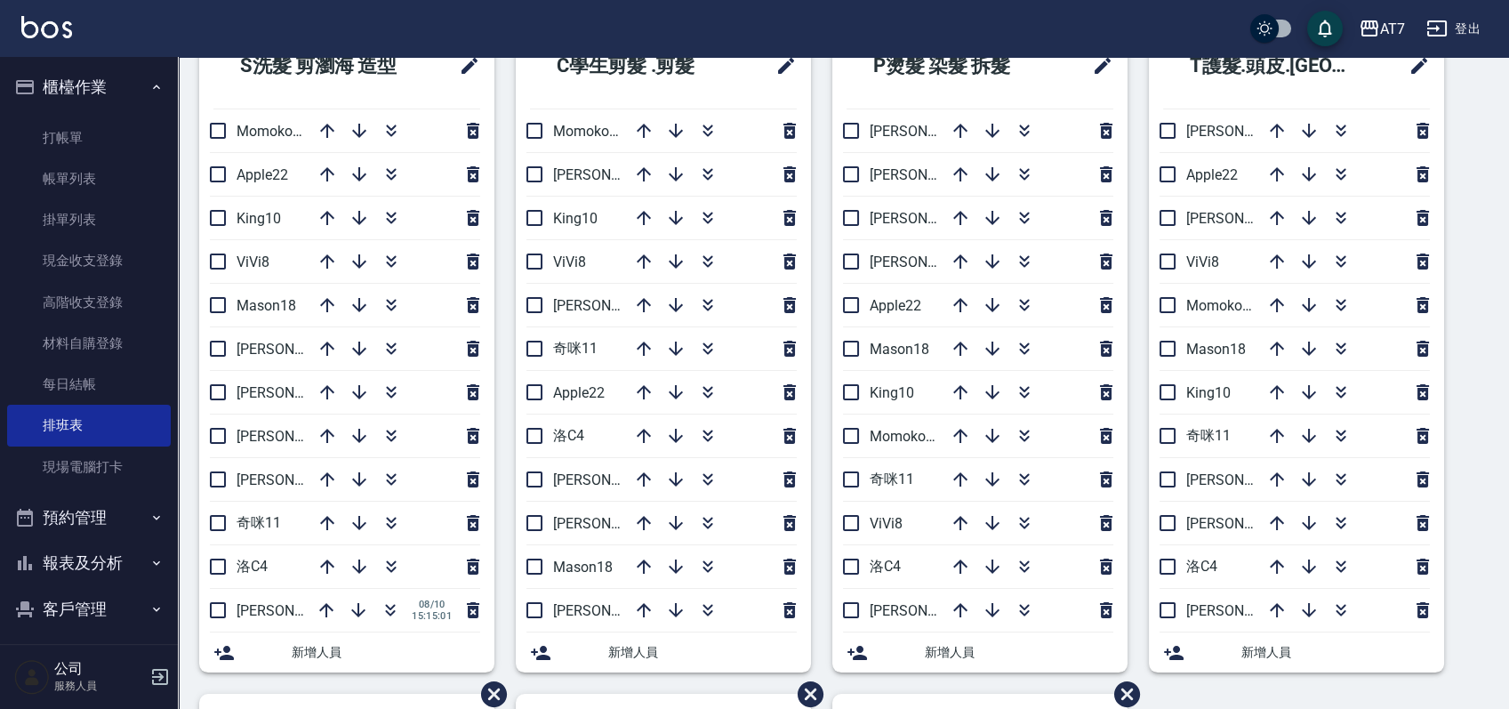
scroll to position [118, 0]
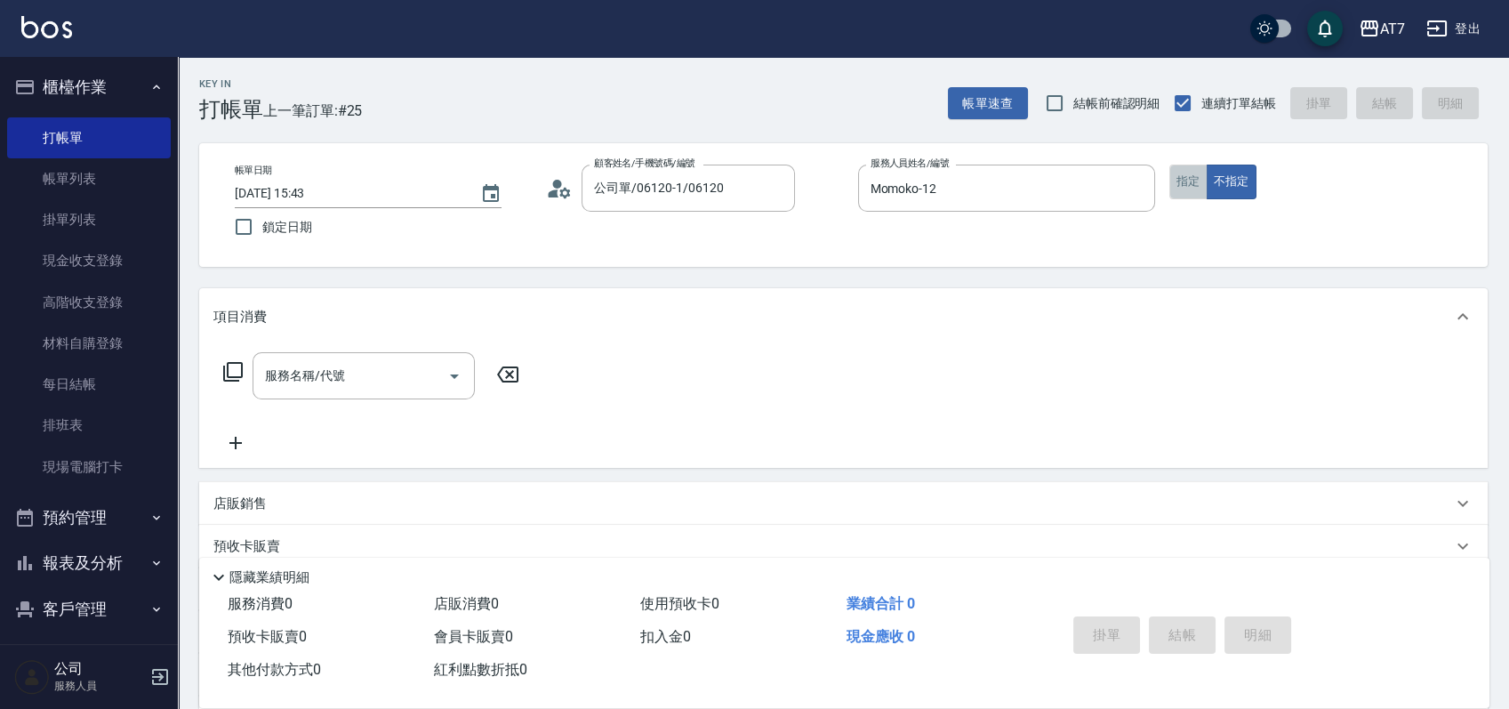
click at [1188, 189] on button "指定" at bounding box center [1189, 182] width 38 height 35
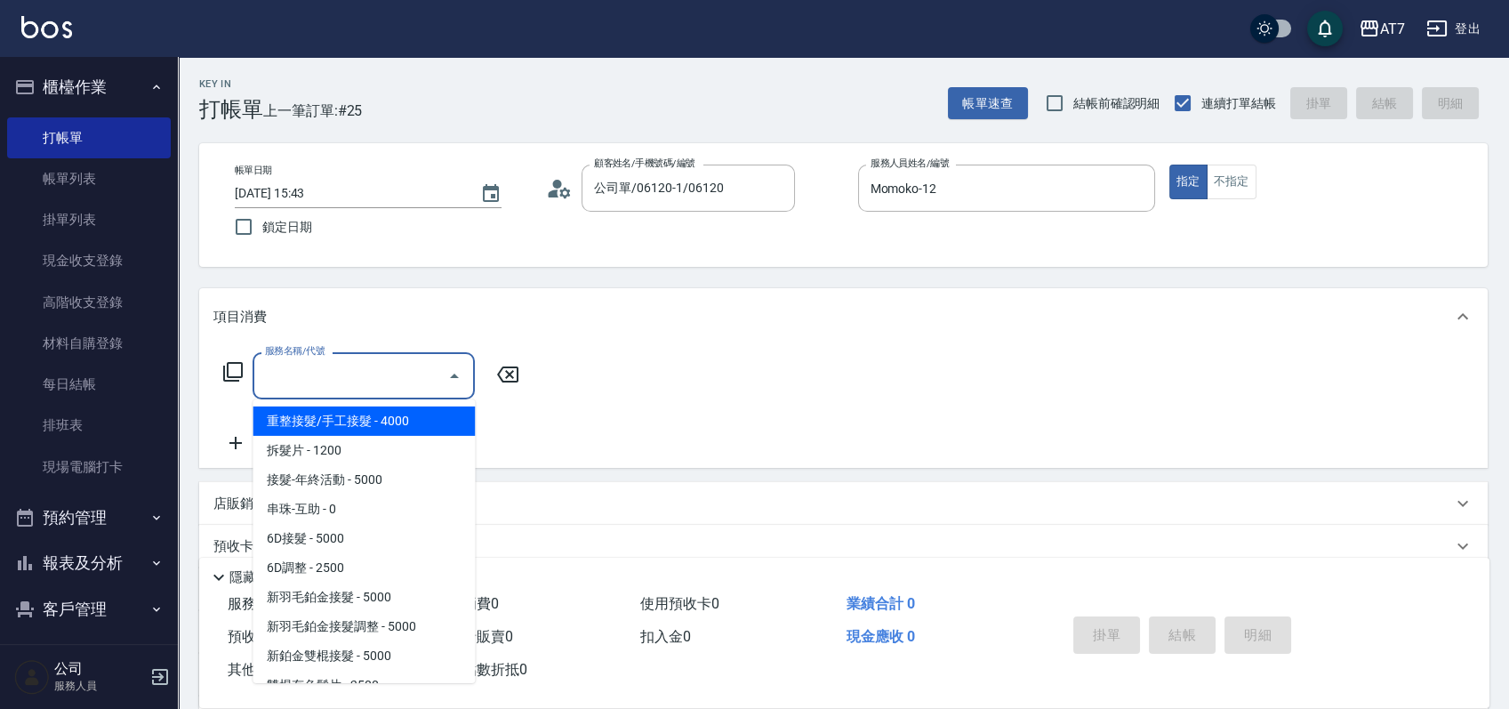
click at [304, 386] on input "服務名稱/代號" at bounding box center [351, 375] width 180 height 31
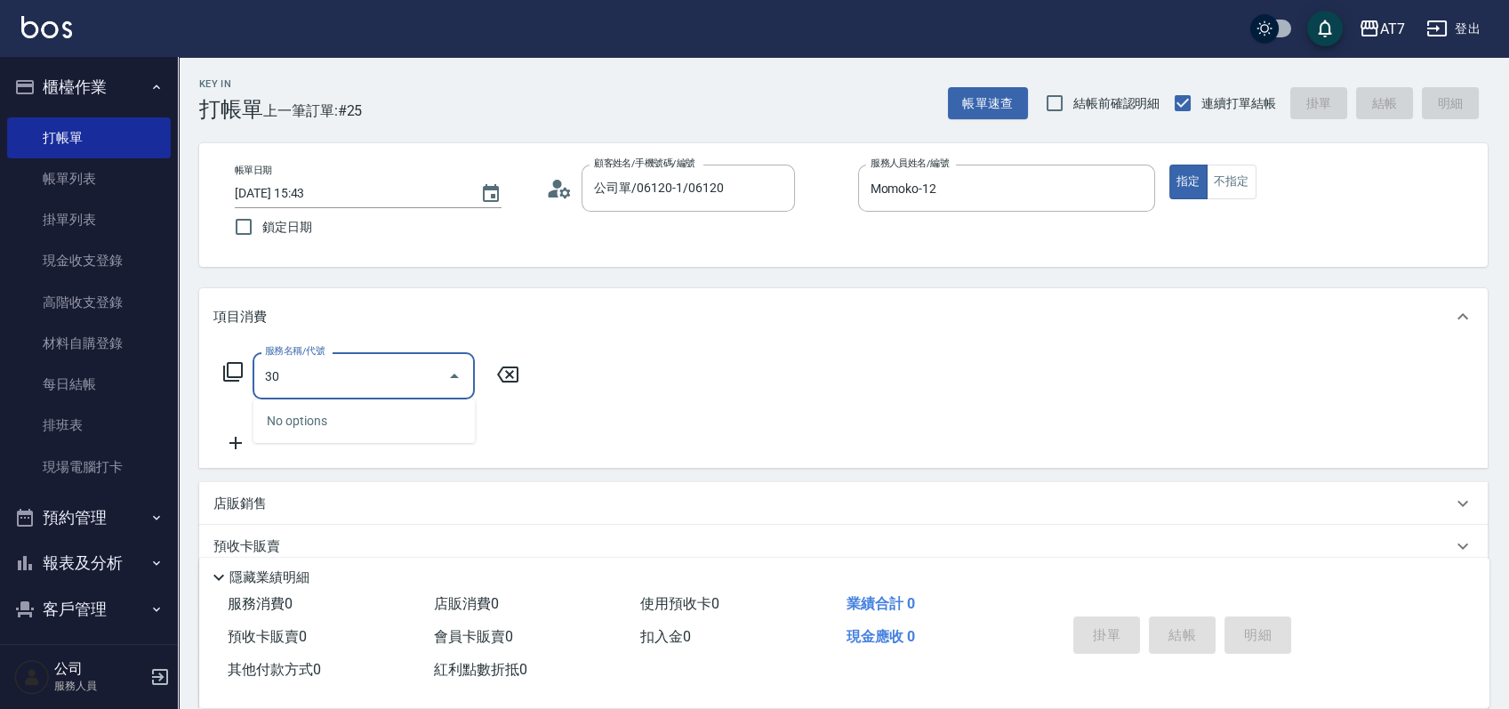
type input "304"
type input "40"
type input "A+級剪髮(304)"
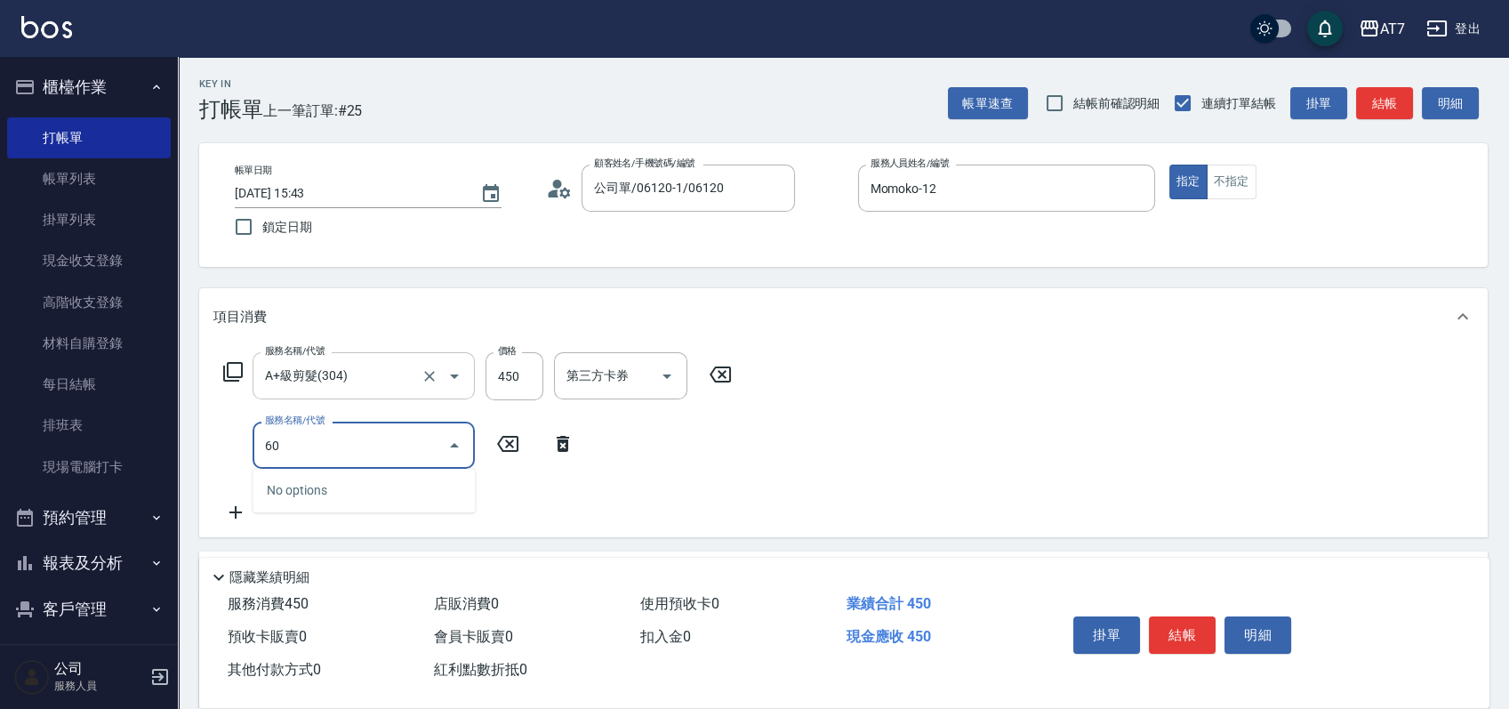
type input "608"
type input "240"
type input "鉑金護髮S（自領(608)"
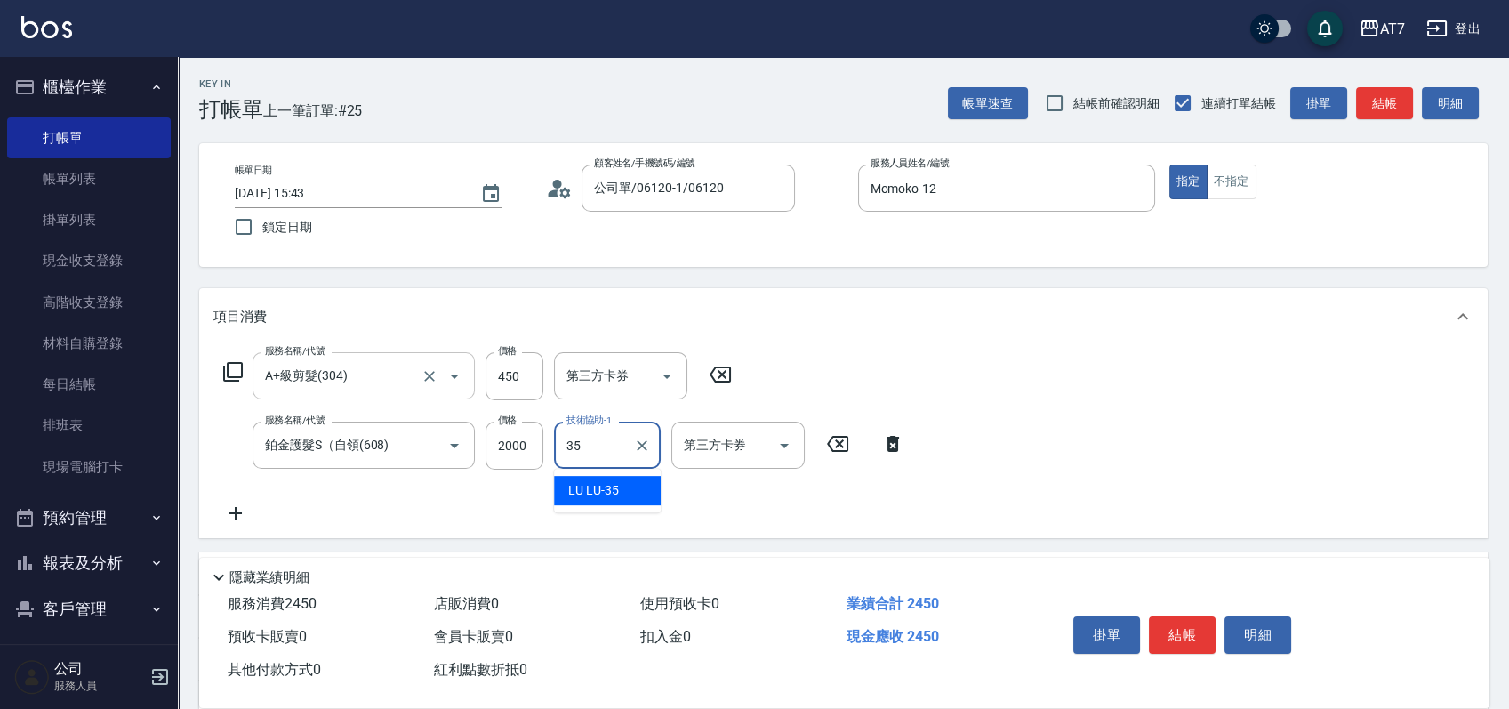
type input "LU LU-35"
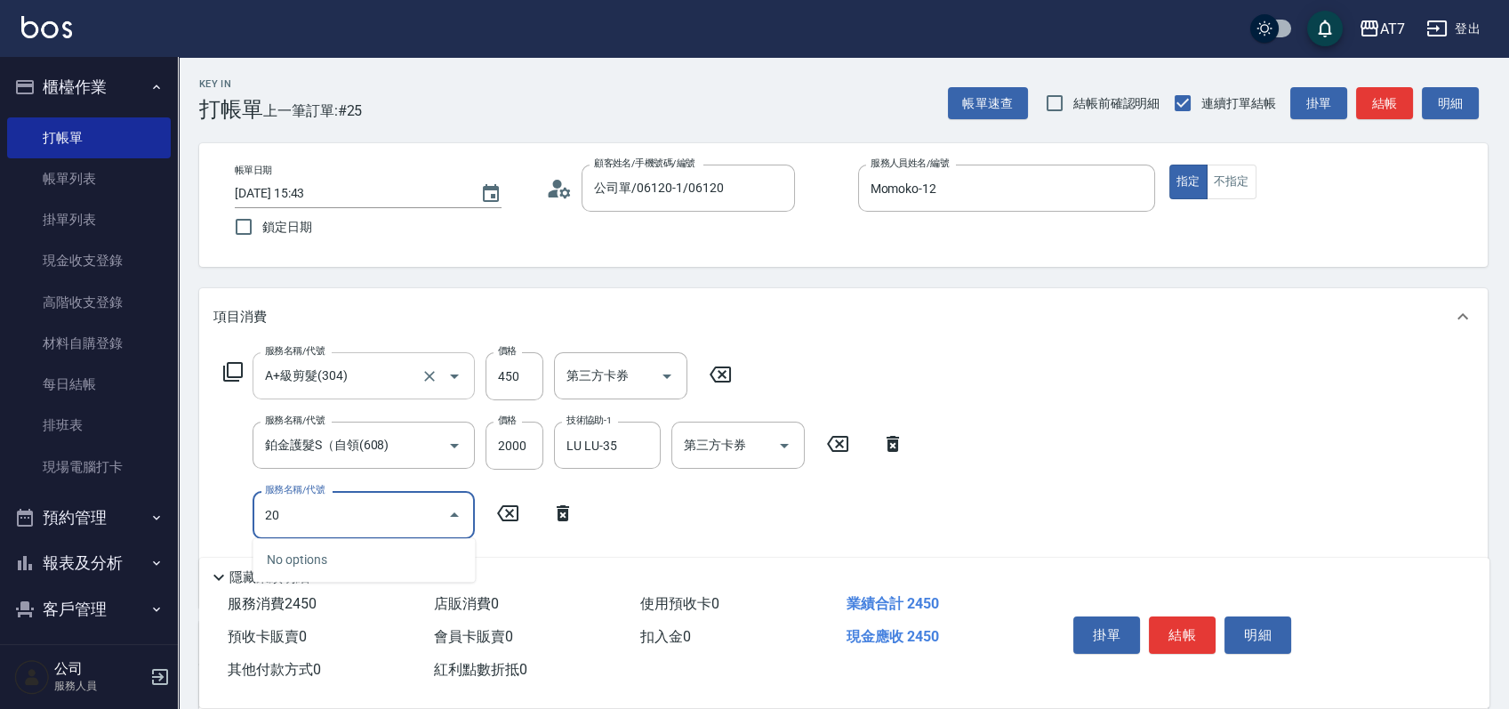
type input "201"
type input "390"
type input "燙-互助(201)"
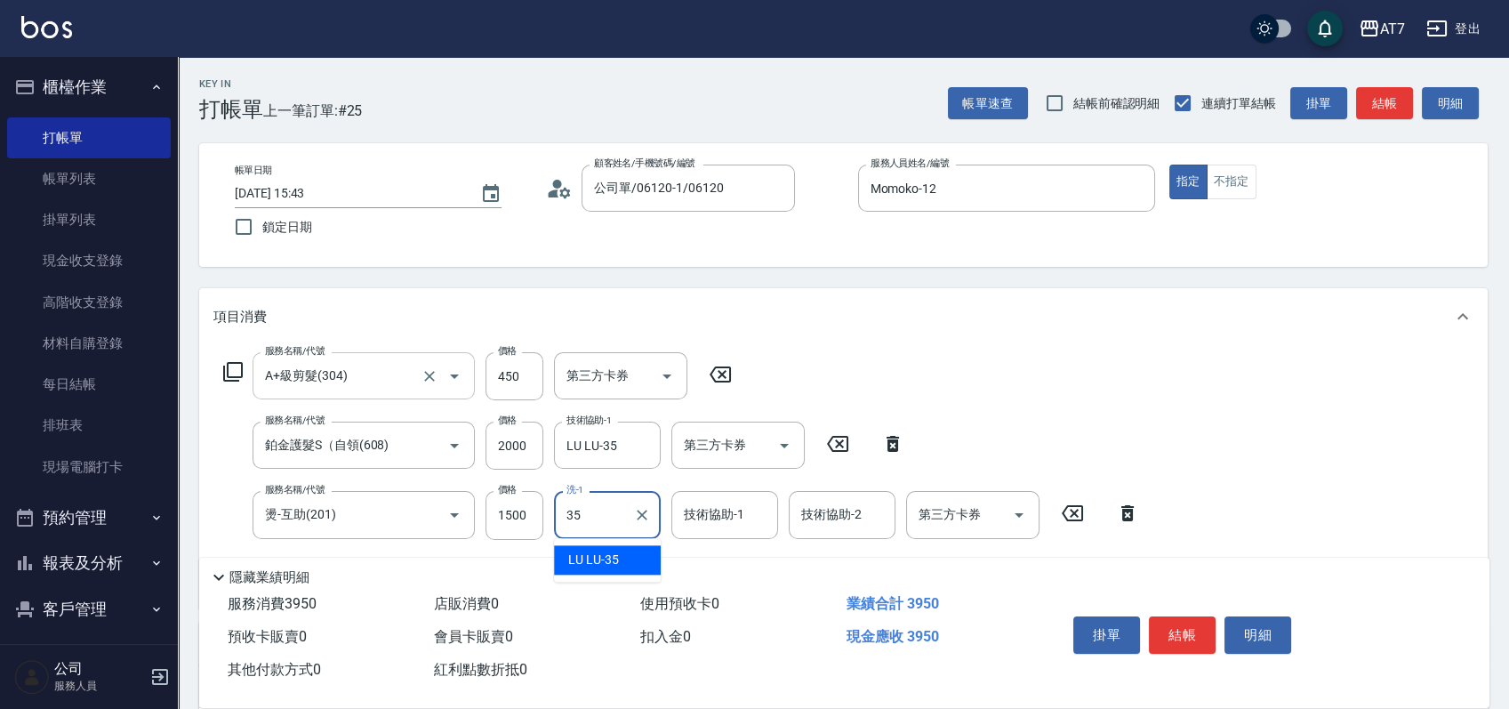
type input "LU LU-35"
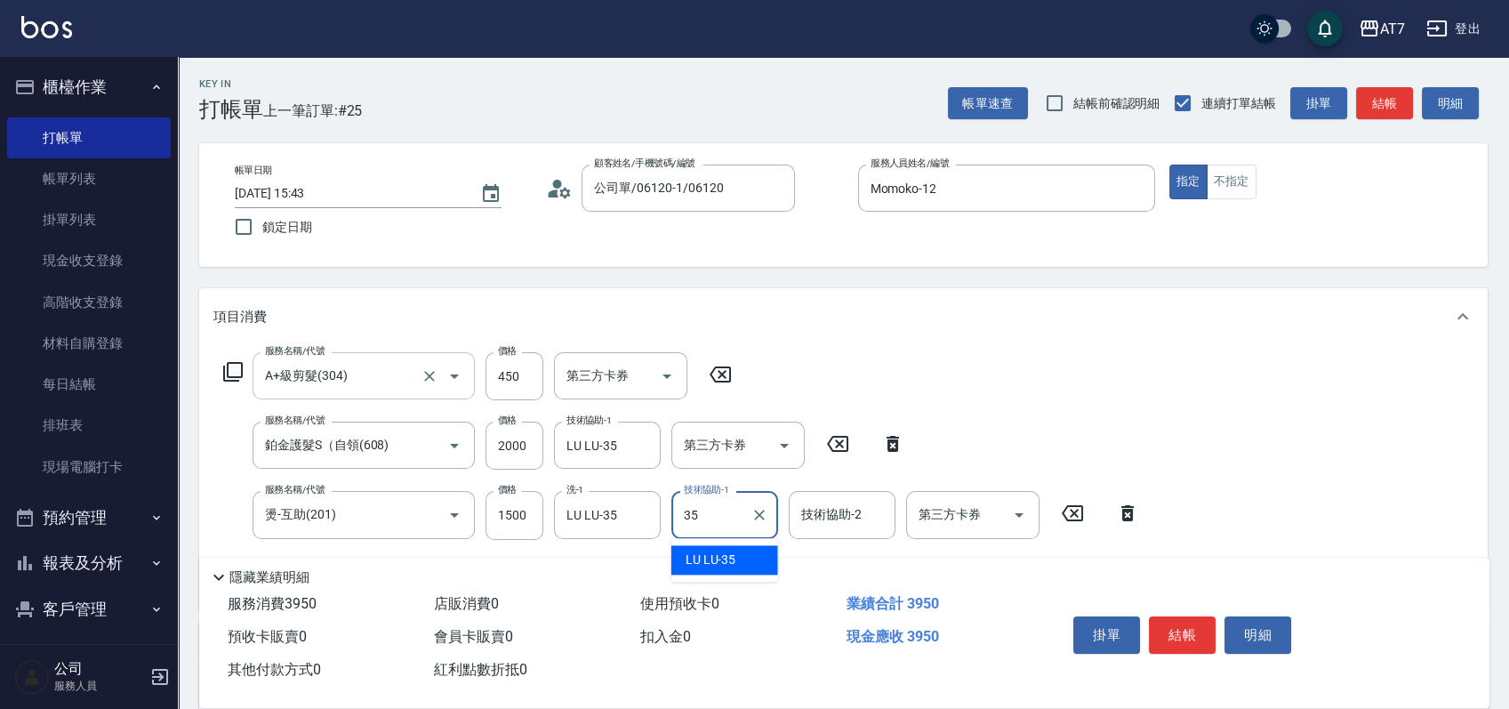
type input "LU LU-35"
click at [1161, 632] on button "結帳" at bounding box center [1182, 634] width 67 height 37
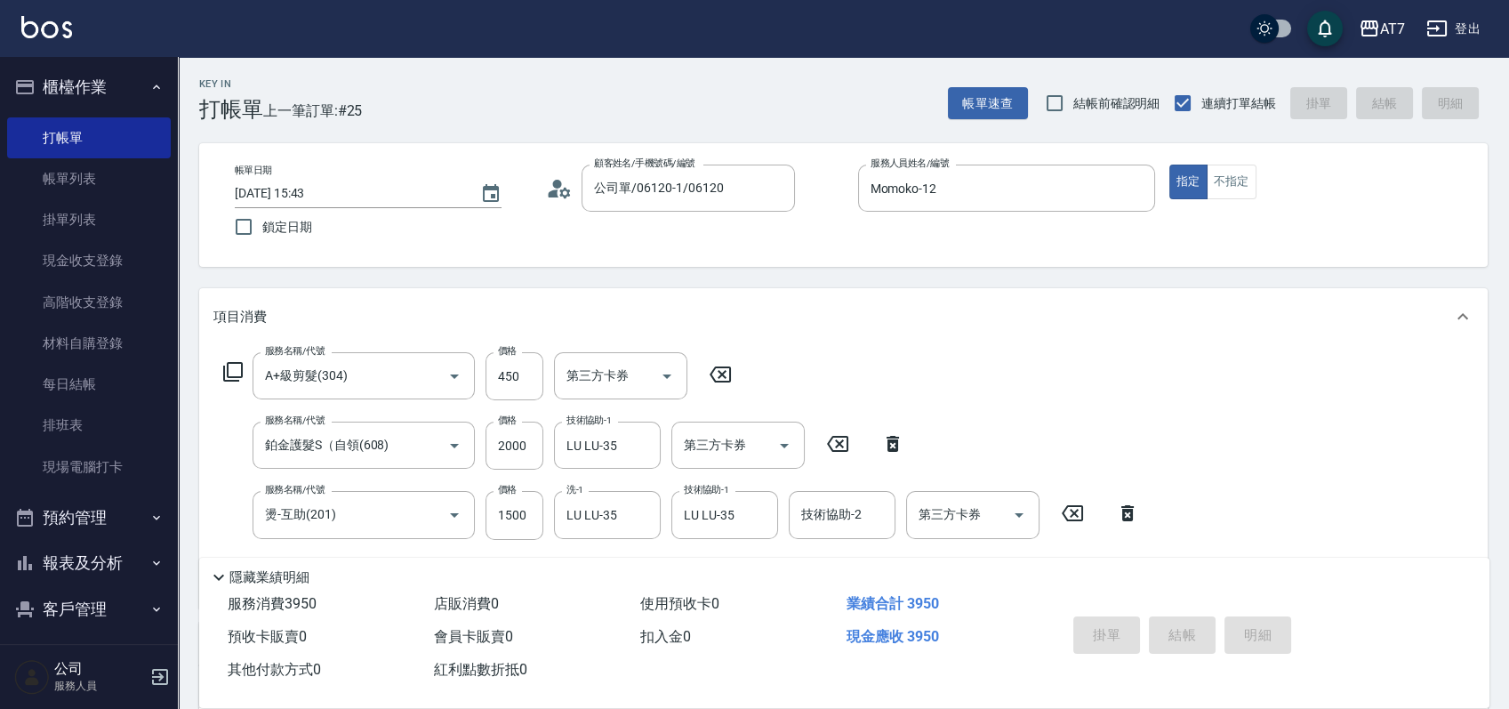
type input "2025/08/10 17:00"
type input "0"
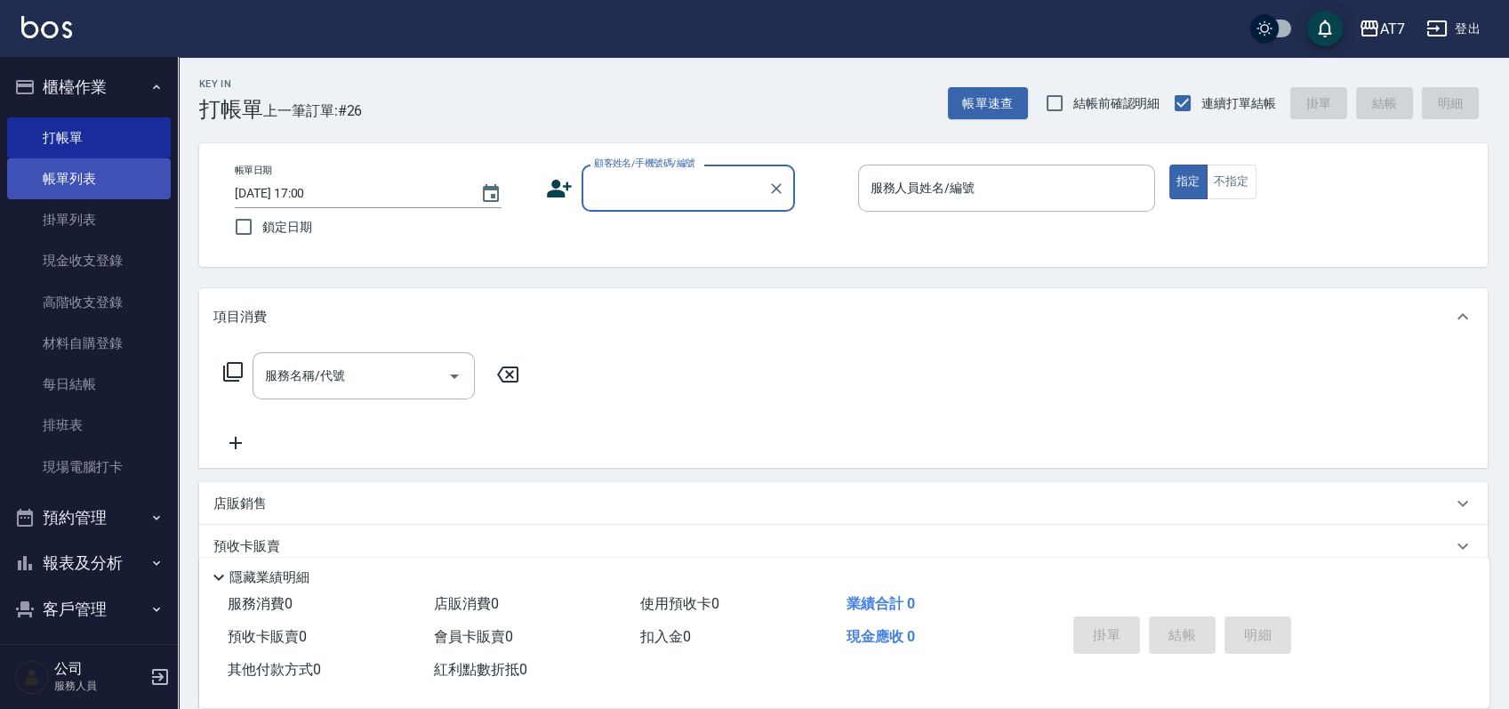
click at [100, 168] on link "帳單列表" at bounding box center [89, 178] width 164 height 41
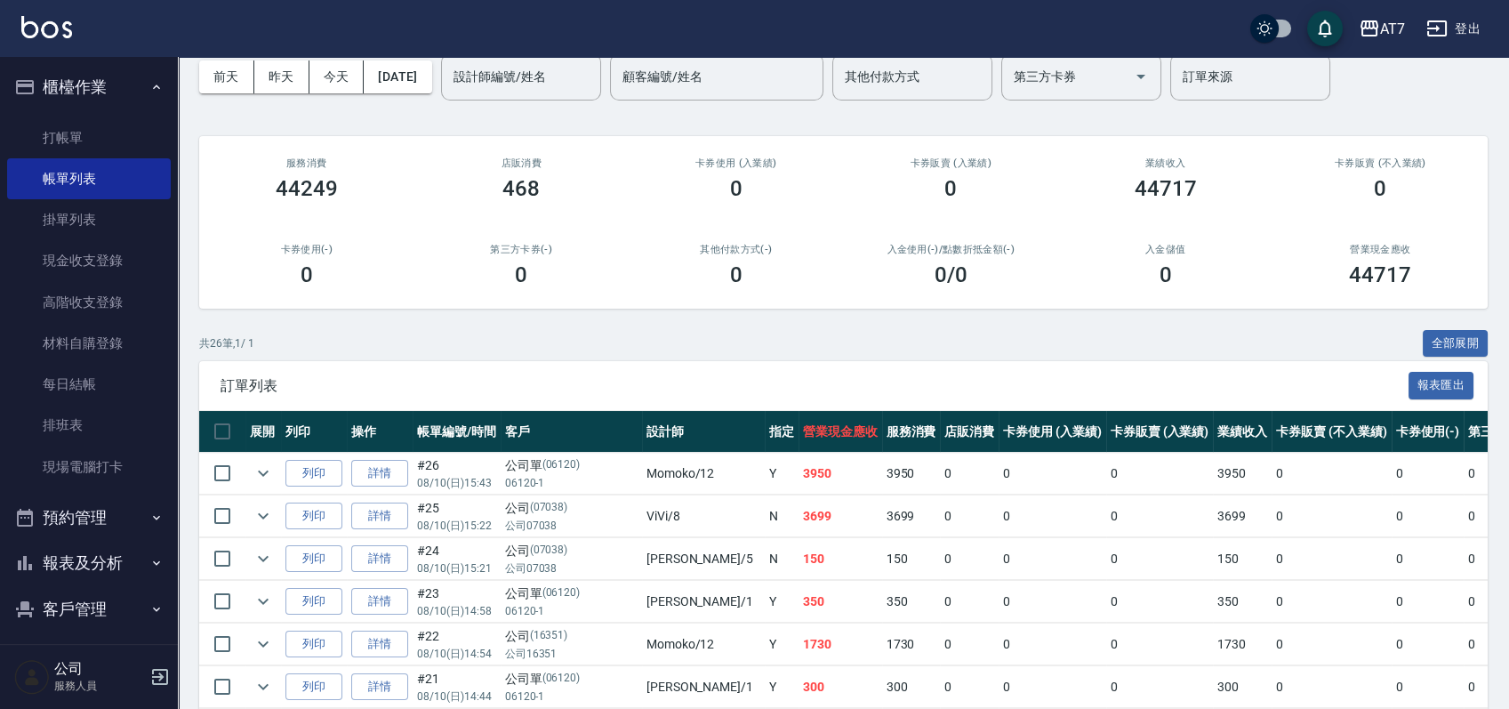
scroll to position [118, 0]
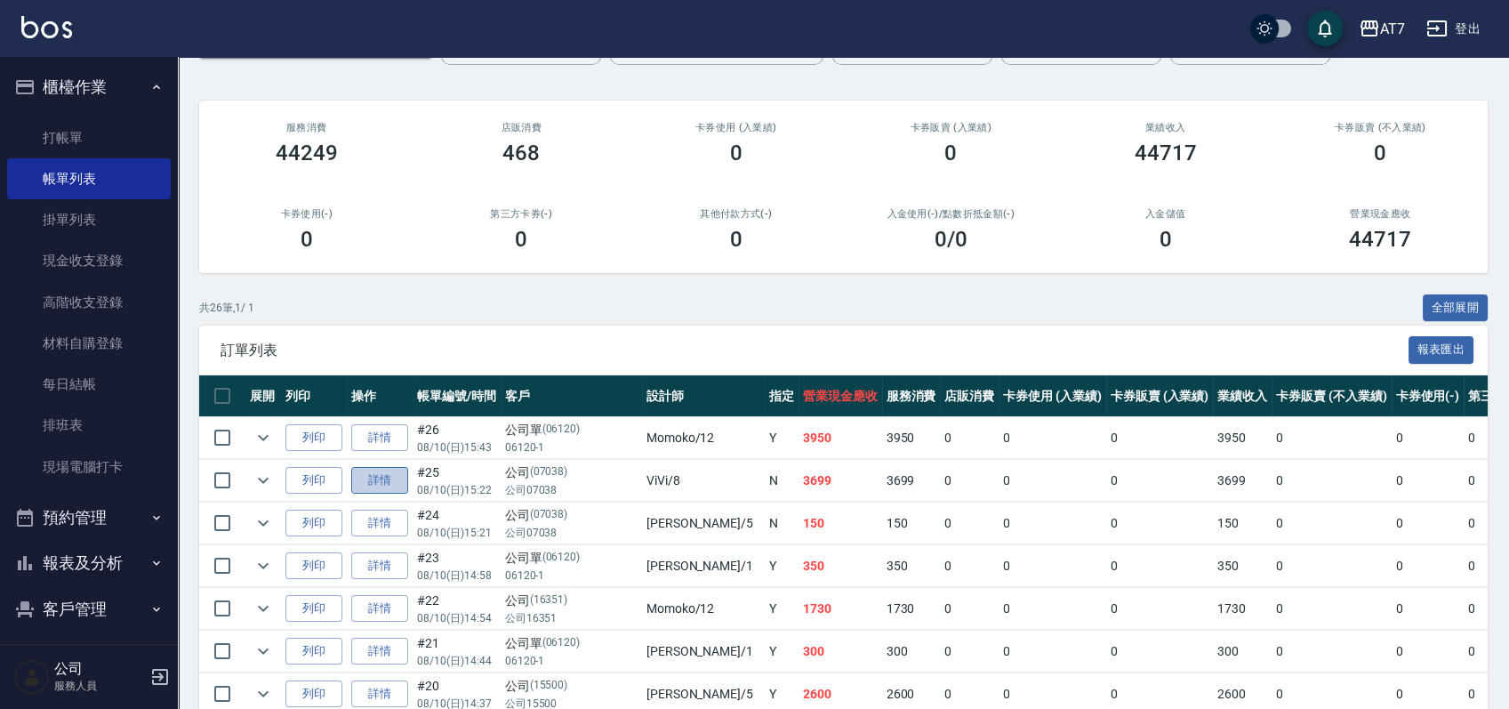
click at [371, 480] on link "詳情" at bounding box center [379, 481] width 57 height 28
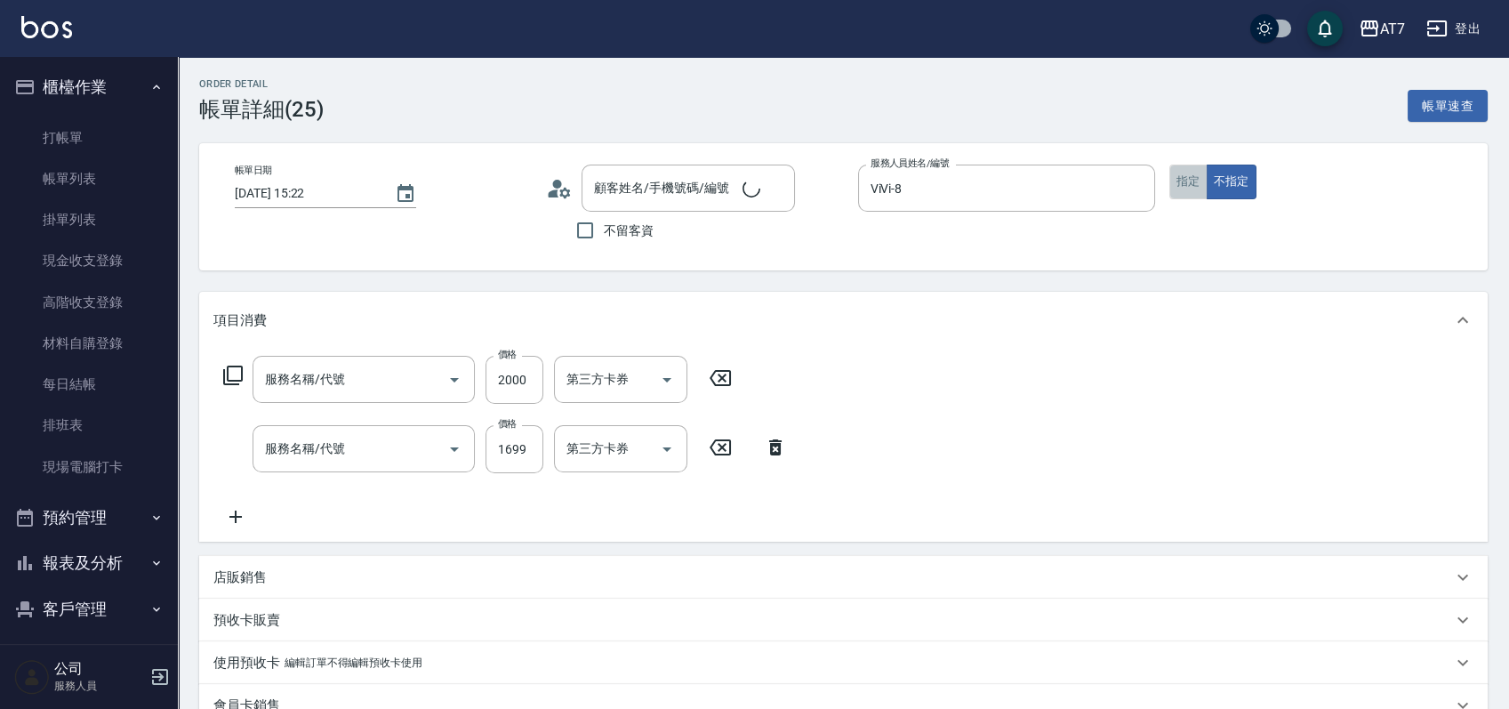
type input "2025/08/10 15:22"
type input "ViVi-8"
type input "360"
click at [1189, 179] on button "指定" at bounding box center [1189, 182] width 38 height 35
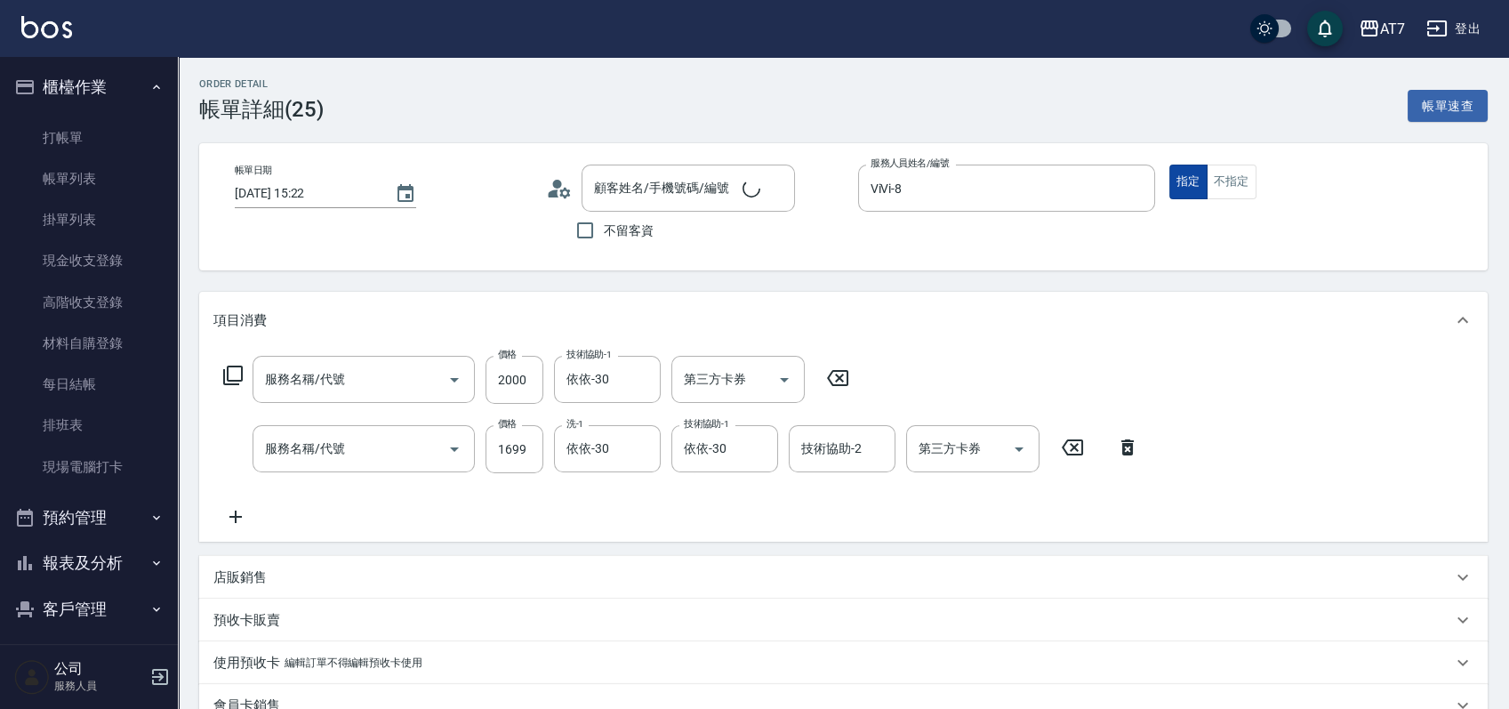
type input "鉑金護髮S（自領(608)"
type input "染髮(互助)(401)"
type input "公司/公司07038/07038"
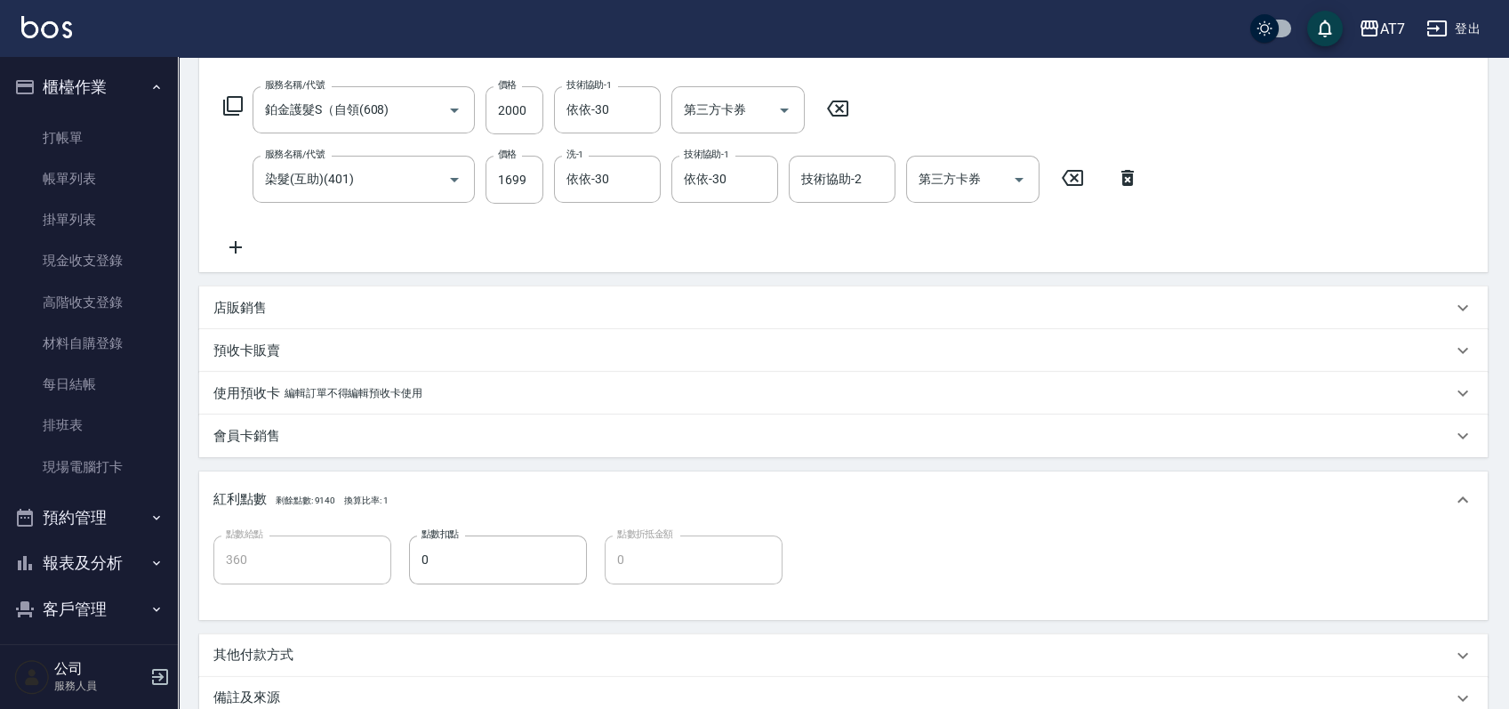
scroll to position [469, 0]
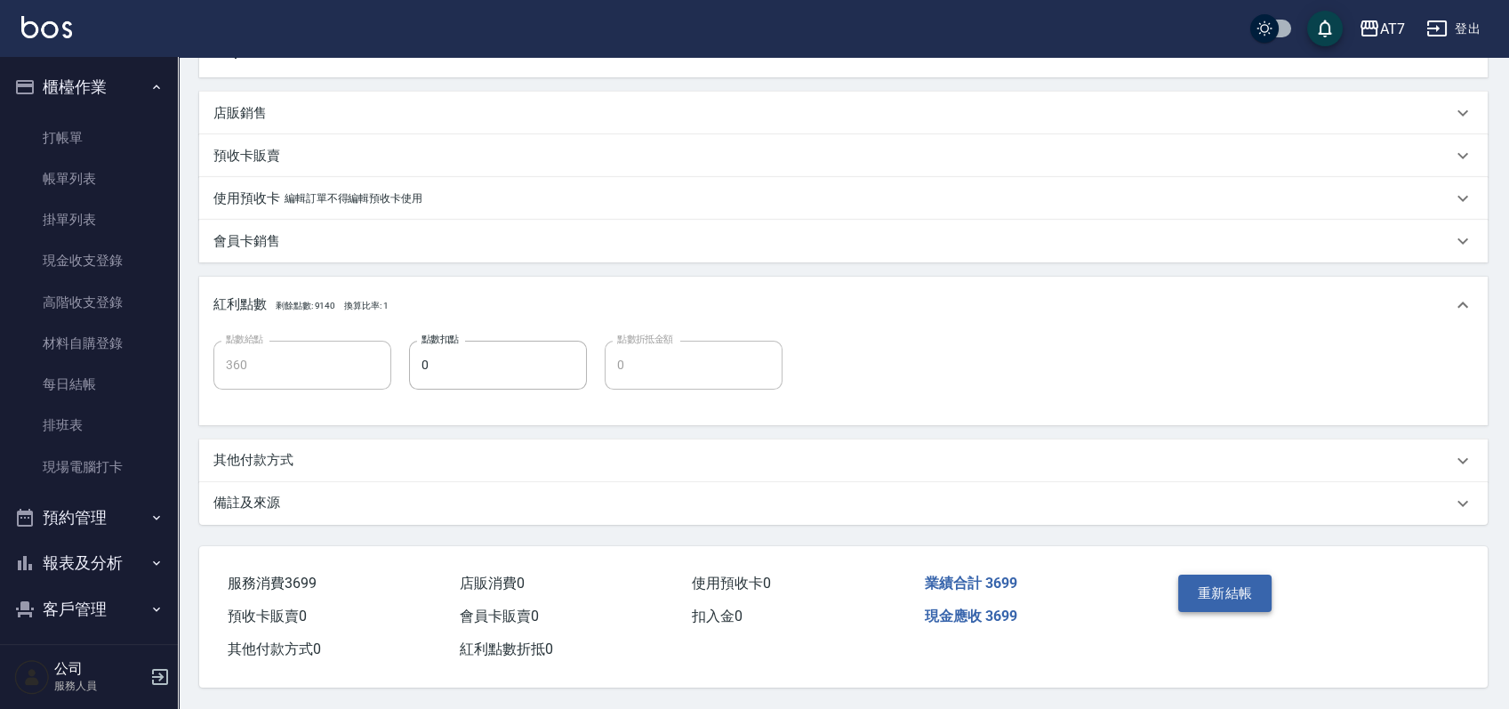
click at [1191, 584] on button "重新結帳" at bounding box center [1226, 593] width 94 height 37
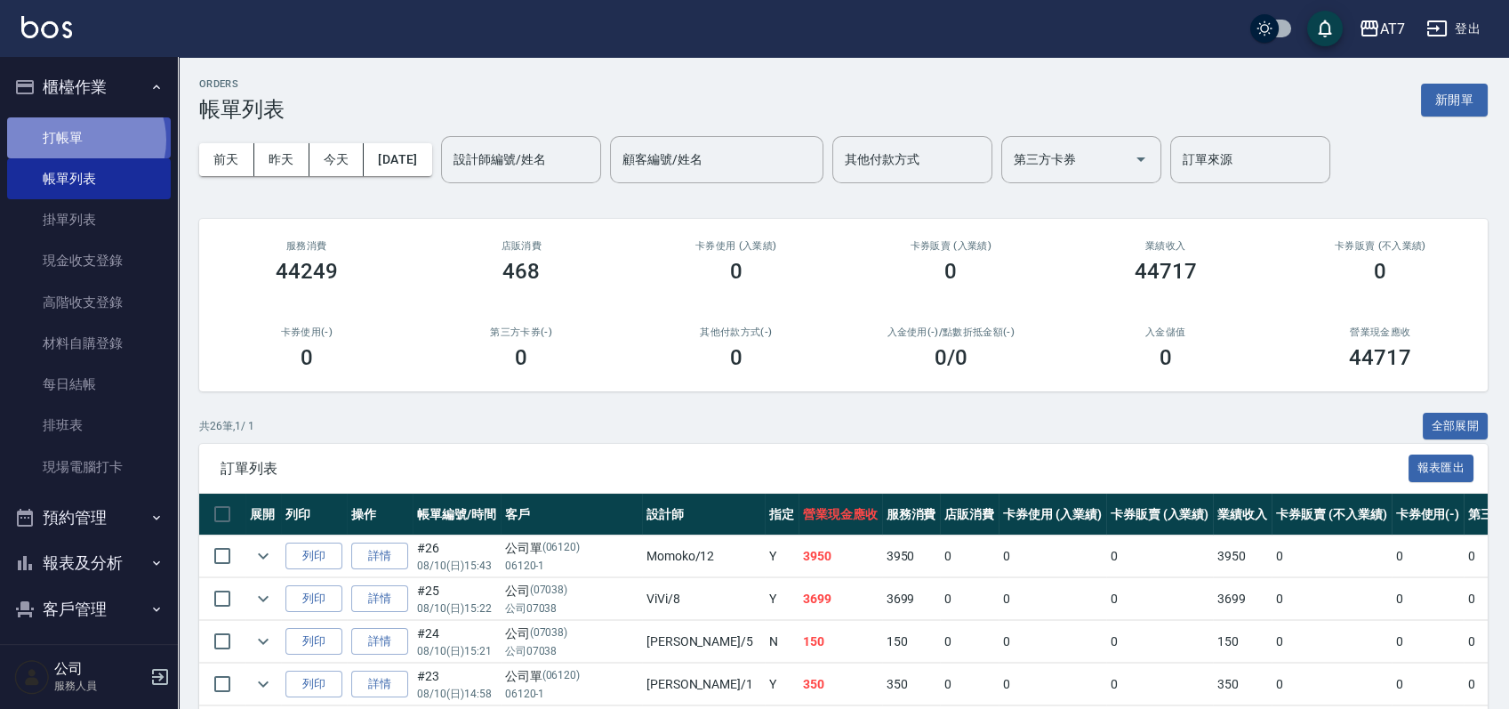
click at [83, 140] on link "打帳單" at bounding box center [89, 137] width 164 height 41
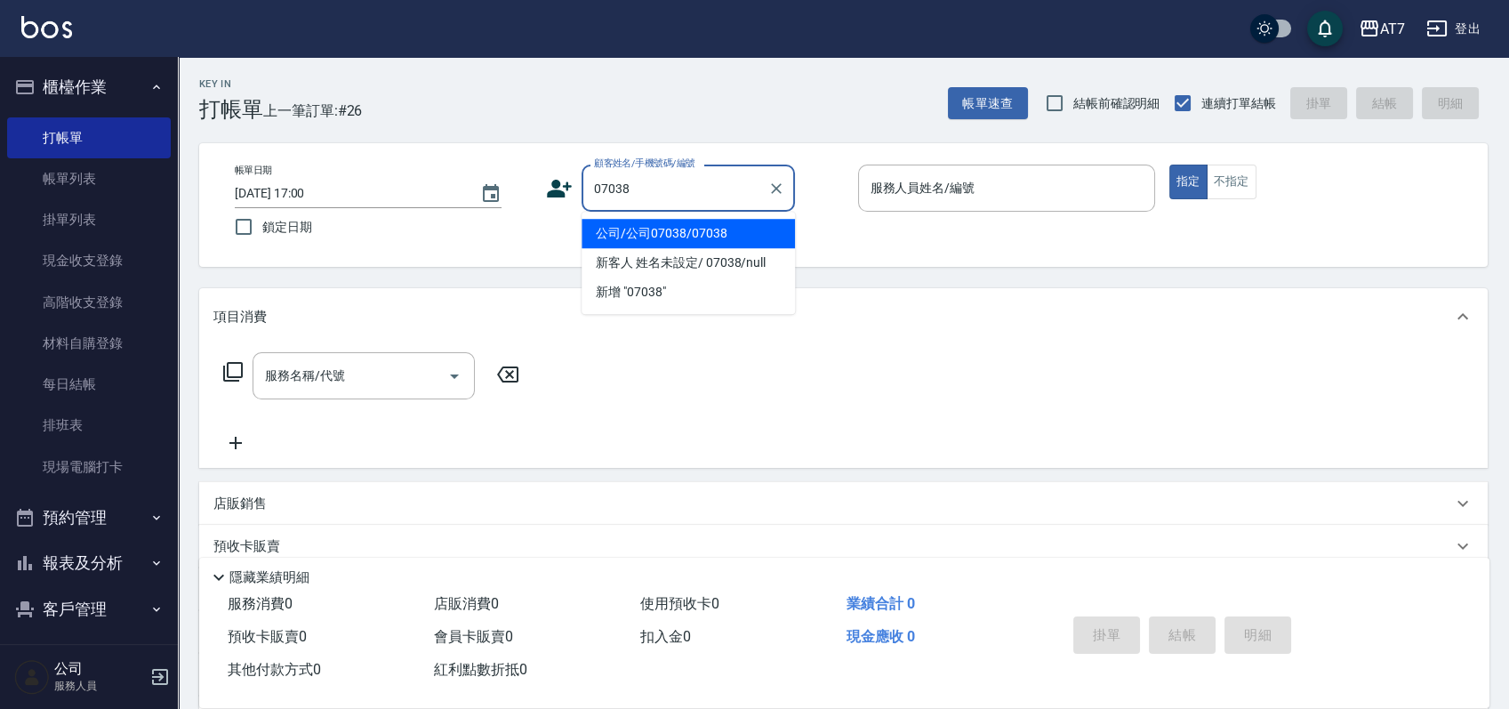
type input "公司/公司07038/07038"
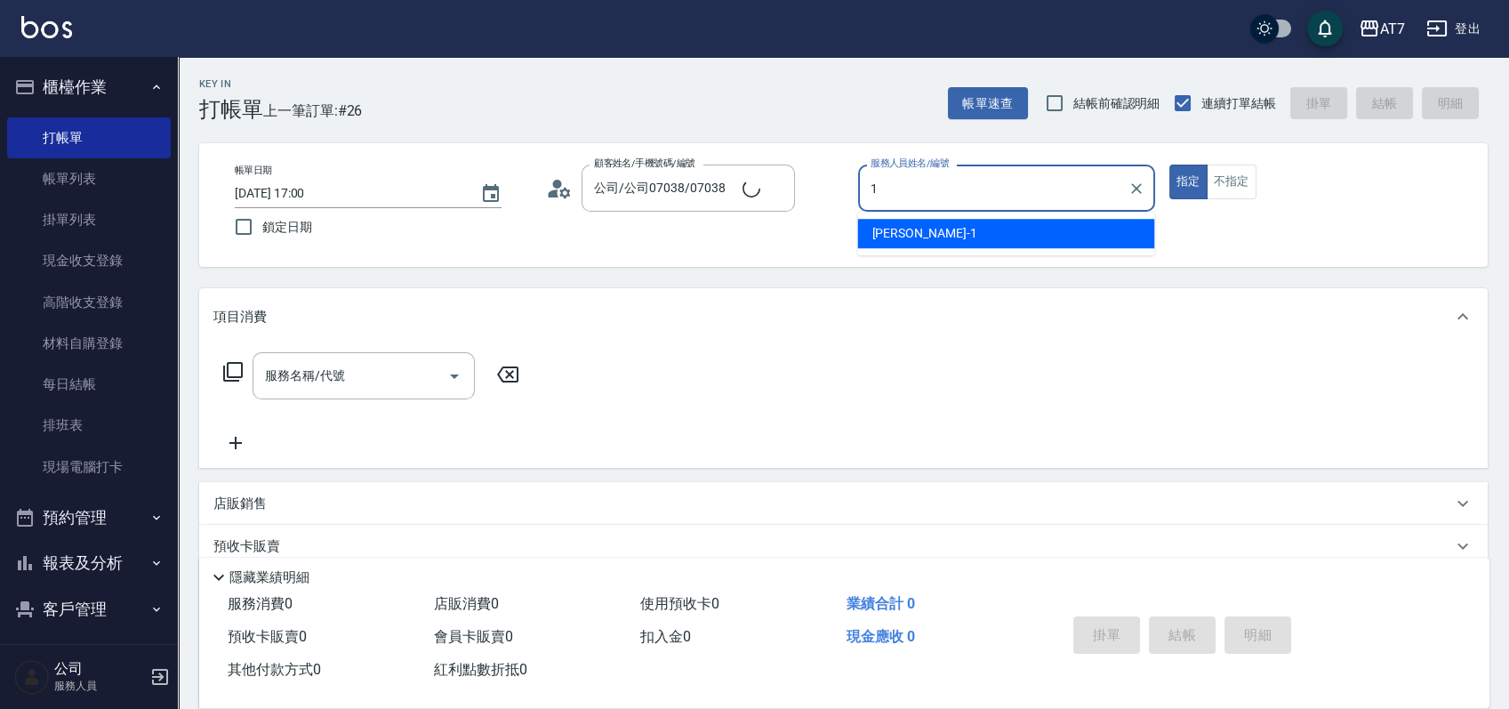
type input "米雪兒-1"
type button "true"
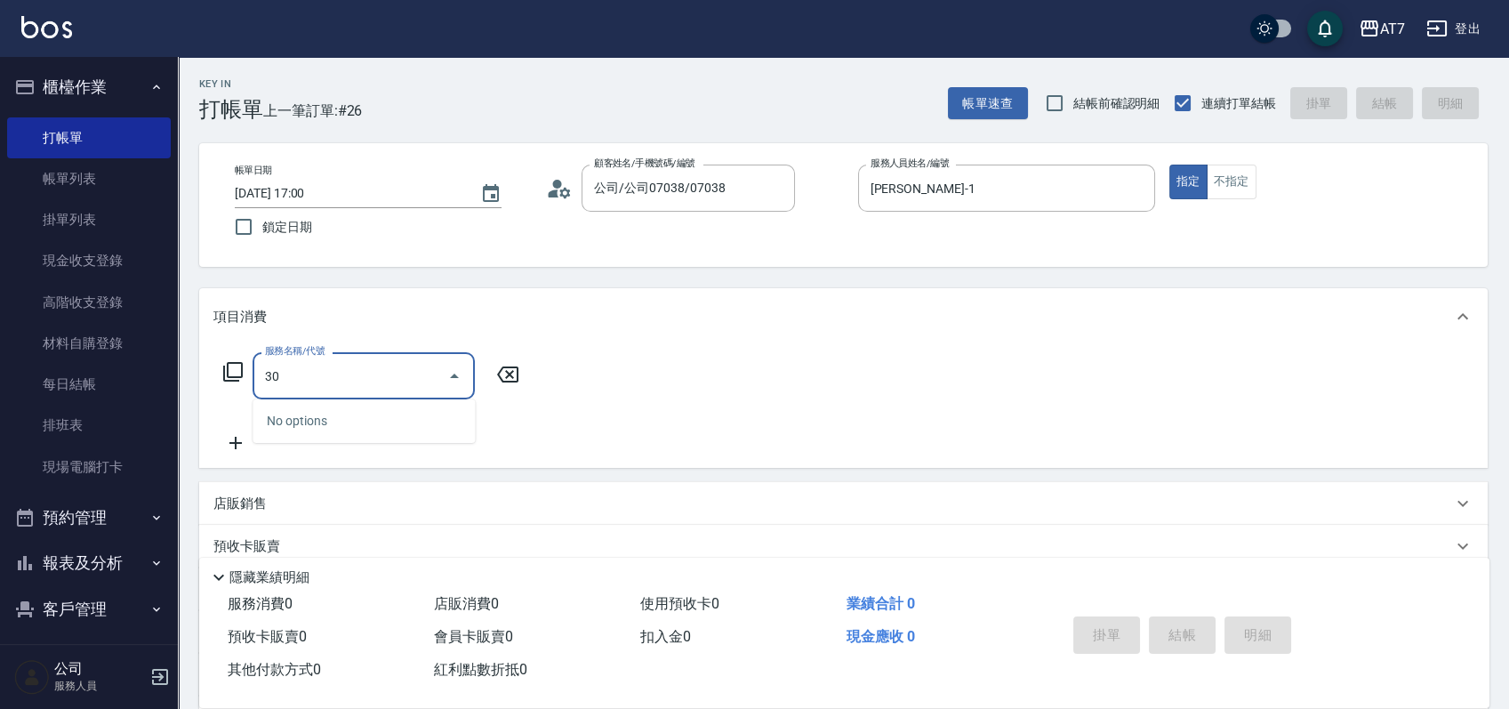
type input "302"
type input "30"
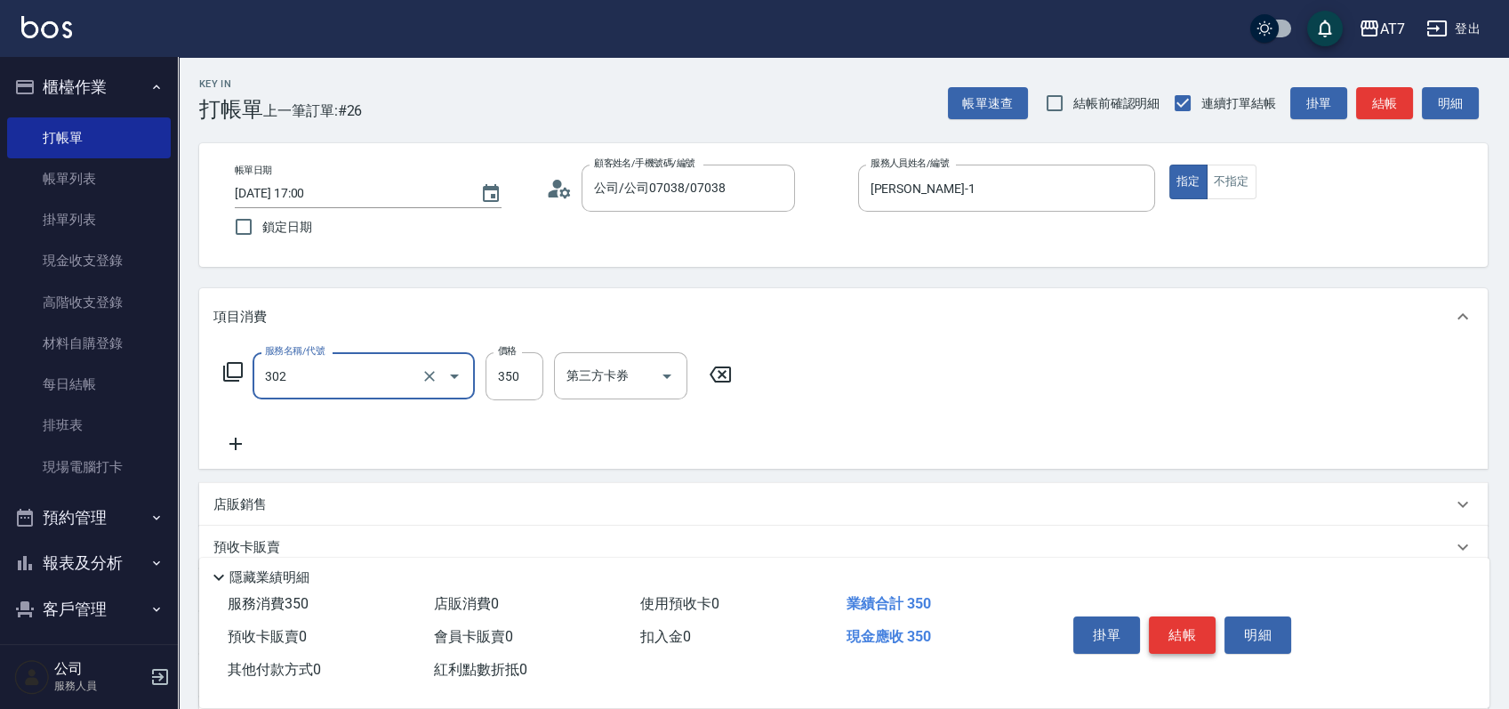
type input "剪髮(302)"
click at [1182, 624] on button "結帳" at bounding box center [1182, 634] width 67 height 37
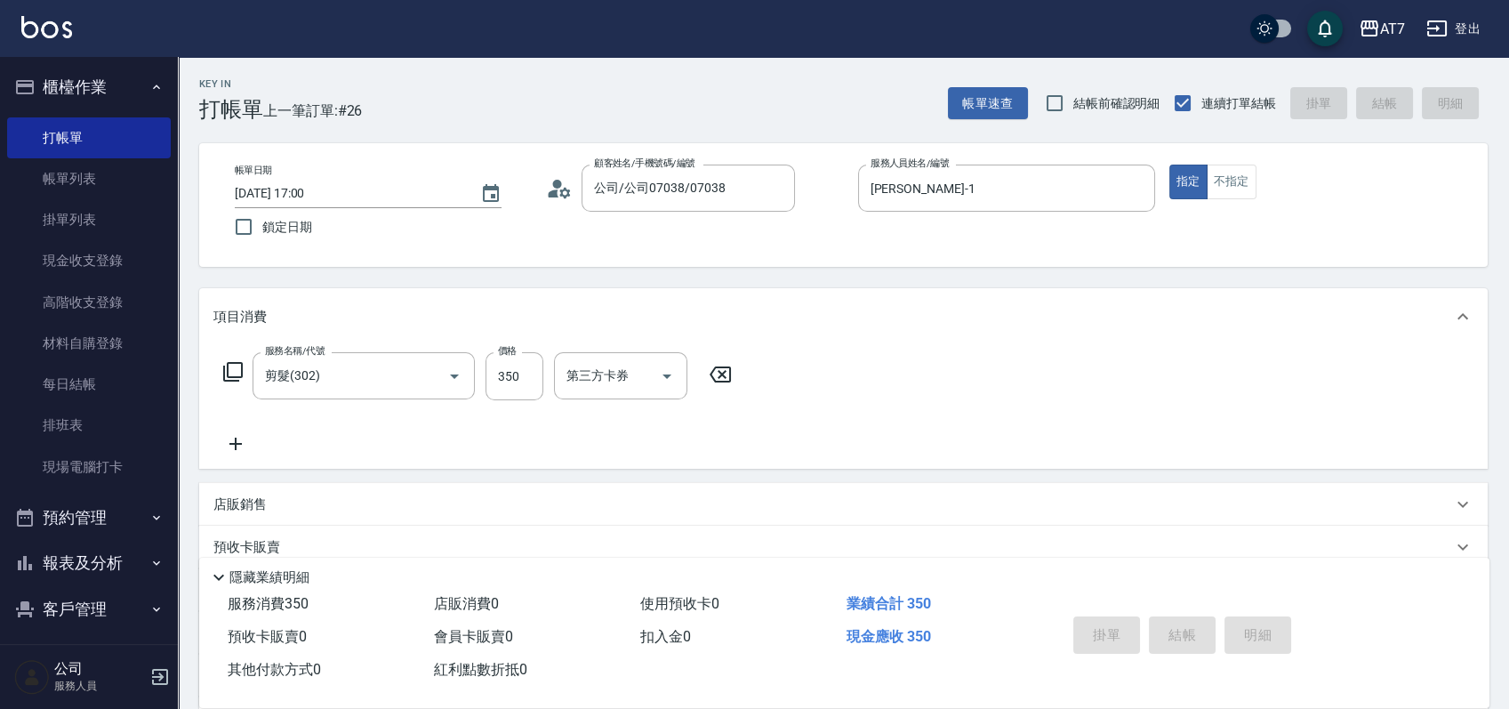
type input "2025/08/10 17:01"
type input "0"
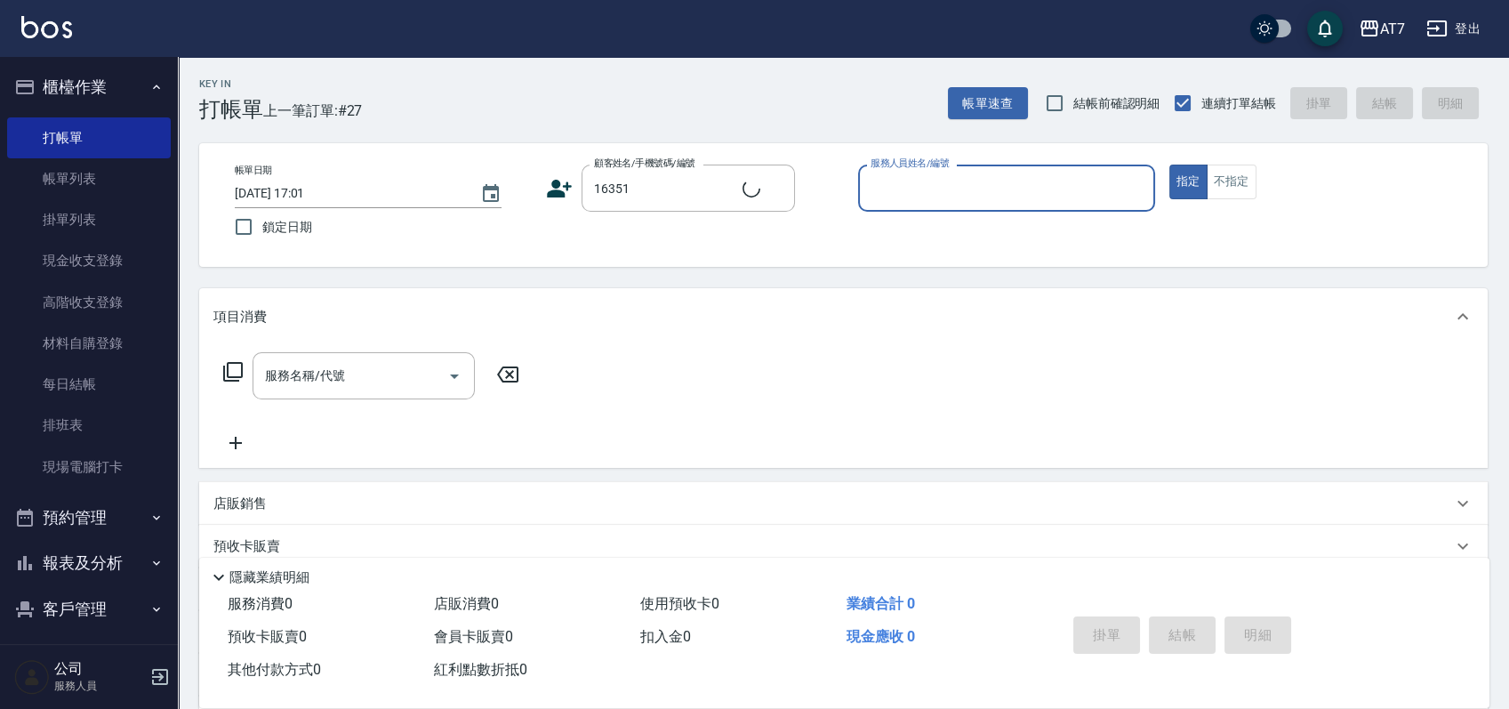
type input "公司/公司16351/16351"
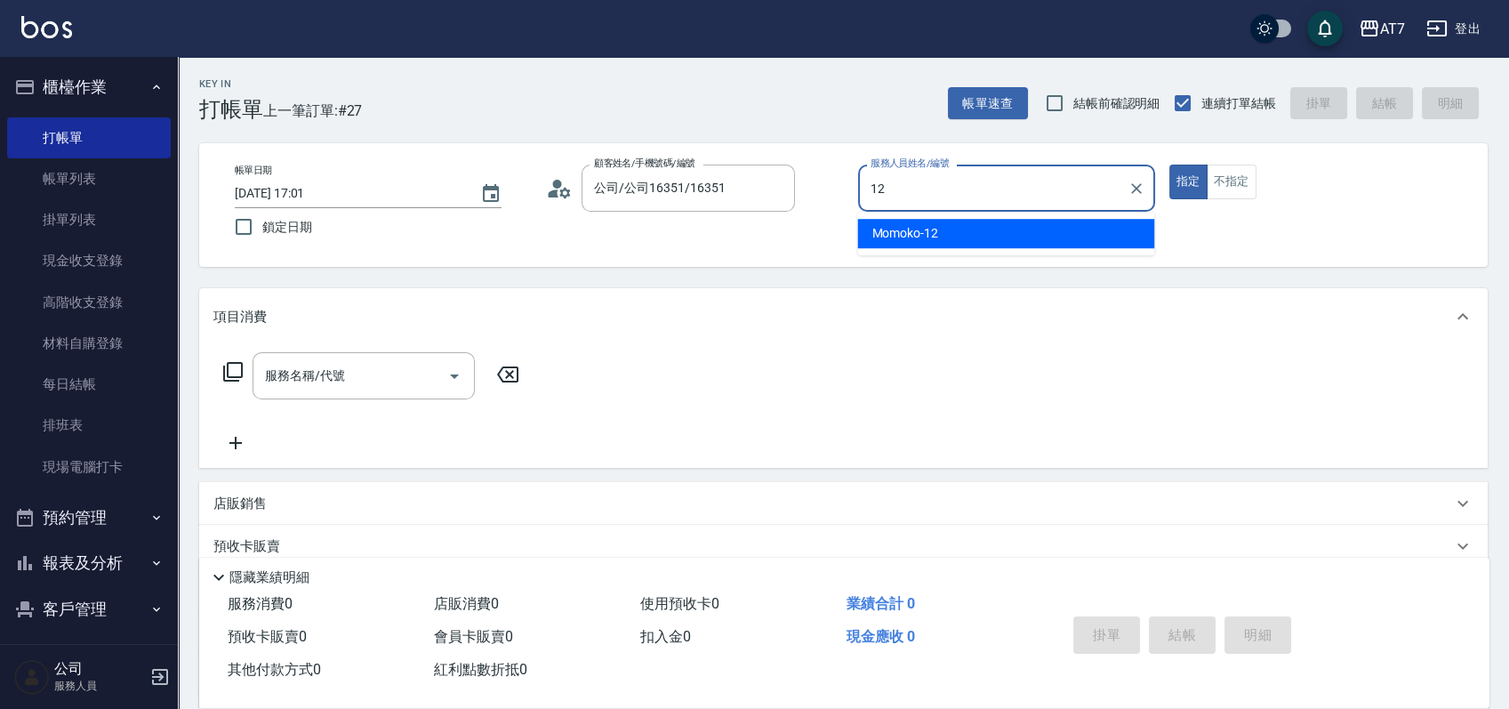
type input "Momoko-12"
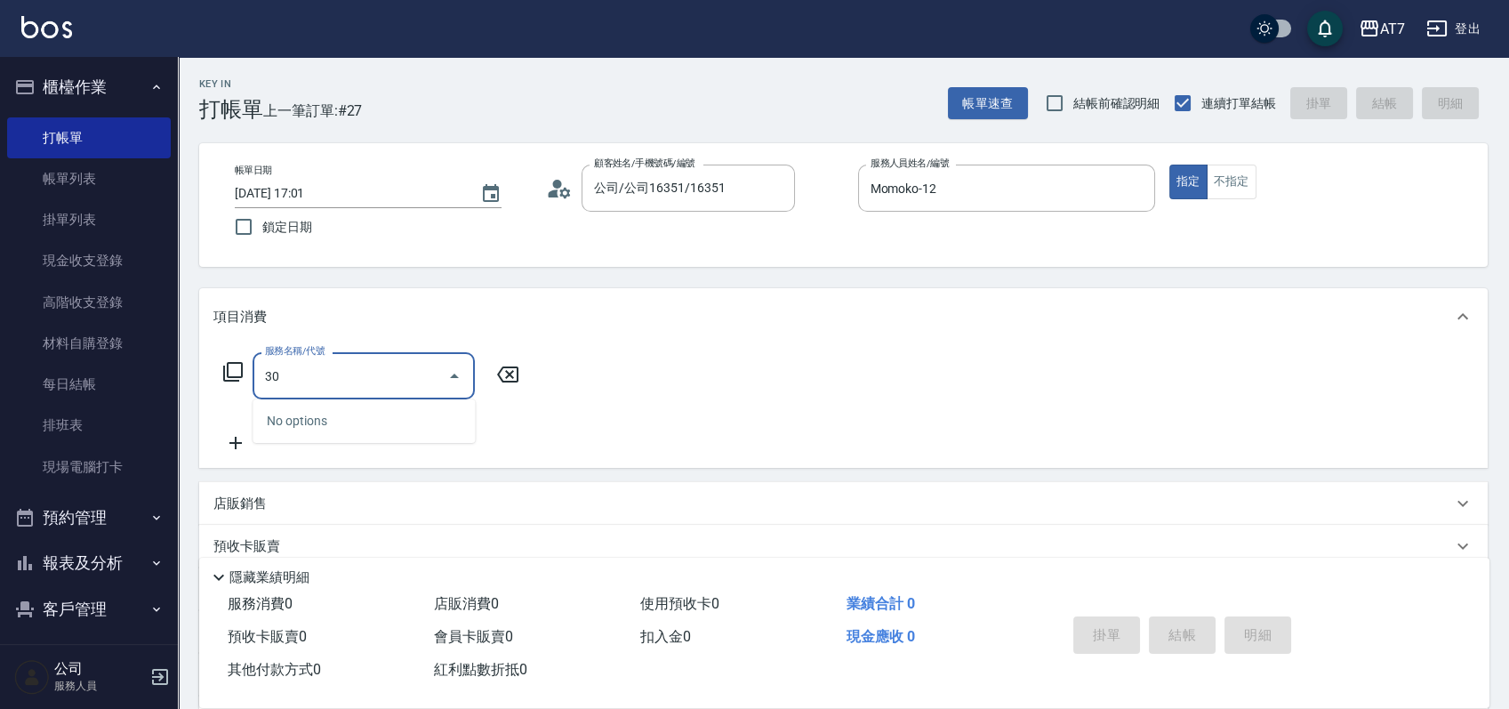
type input "304"
type input "40"
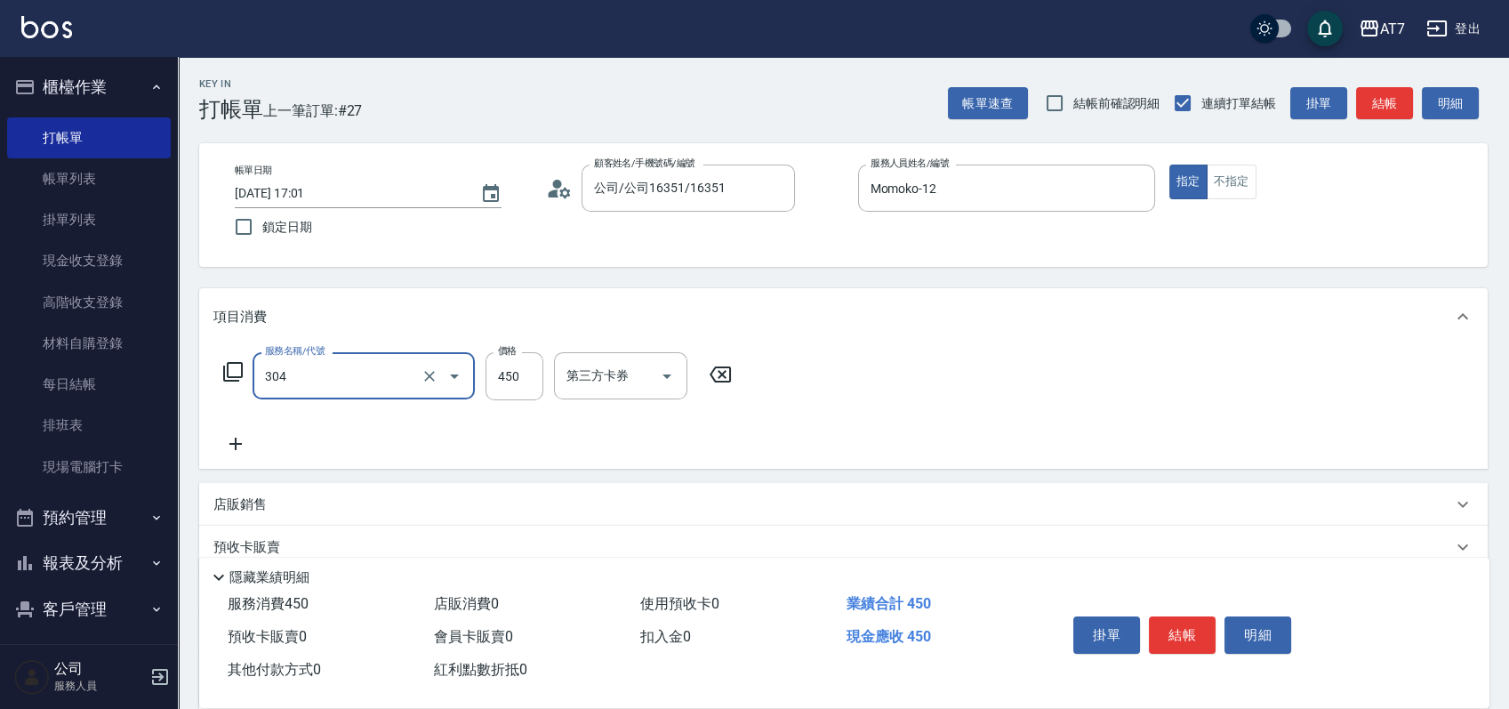
type input "A+級剪髮(304)"
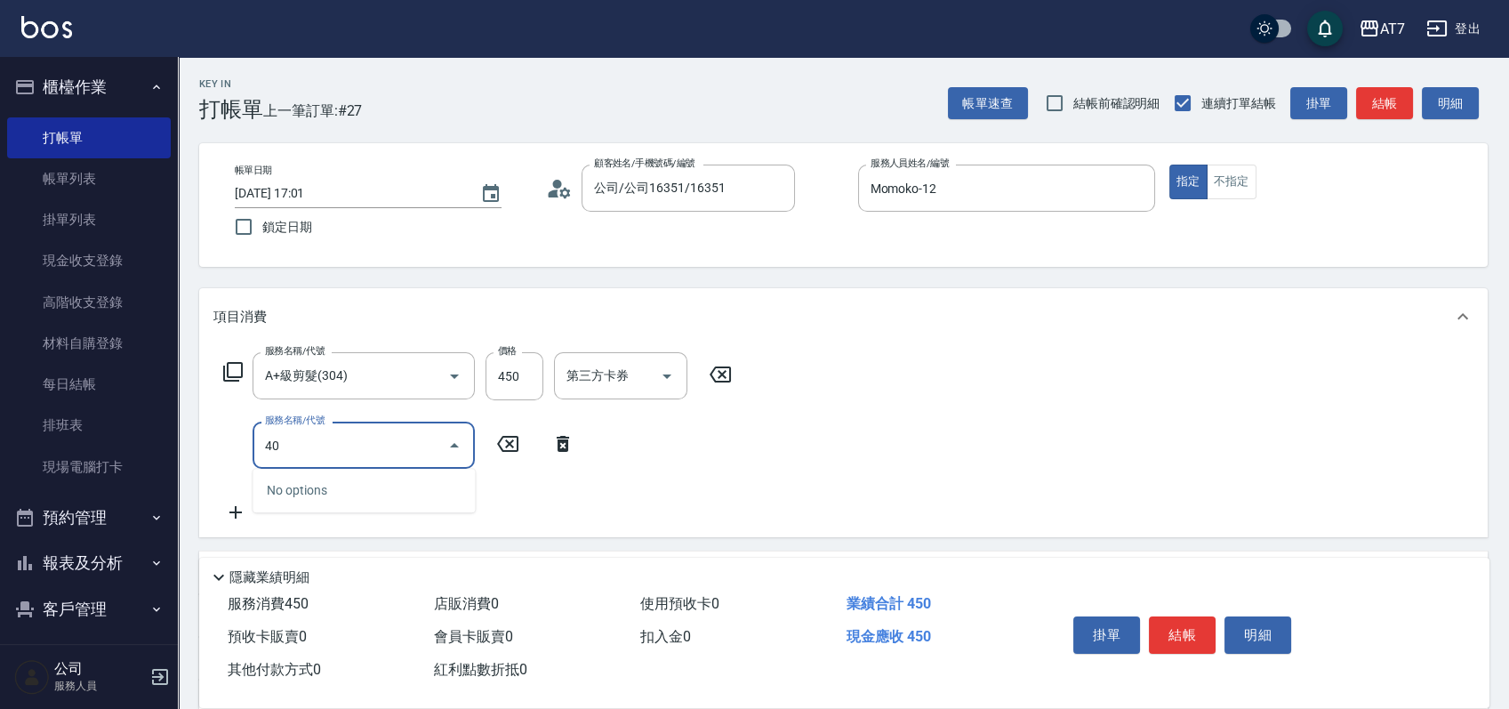
type input "401"
type input "190"
type input "染髮(互助)(401)"
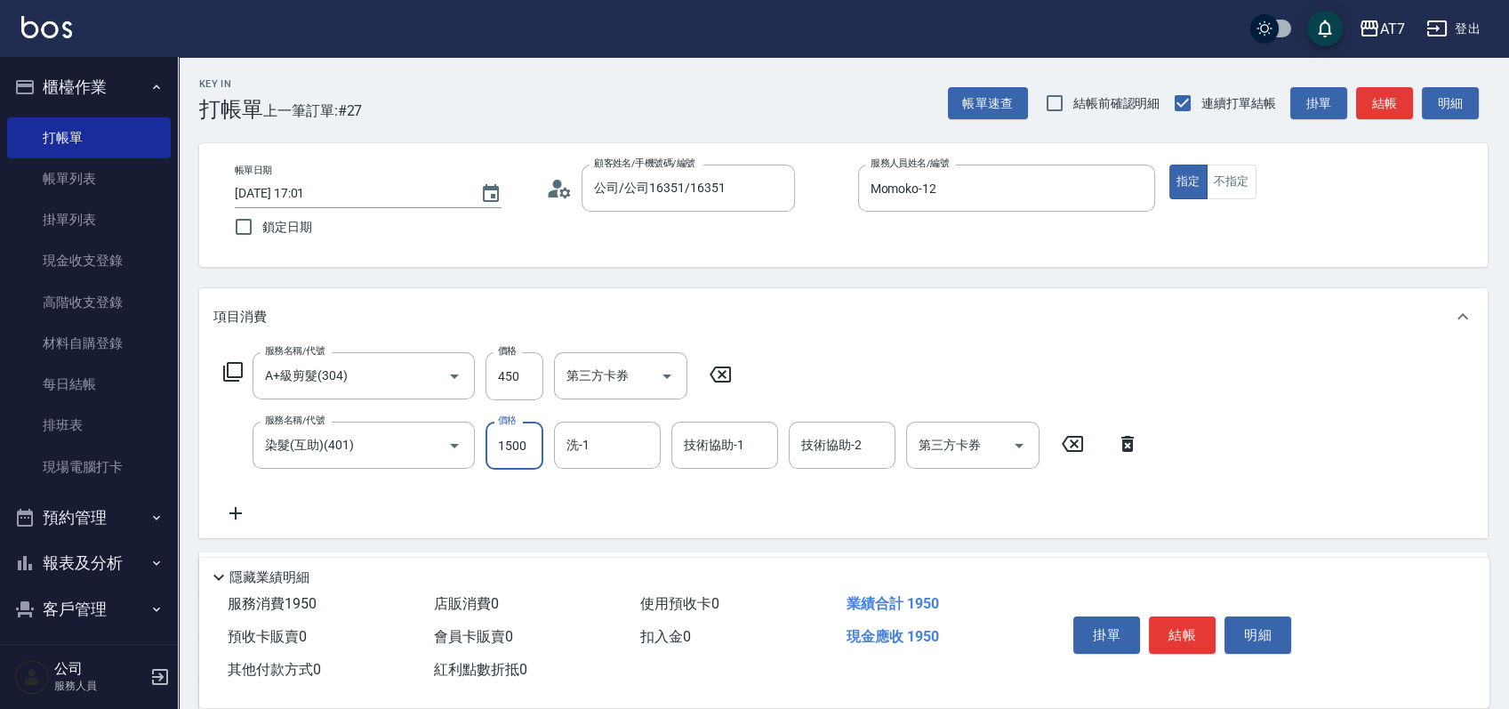
type input "3"
type input "40"
type input "328"
type input "70"
type input "3280"
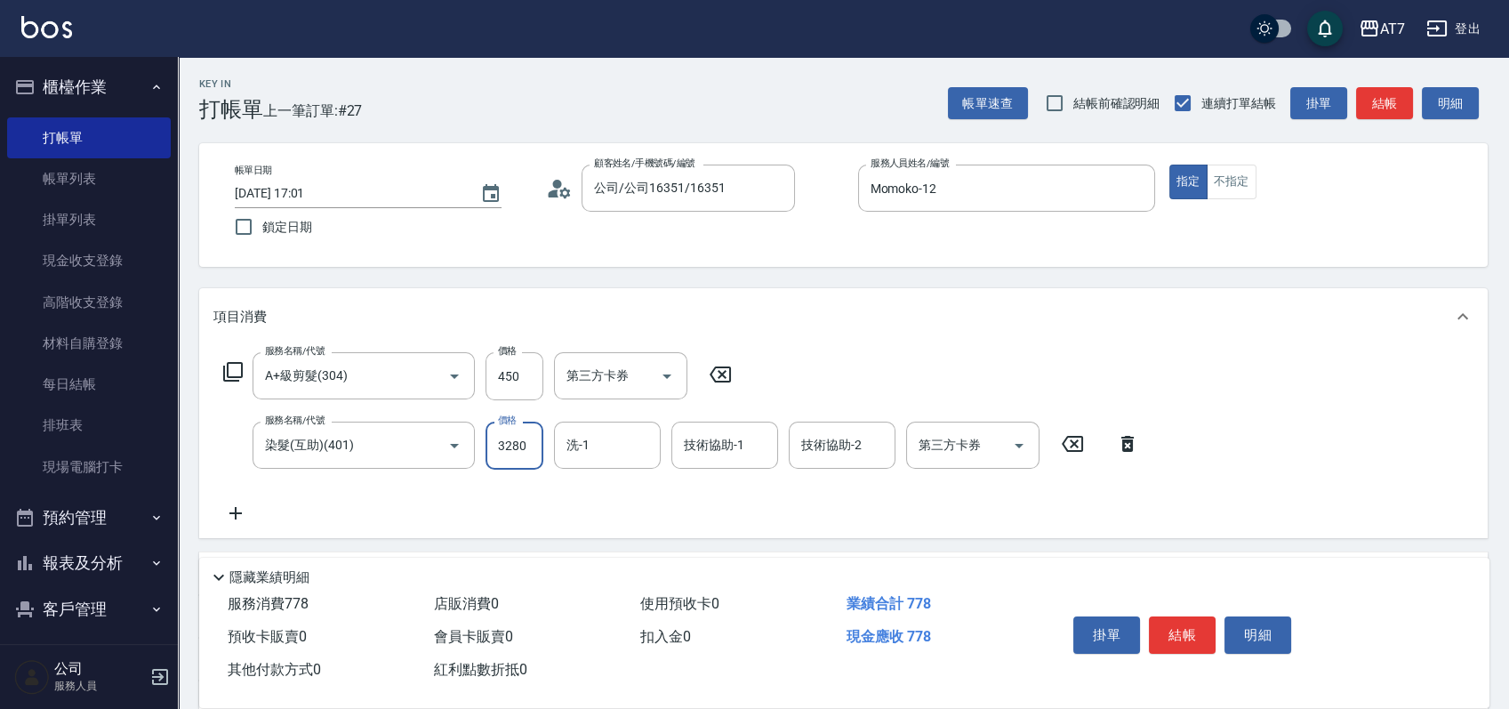
type input "370"
type input "3280"
type input "YuYu-40"
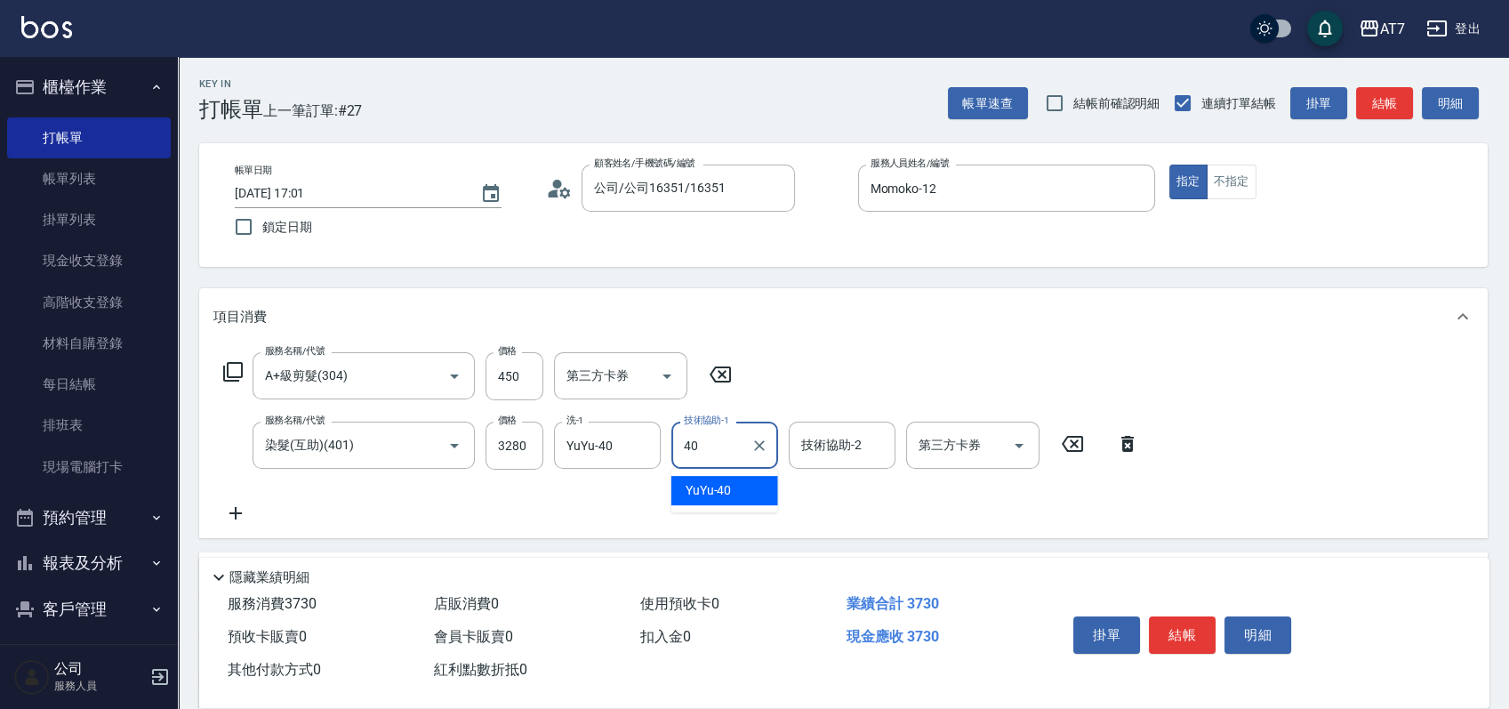
type input "YuYu-40"
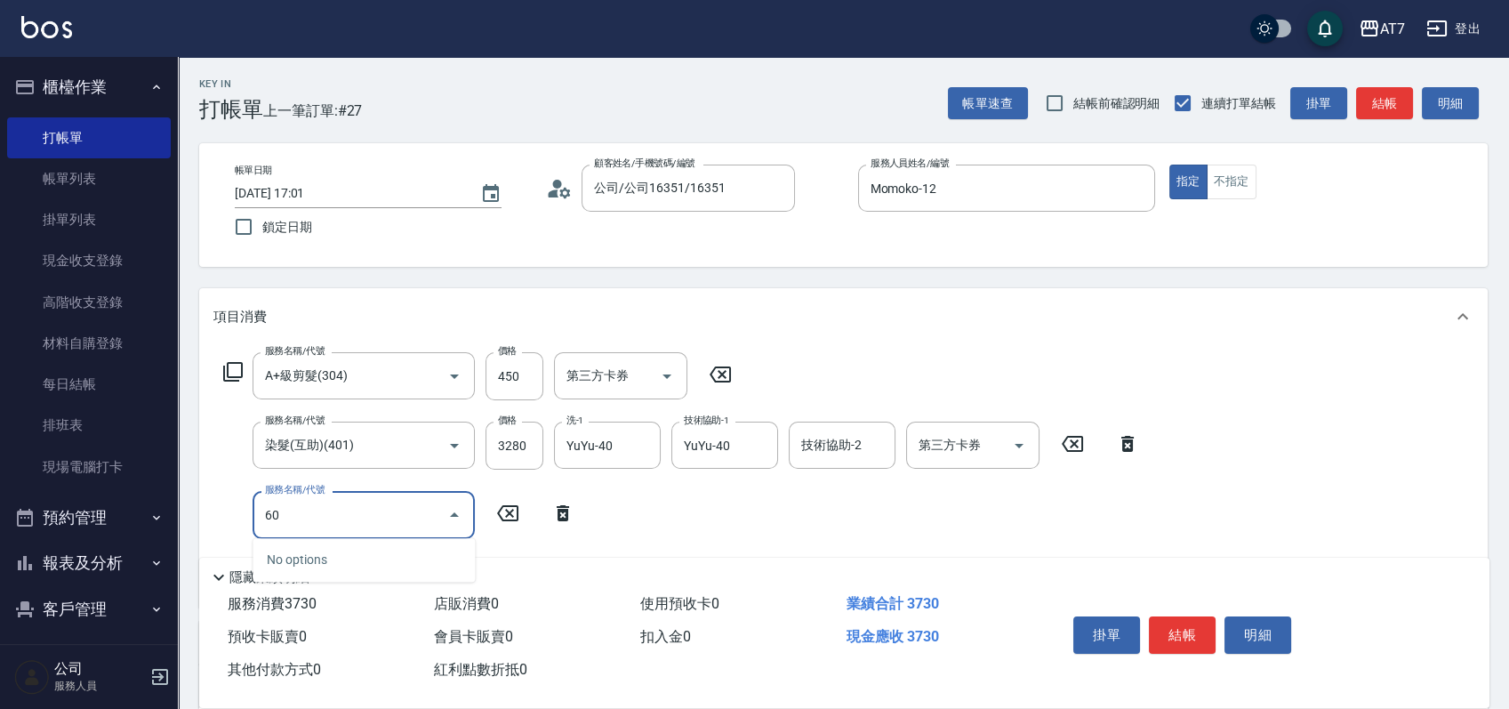
type input "603"
type input "450"
type input "TKO護髮（助(603)"
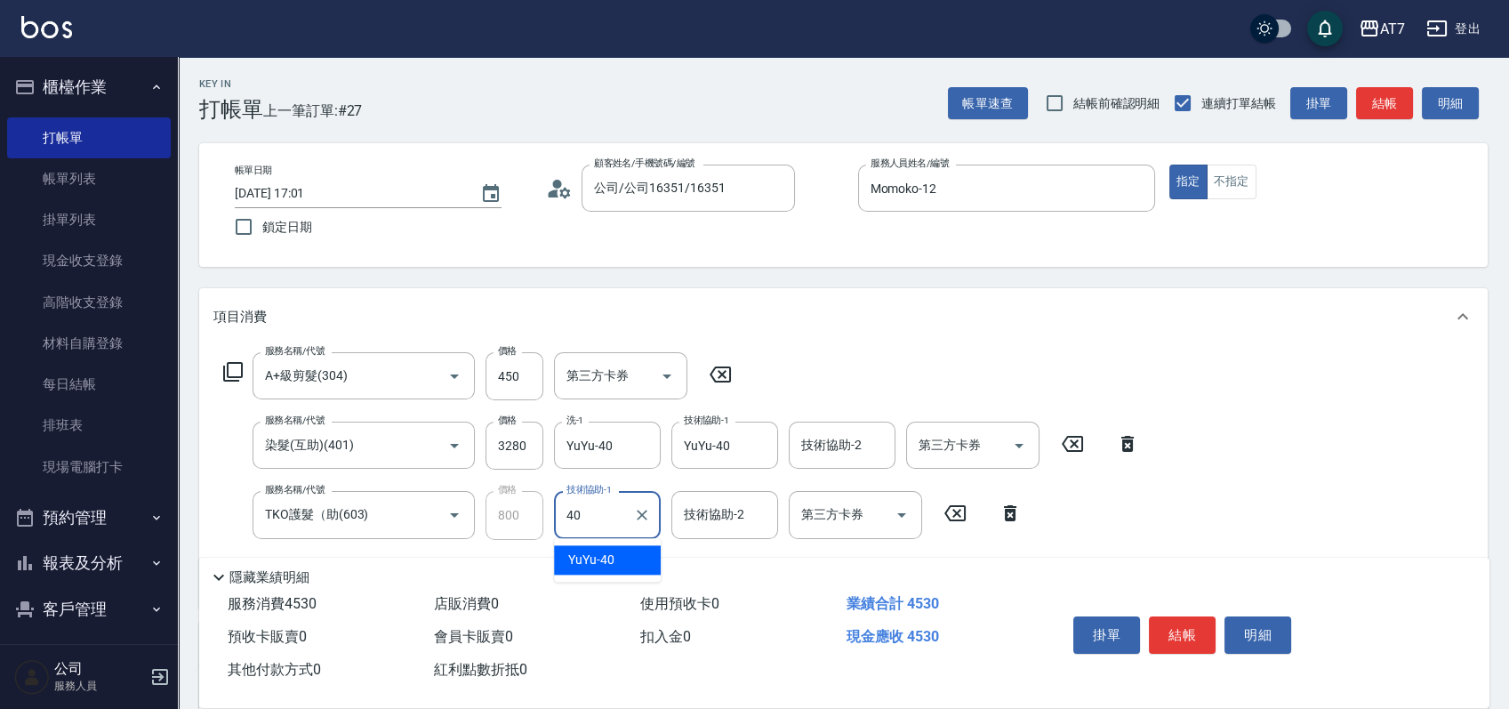
type input "YuYu-40"
click at [1171, 630] on button "結帳" at bounding box center [1182, 634] width 67 height 37
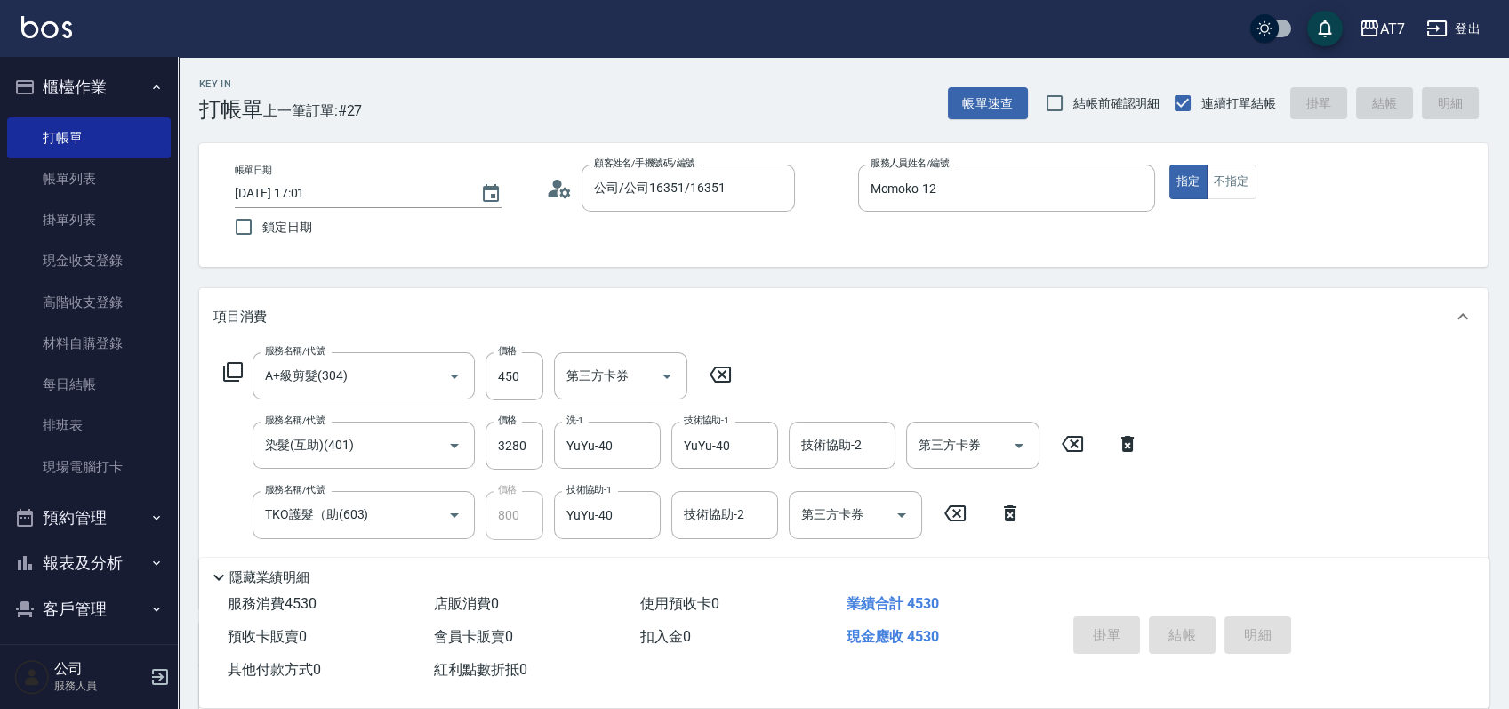
type input "0"
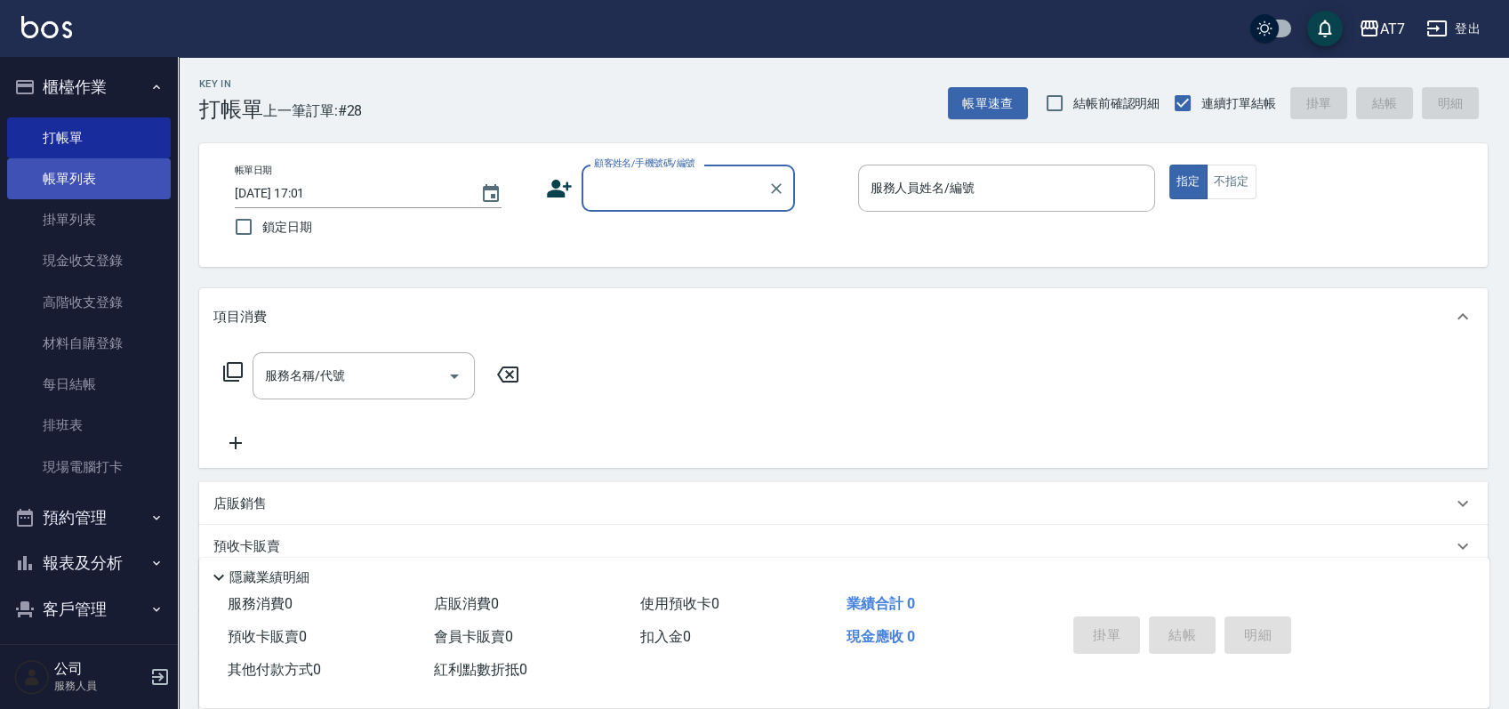
click at [113, 180] on link "帳單列表" at bounding box center [89, 178] width 164 height 41
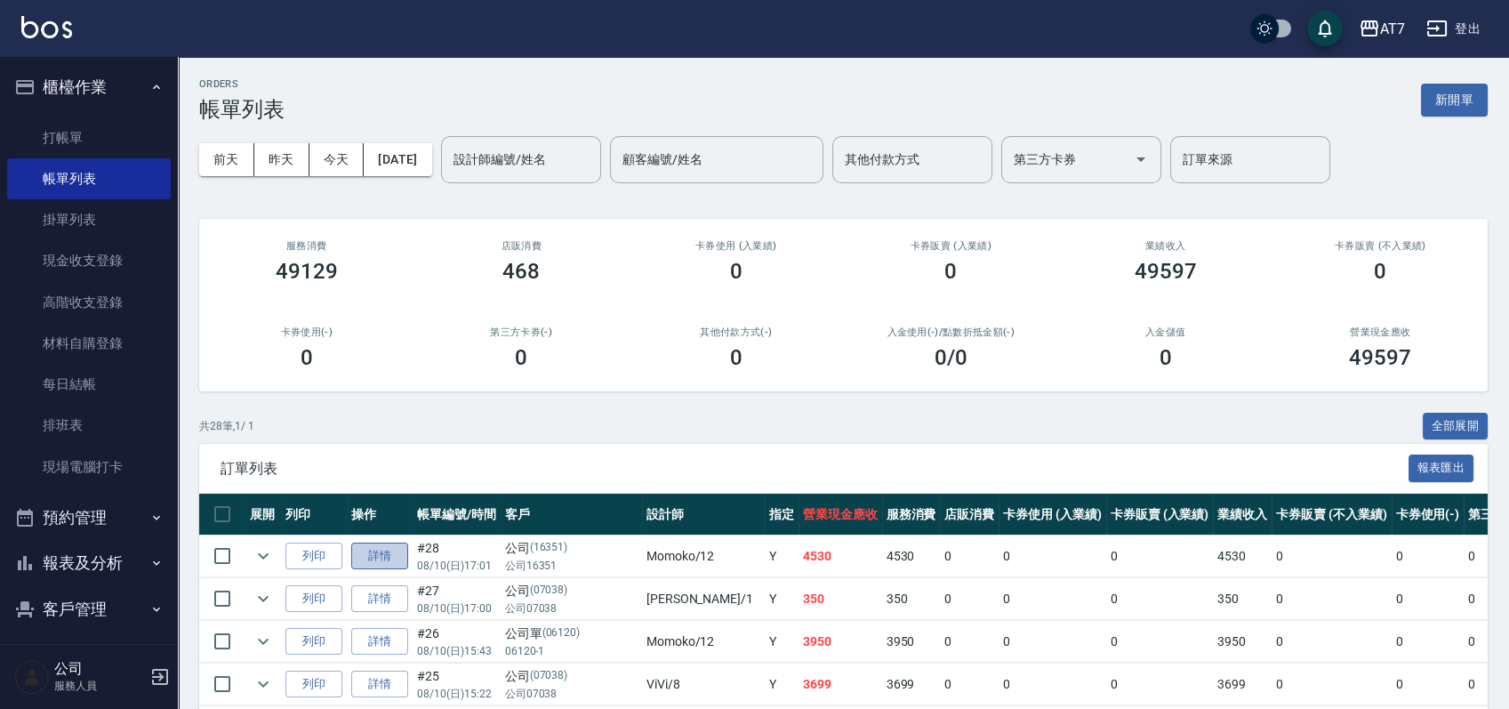
click at [385, 563] on link "詳情" at bounding box center [379, 557] width 57 height 28
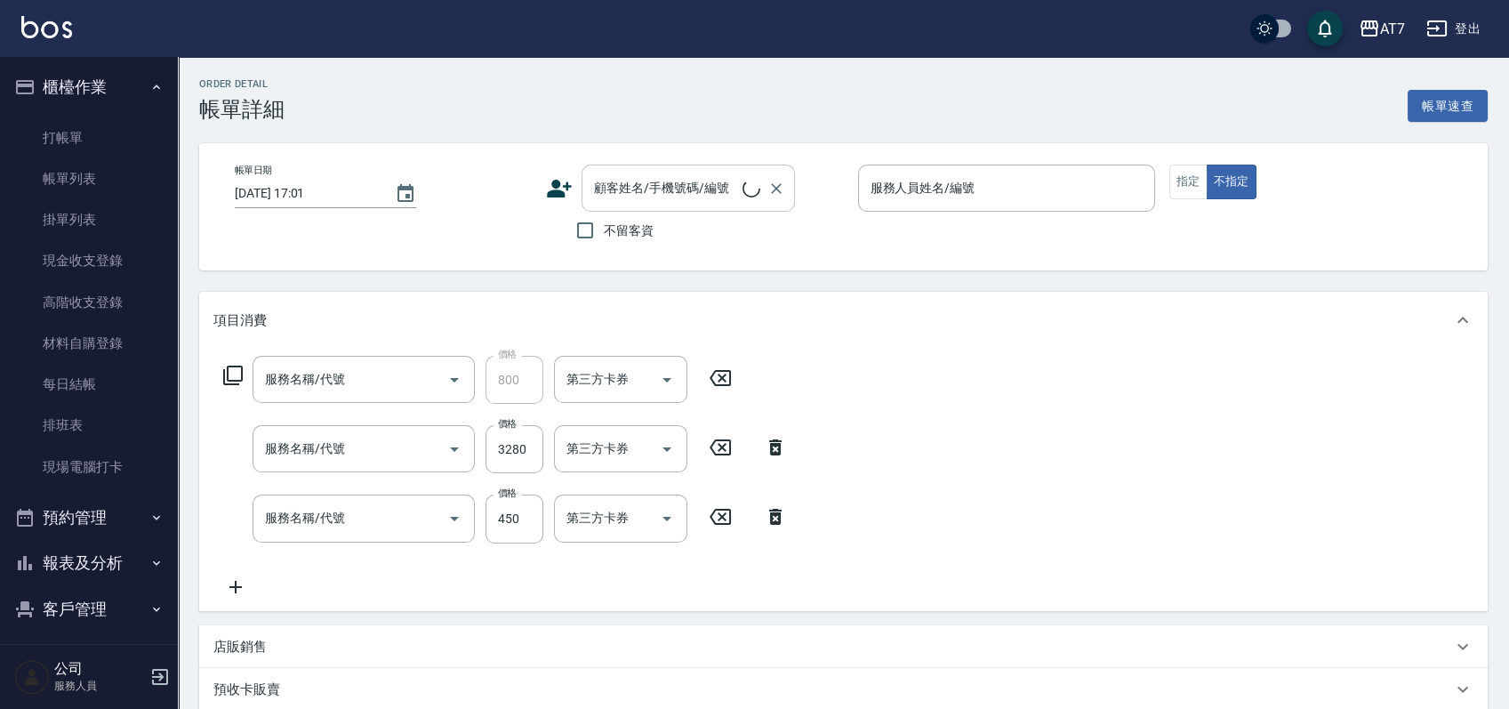
type input "Momoko-12"
type input "450"
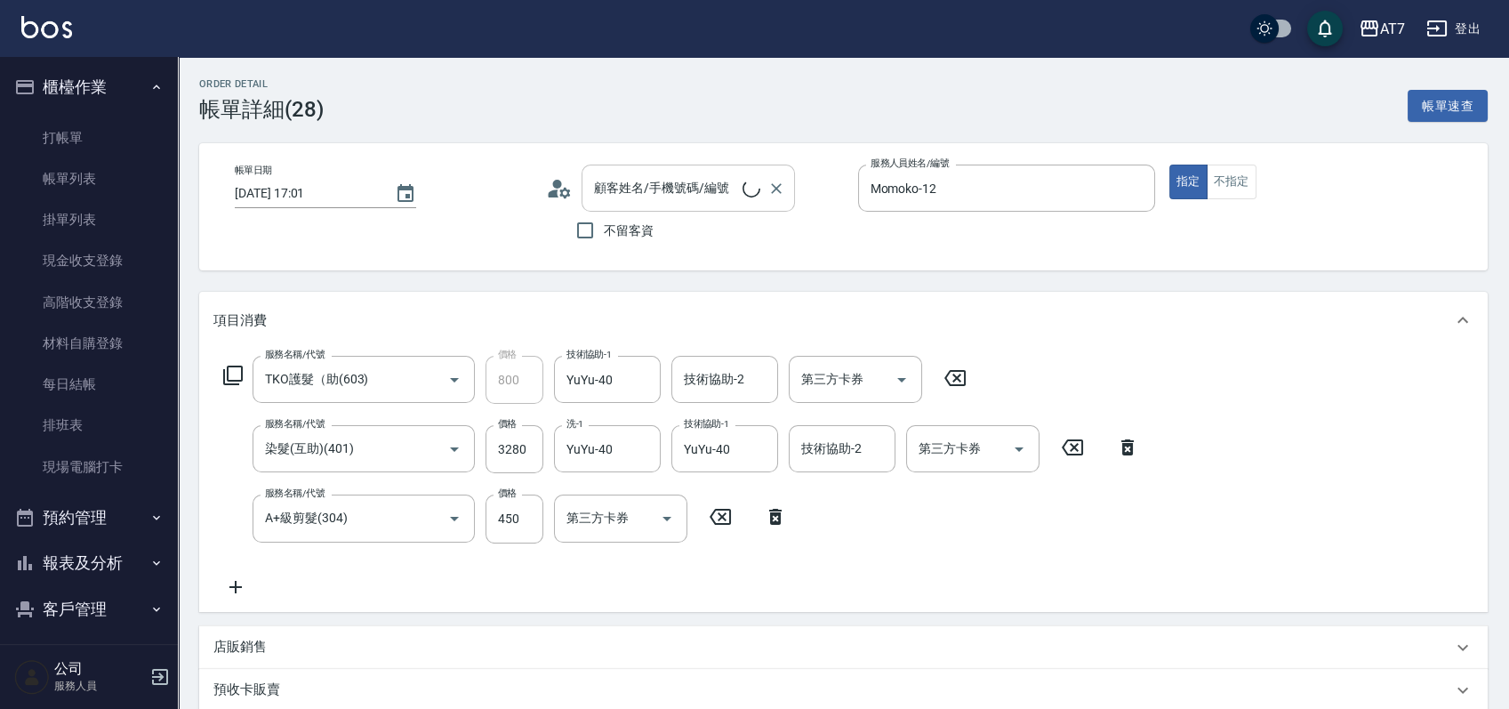
type input "TKO護髮（助(603)"
type input "染髮(互助)(401)"
type input "A+級剪髮(304)"
type input "公司/公司16351/16351"
click at [772, 187] on icon "Clear" at bounding box center [777, 189] width 18 height 18
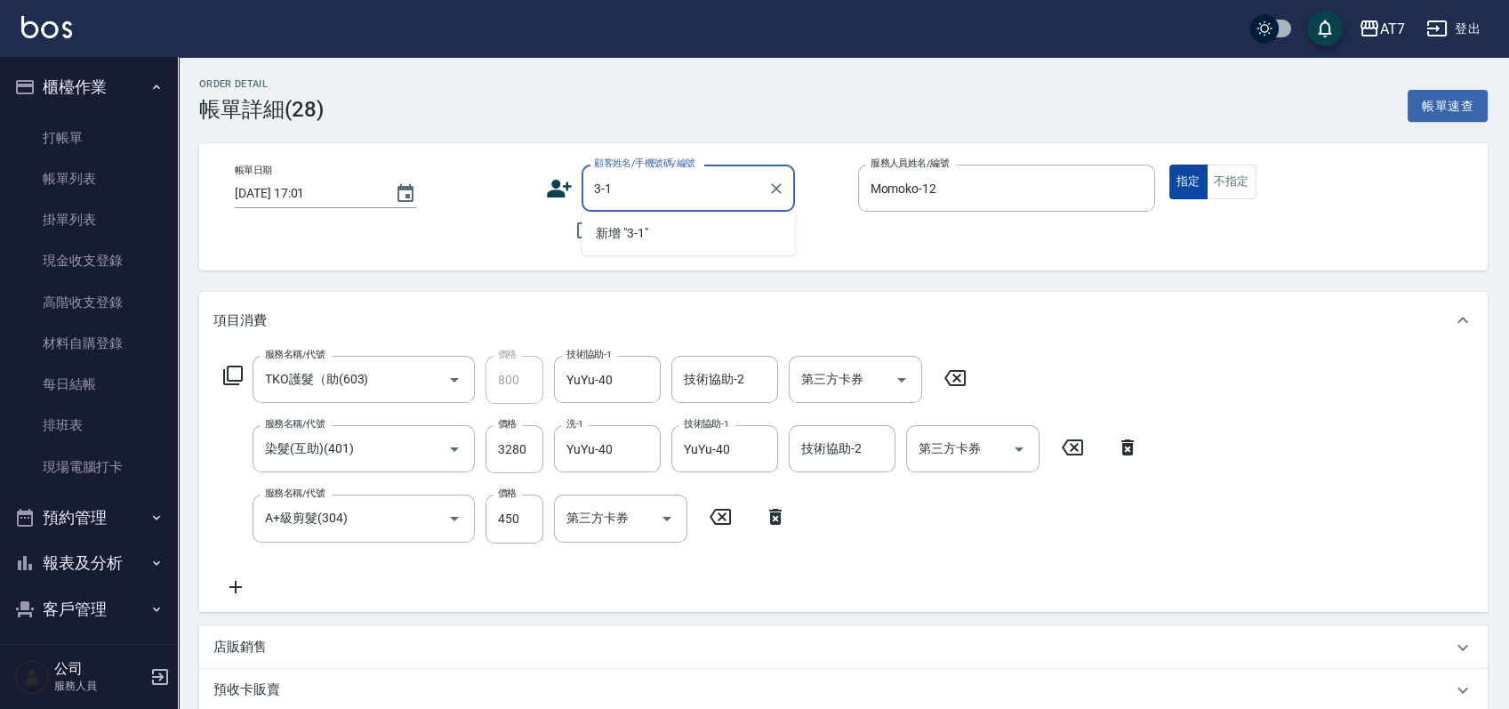
type input "3-1"
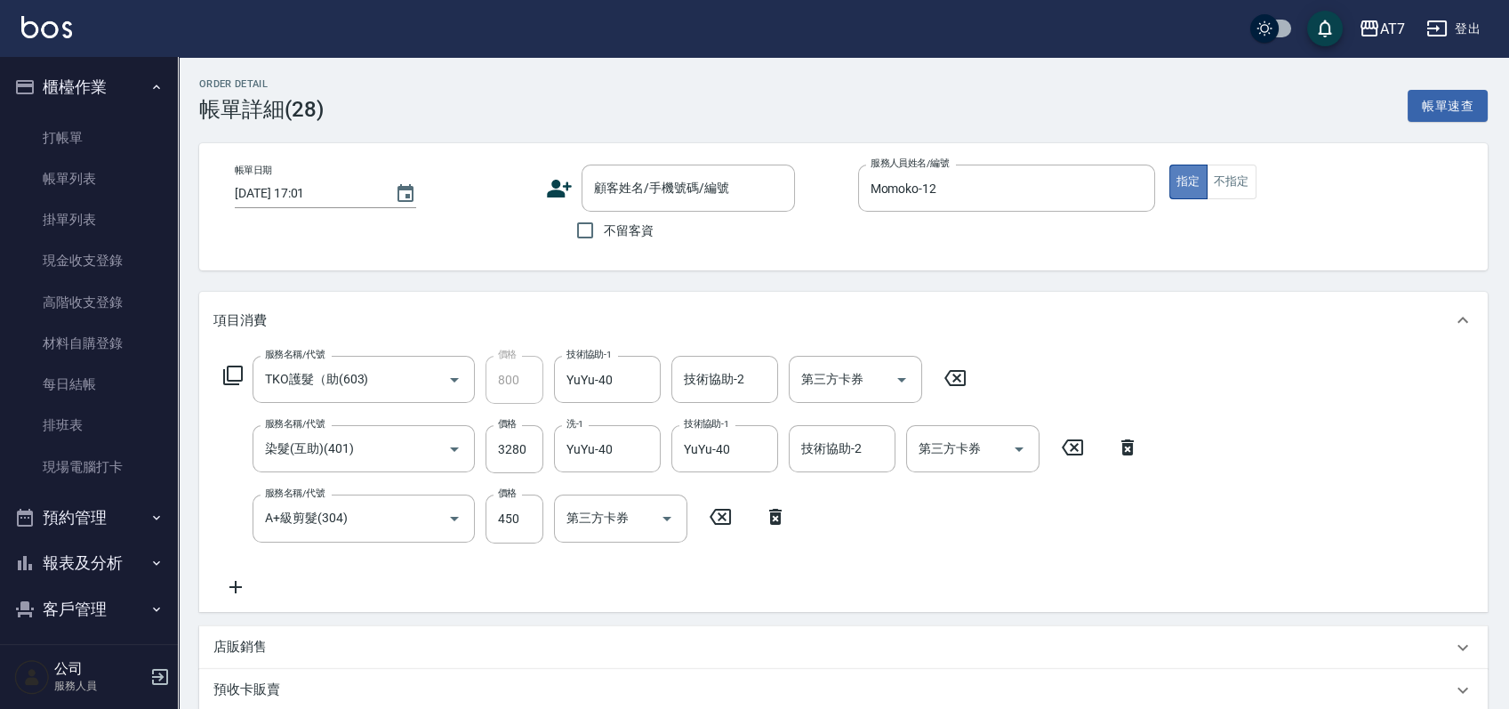
click at [1179, 183] on button "指定" at bounding box center [1189, 182] width 38 height 35
click at [714, 187] on input "顧客姓名/手機號碼/編號" at bounding box center [675, 188] width 171 height 31
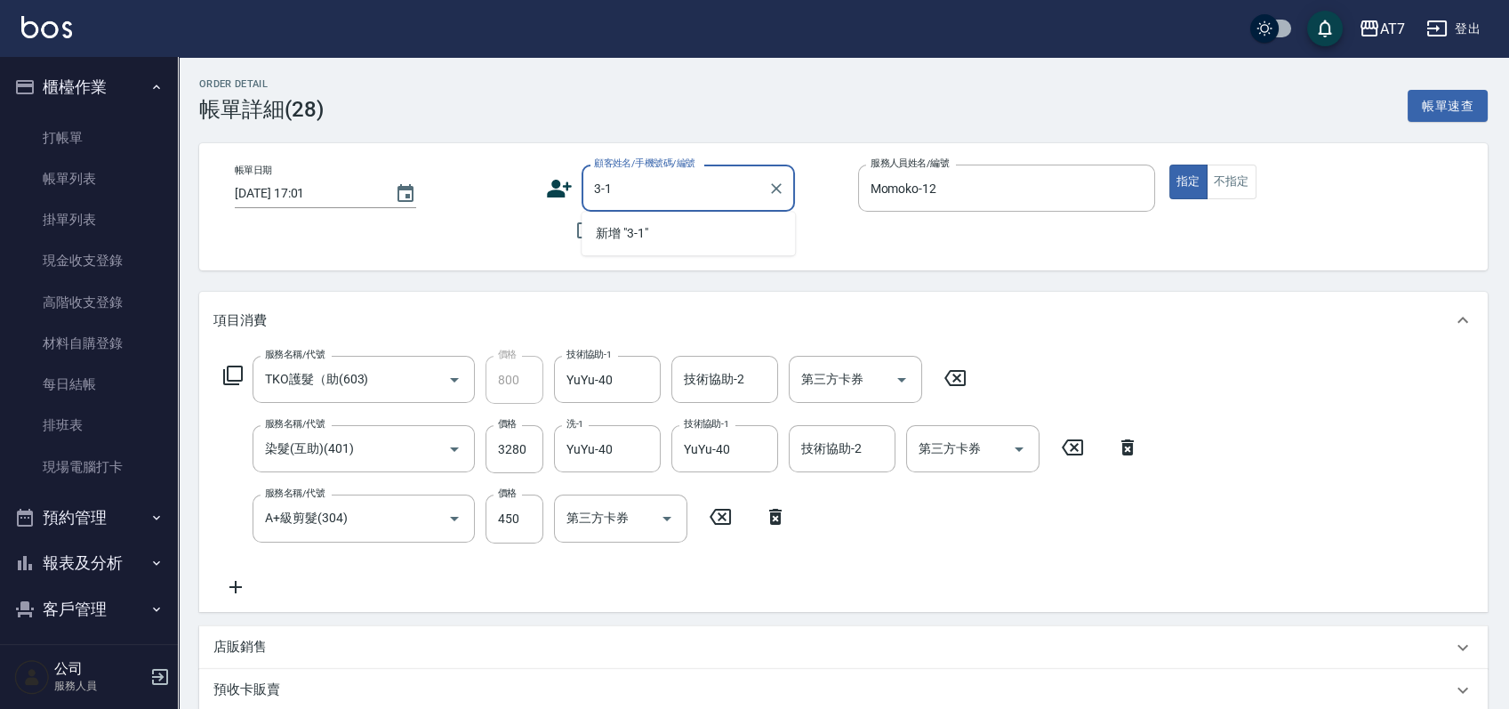
type input "3-1"
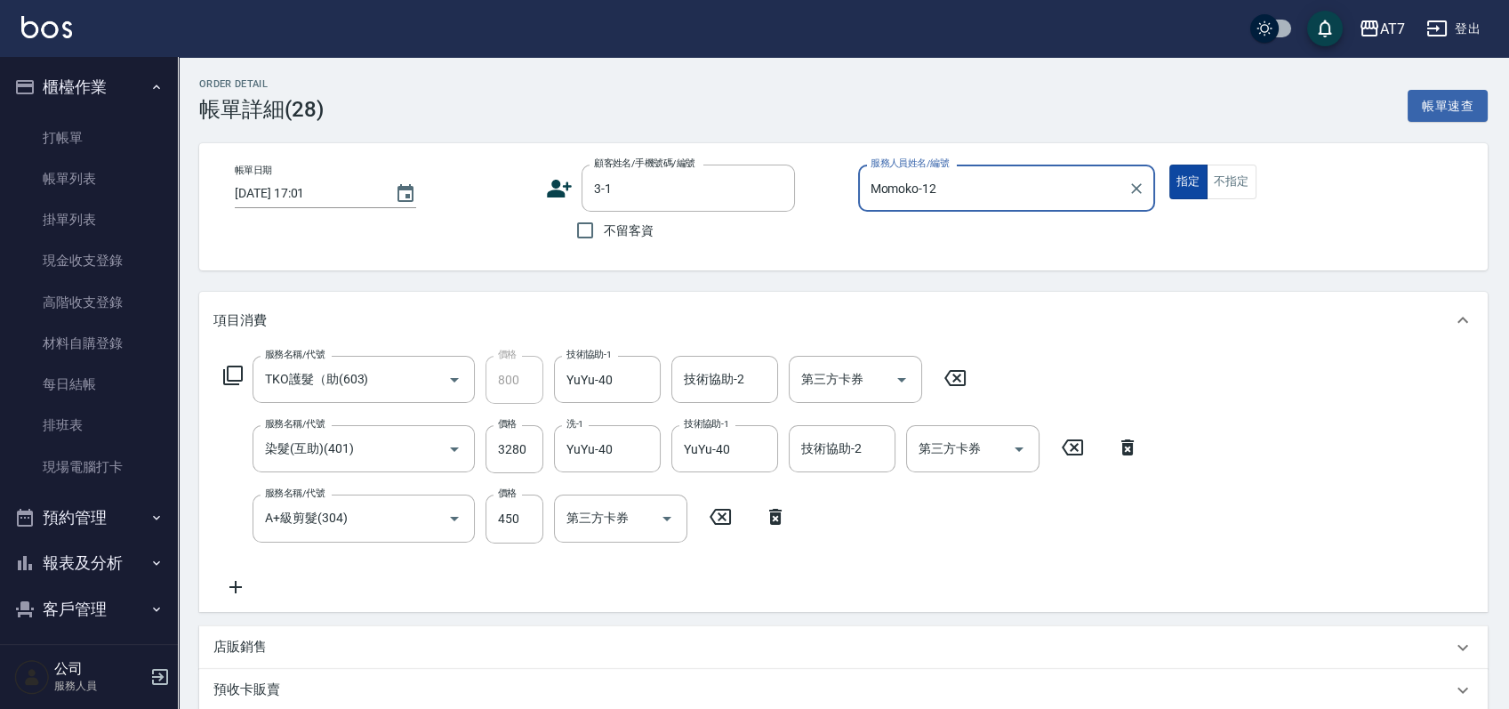
click at [1189, 187] on button "指定" at bounding box center [1189, 182] width 38 height 35
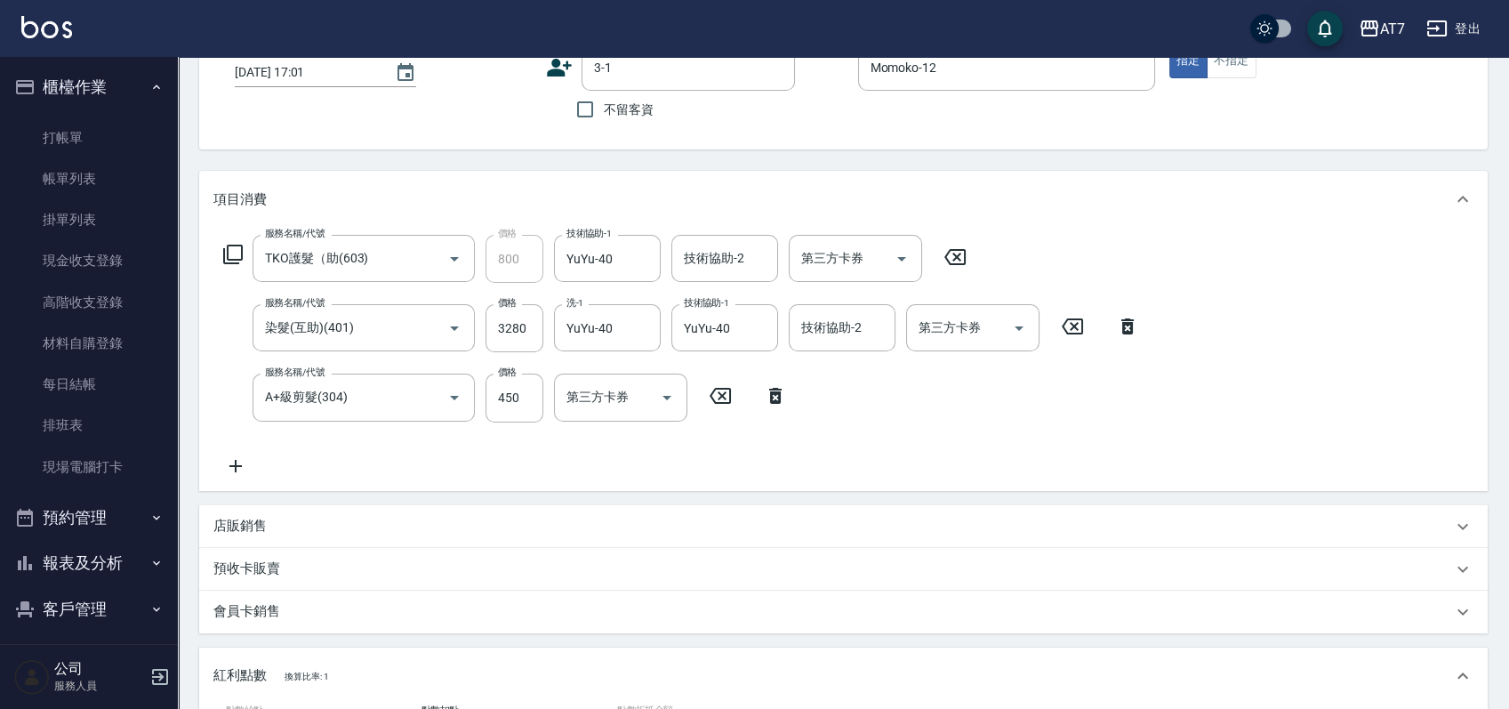
scroll to position [474, 0]
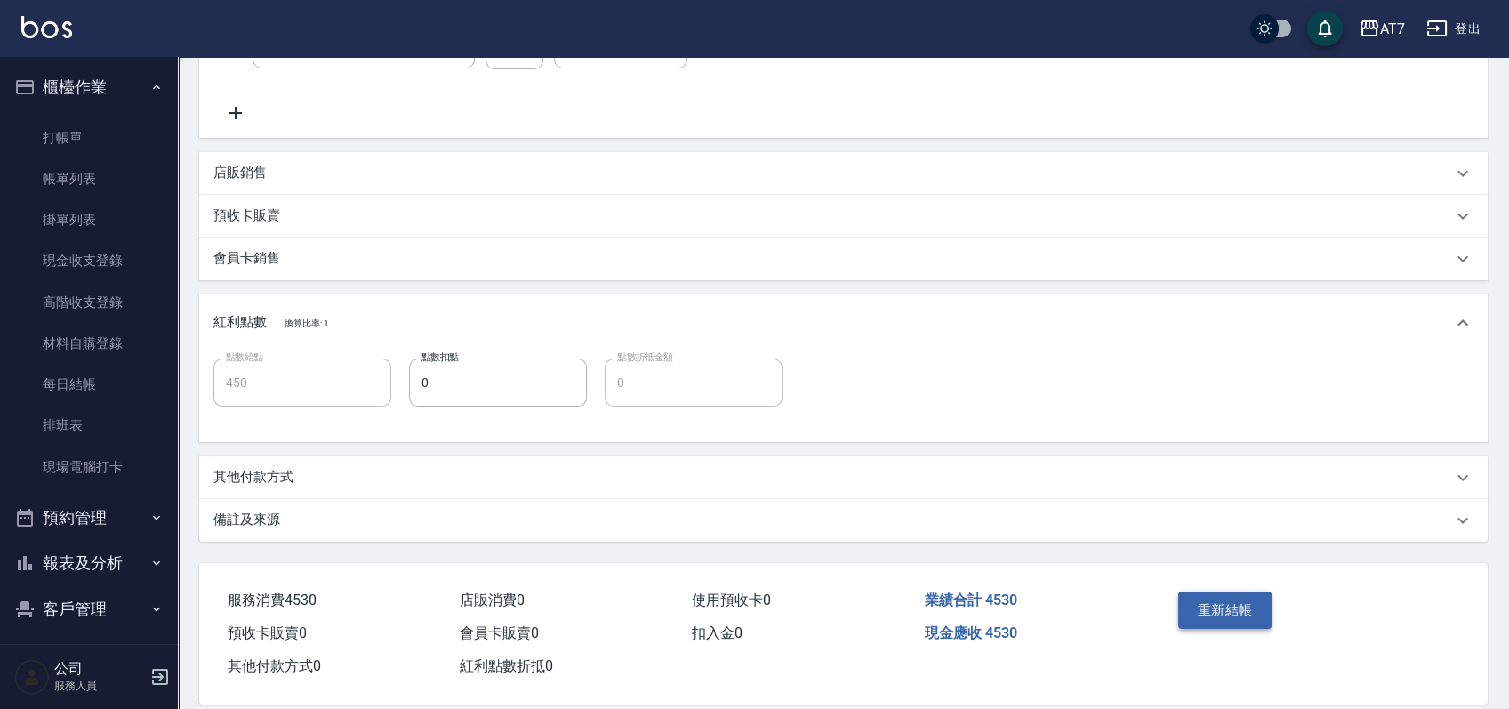
click at [1248, 615] on button "重新結帳" at bounding box center [1226, 610] width 94 height 37
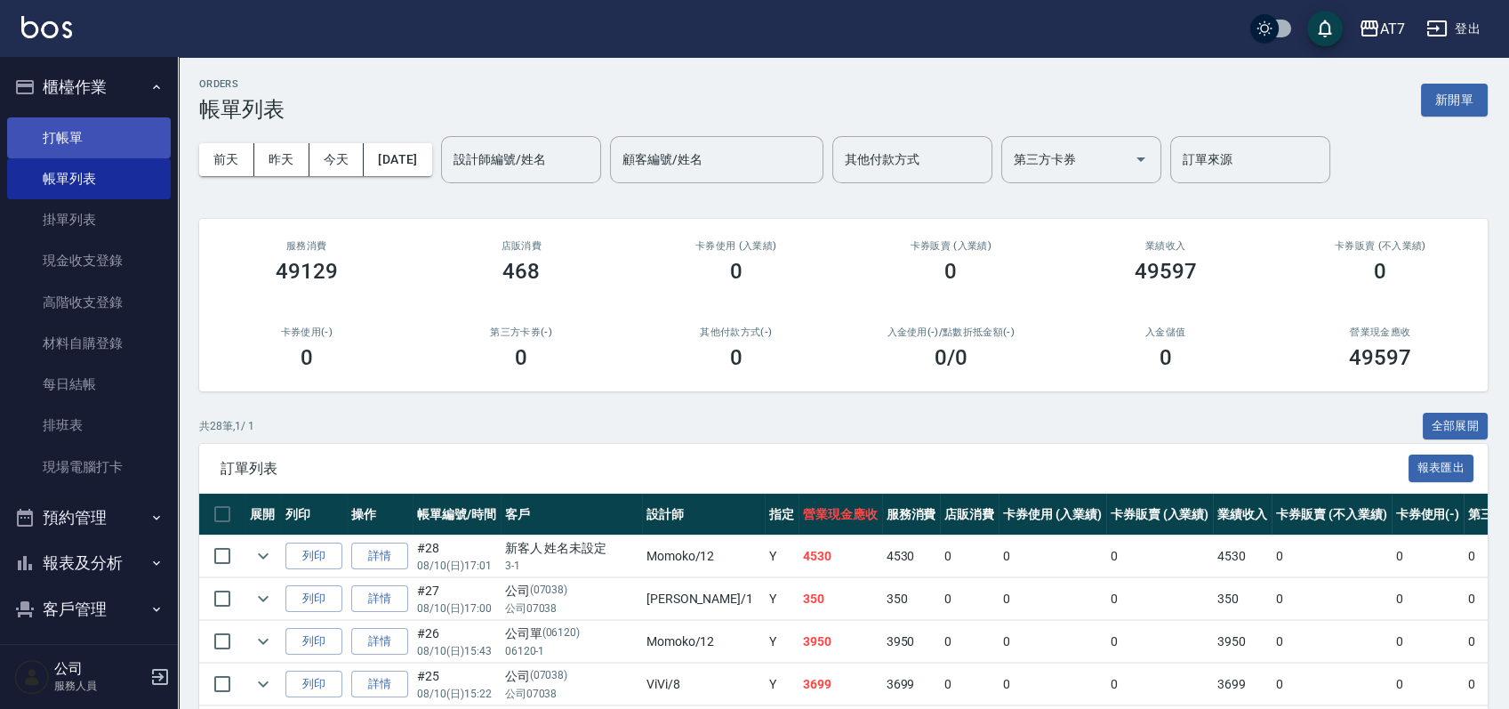
click at [75, 135] on link "打帳單" at bounding box center [89, 137] width 164 height 41
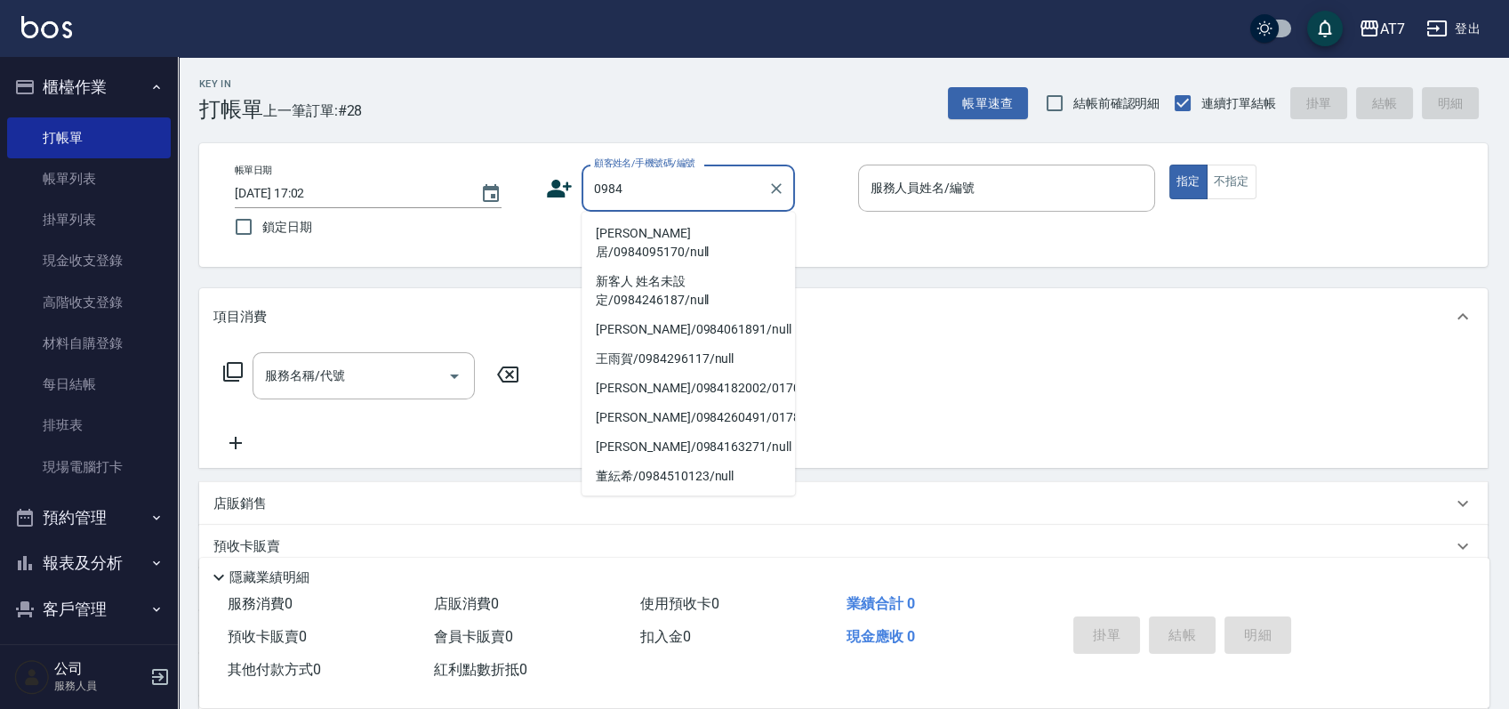
type input "0984"
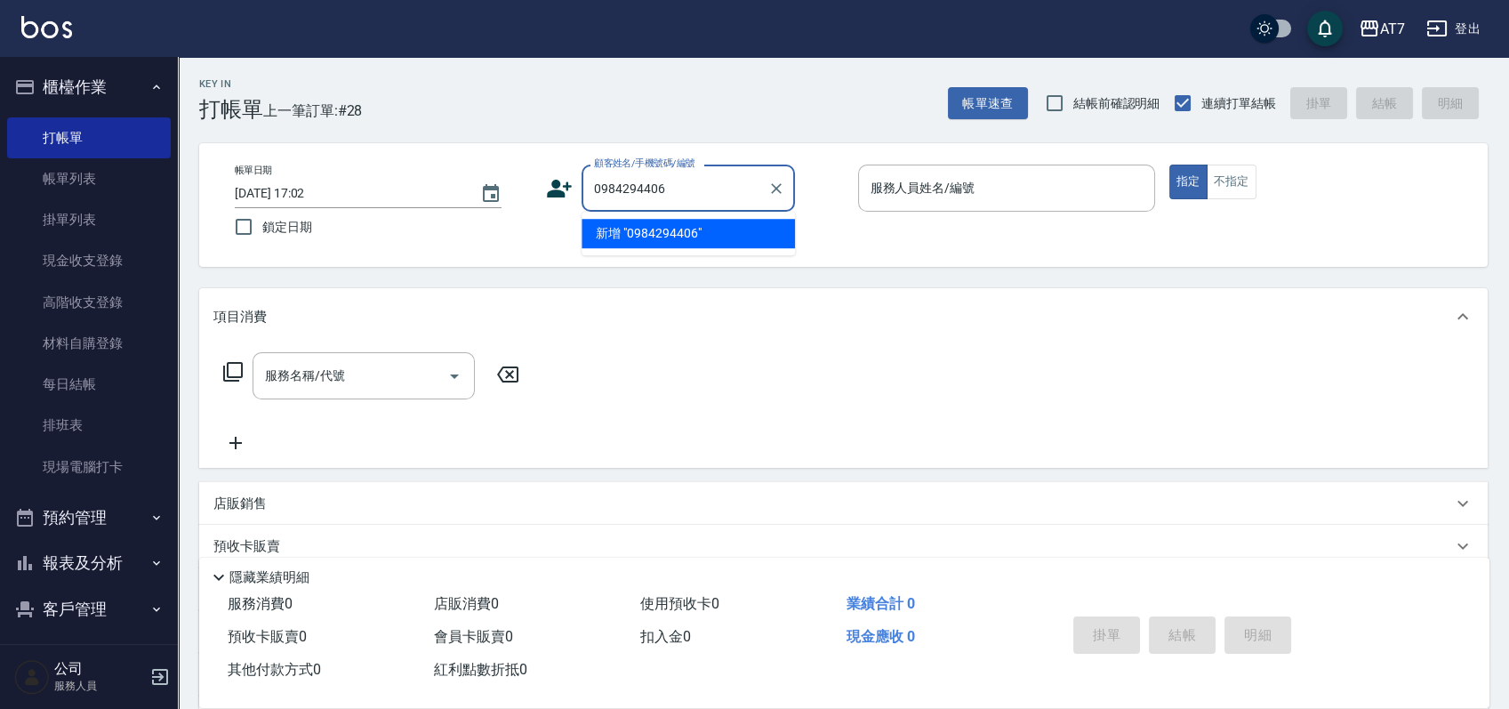
type input "0984294406"
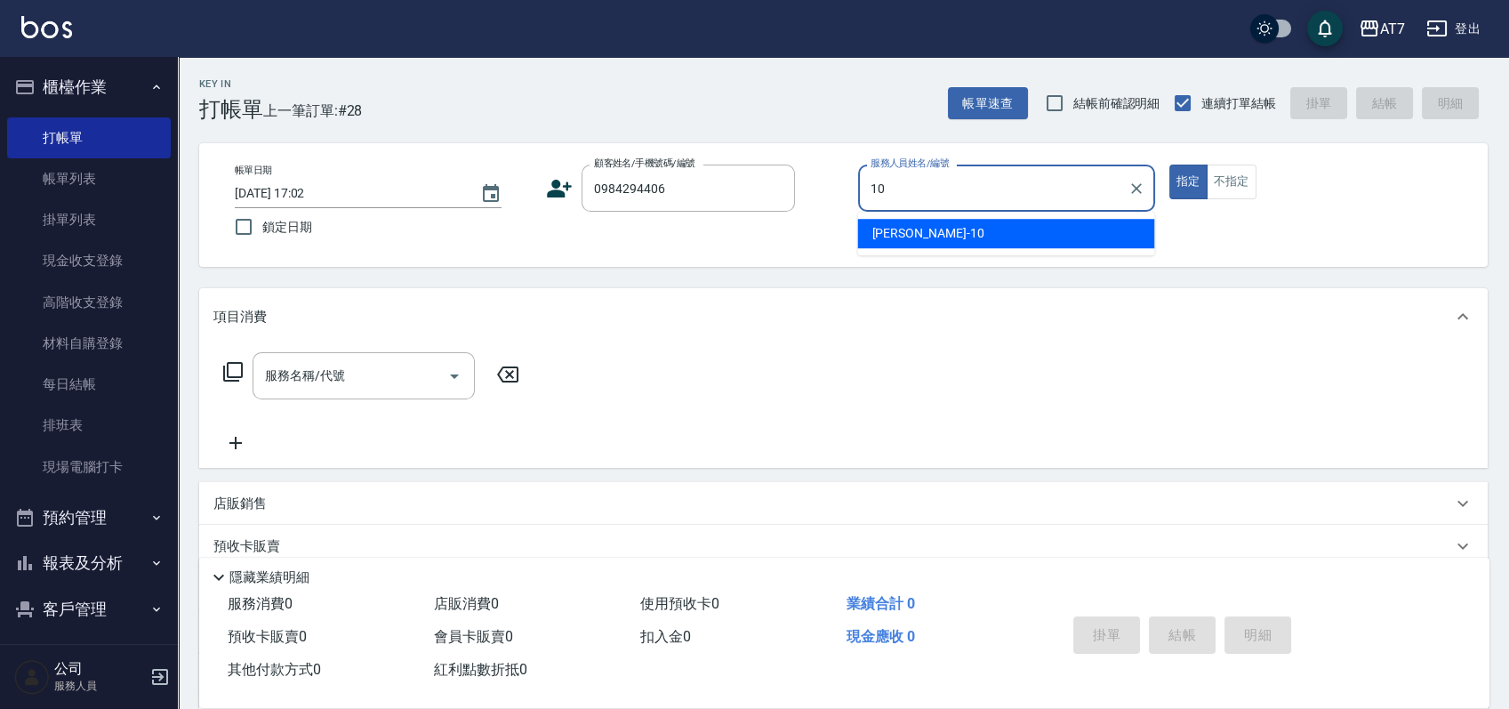
type input "King-10"
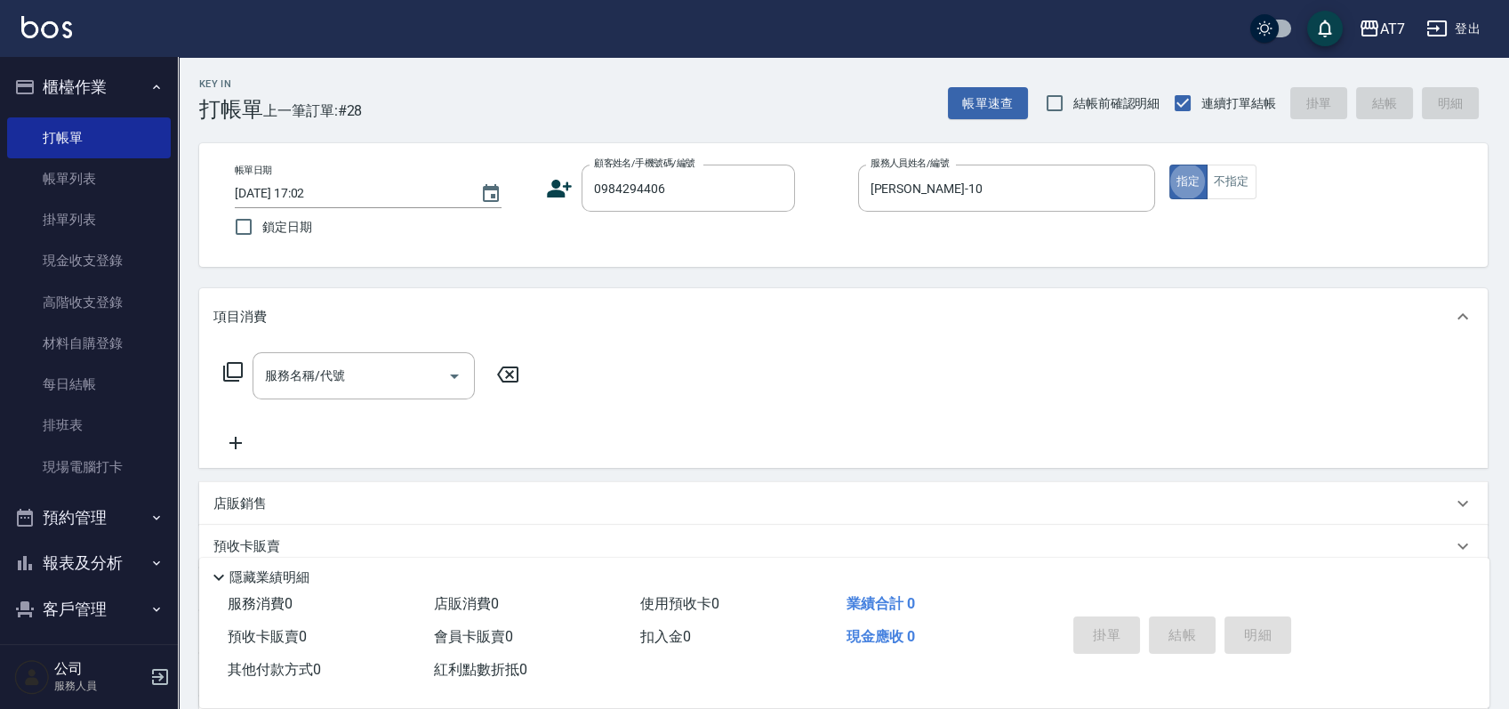
type button "true"
type input "501"
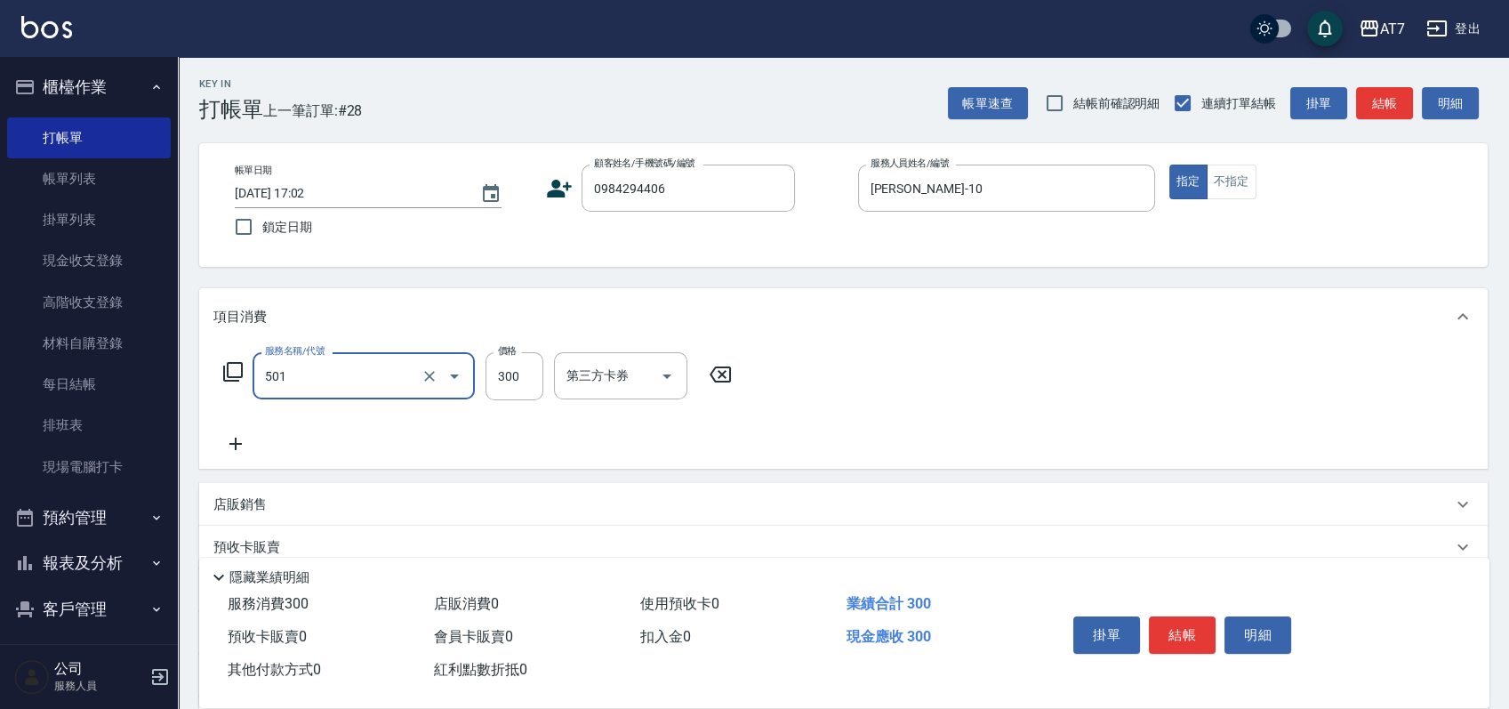
type input "30"
type input "洗髮(互助)(501)"
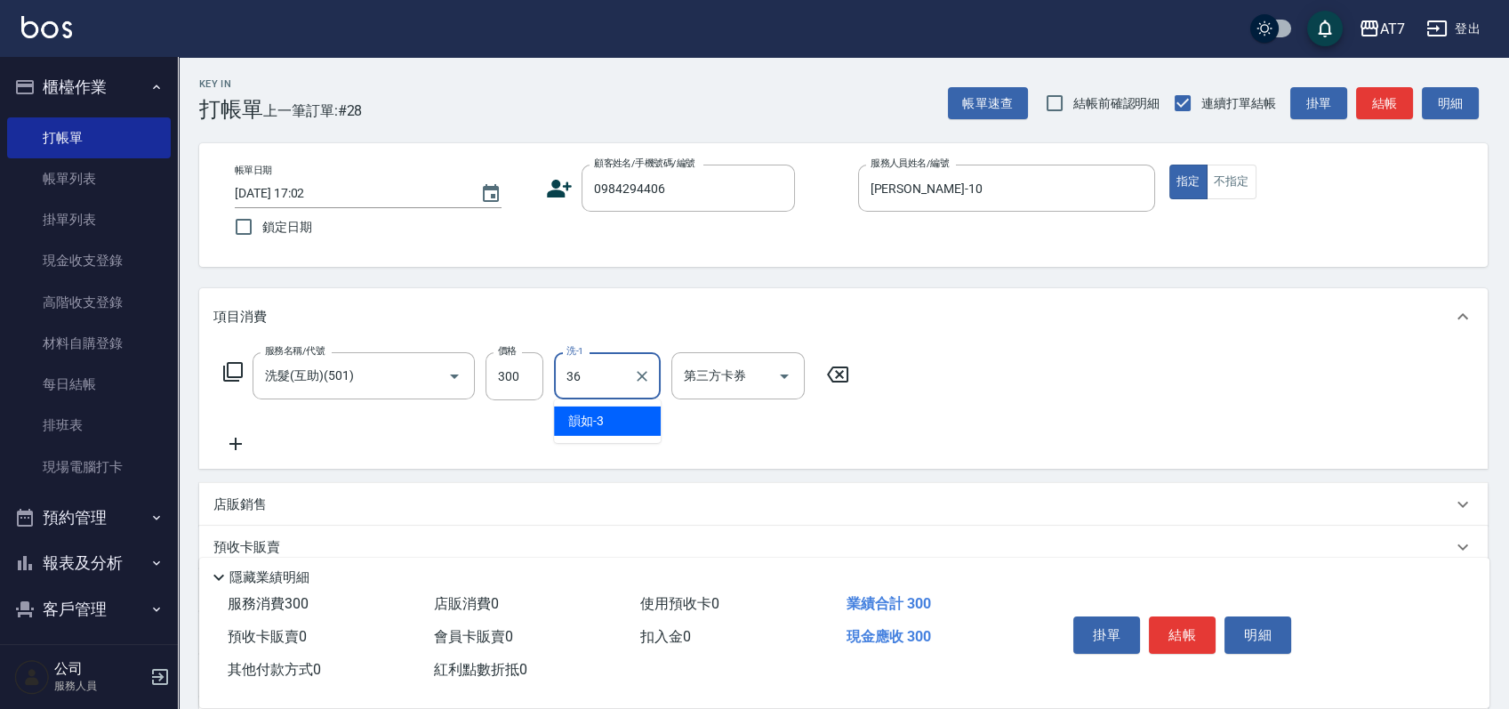
type input "Ivy-36"
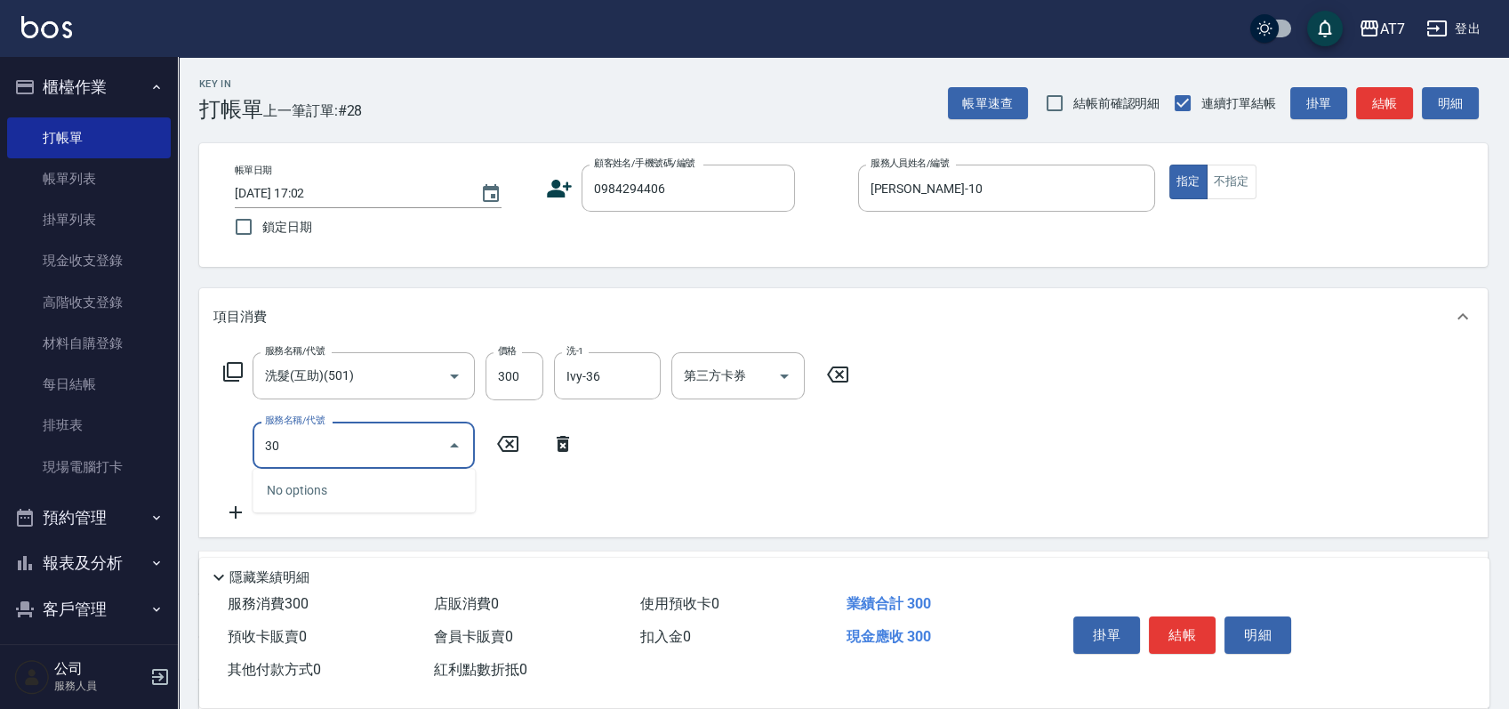
type input "301"
type input "60"
type input "學生剪髮(301)"
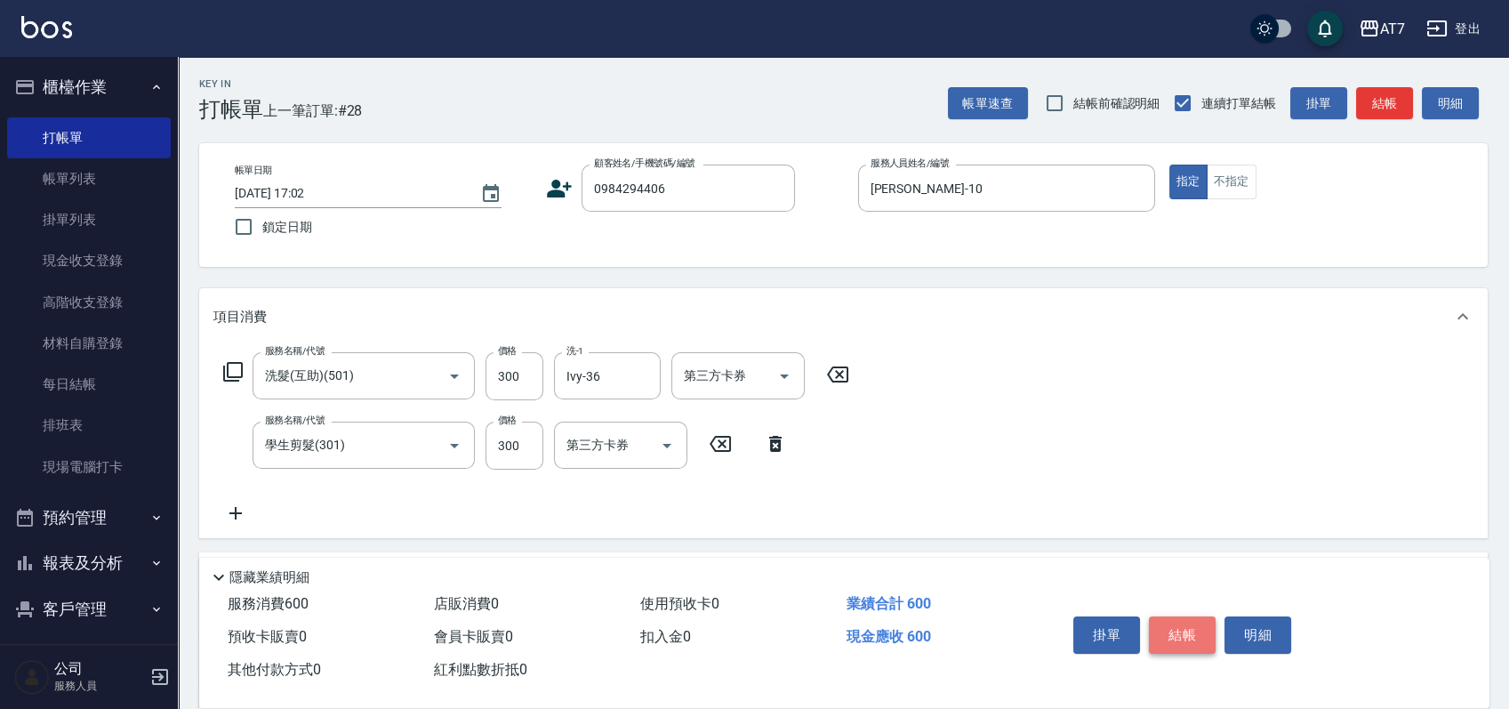
click at [1207, 632] on button "結帳" at bounding box center [1182, 634] width 67 height 37
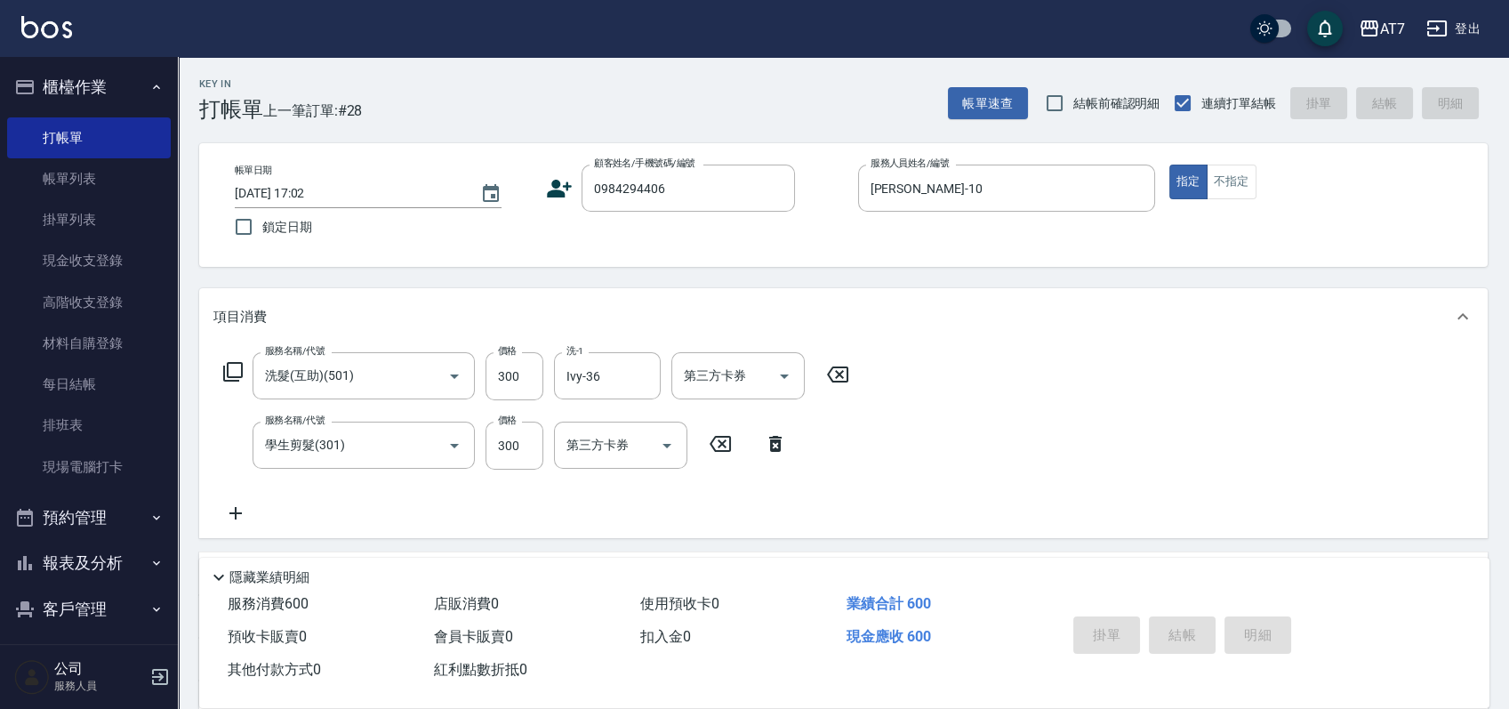
type input "0"
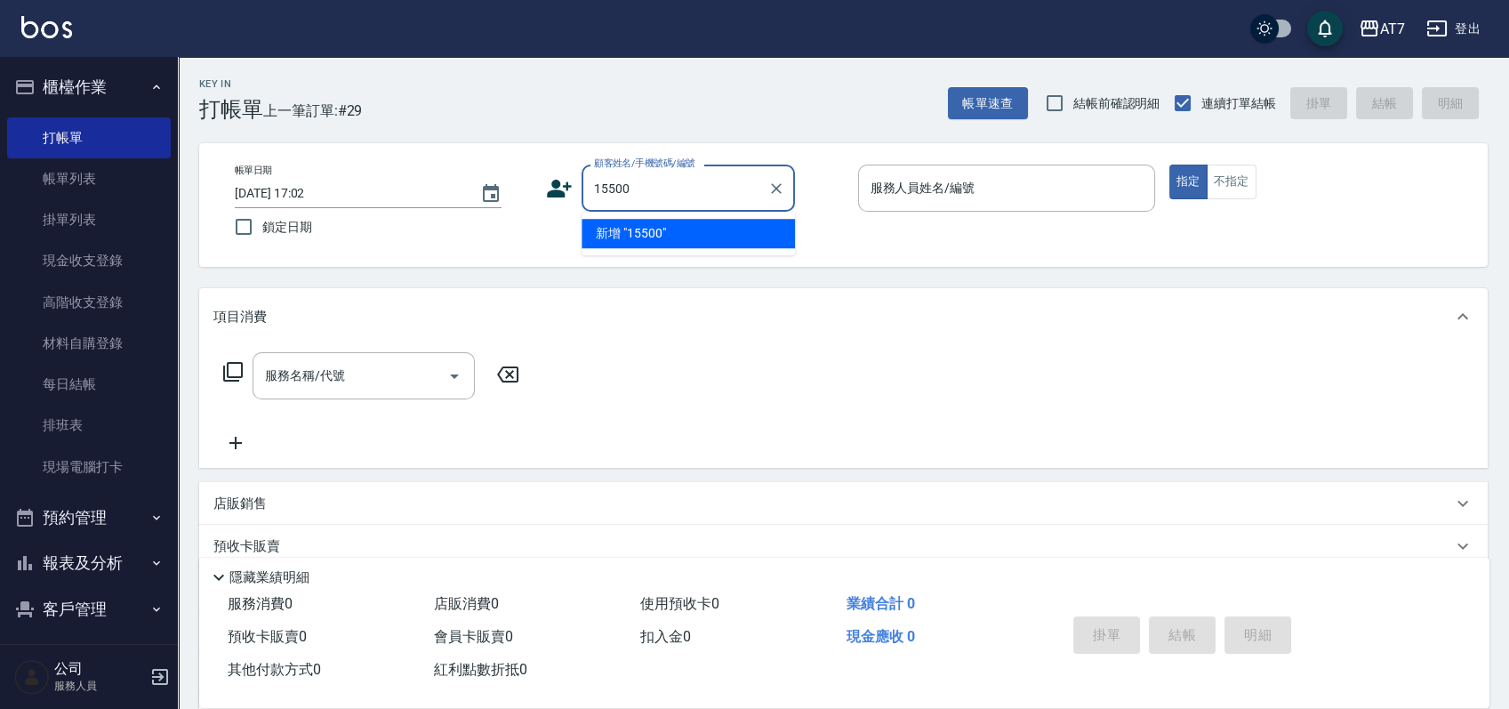
type input "15500"
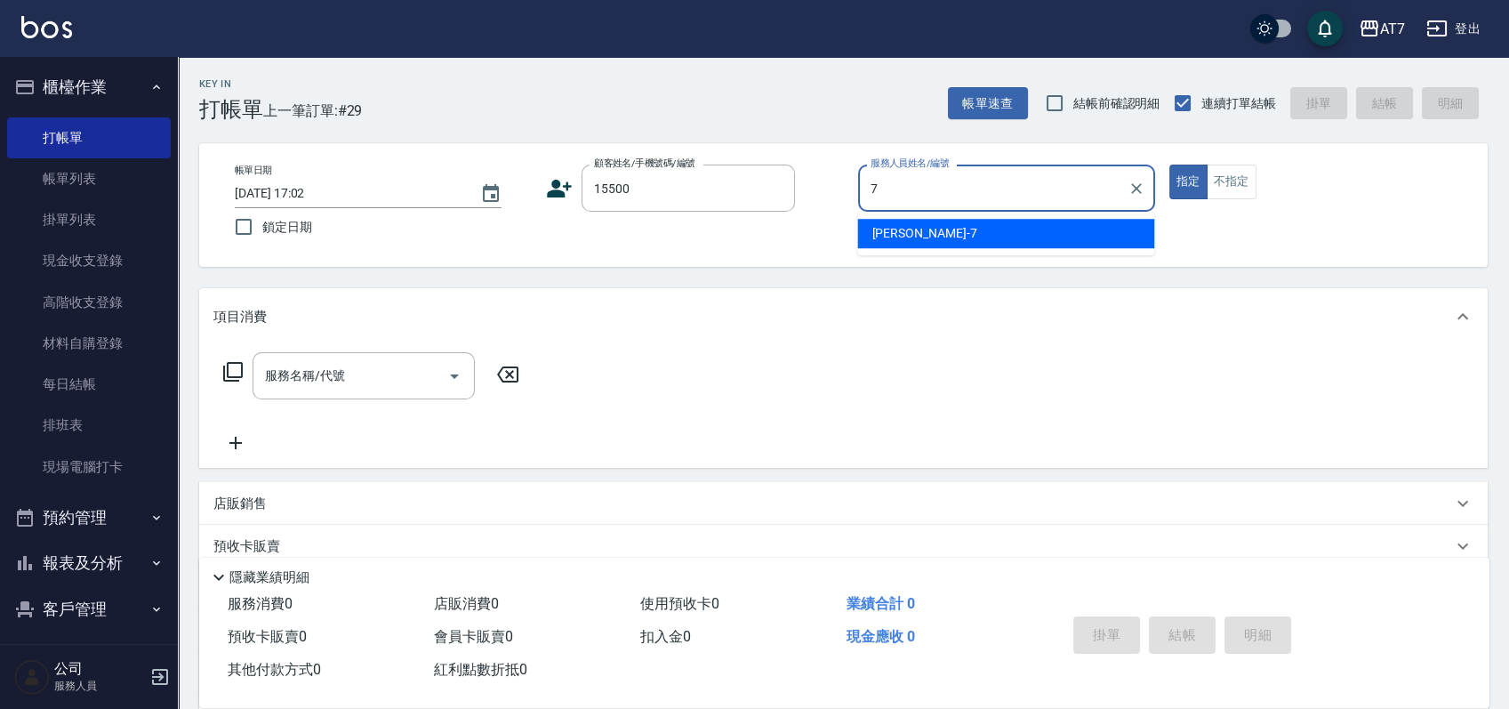
type input "泰拉-7"
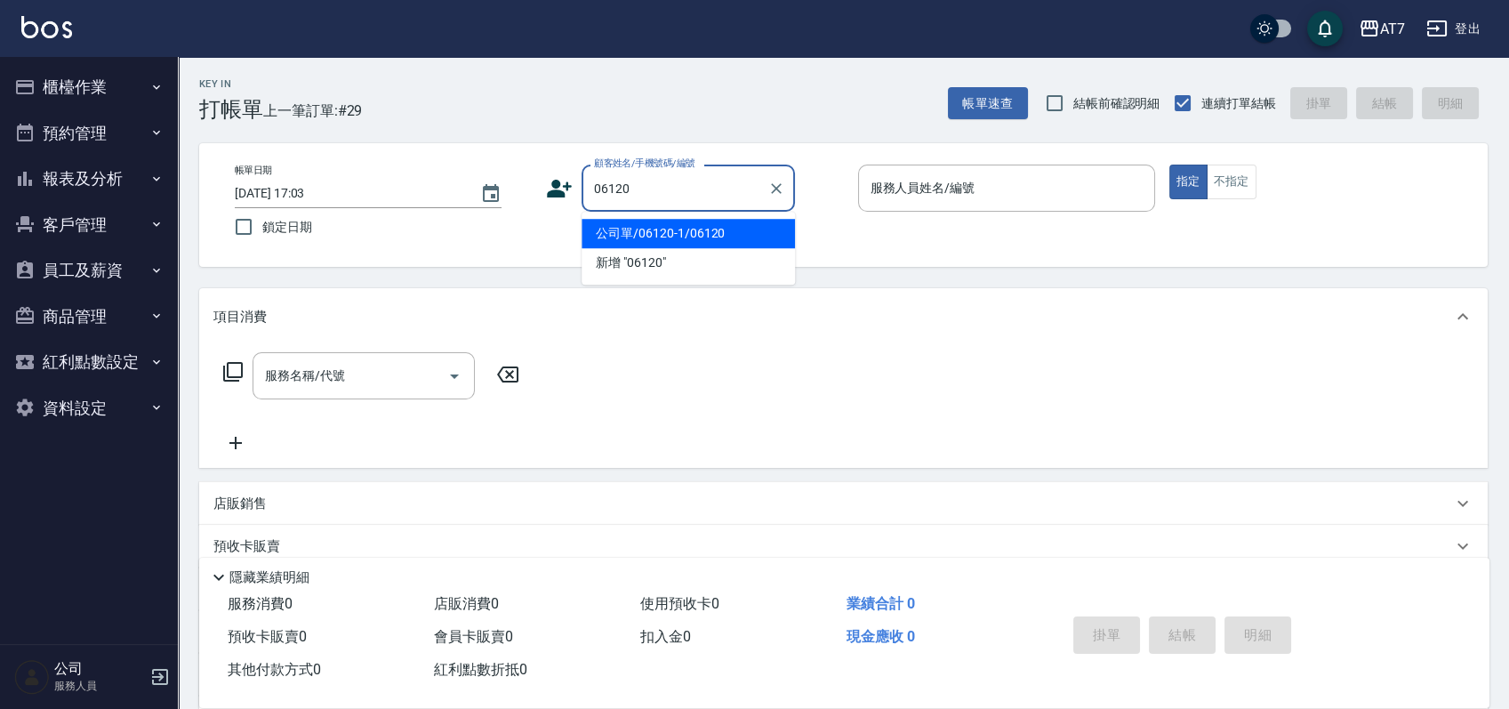
type input "公司單/06120-1/06120"
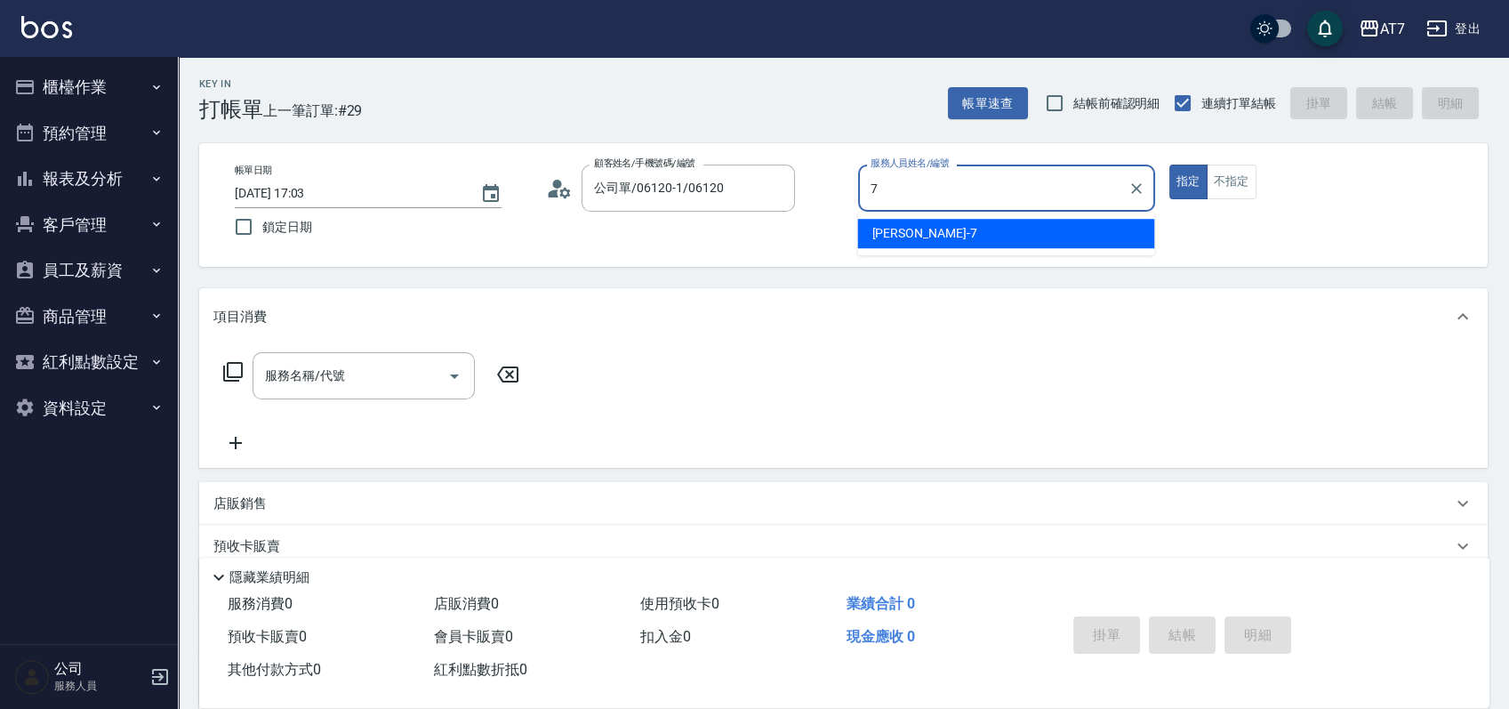
type input "泰拉-7"
type button "true"
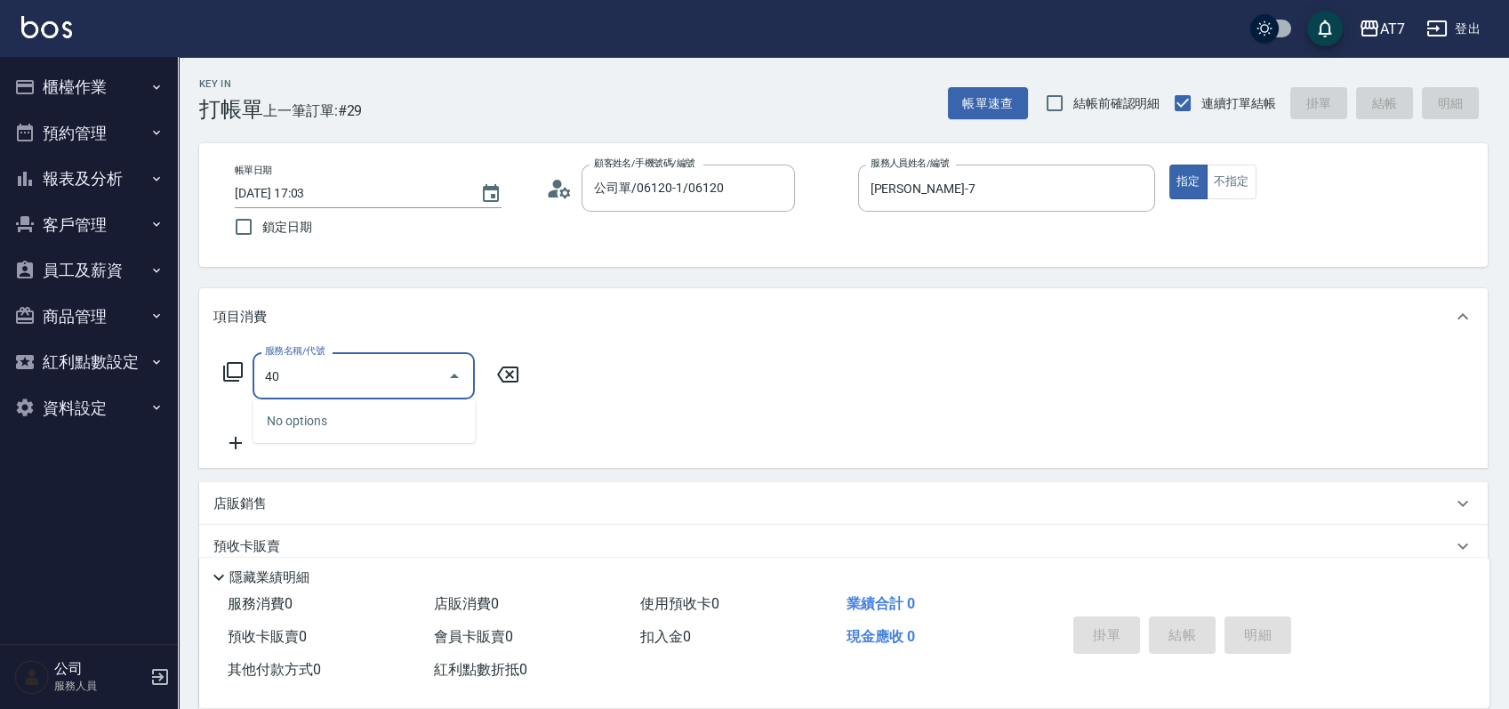
type input "401"
type input "150"
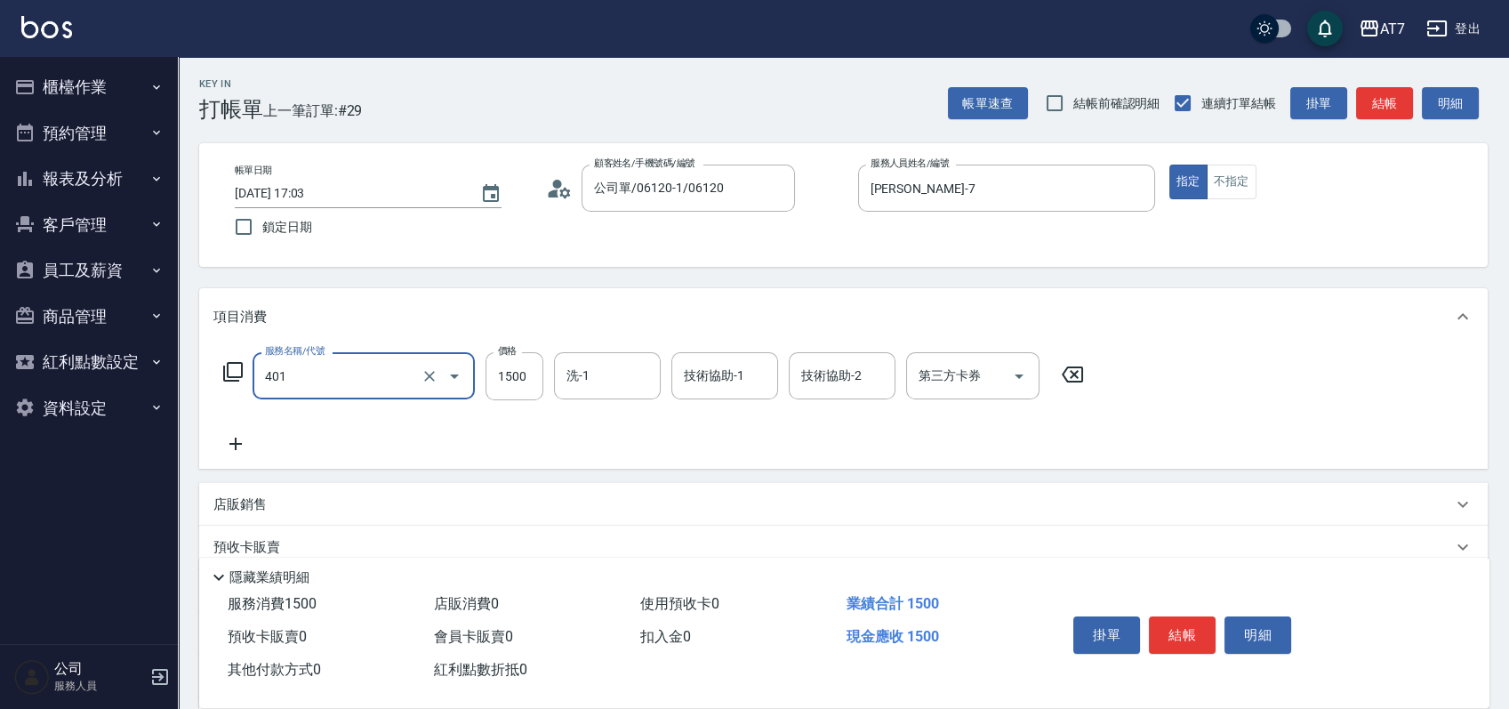
type input "染髮(互助)(401)"
type input "1"
type input "0"
type input "168"
type input "160"
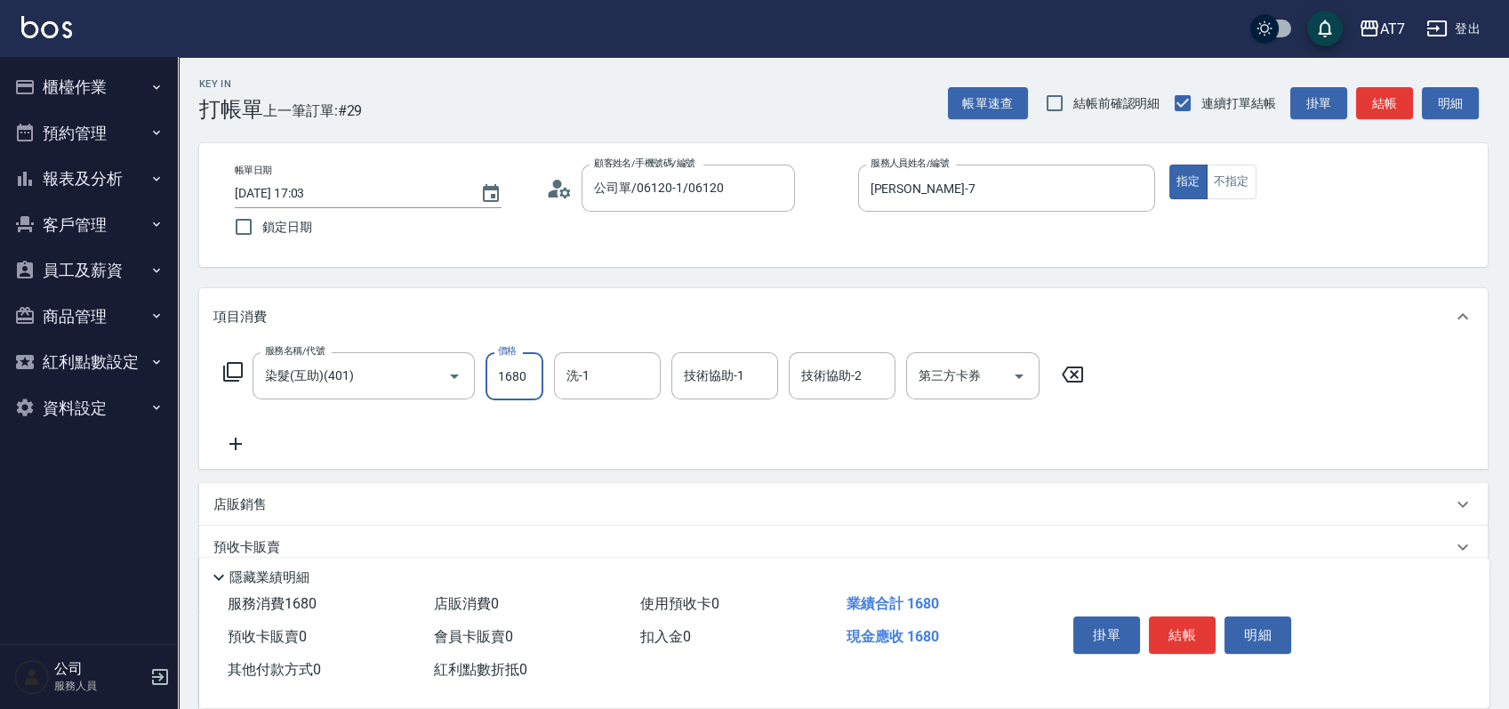
type input "1680"
type input "Ruby-42"
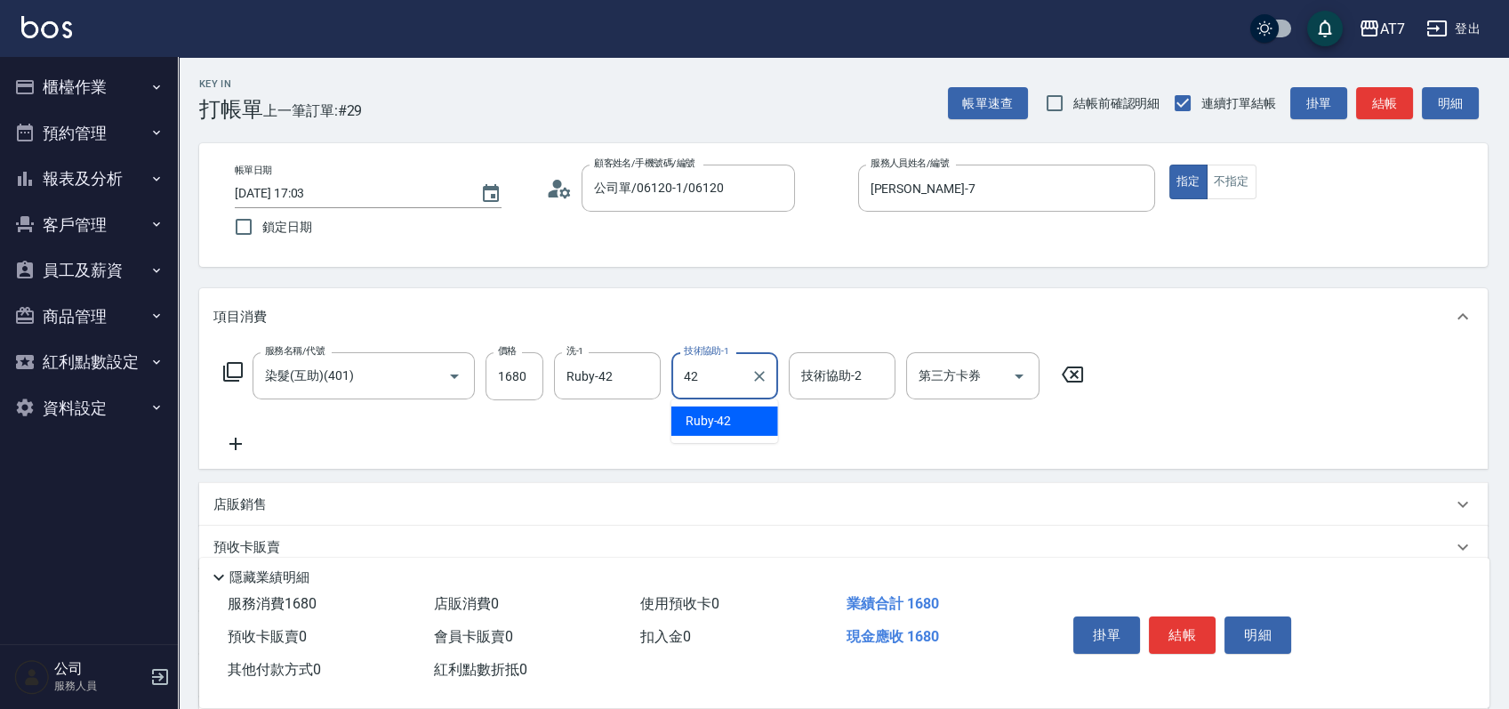
type input "Ruby-42"
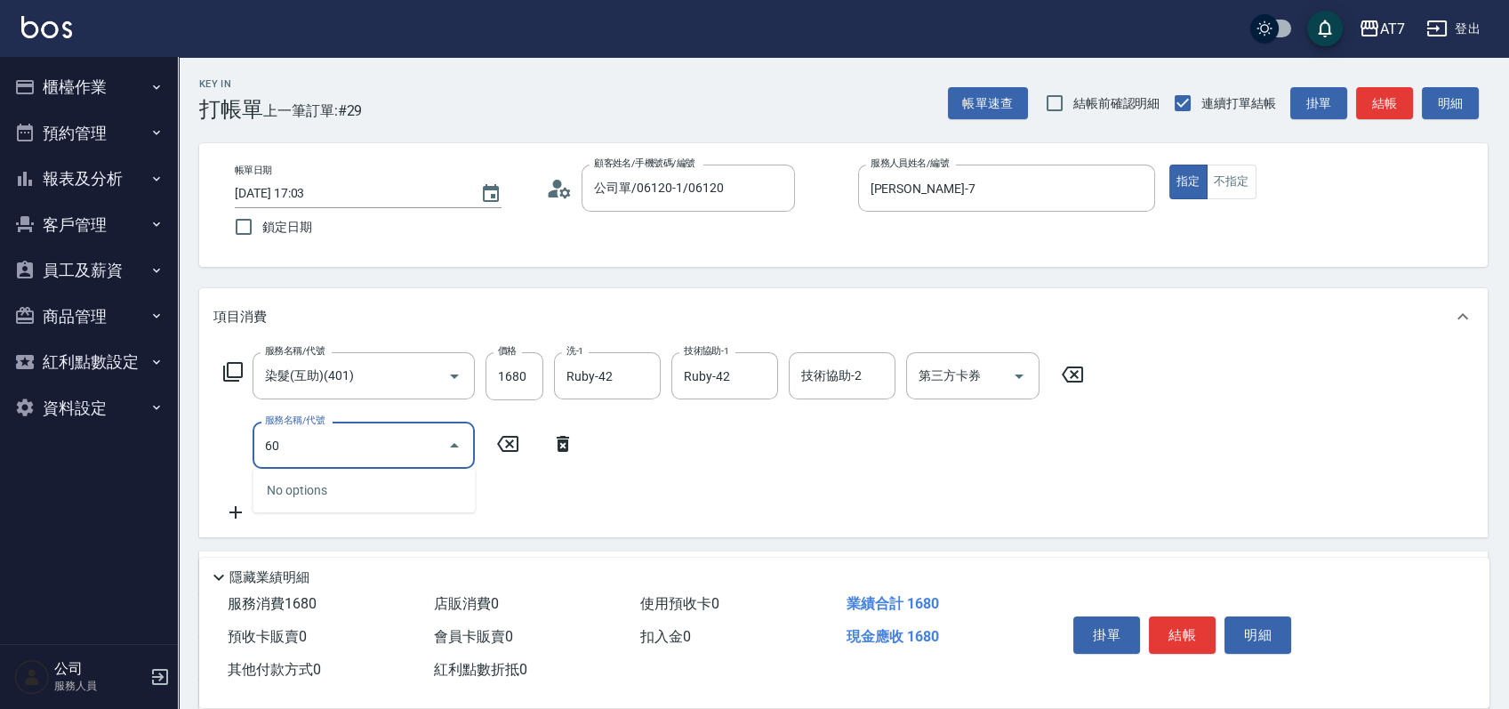
type input "603"
type input "240"
type input "TKO護髮（助(603)"
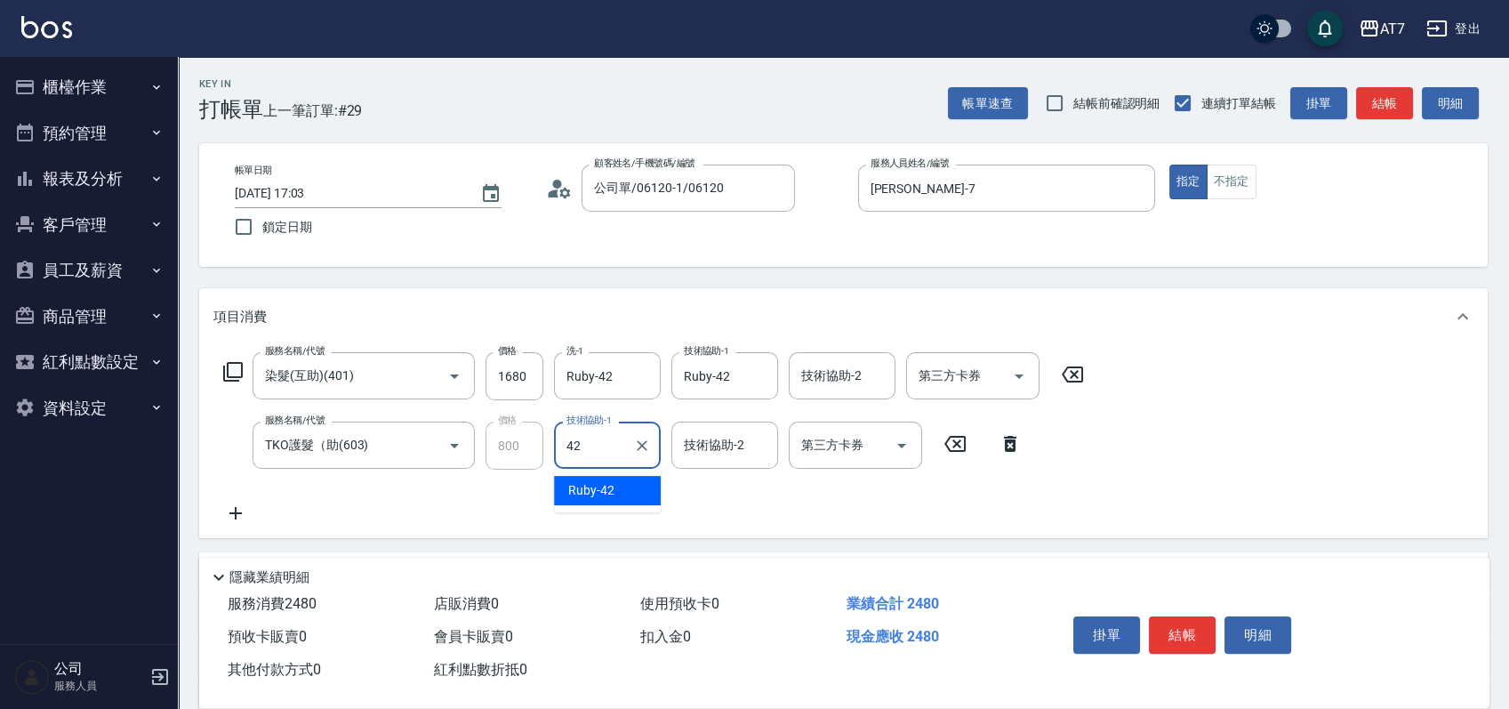
type input "Ruby-42"
click at [1168, 631] on button "結帳" at bounding box center [1182, 634] width 67 height 37
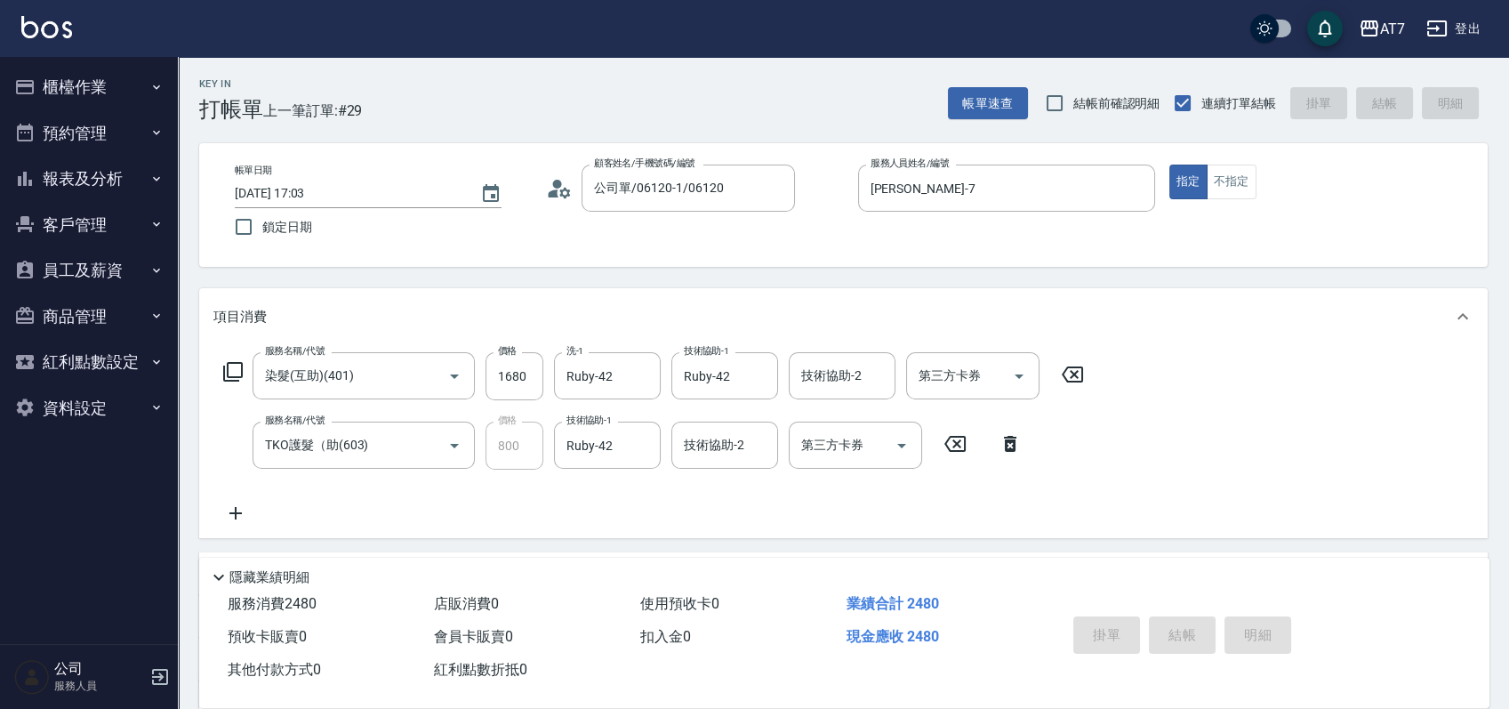
type input "2025/08/10 17:04"
type input "0"
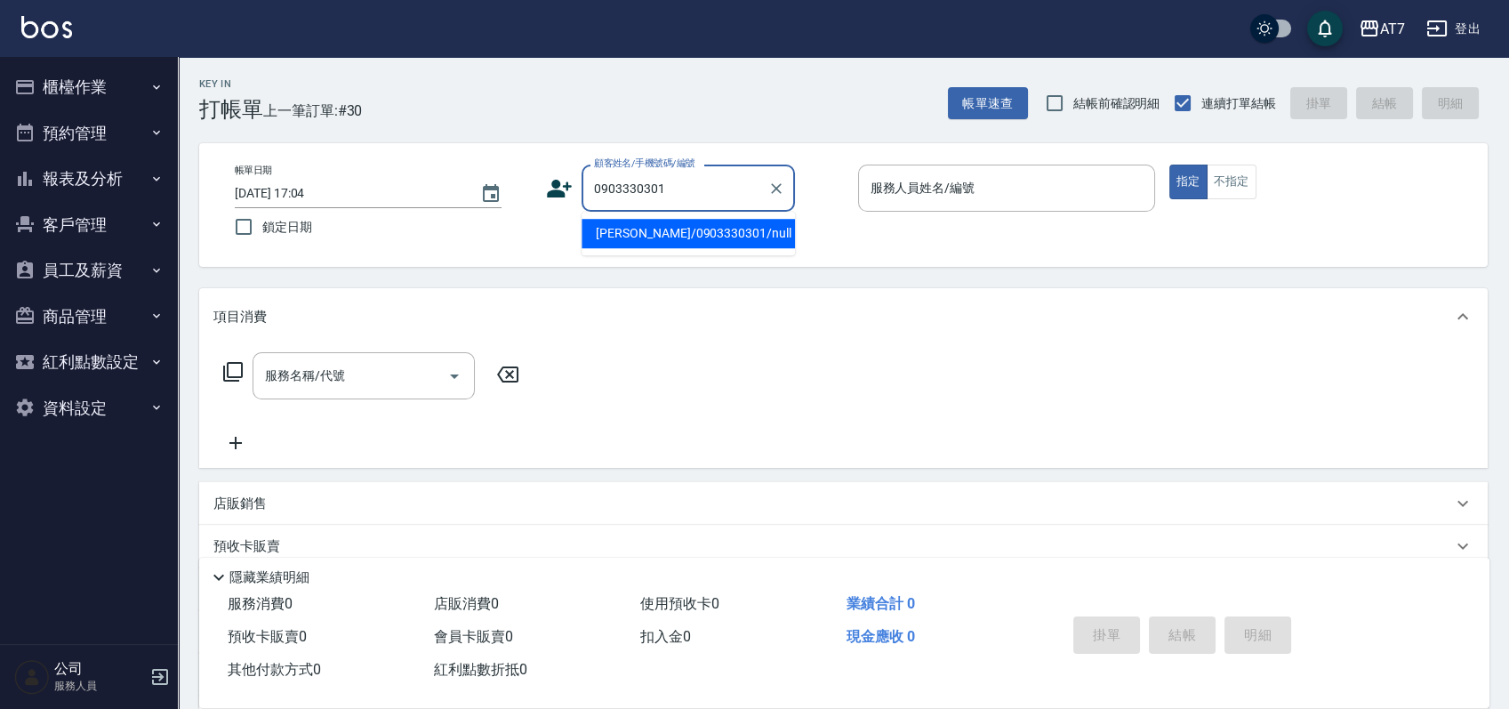
type input "林映辰/0903330301/null"
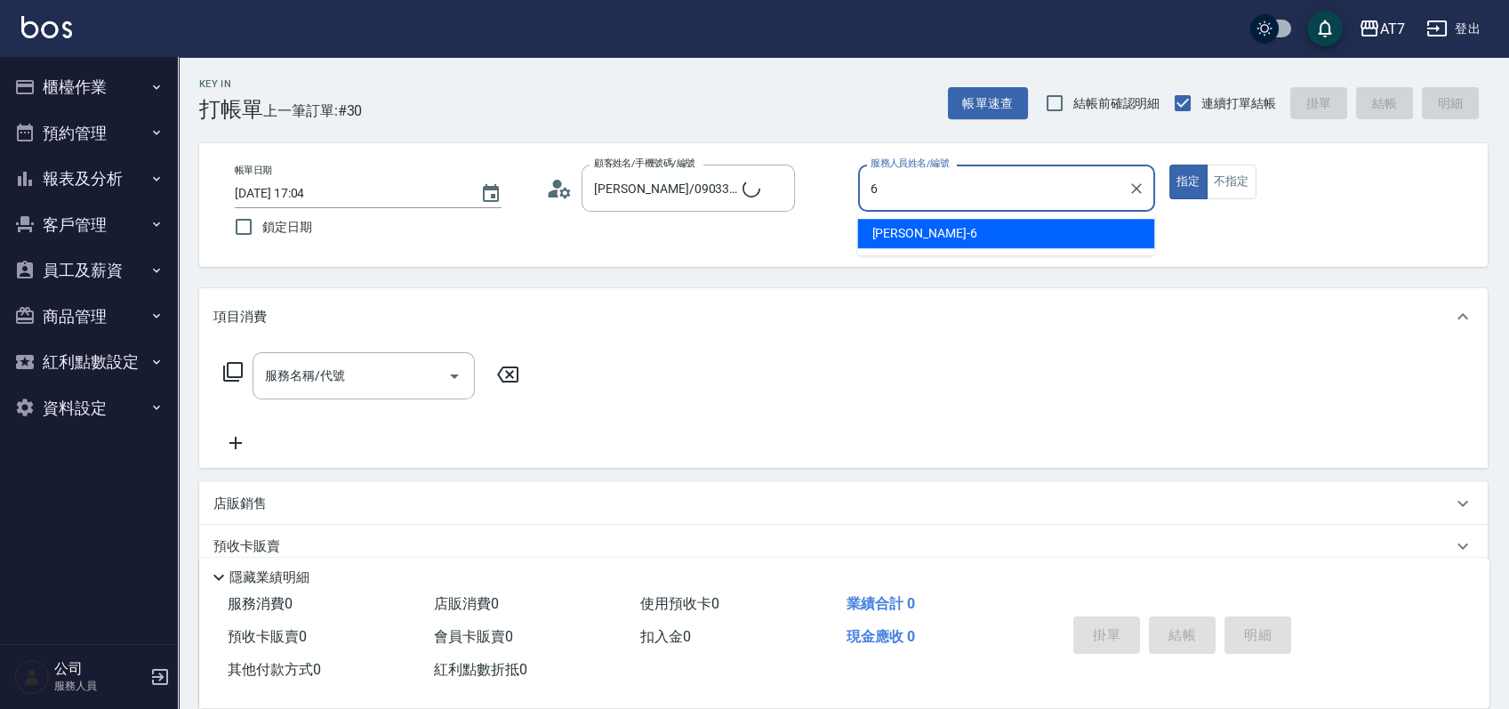
type input "杜莎莎-6"
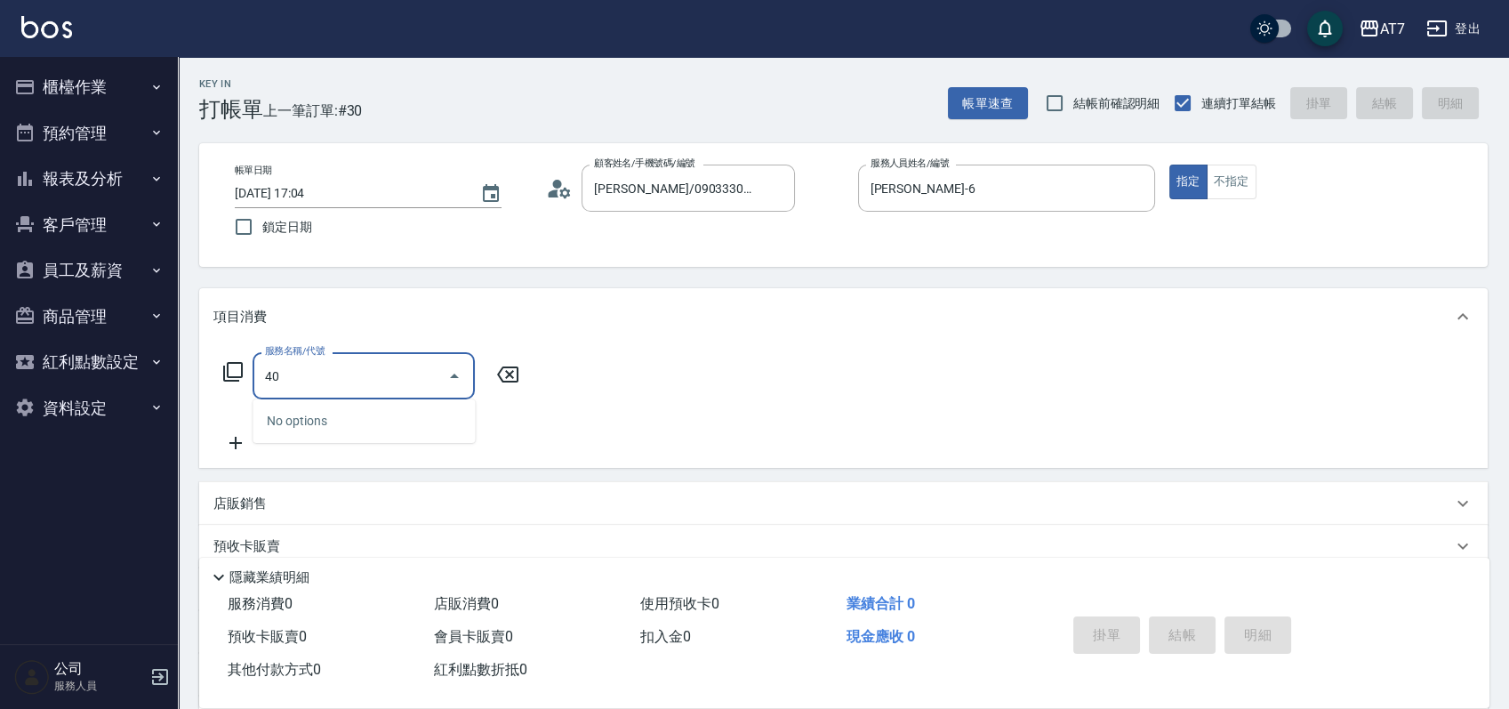
type input "401"
type input "150"
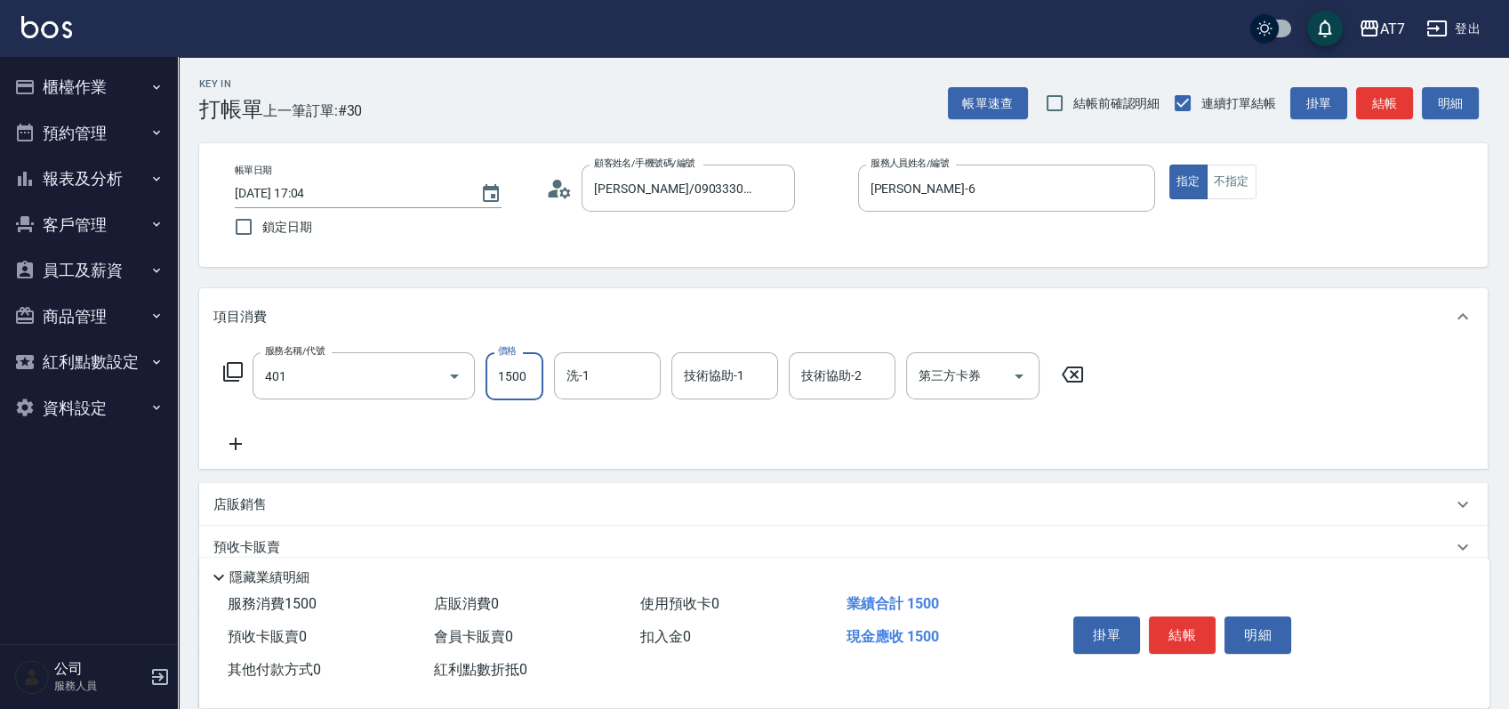
type input "染髮(互助)(401)"
type input "0"
type input "20"
type input "208"
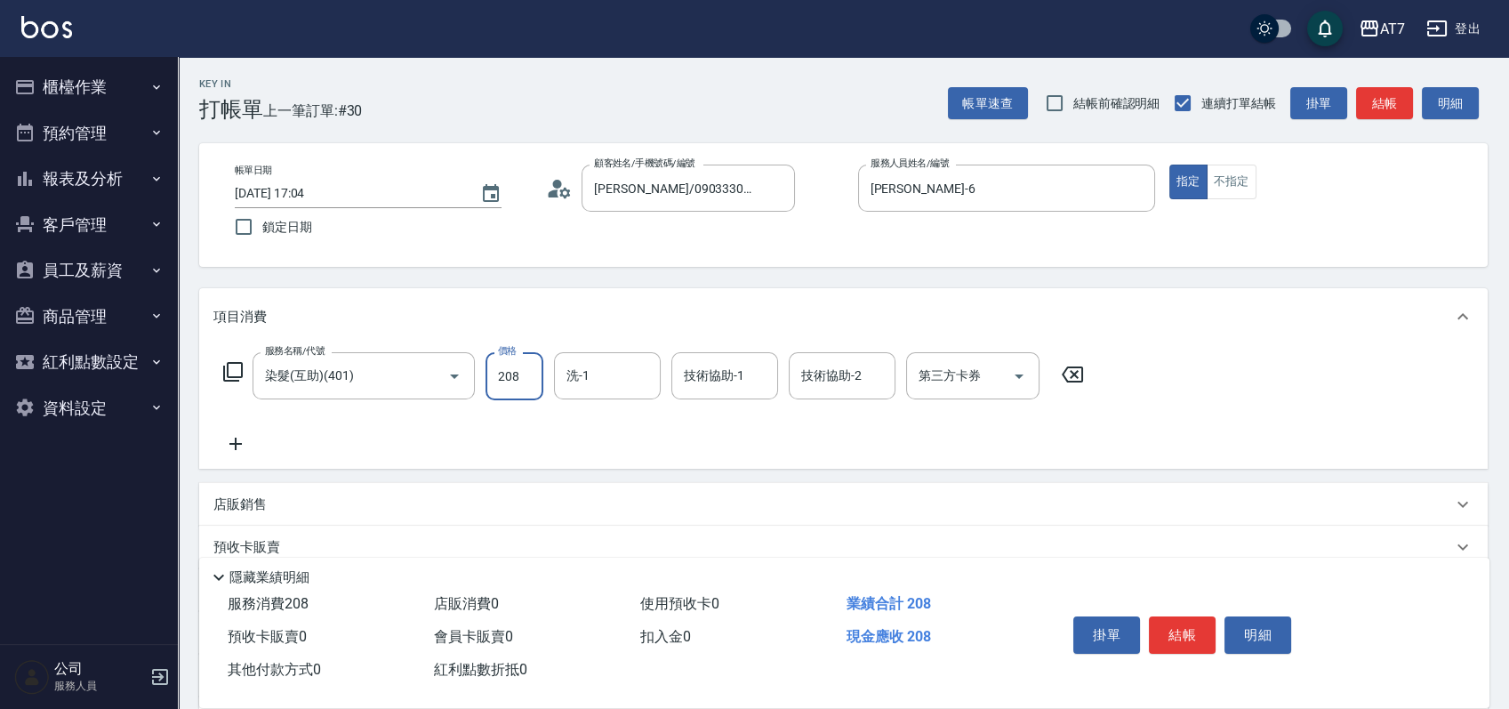
type input "200"
type input "2080"
type input "小慈-32"
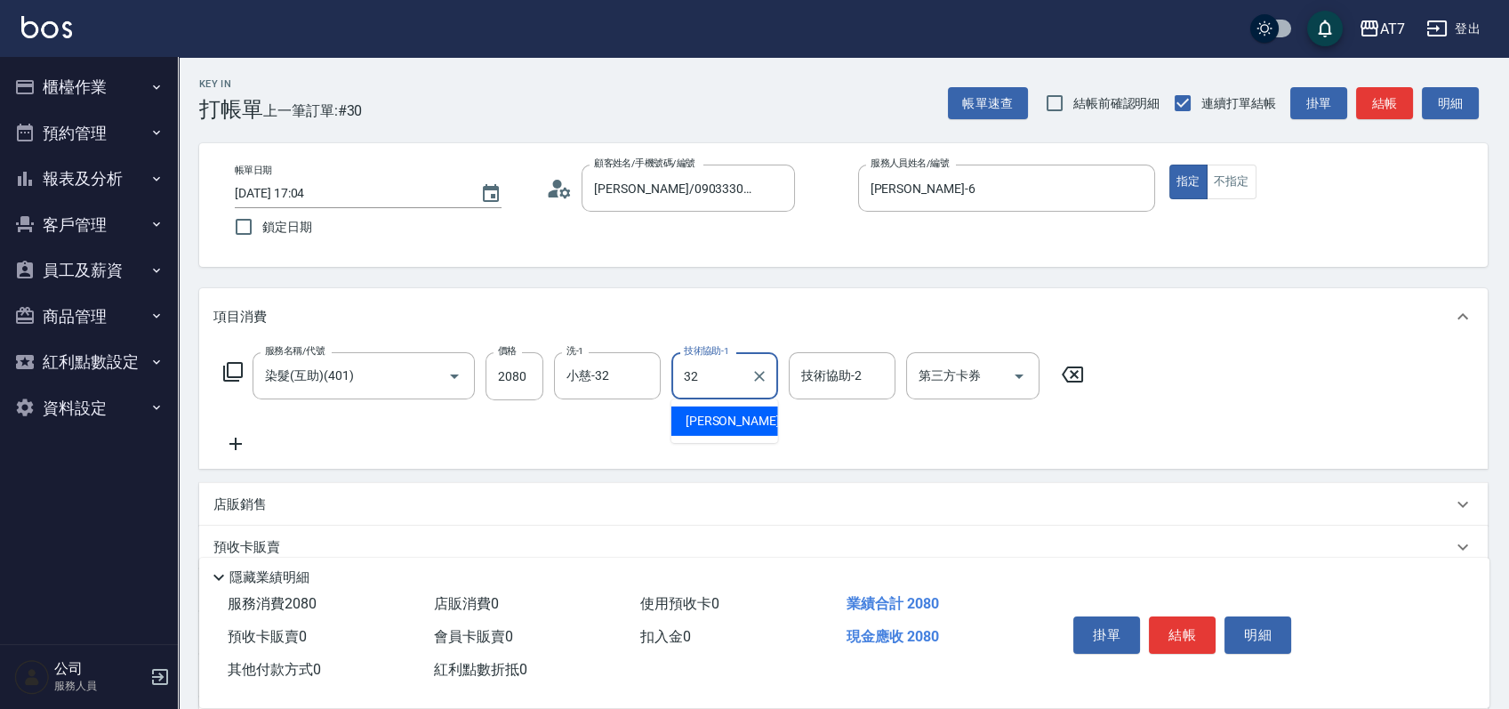
type input "小慈-32"
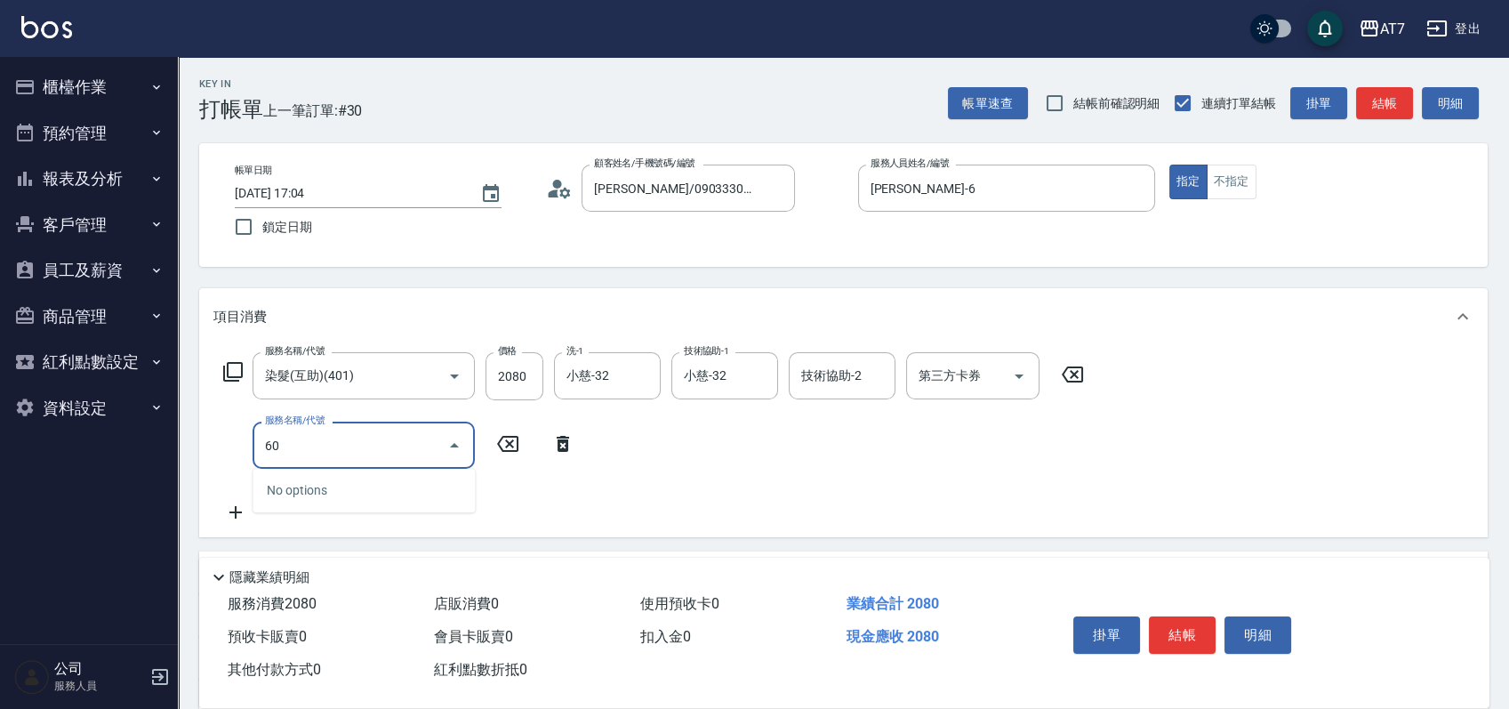
type input "609"
type input "450"
type input "鉑金護髮M（自領(609)"
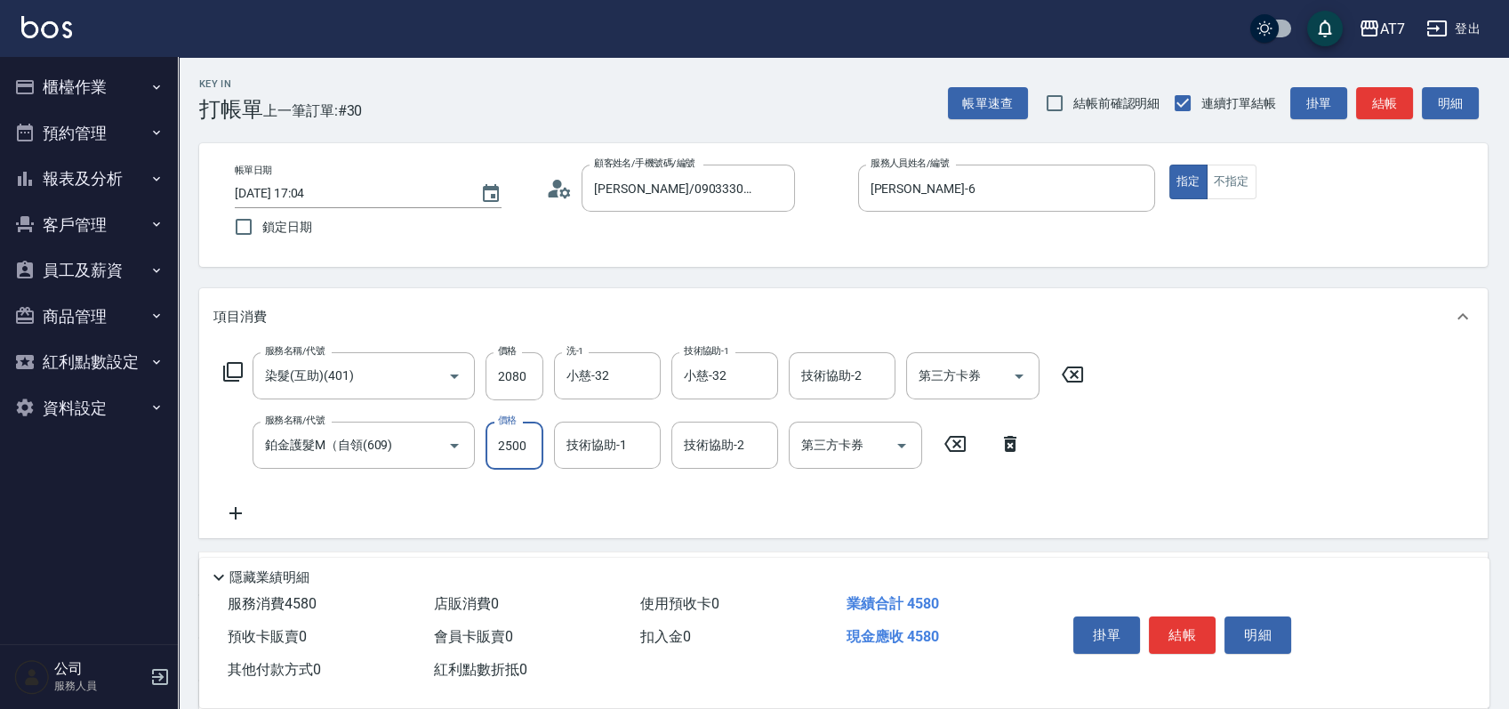
type input "2"
type input "200"
type input "24"
type input "230"
type input "248"
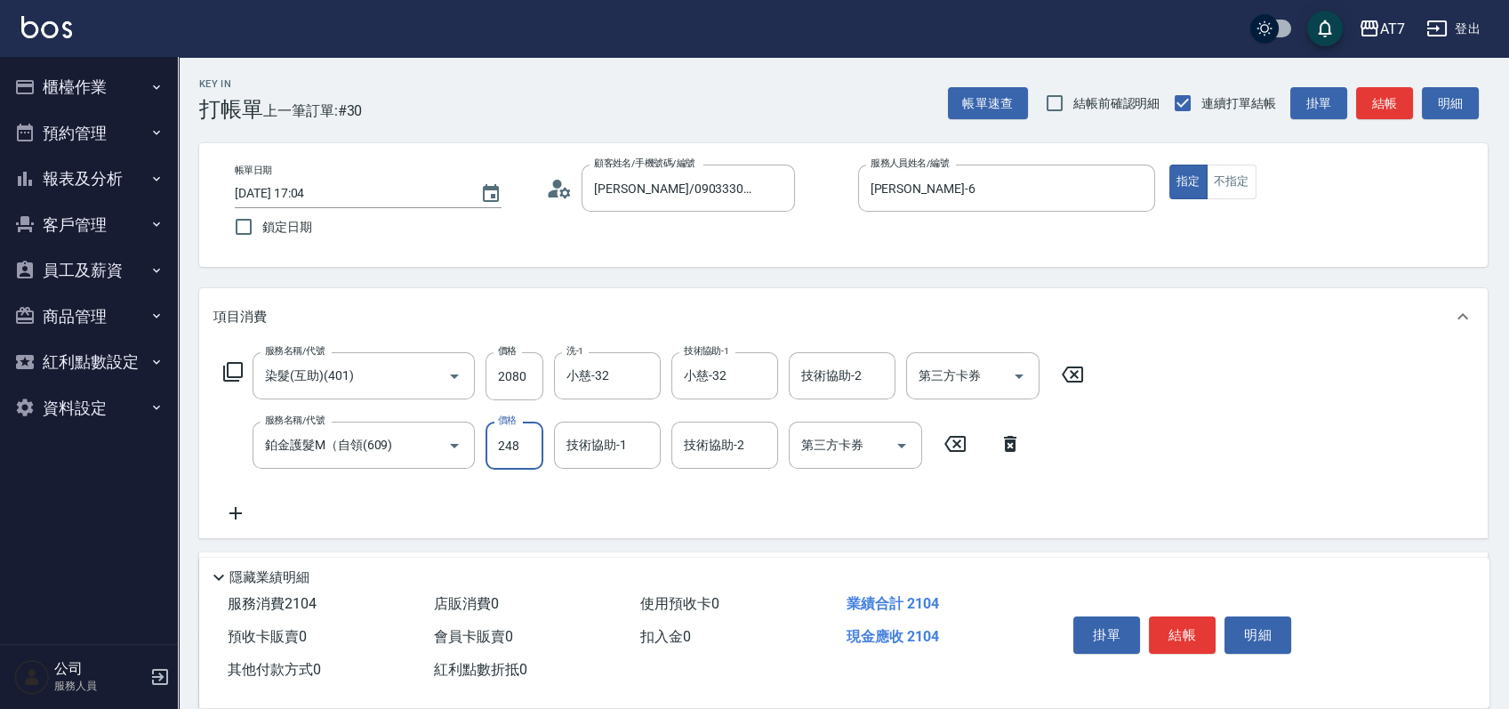
type input "450"
type input "2480"
type input "小慈-32"
click at [1340, 374] on div "服務名稱/代號 染髮(互助)(401) 服務名稱/代號 價格 2080 價格 洗-1 小慈-32 洗-1 技術協助-1 小慈-32 技術協助-1 技術協助-2…" at bounding box center [843, 441] width 1289 height 193
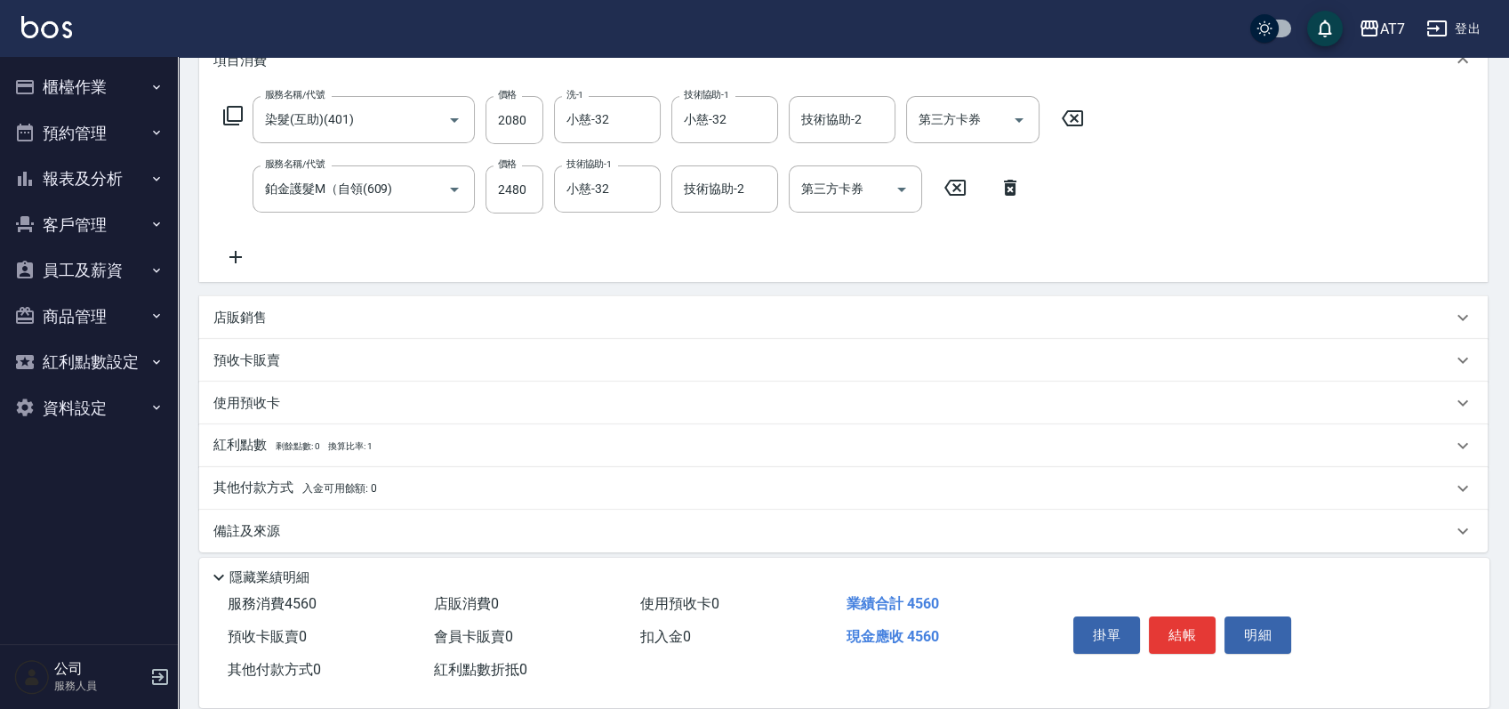
scroll to position [268, 0]
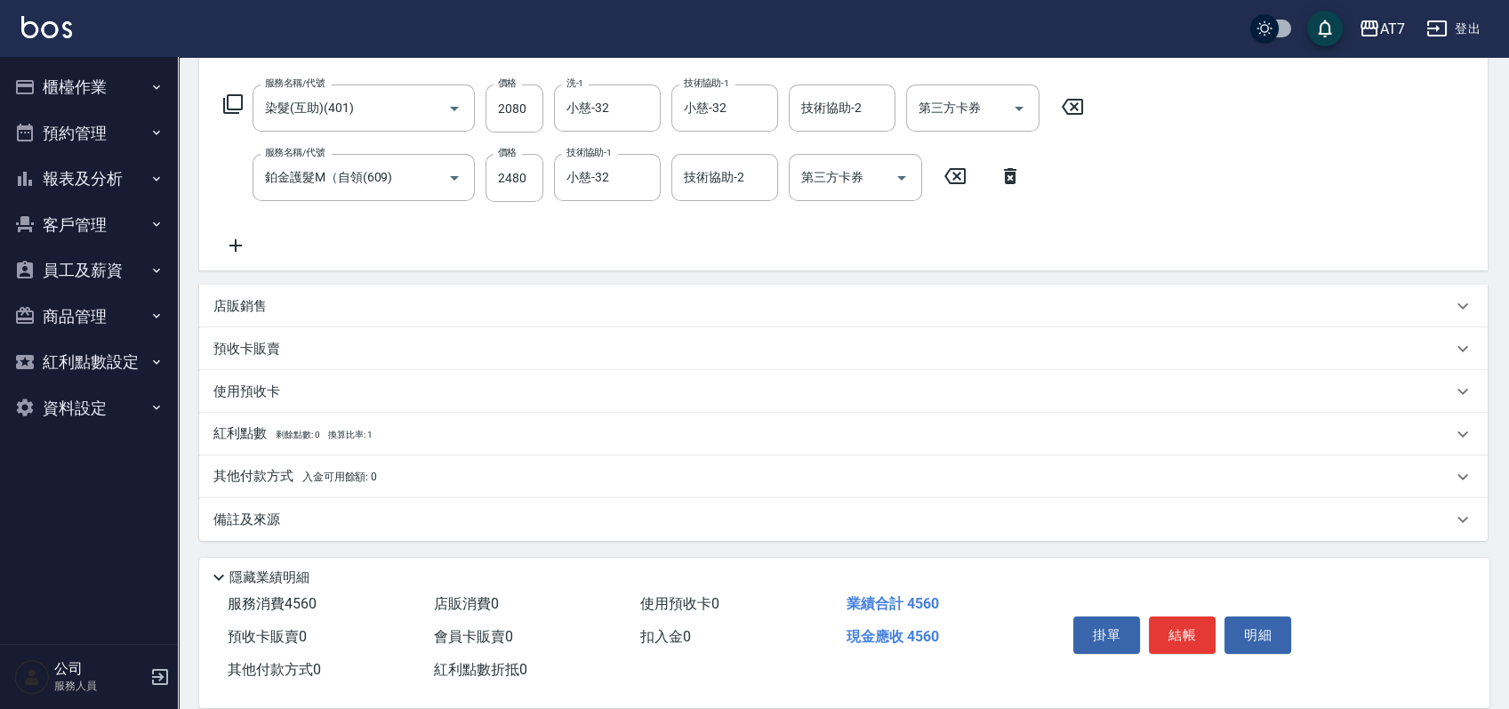
click at [250, 310] on p "店販銷售" at bounding box center [239, 306] width 53 height 19
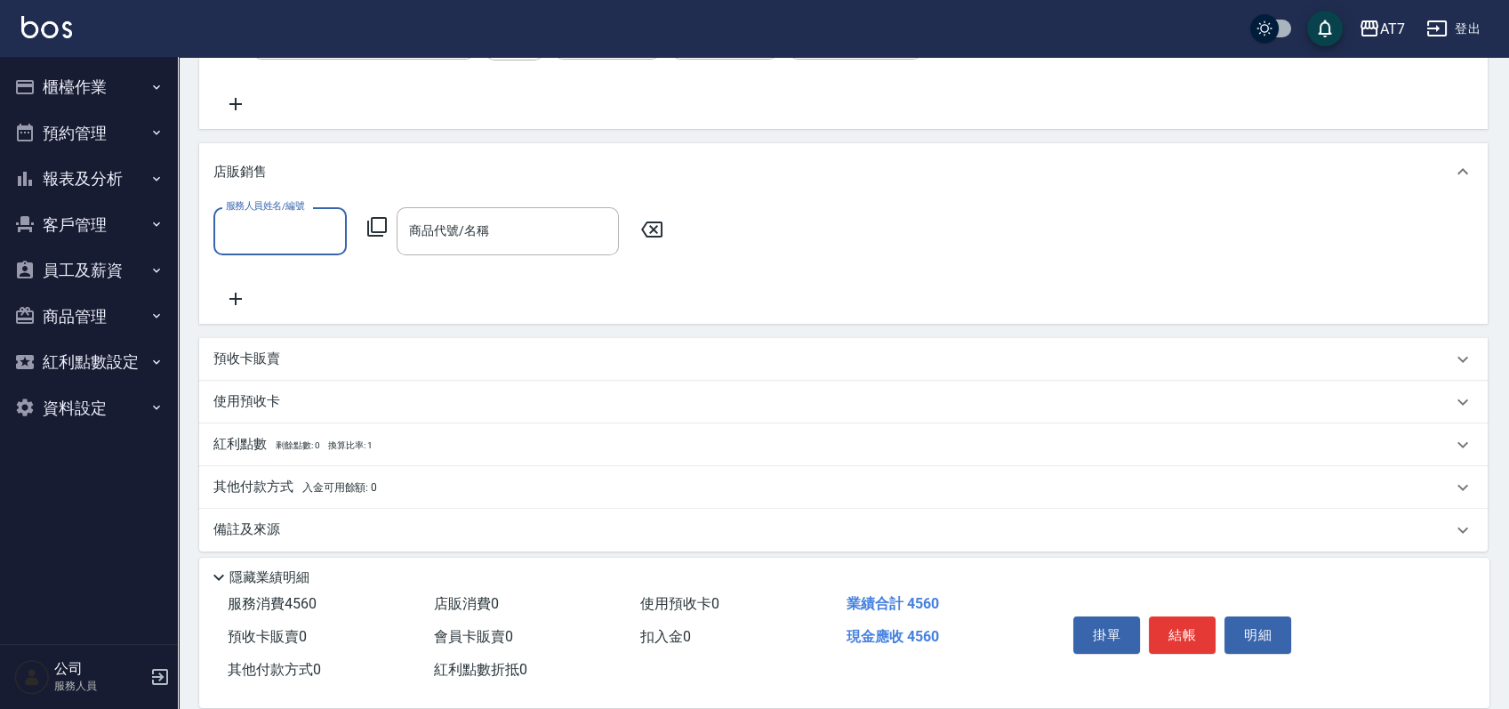
scroll to position [419, 0]
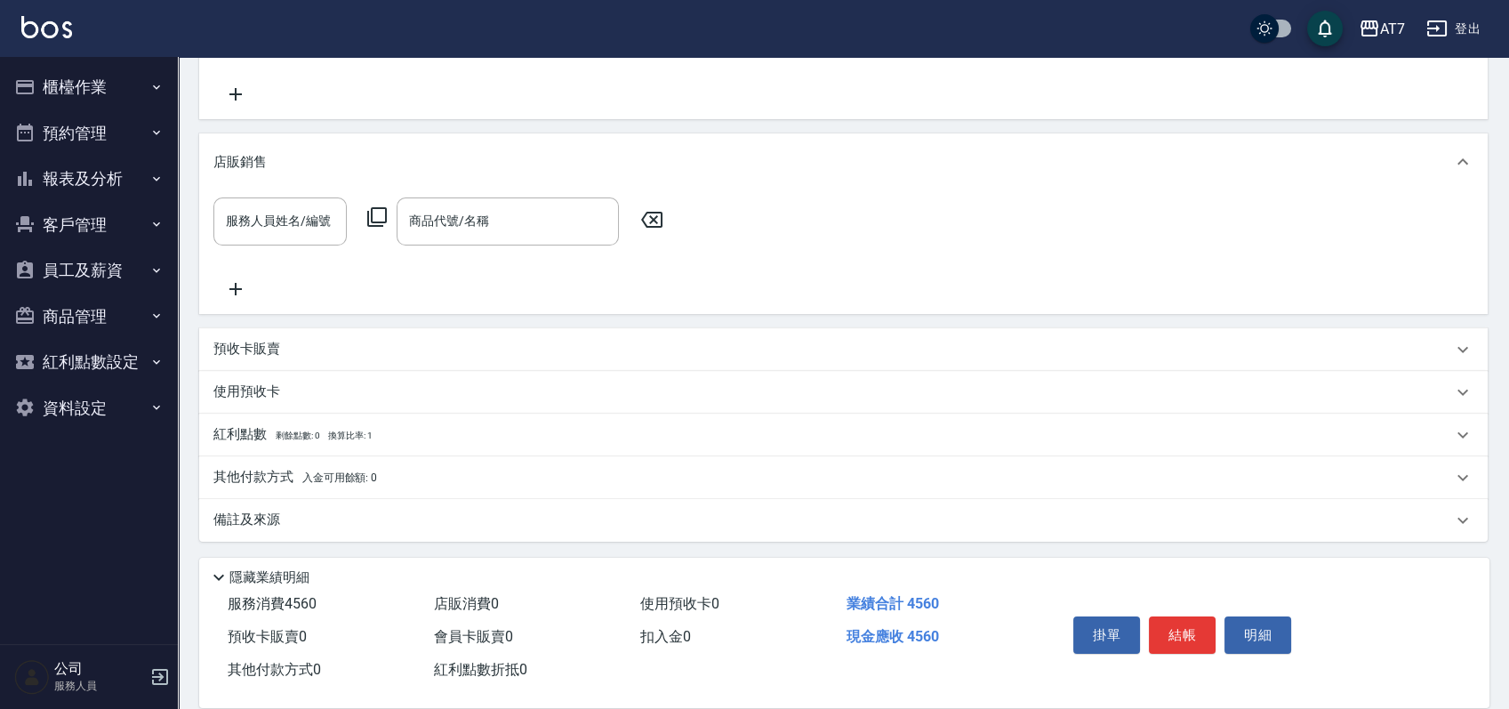
click at [262, 473] on p "其他付款方式 入金可用餘額: 0" at bounding box center [295, 478] width 164 height 20
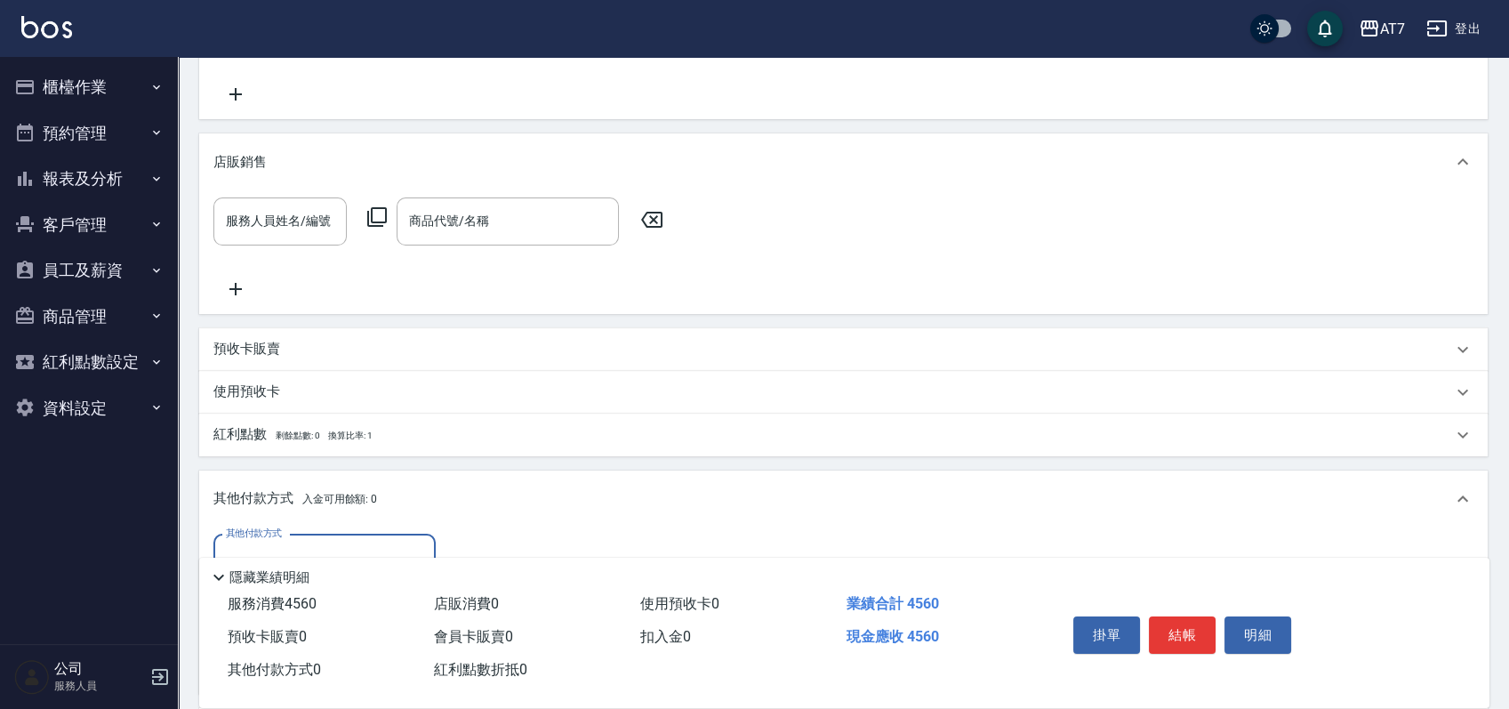
scroll to position [0, 0]
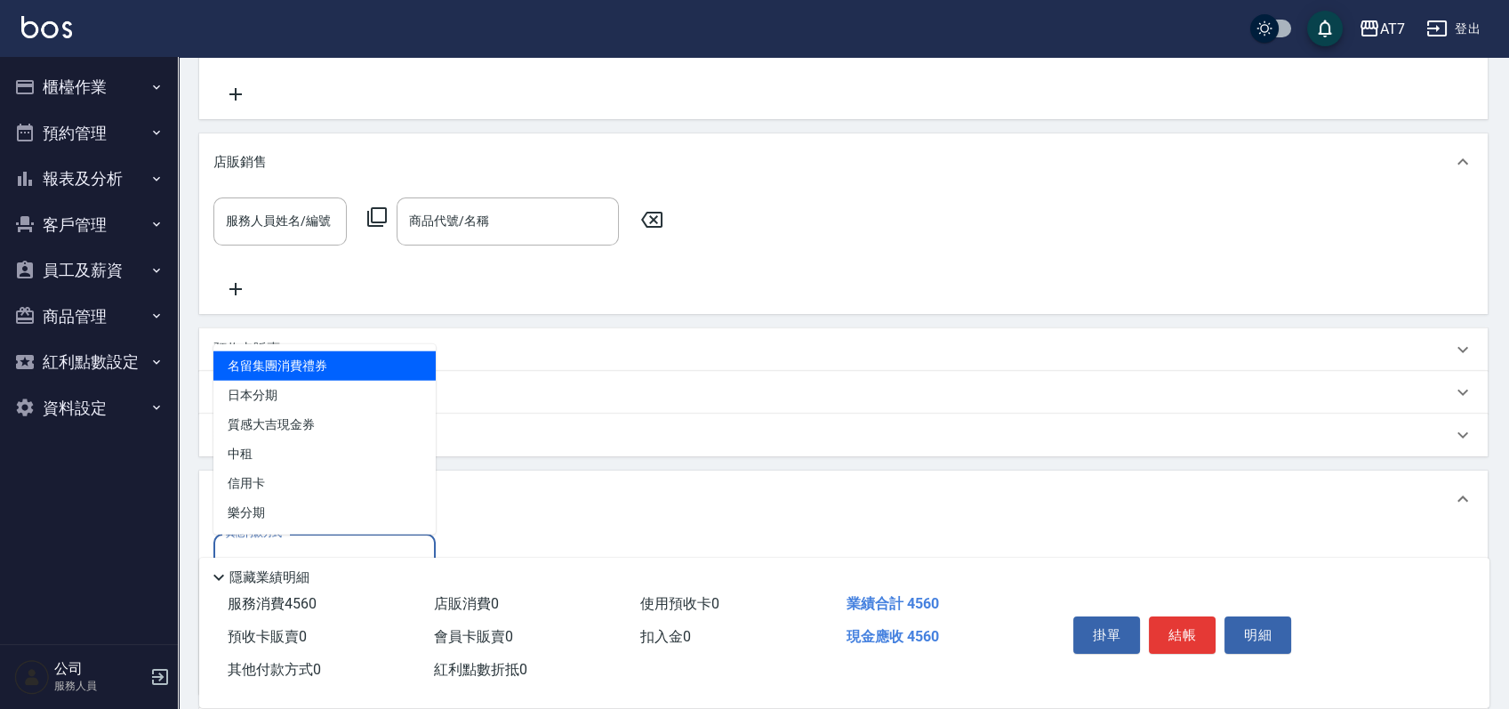
click at [303, 544] on input "其他付款方式" at bounding box center [324, 558] width 206 height 31
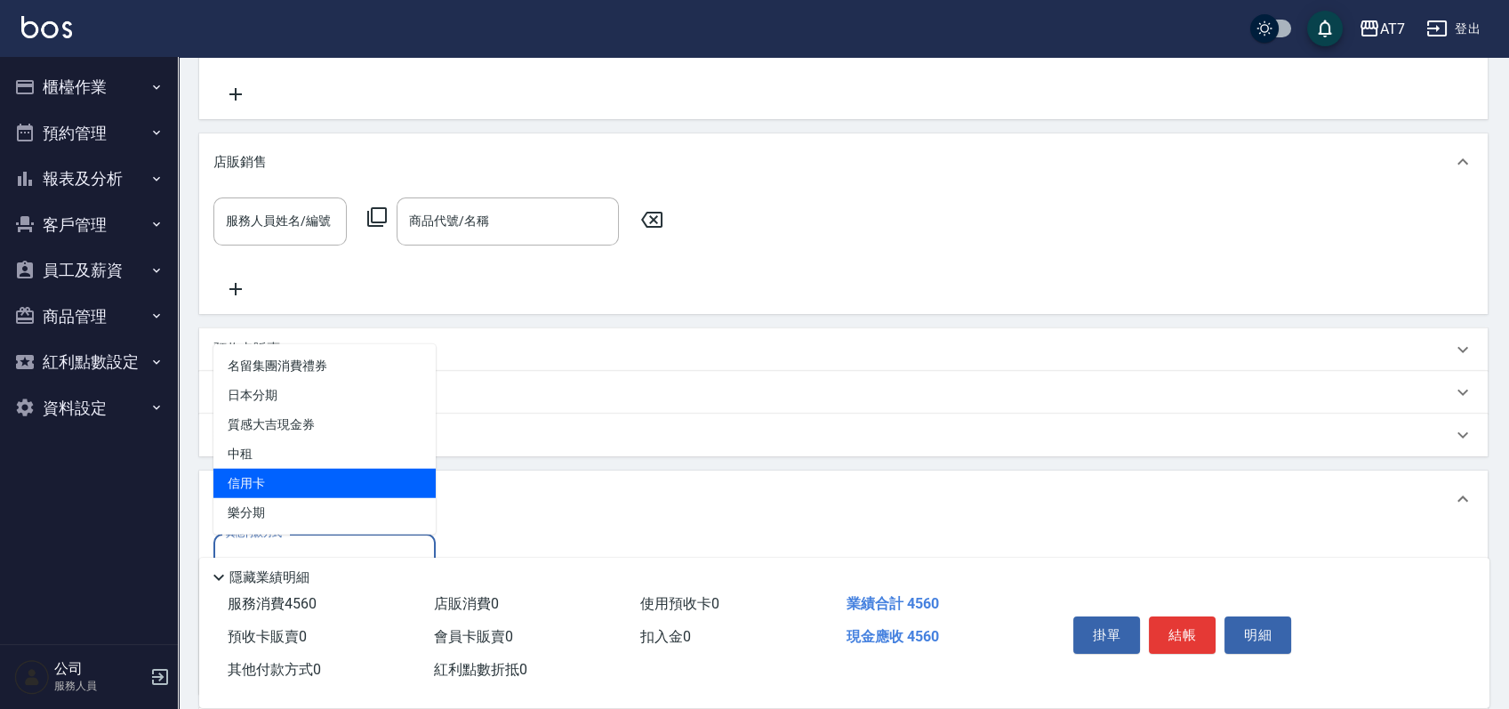
click at [276, 487] on span "信用卡" at bounding box center [324, 483] width 222 height 29
type input "信用卡"
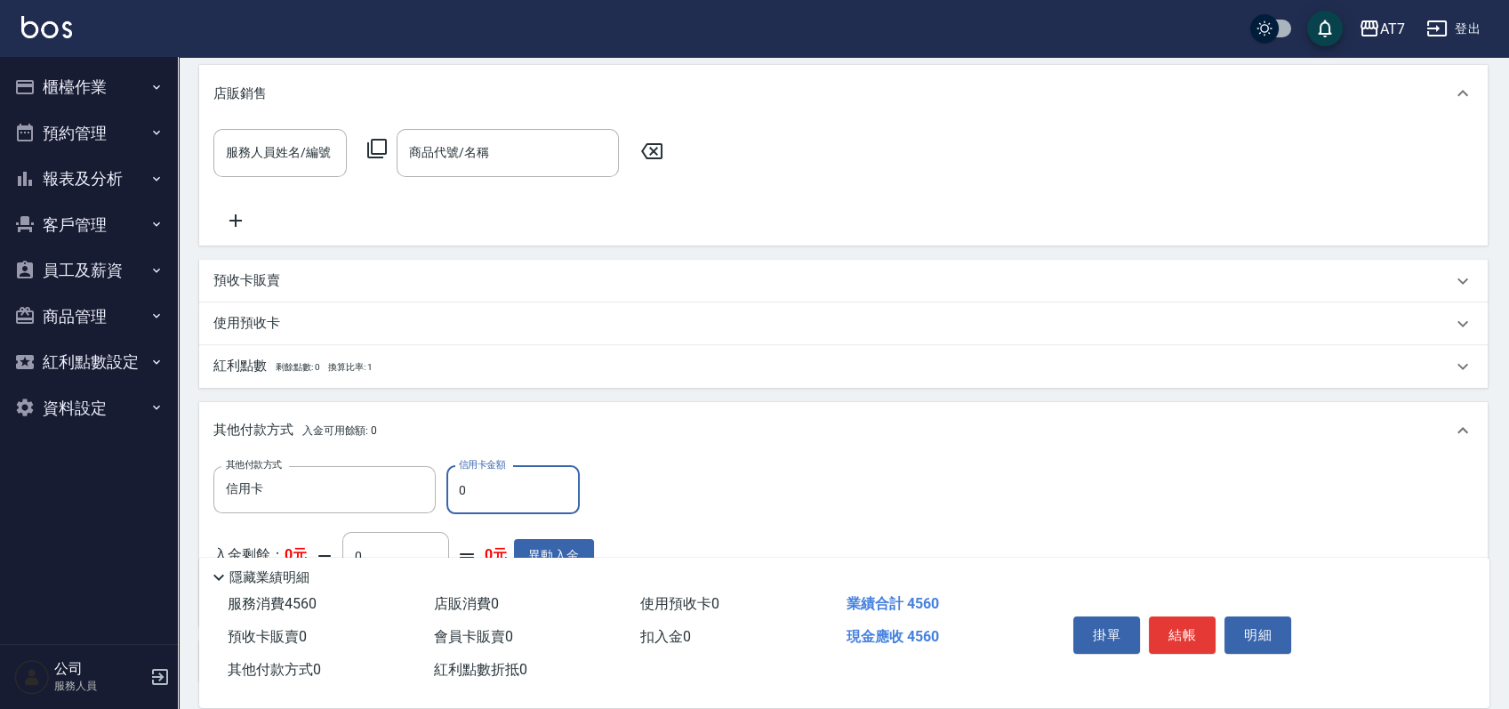
scroll to position [537, 0]
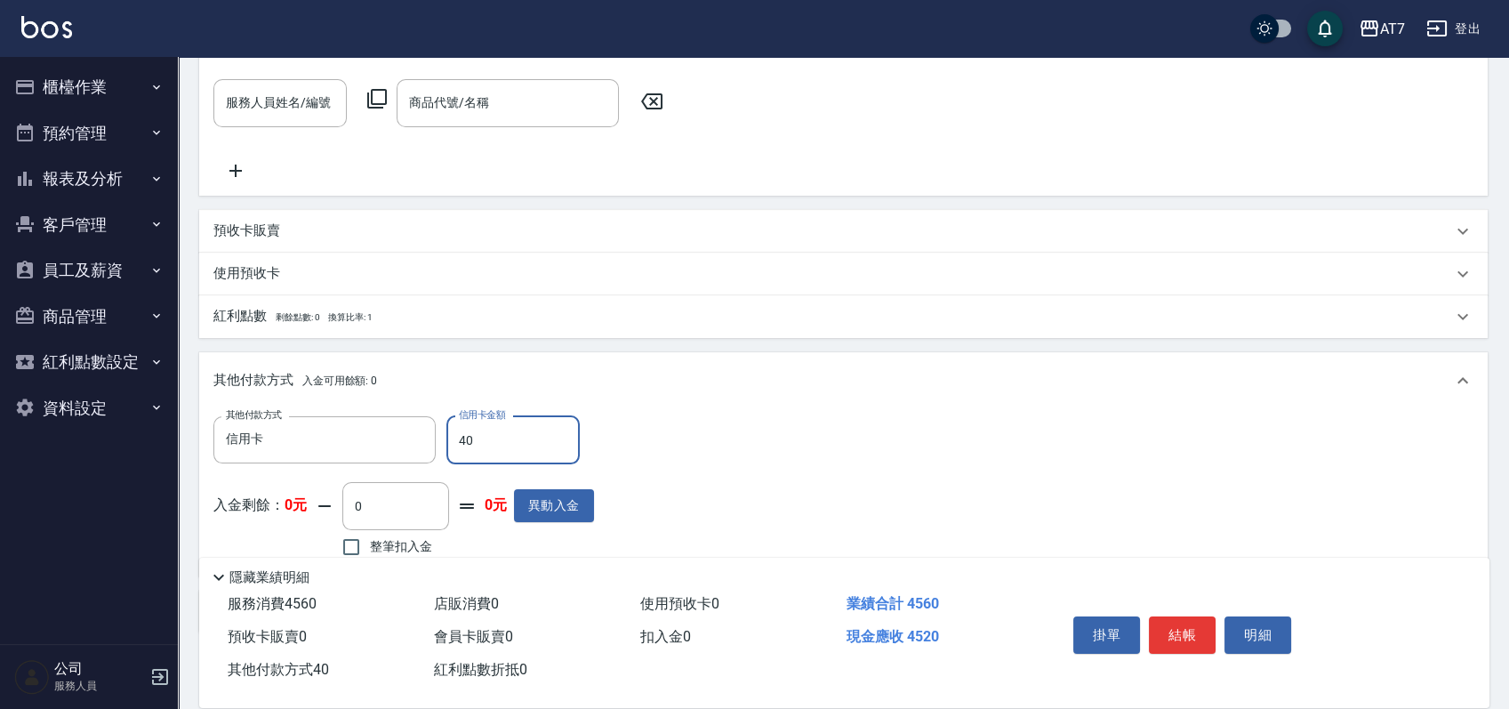
type input "450"
type input "410"
type input "4560"
type input "0"
type input "4560"
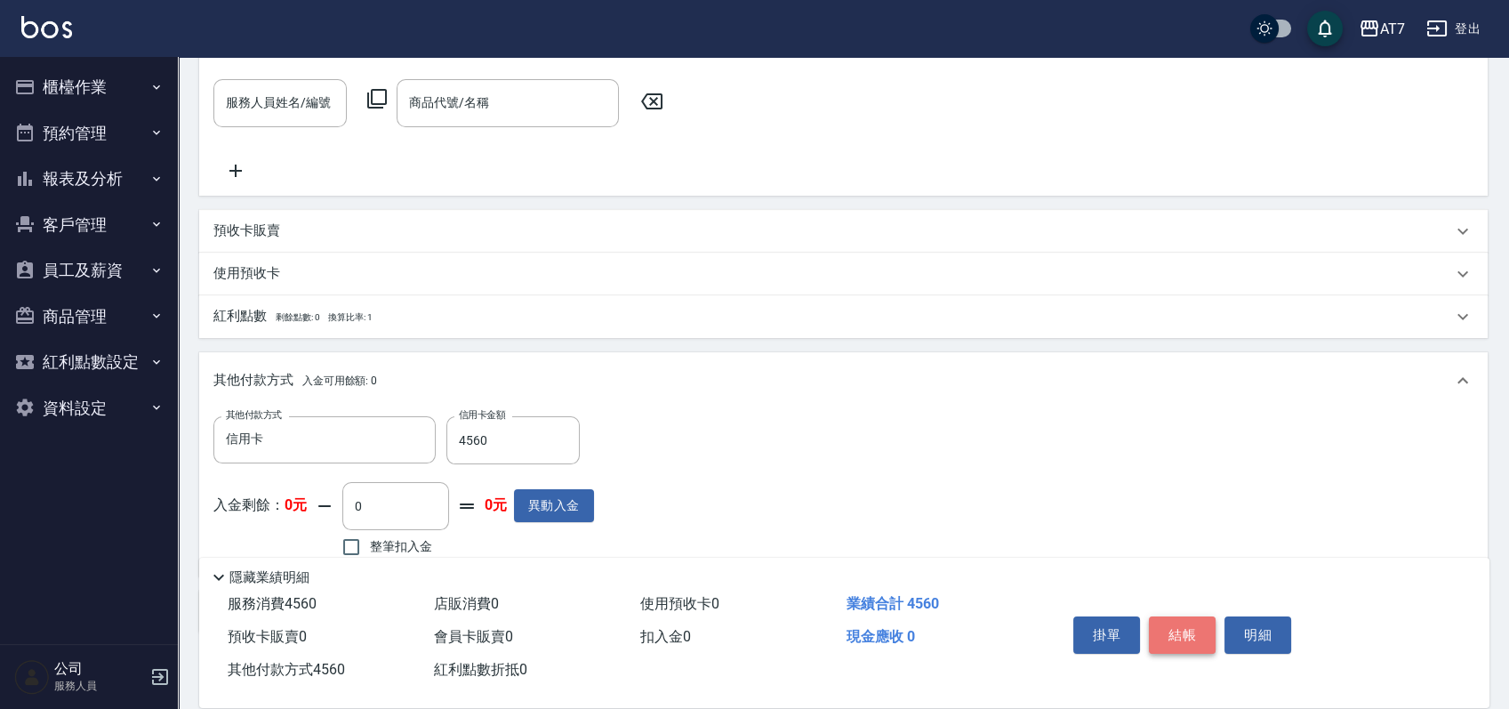
click at [1195, 616] on button "結帳" at bounding box center [1182, 634] width 67 height 37
type input "2025/08/10 17:05"
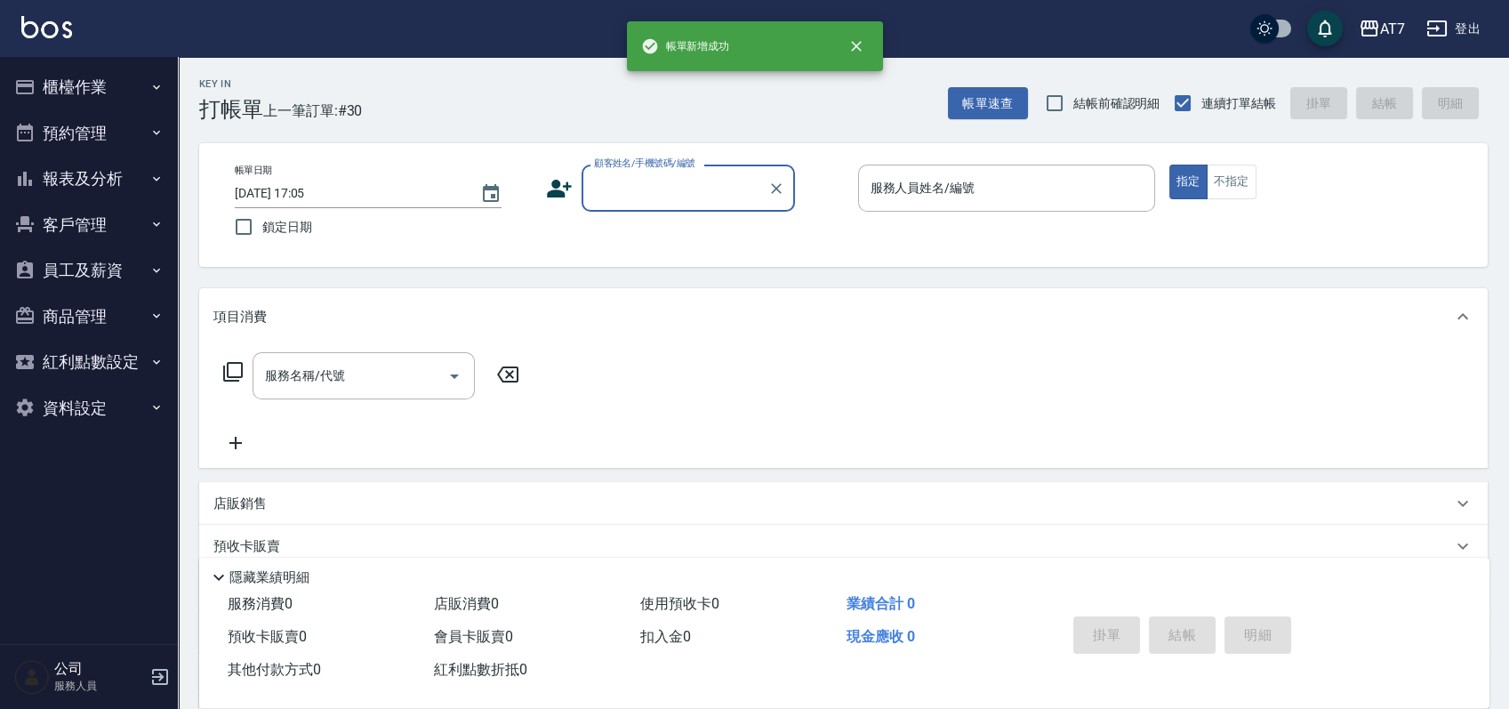
scroll to position [0, 0]
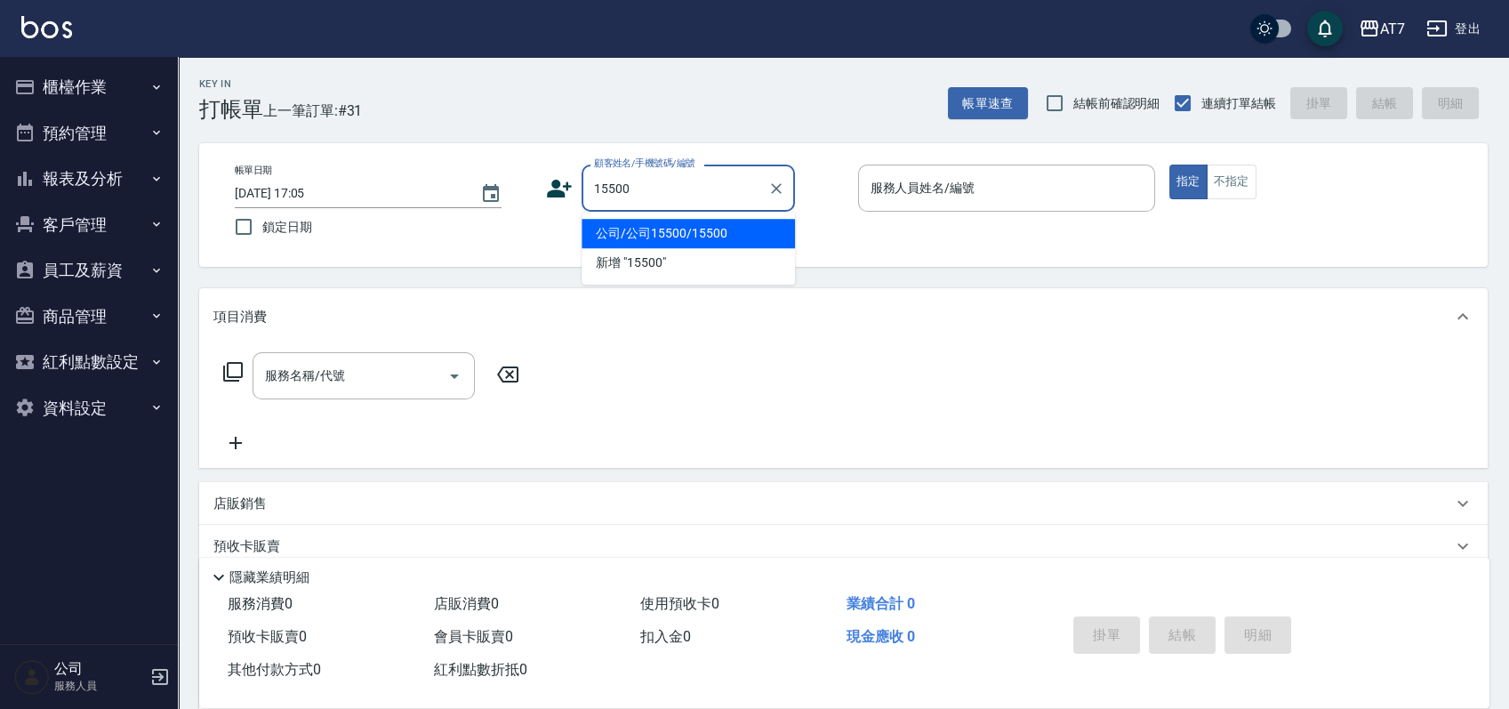
type input "公司/公司15500/15500"
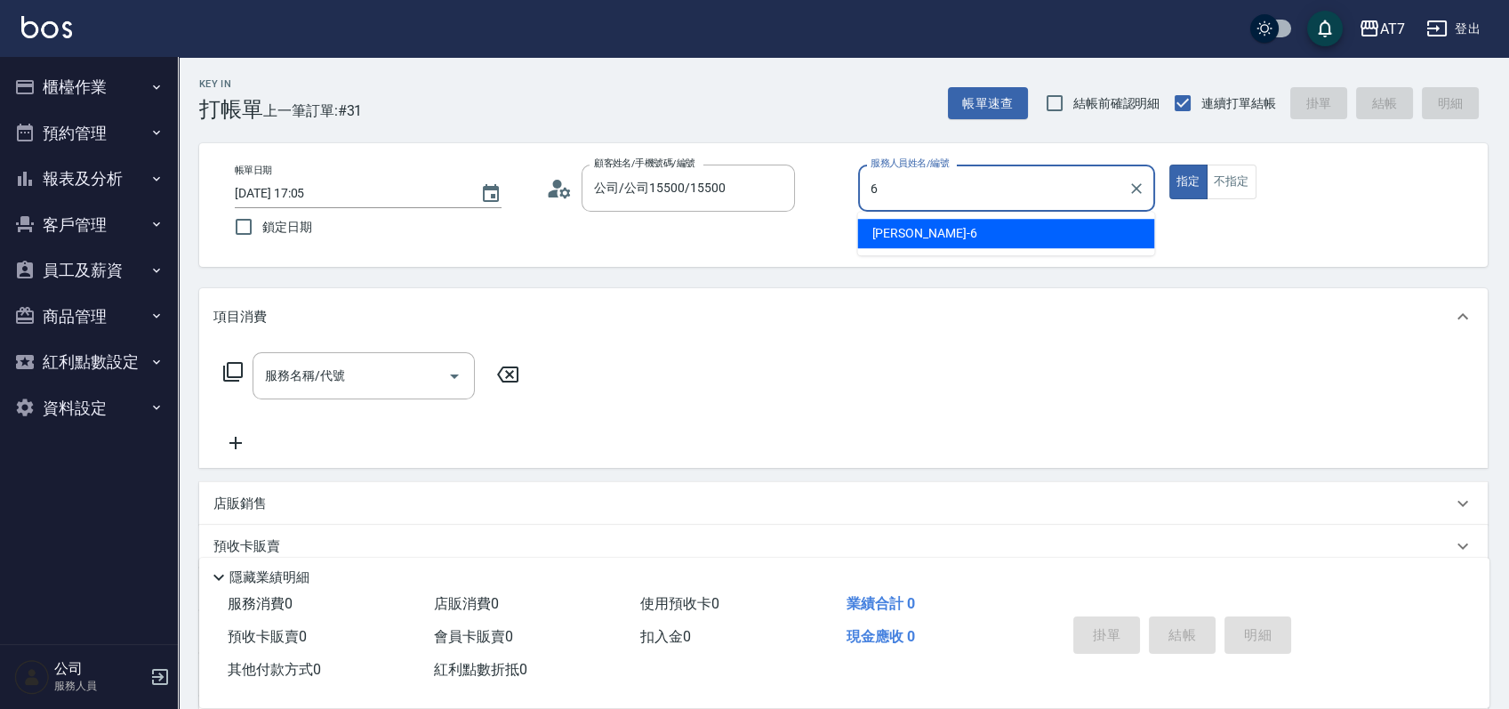
type input "杜莎莎-6"
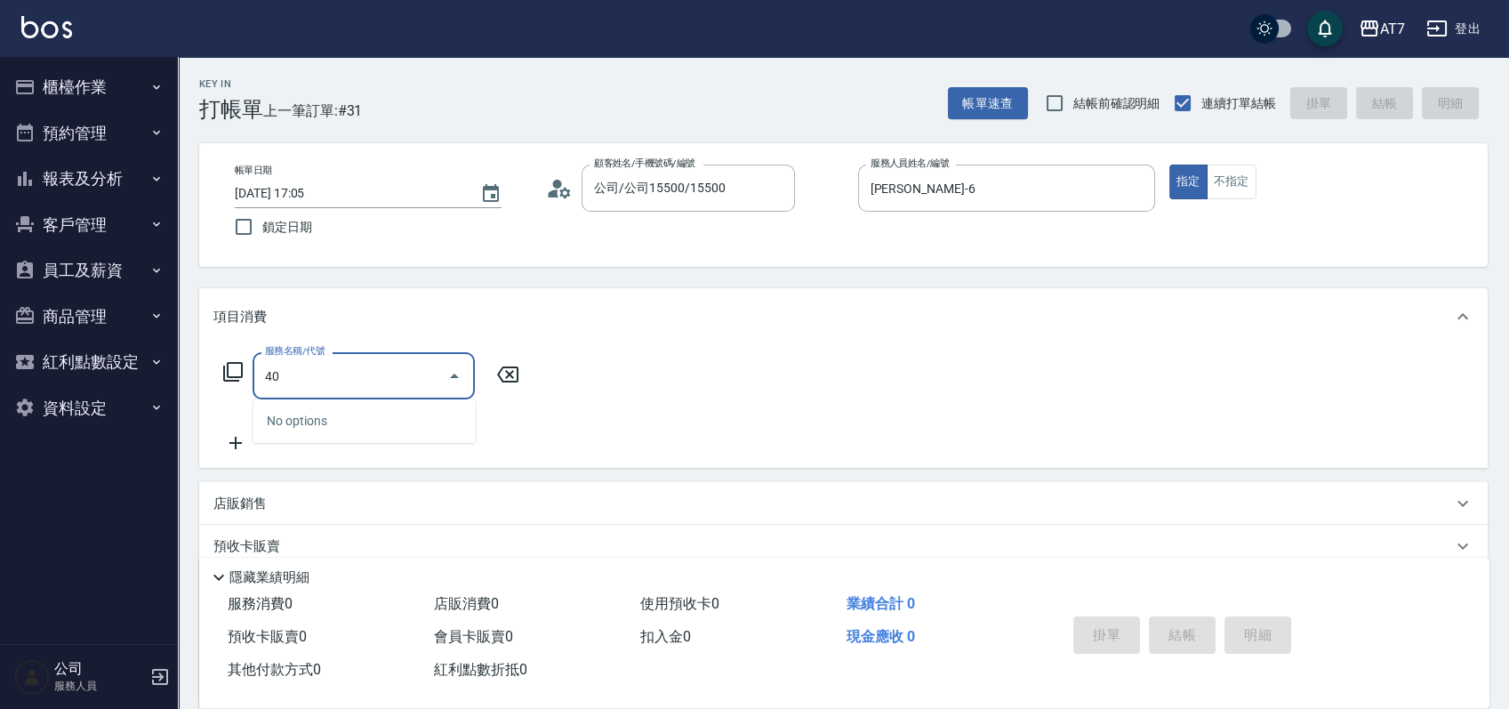
type input "401"
type input "150"
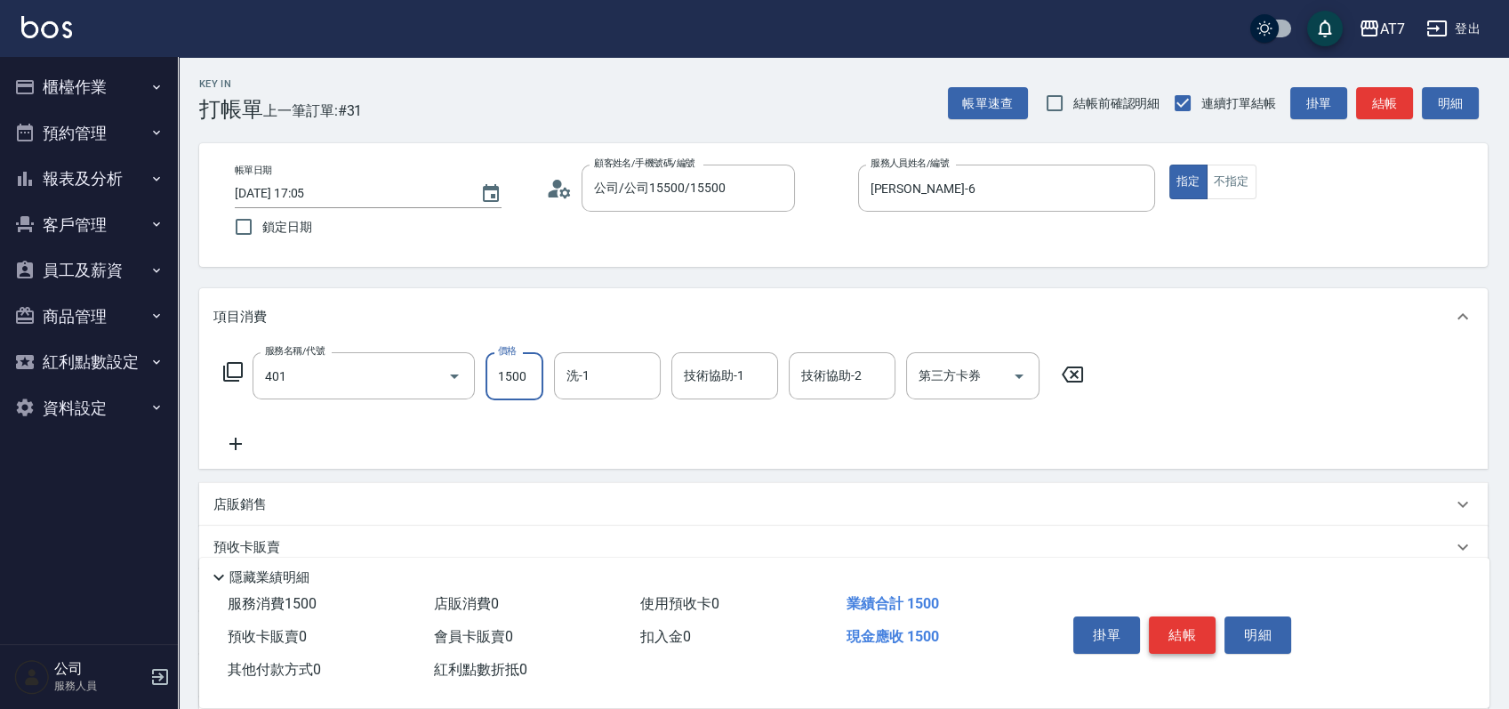
type input "染髮(互助)(401)"
type input "1"
type input "0"
type input "168"
type input "160"
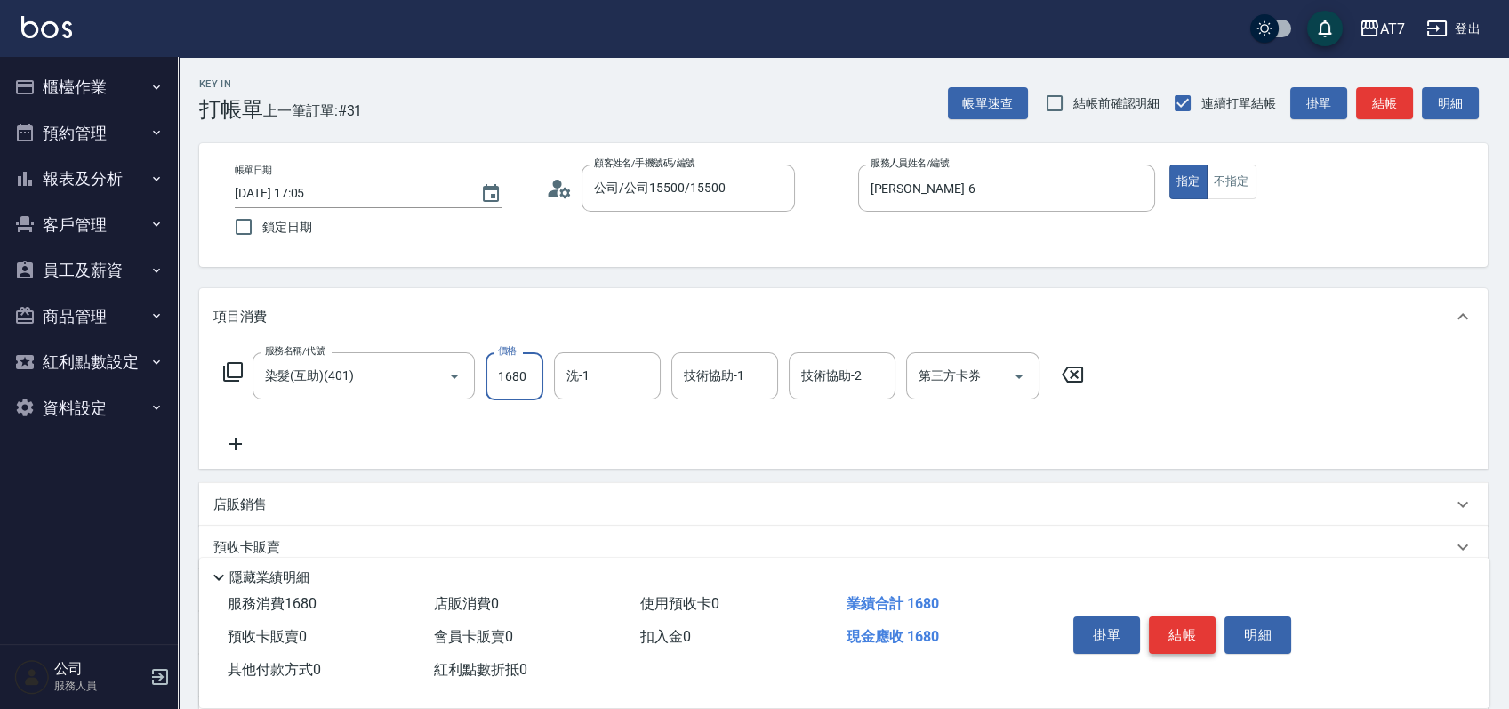
type input "1680"
type input "小慈-32"
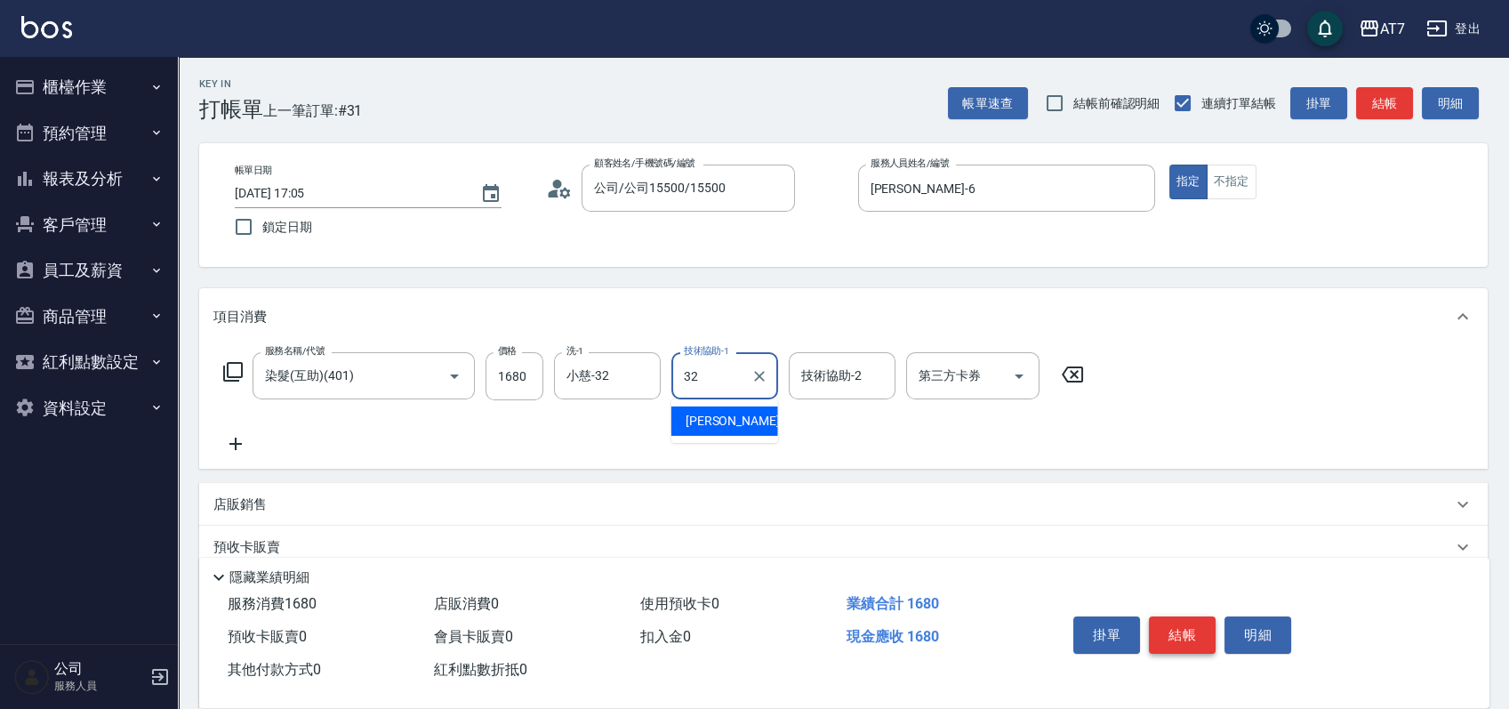
type input "小慈-32"
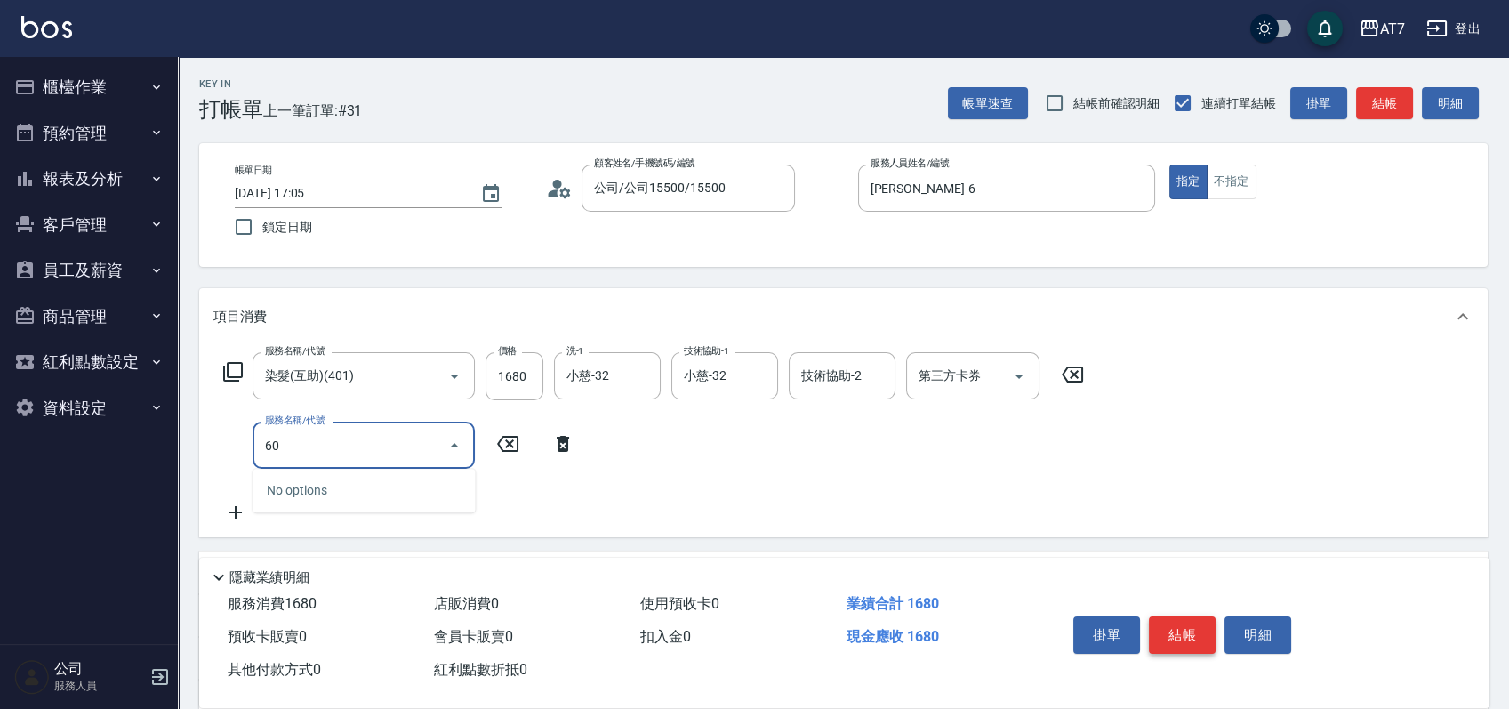
type input "607"
type input "310"
type input "東日玫瑰短（助）(607)"
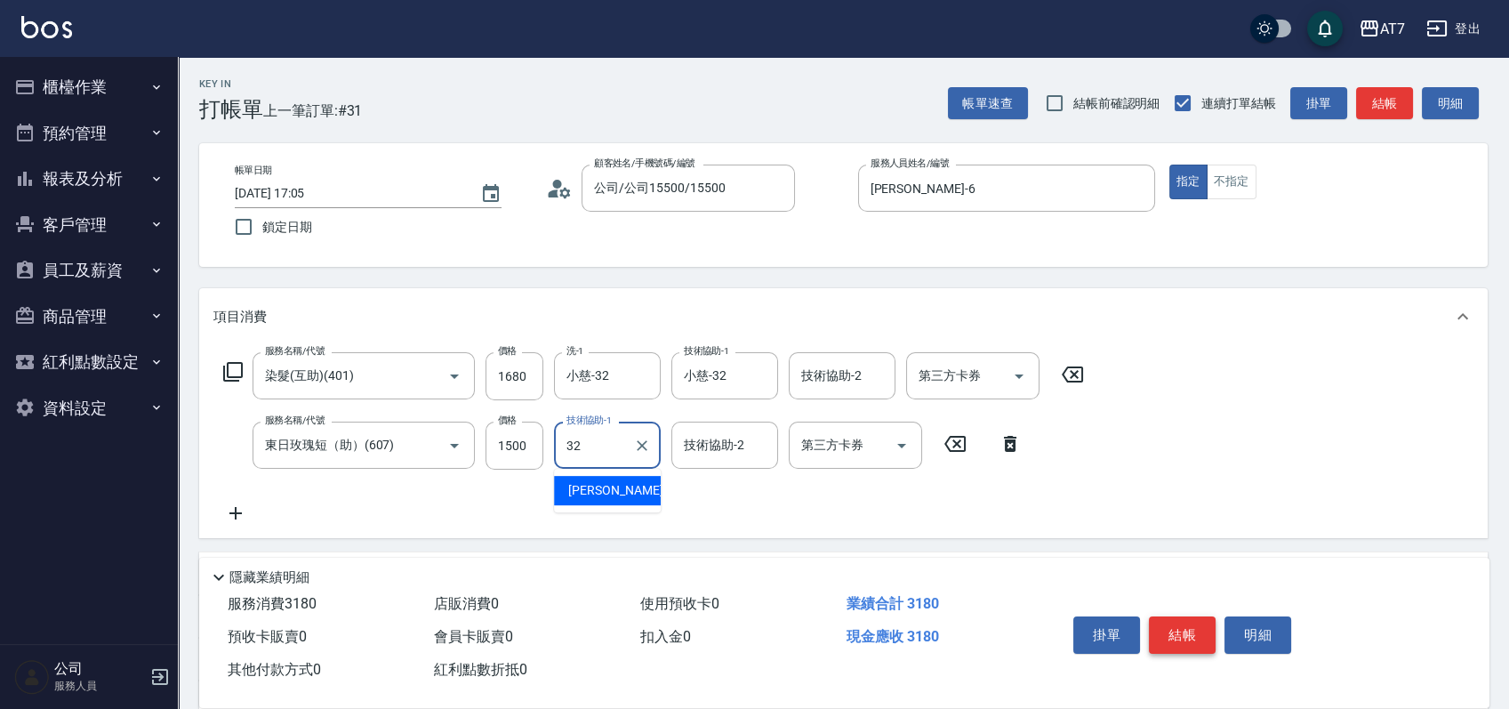
type input "小慈-32"
click at [1168, 626] on button "結帳" at bounding box center [1182, 634] width 67 height 37
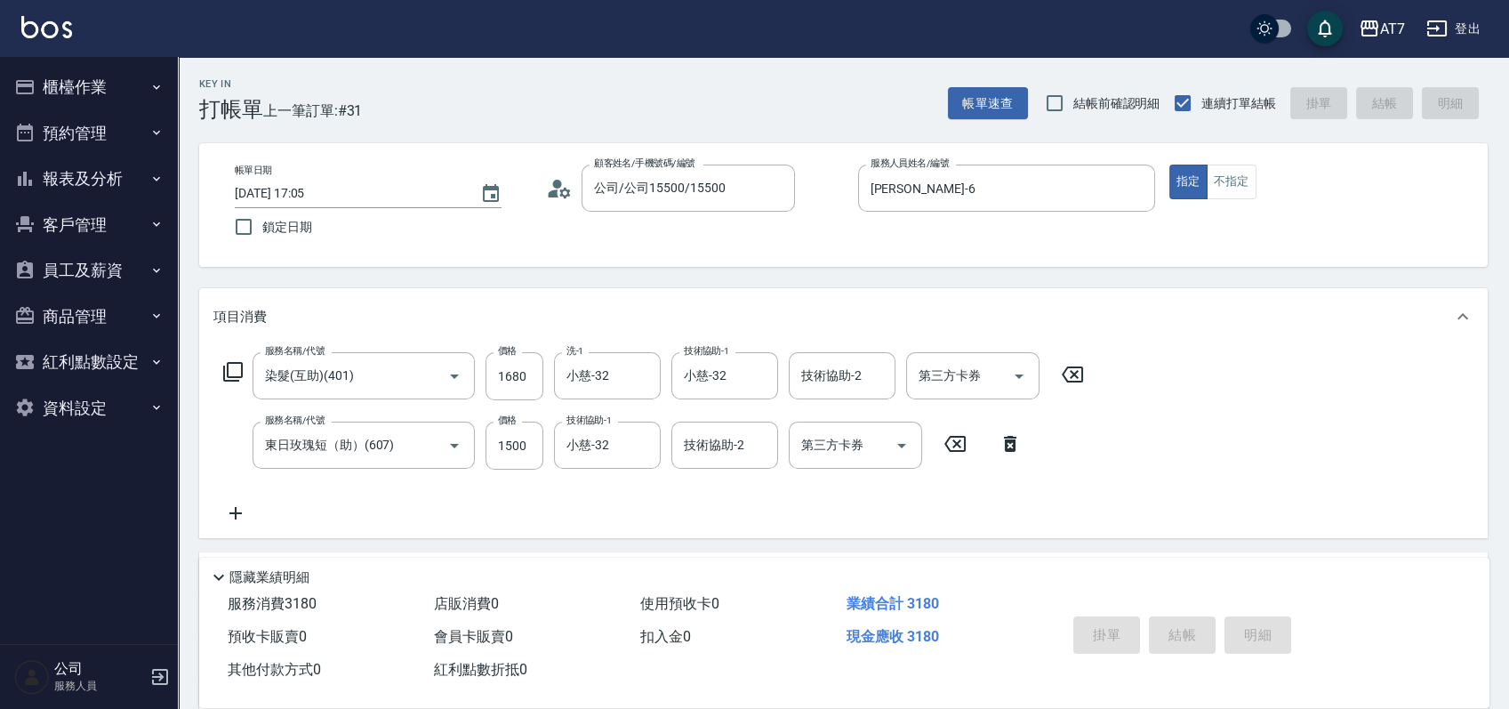
type input "2025/08/10 17:06"
type input "0"
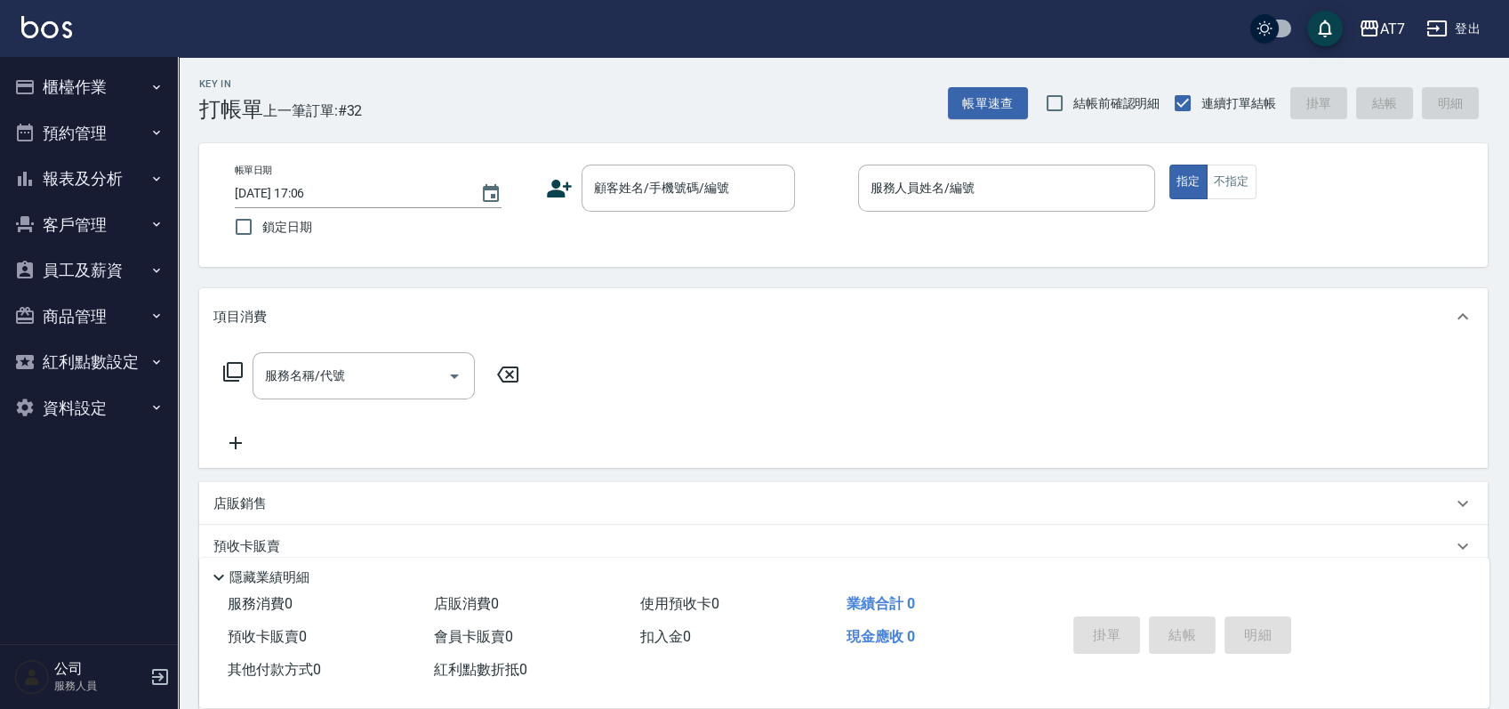
click at [1413, 213] on div "帳單日期 2025/08/10 17:06 鎖定日期 顧客姓名/手機號碼/編號 顧客姓名/手機號碼/編號 服務人員姓名/編號 服務人員姓名/編號 指定 不指定" at bounding box center [844, 205] width 1246 height 81
click at [656, 207] on div "顧客姓名/手機號碼/編號" at bounding box center [688, 188] width 213 height 47
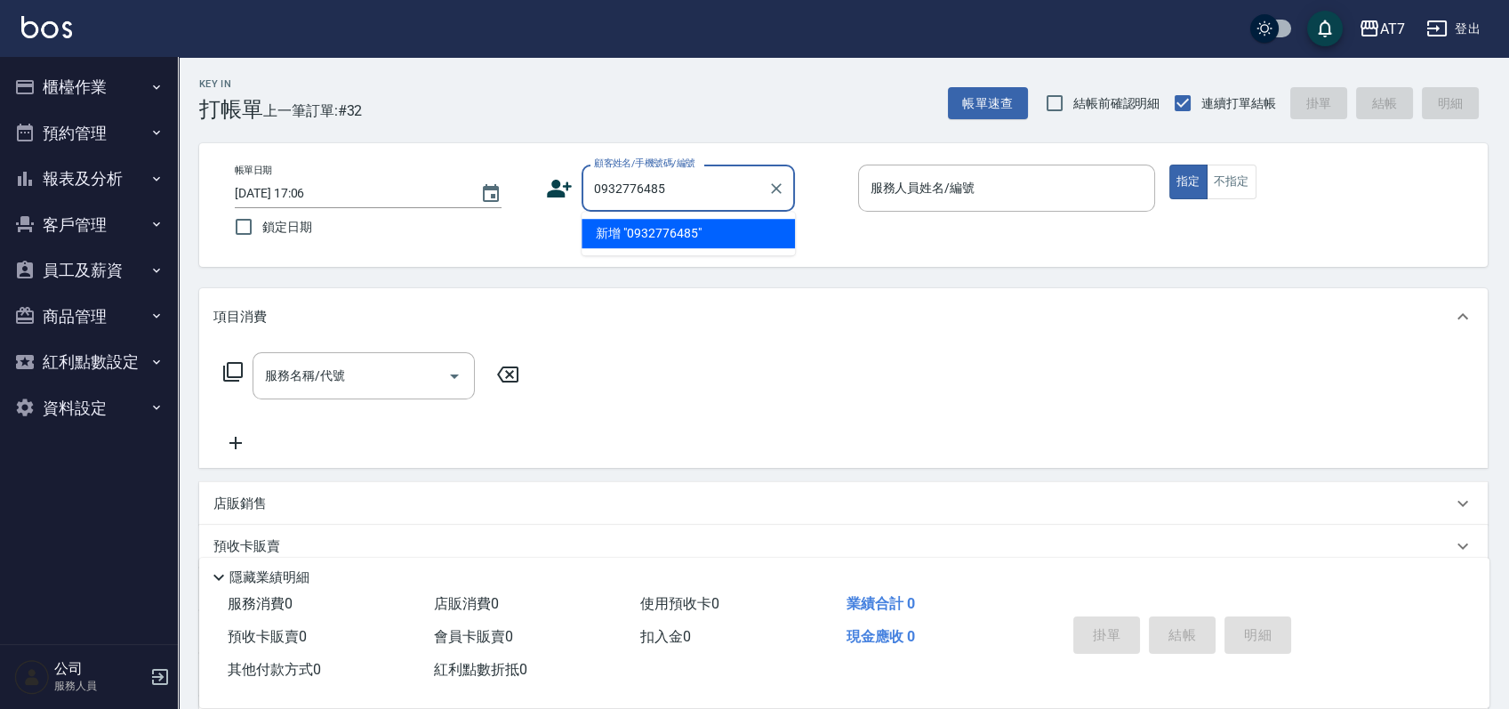
type input "0932776485"
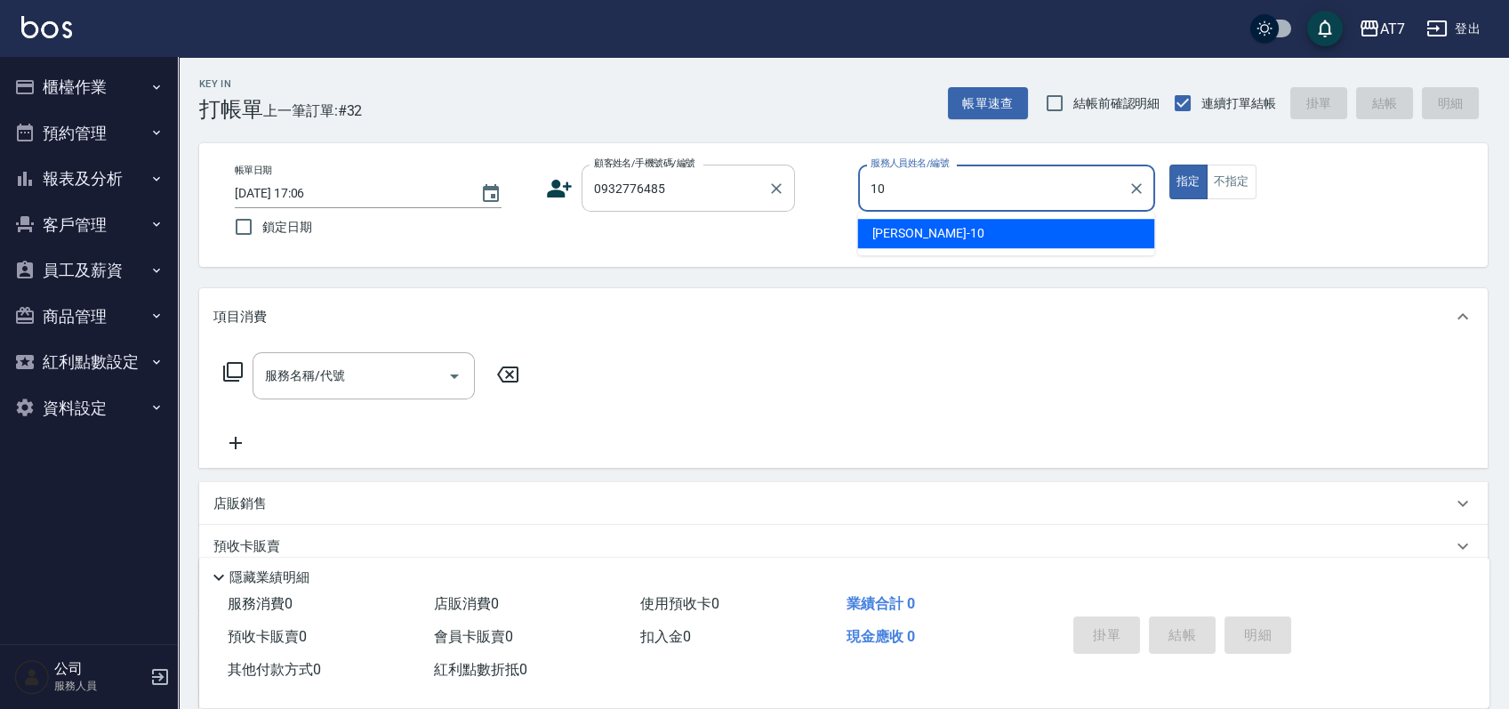
type input "King-10"
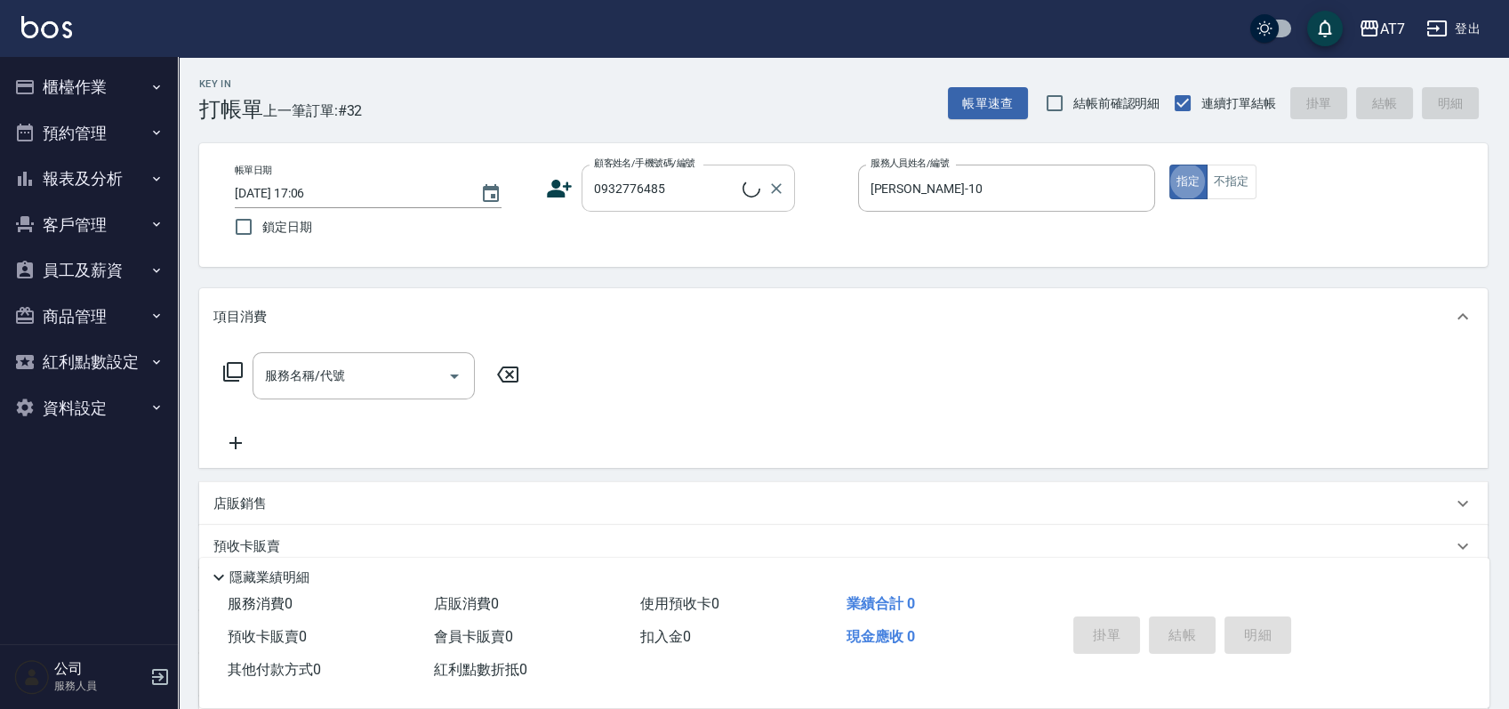
type input "李薏君/0932776485/"
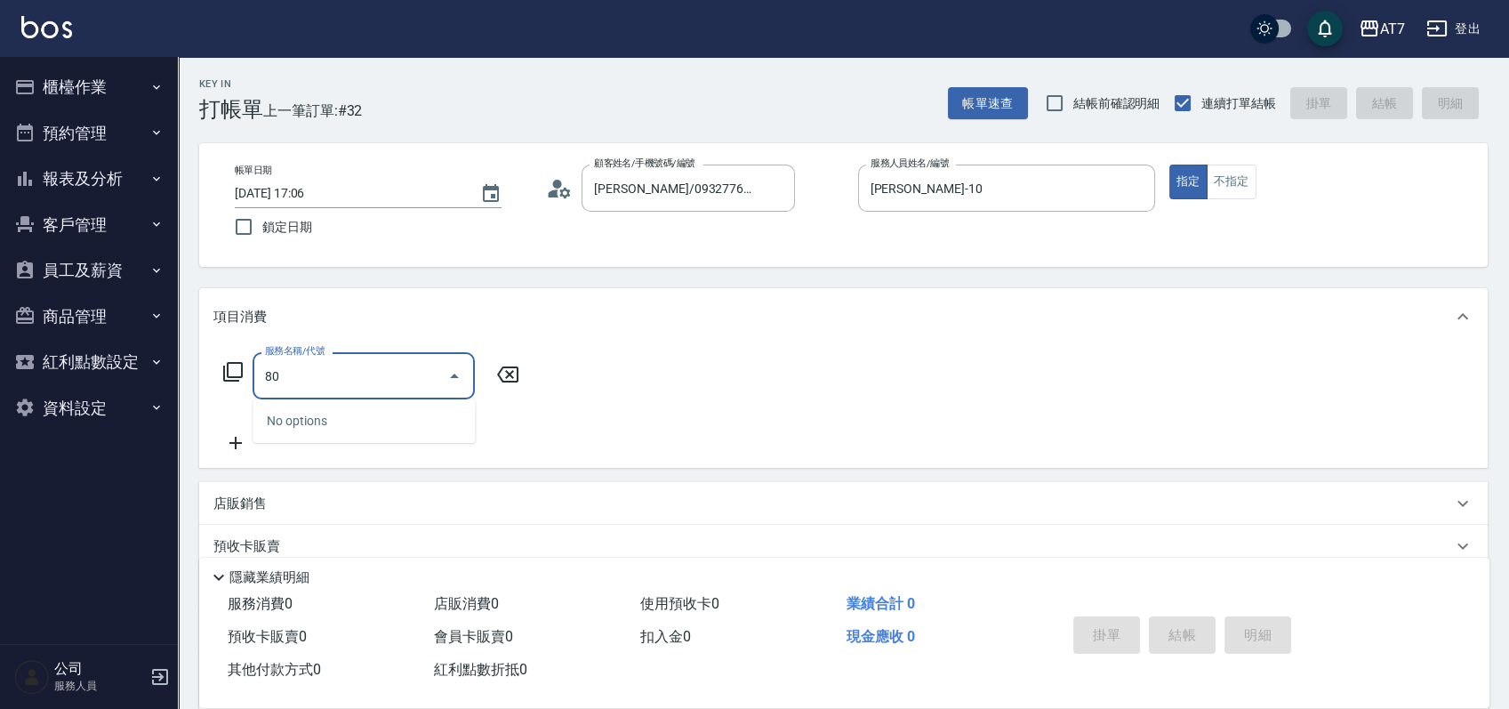
type input "803"
type input "60"
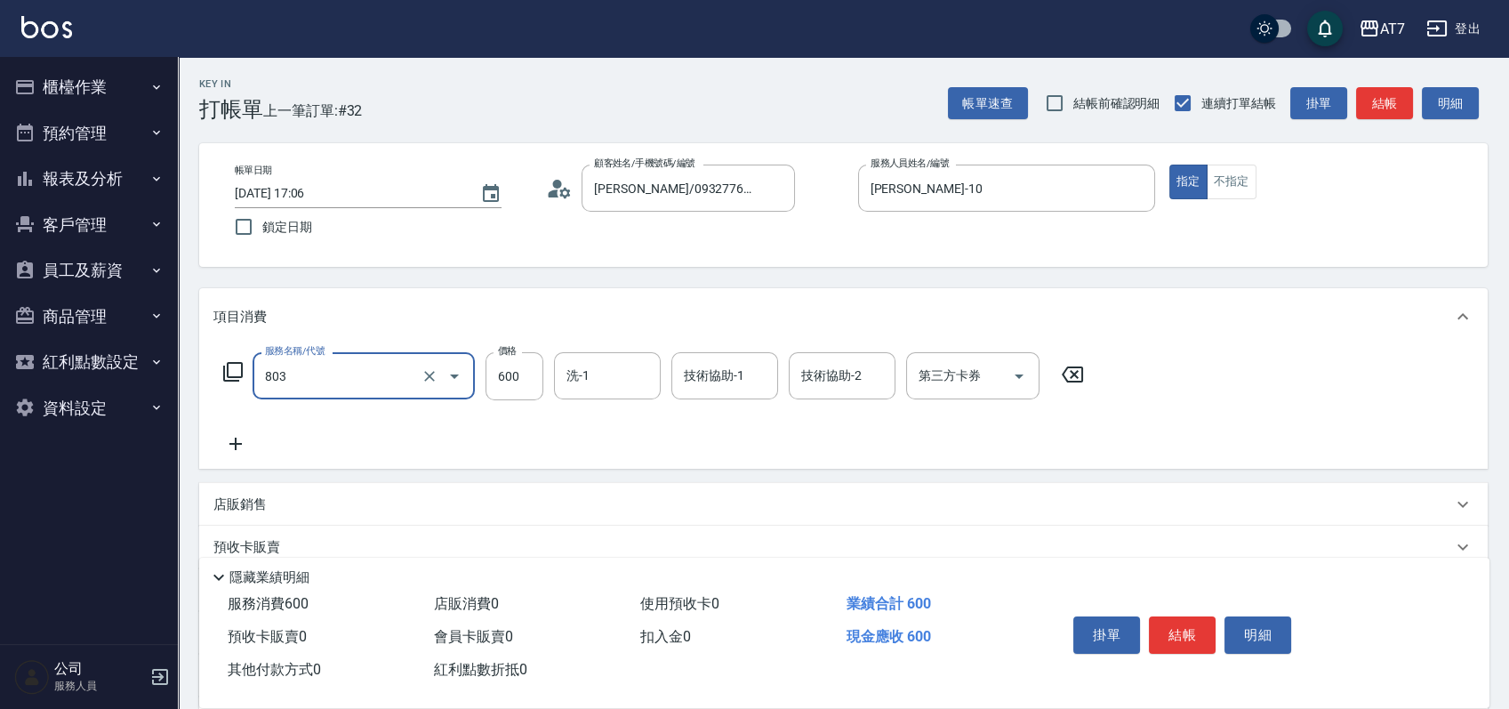
type input "髮原素去角質(互助)(803)"
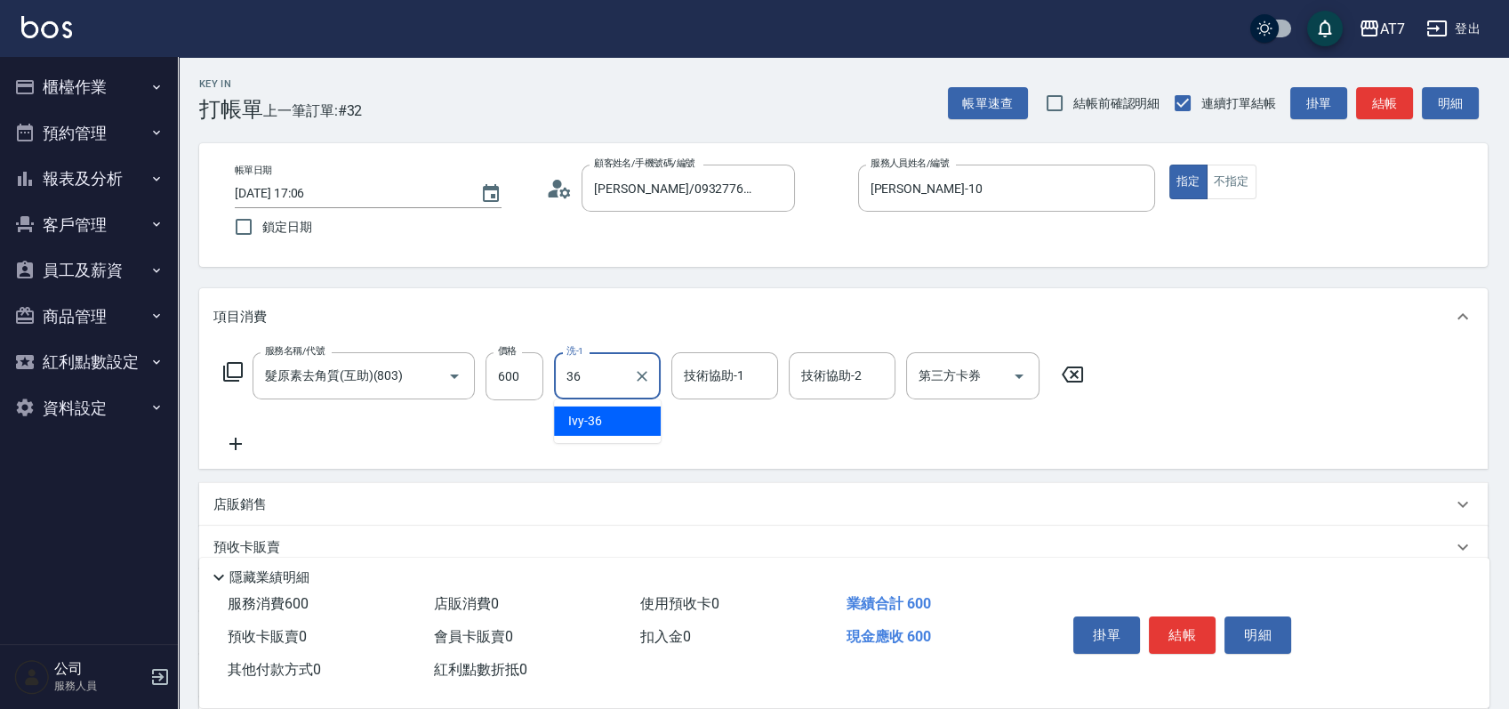
type input "Ivy-36"
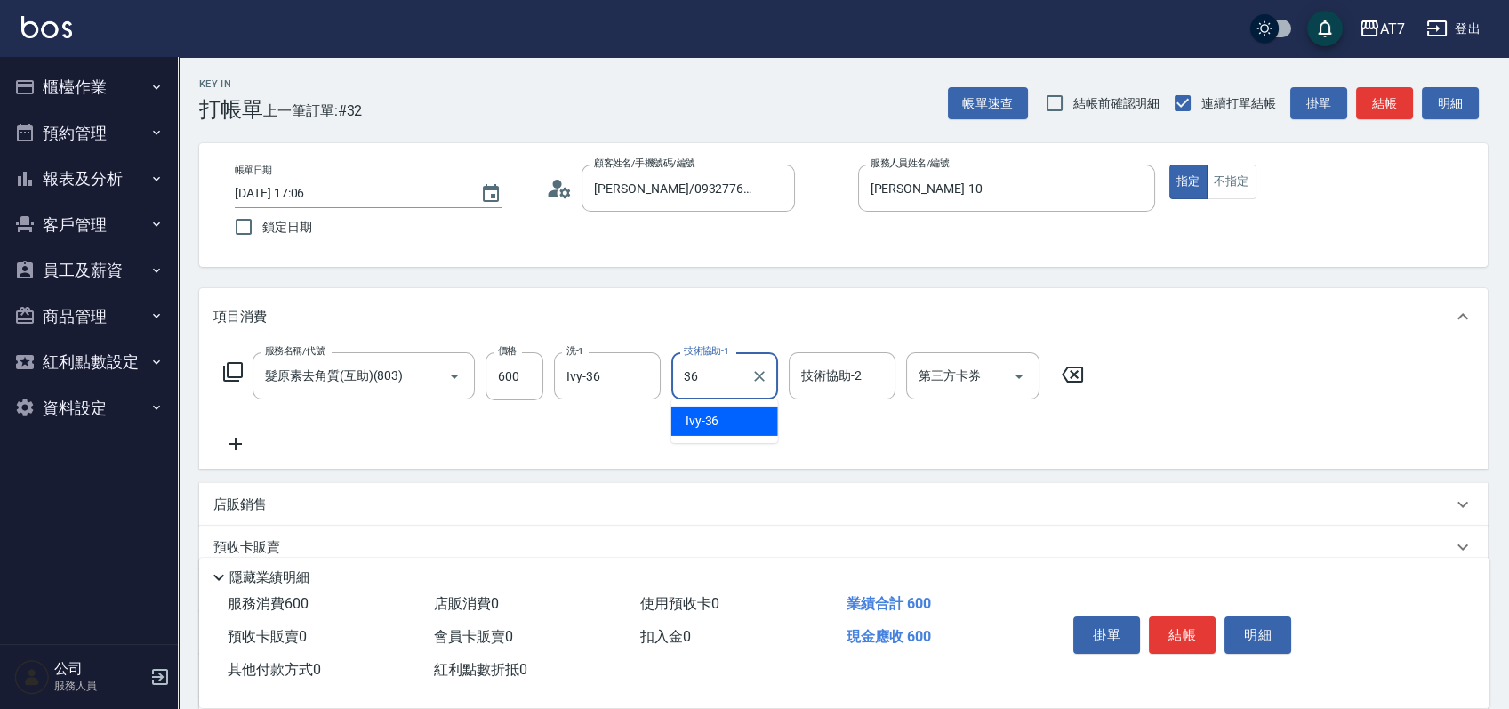
type input "Ivy-36"
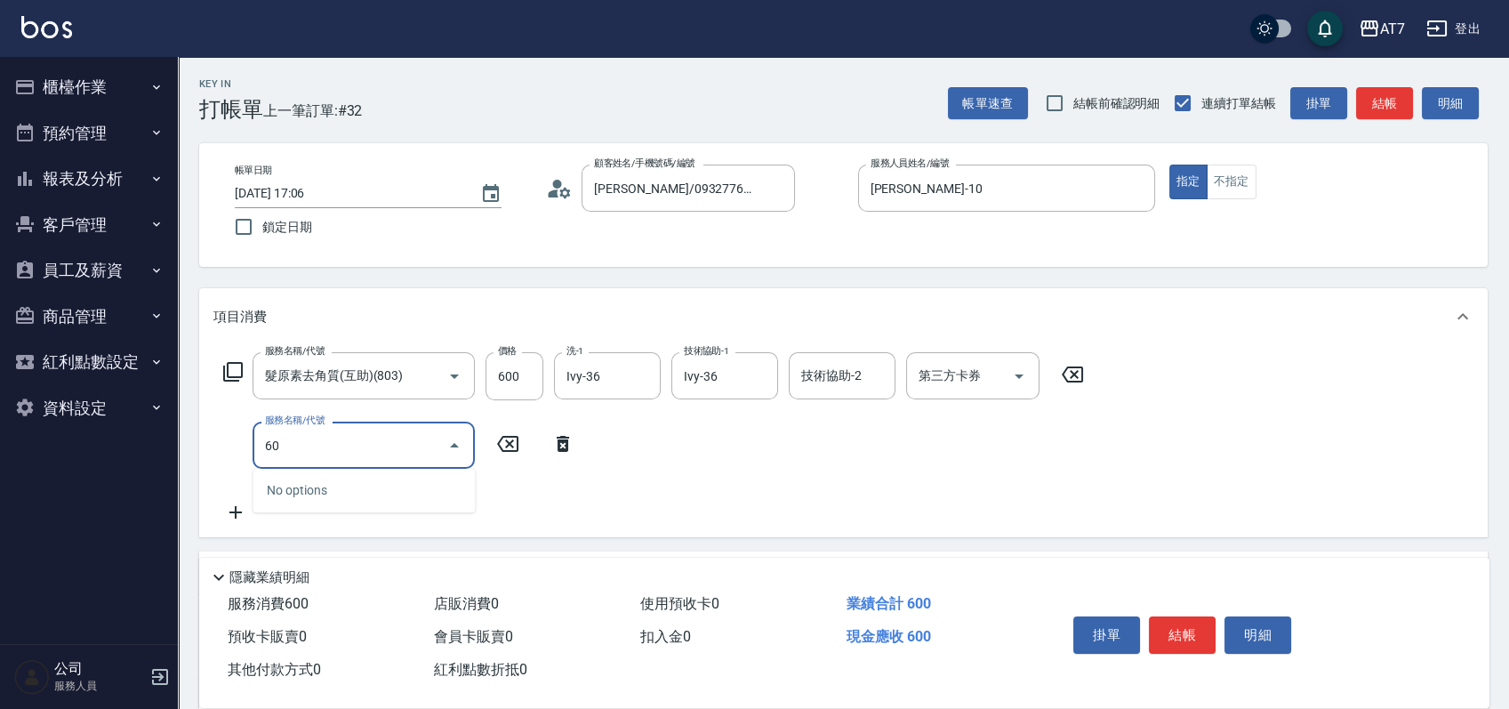
type input "603"
type input "140"
type input "TKO護髮（助(603)"
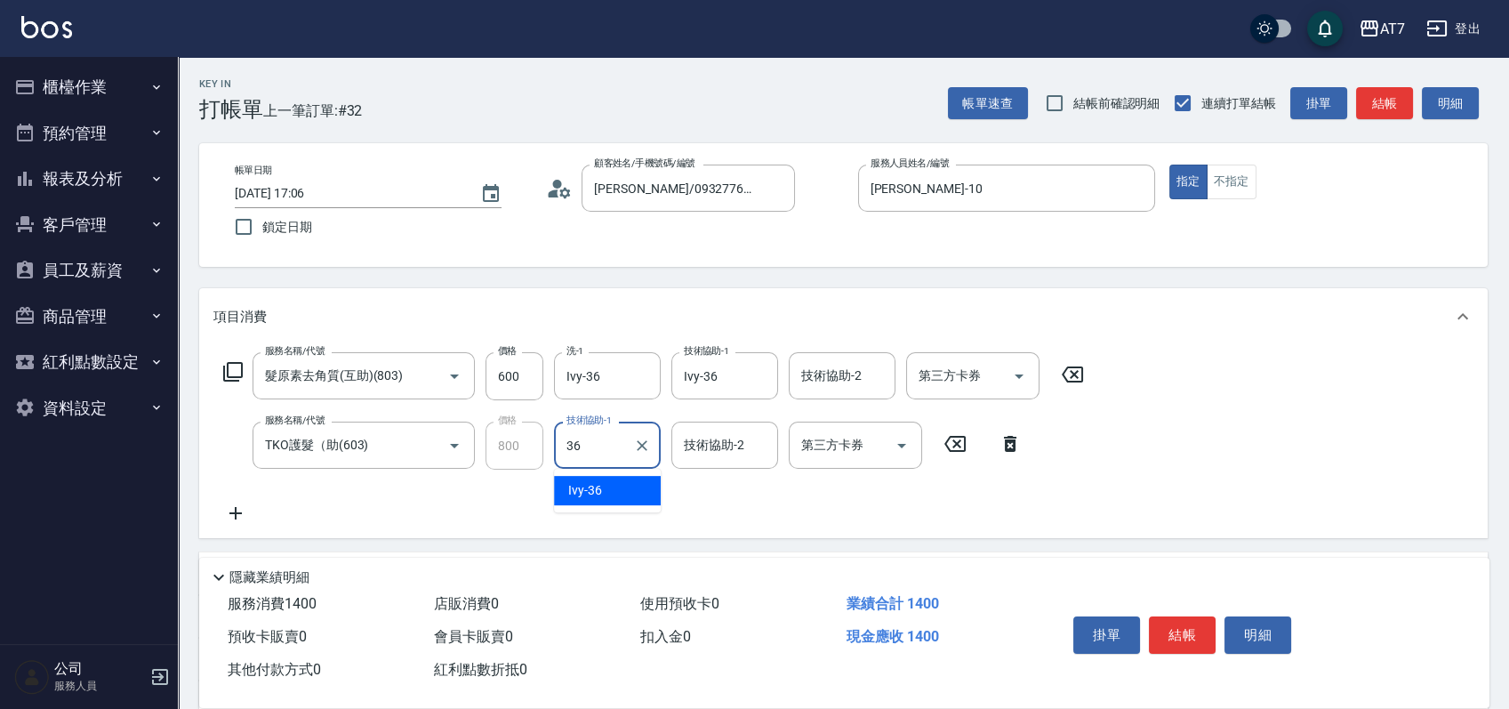
type input "Ivy-36"
click at [1184, 625] on button "結帳" at bounding box center [1182, 634] width 67 height 37
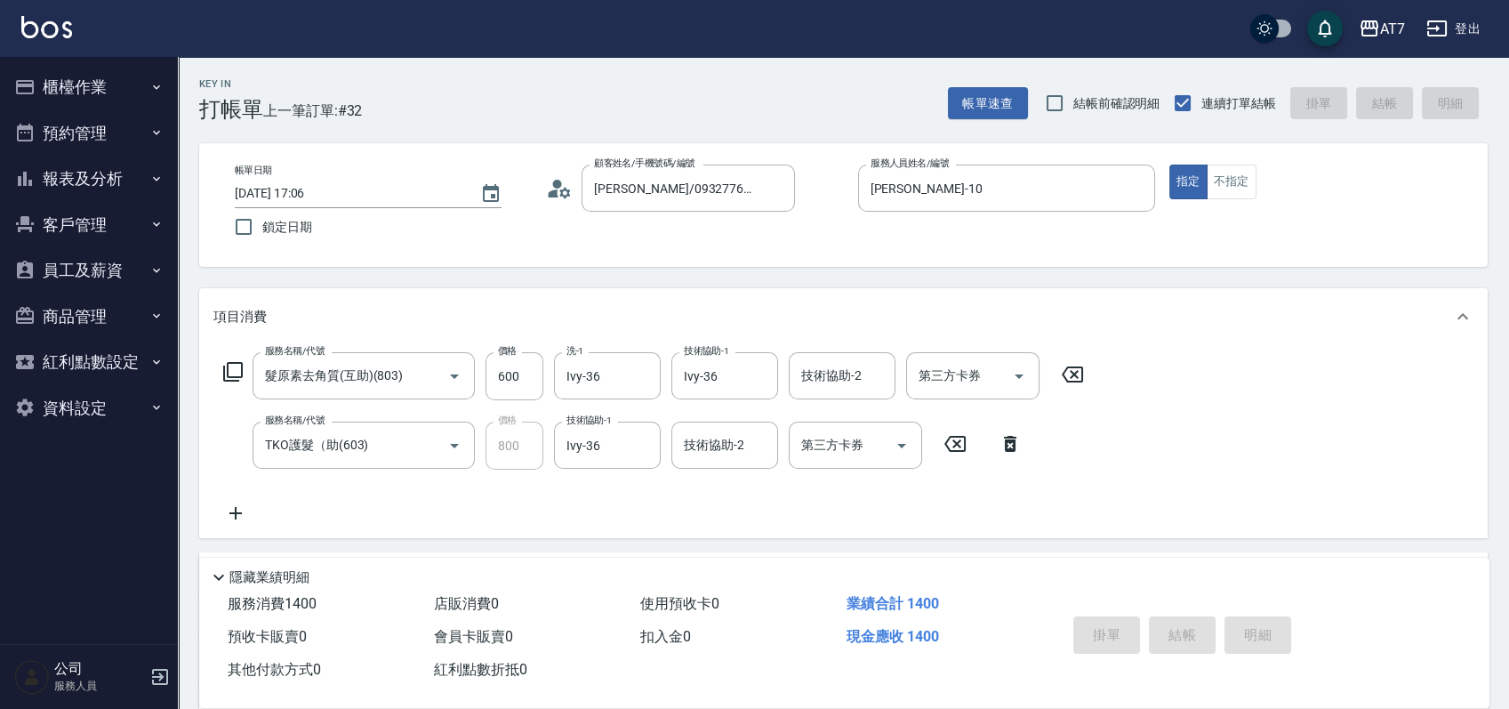
type input "2025/08/10 17:10"
type input "0"
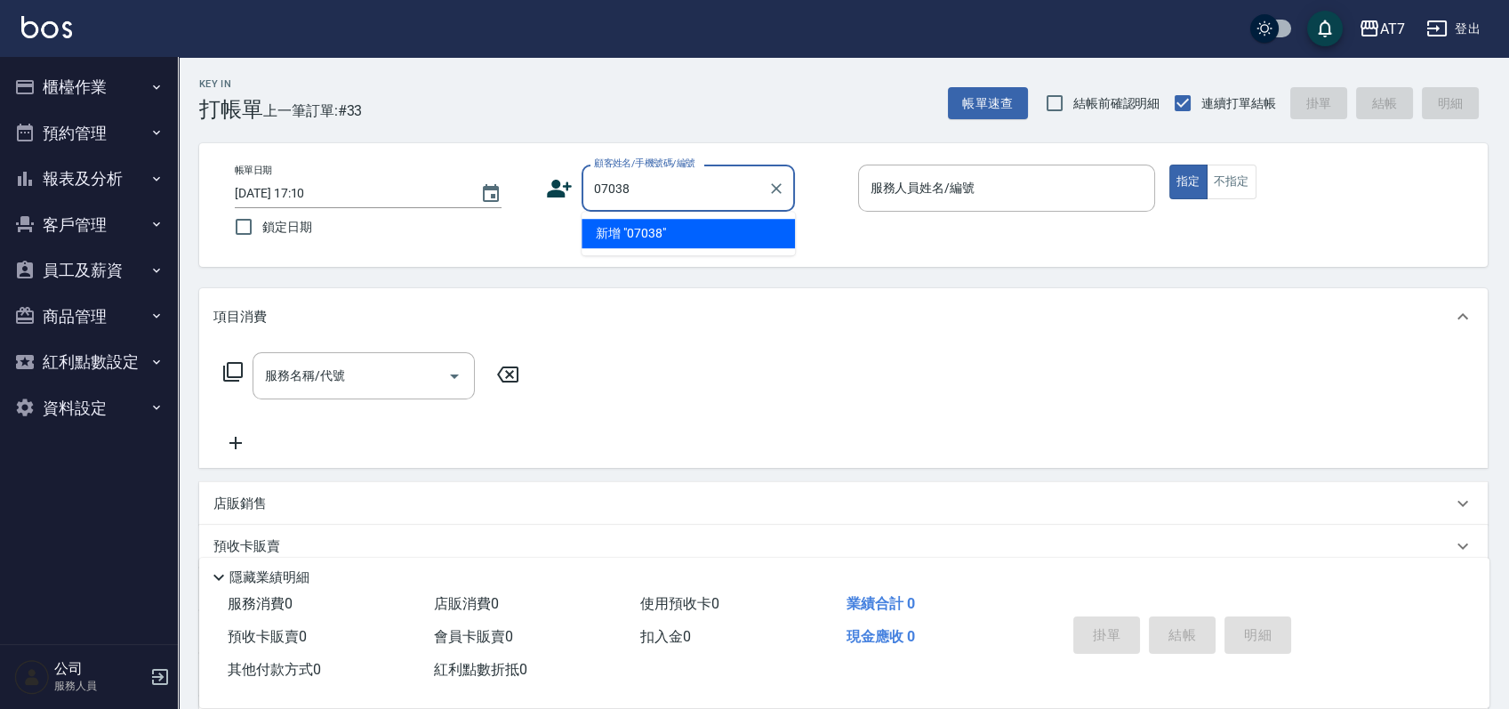
type input "07038"
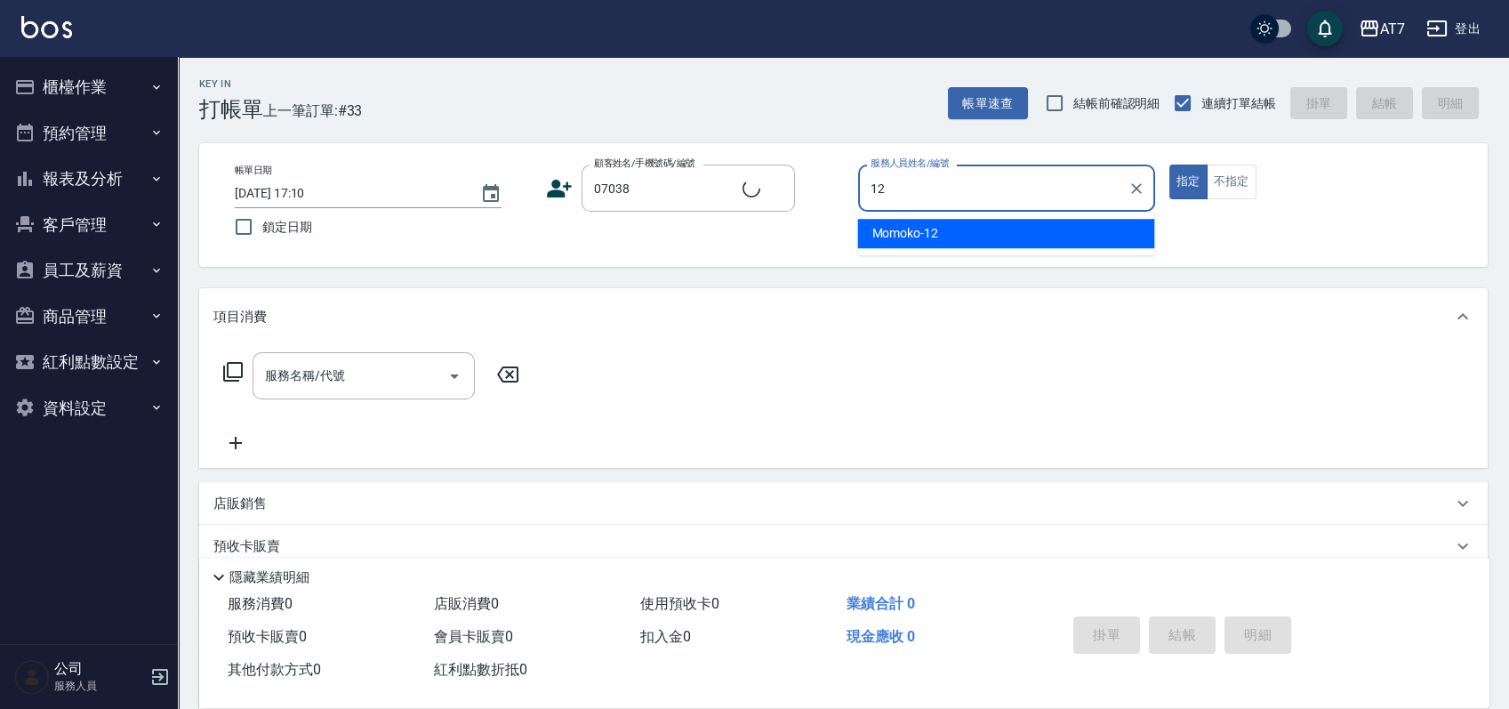
type input "12"
type input "公司/公司07038/07038"
type input "Momoko-12"
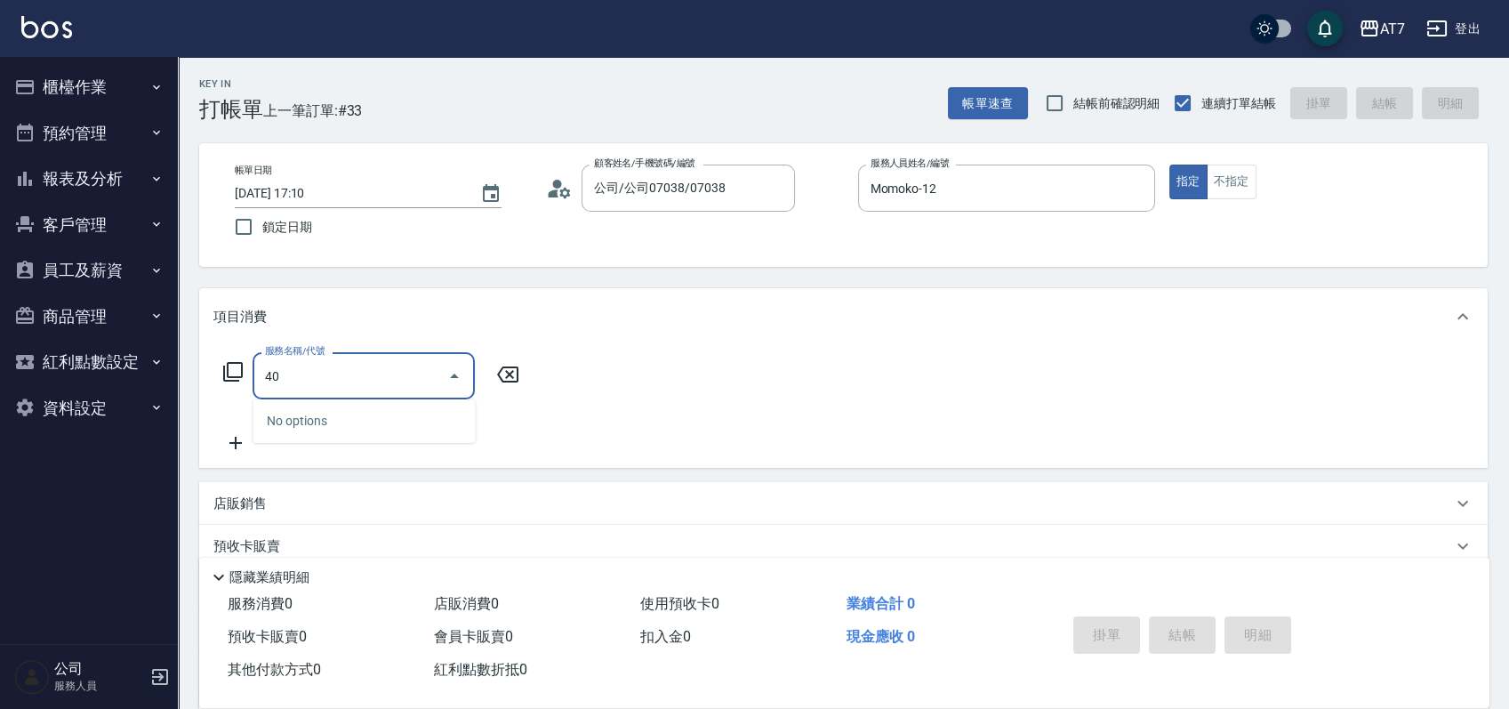
type input "401"
type input "150"
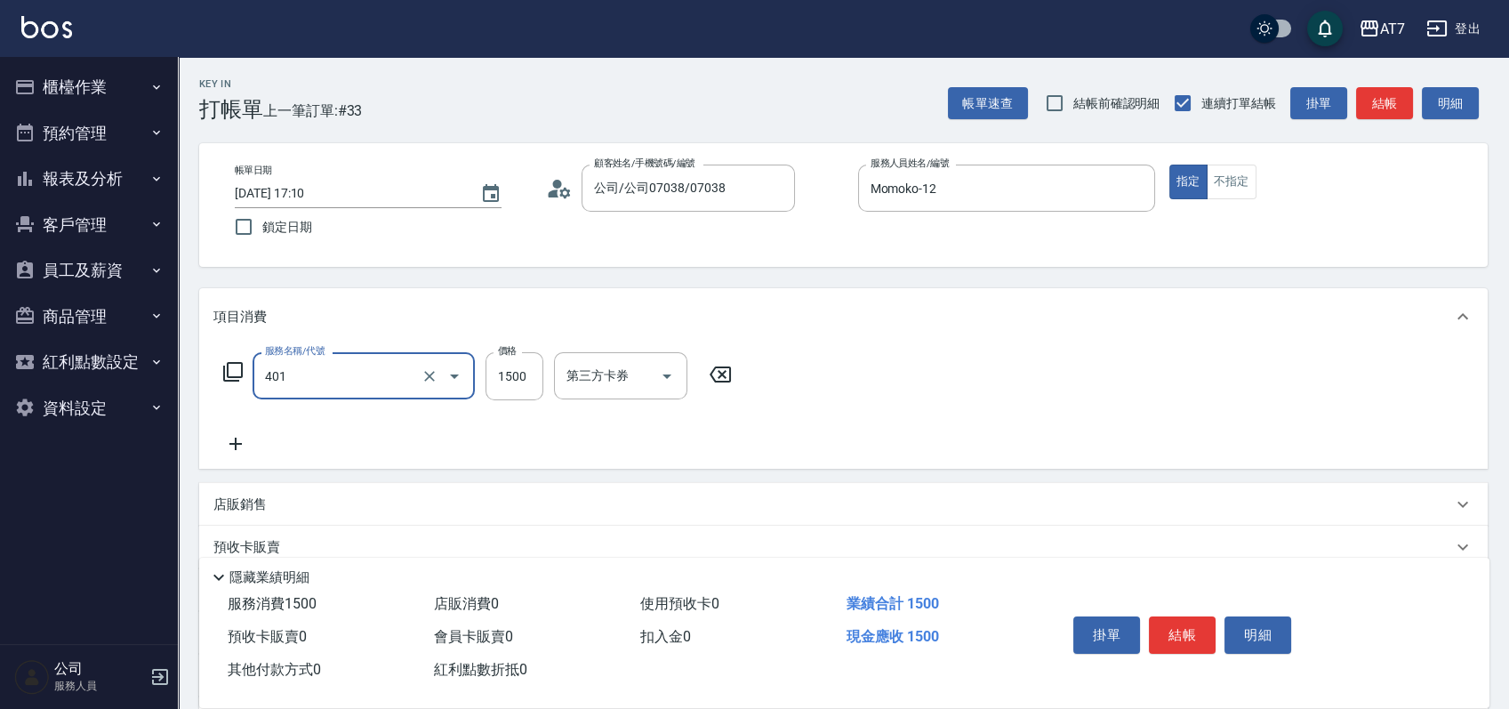
type input "染髮(互助)(401)"
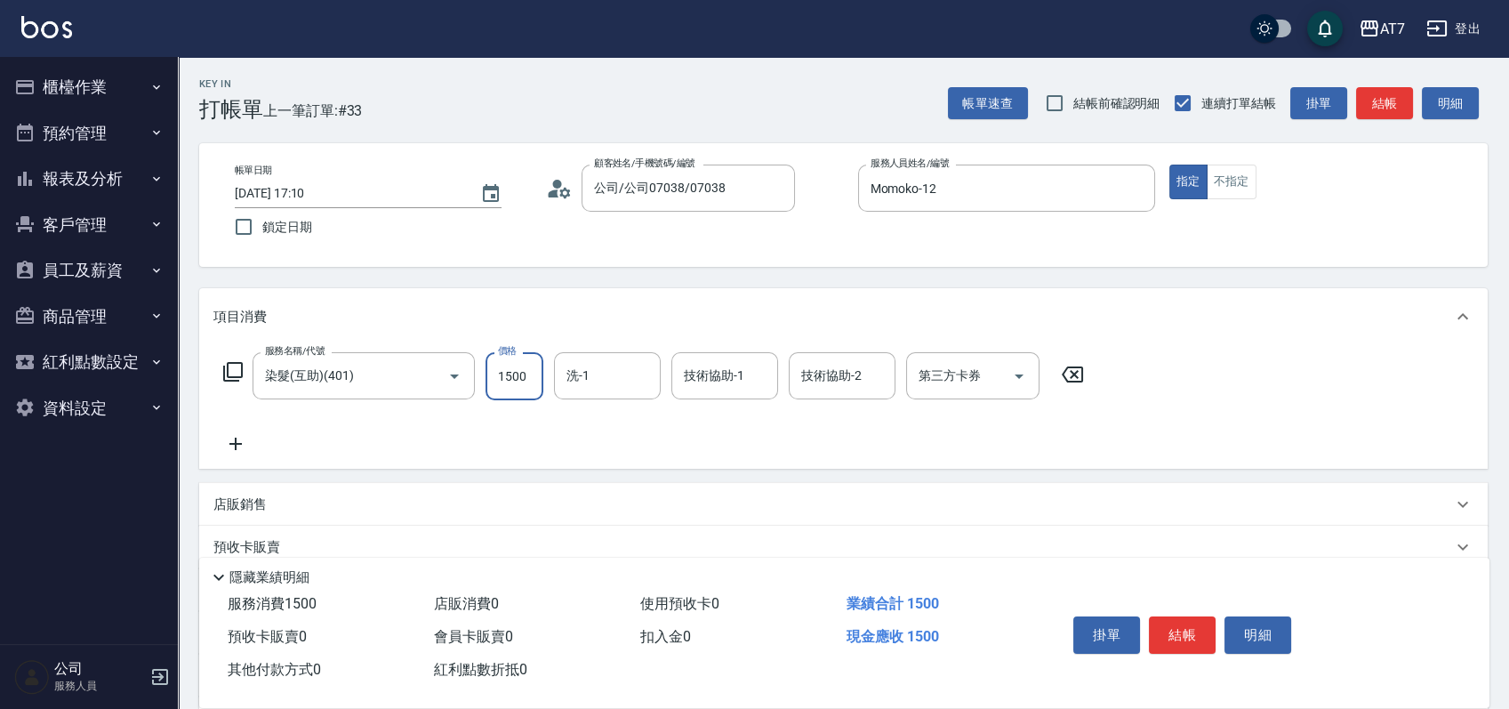
type input "1"
type input "0"
type input "16"
type input "10"
type input "168"
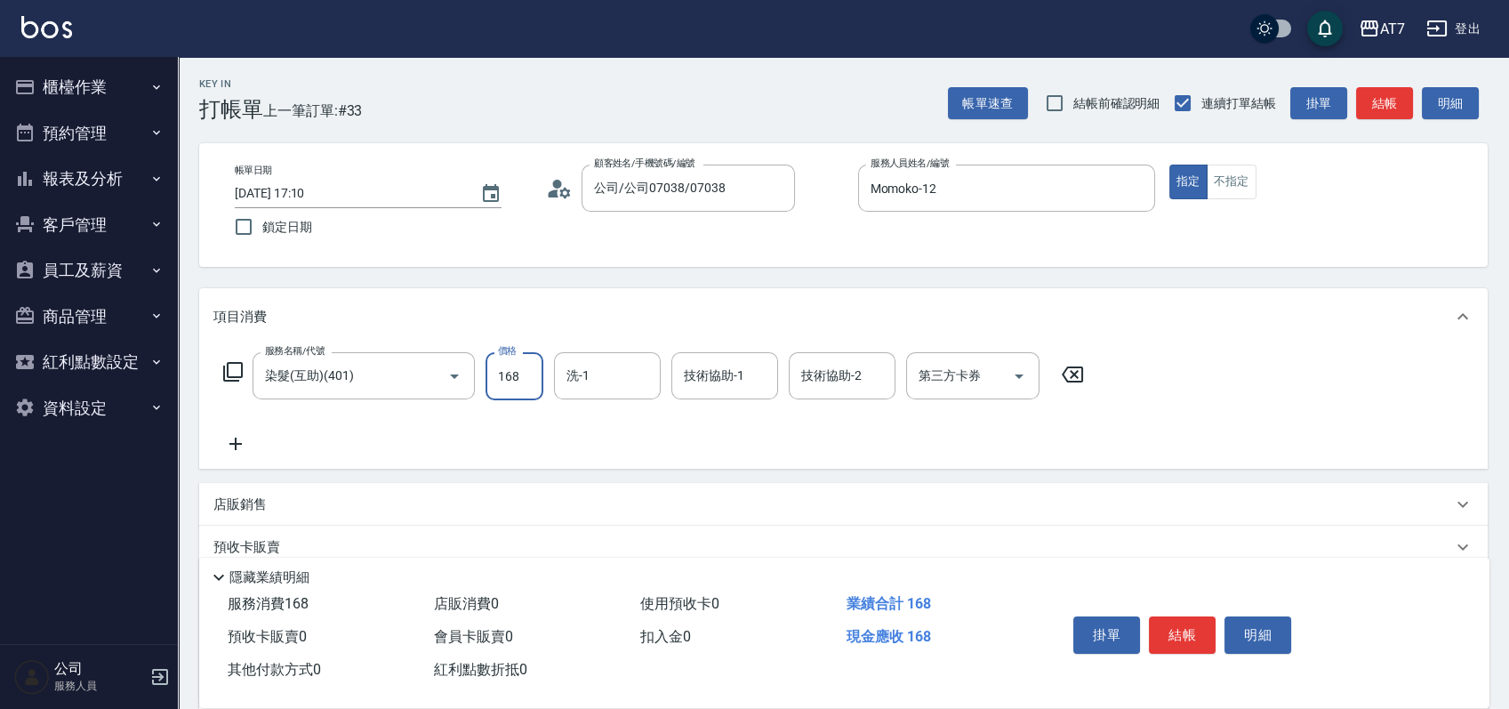
type input "160"
type input "1680"
type input "YuYu-40"
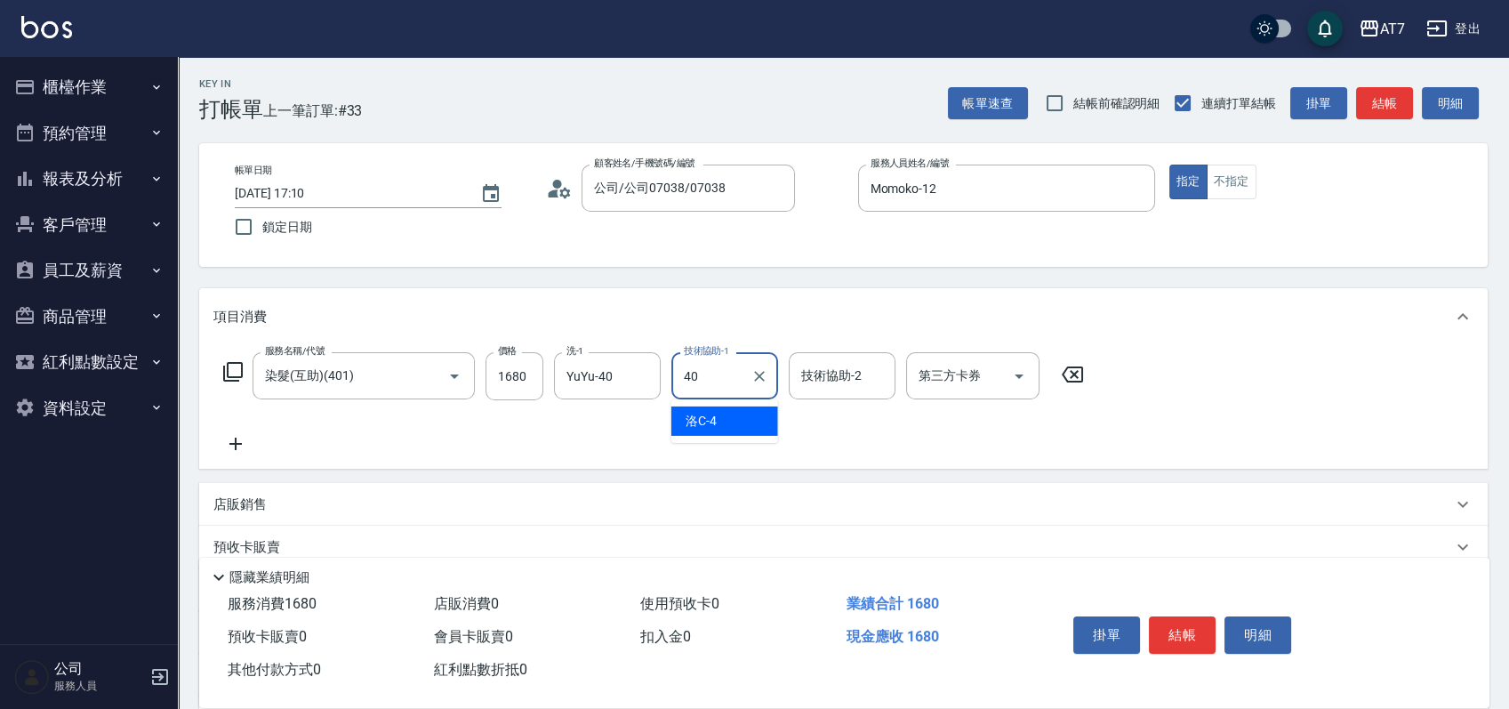
type input "YuYu-40"
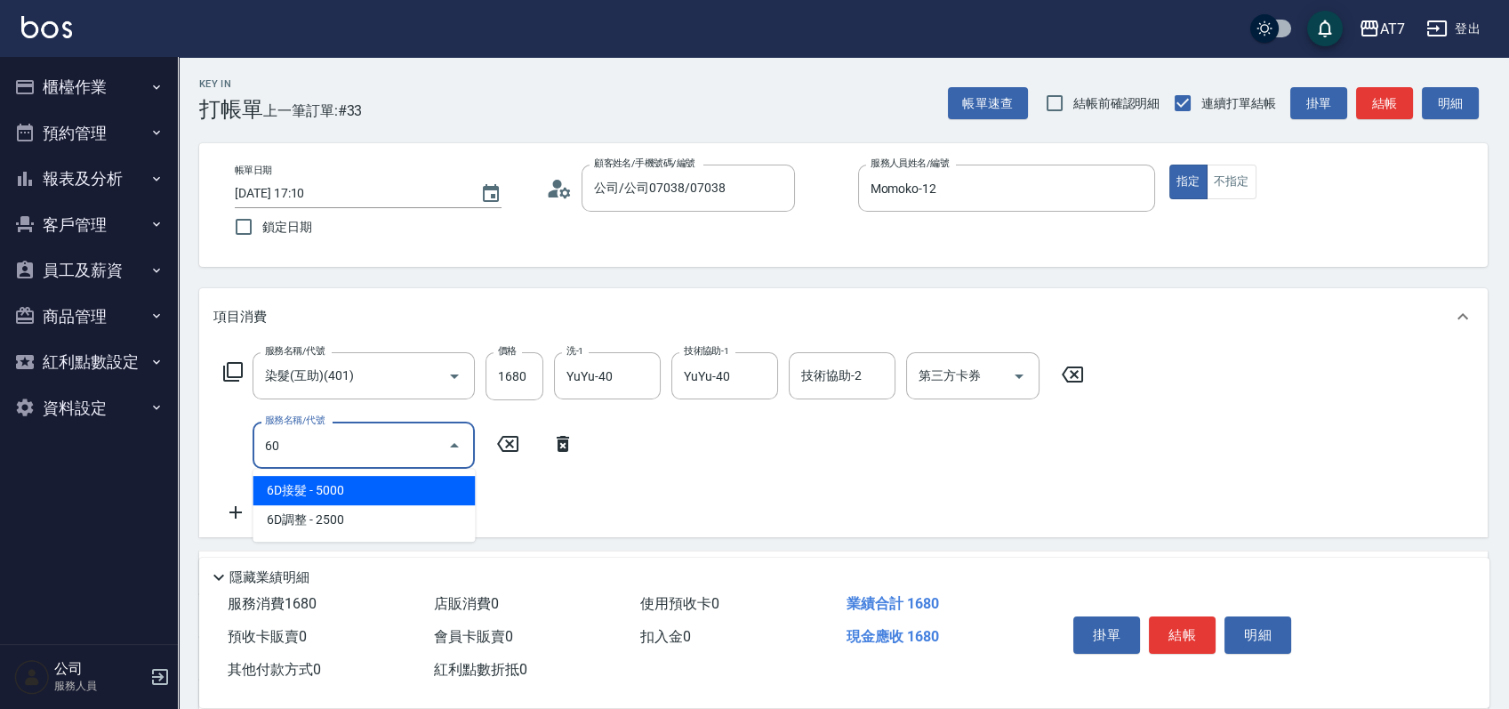
type input "607"
type input "310"
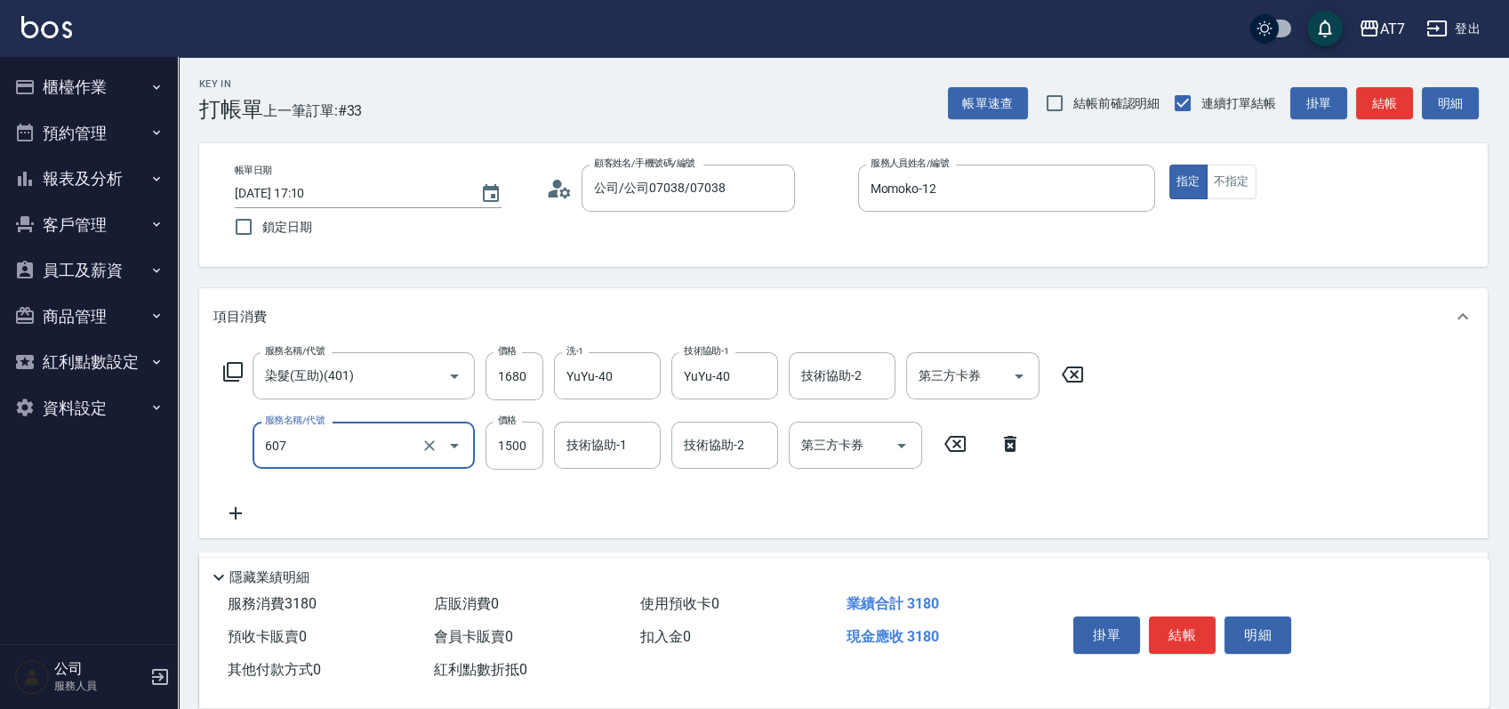
type input "東日玫瑰短（助）(607)"
type input "1"
type input "160"
type input "12"
type input "180"
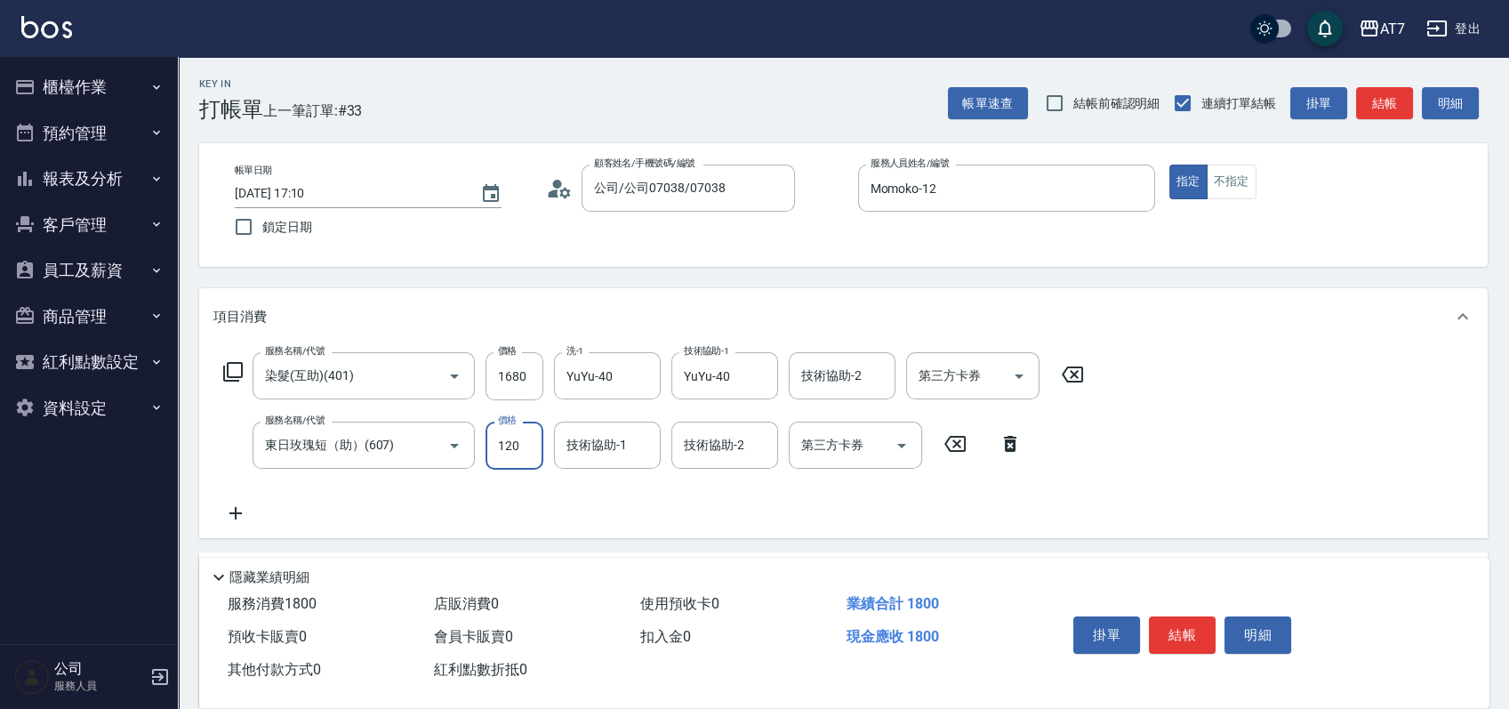
type input "1200"
type input "280"
type input "1200"
type input "YuYu-40"
click at [1162, 618] on button "結帳" at bounding box center [1182, 634] width 67 height 37
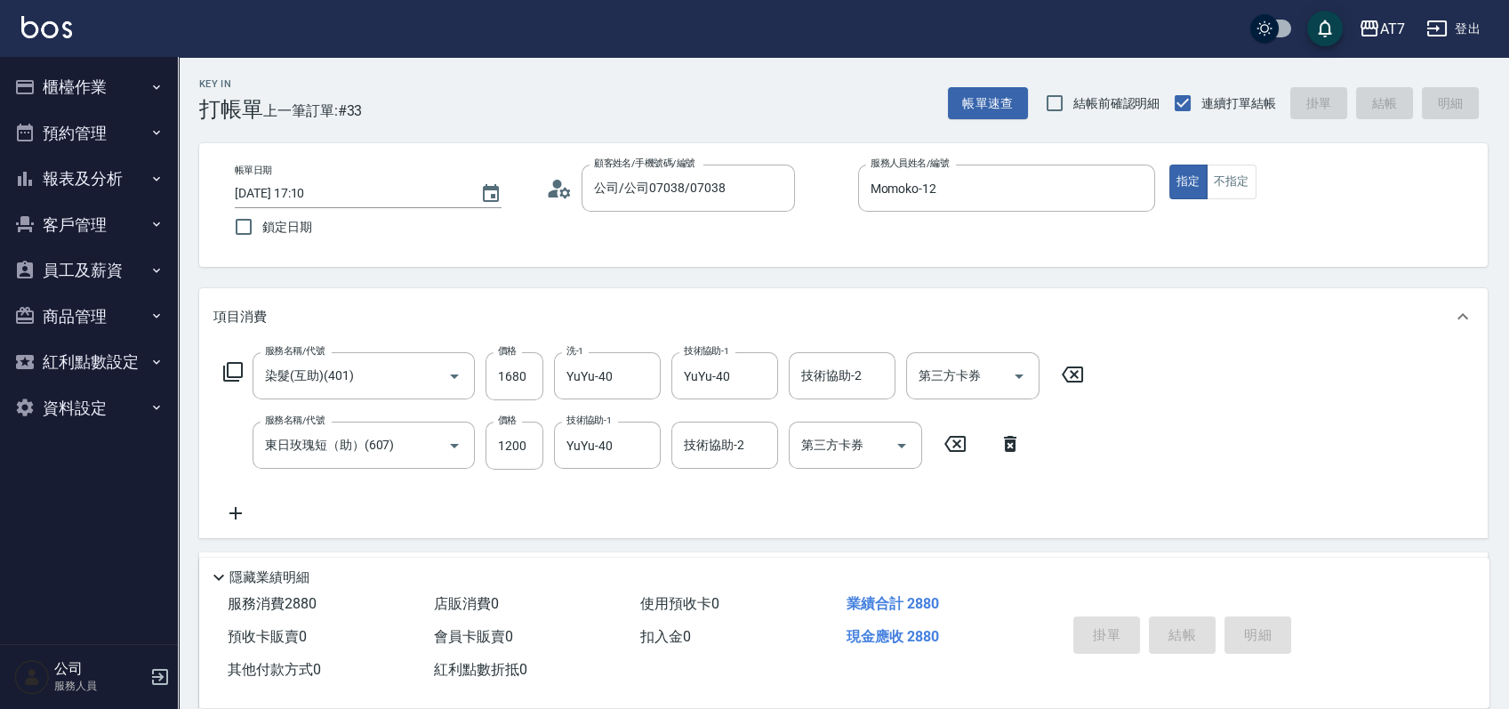
type input "2025/08/10 17:11"
type input "0"
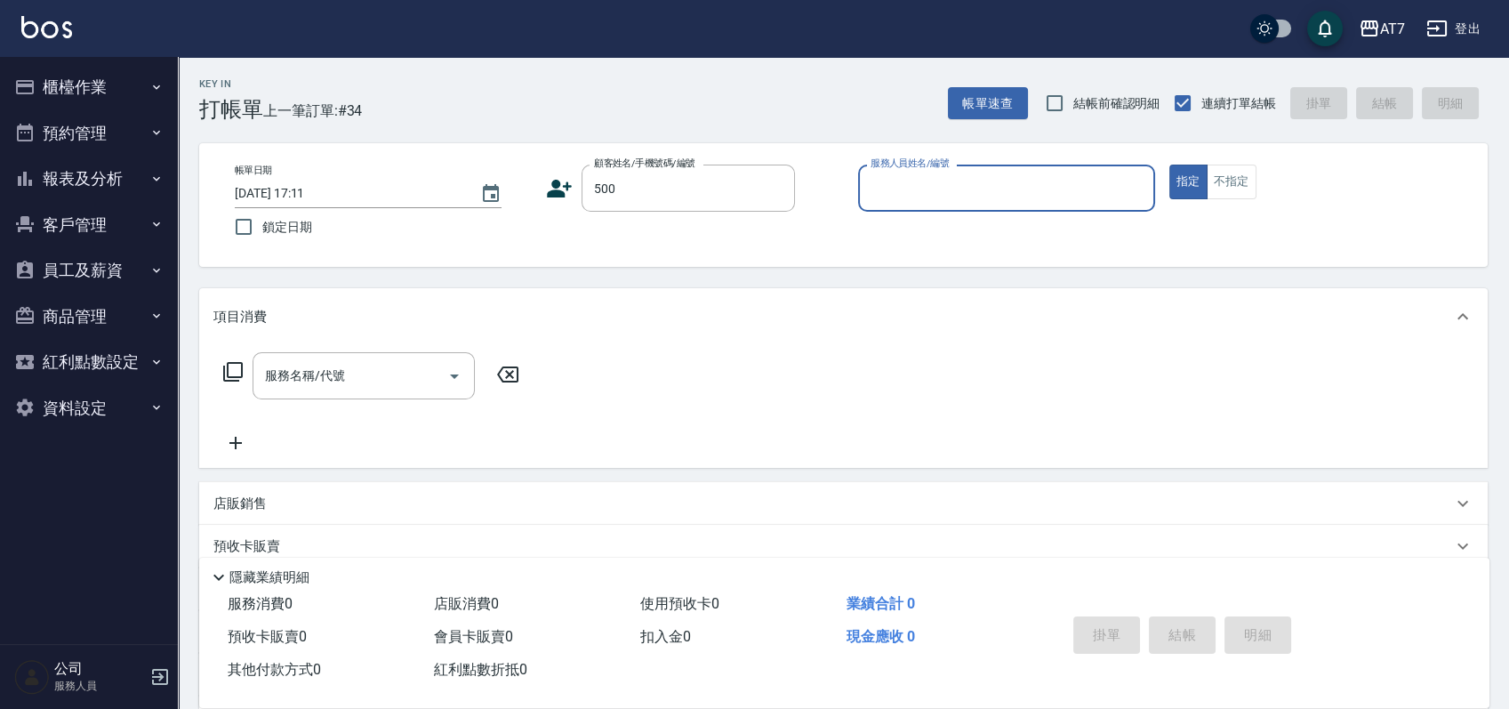
click at [1170, 165] on button "指定" at bounding box center [1189, 182] width 38 height 35
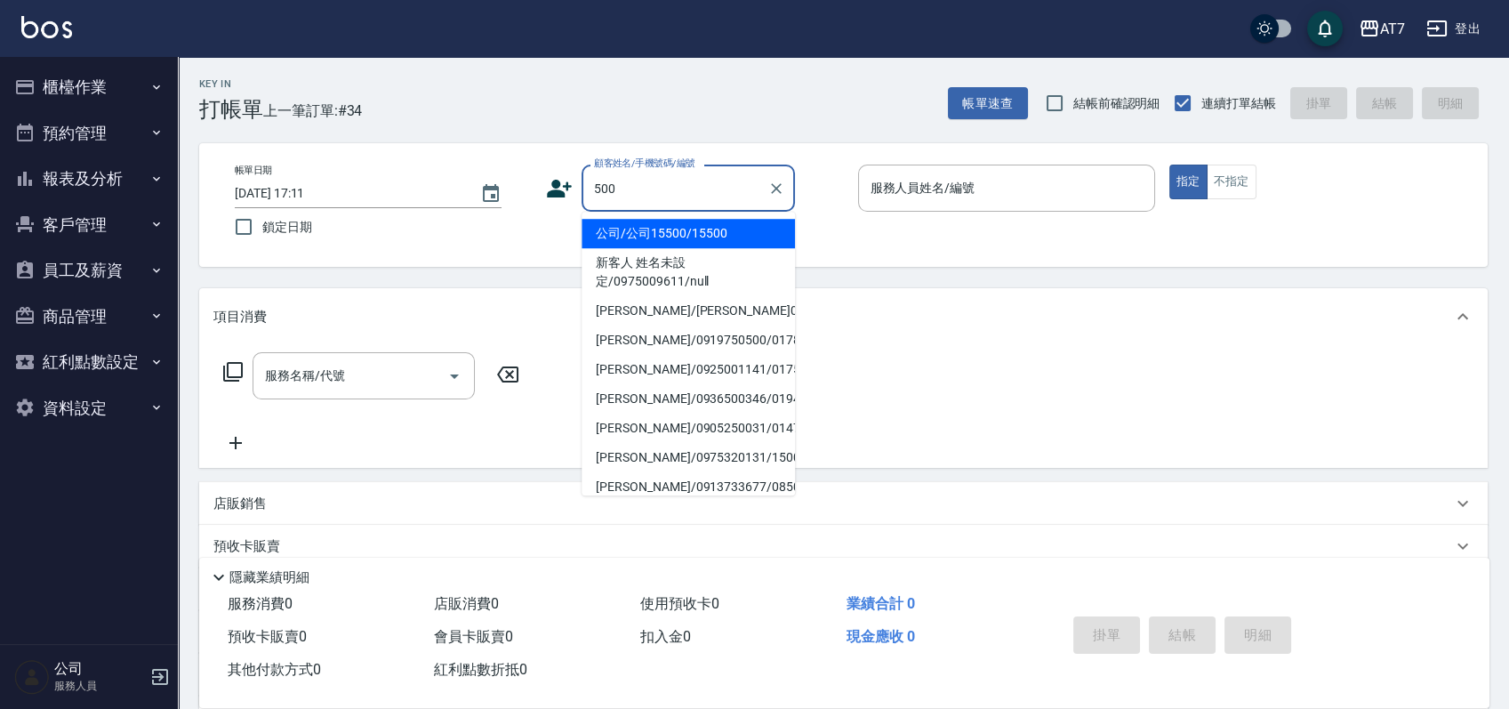
click at [695, 174] on input "500" at bounding box center [675, 188] width 171 height 31
type input "5"
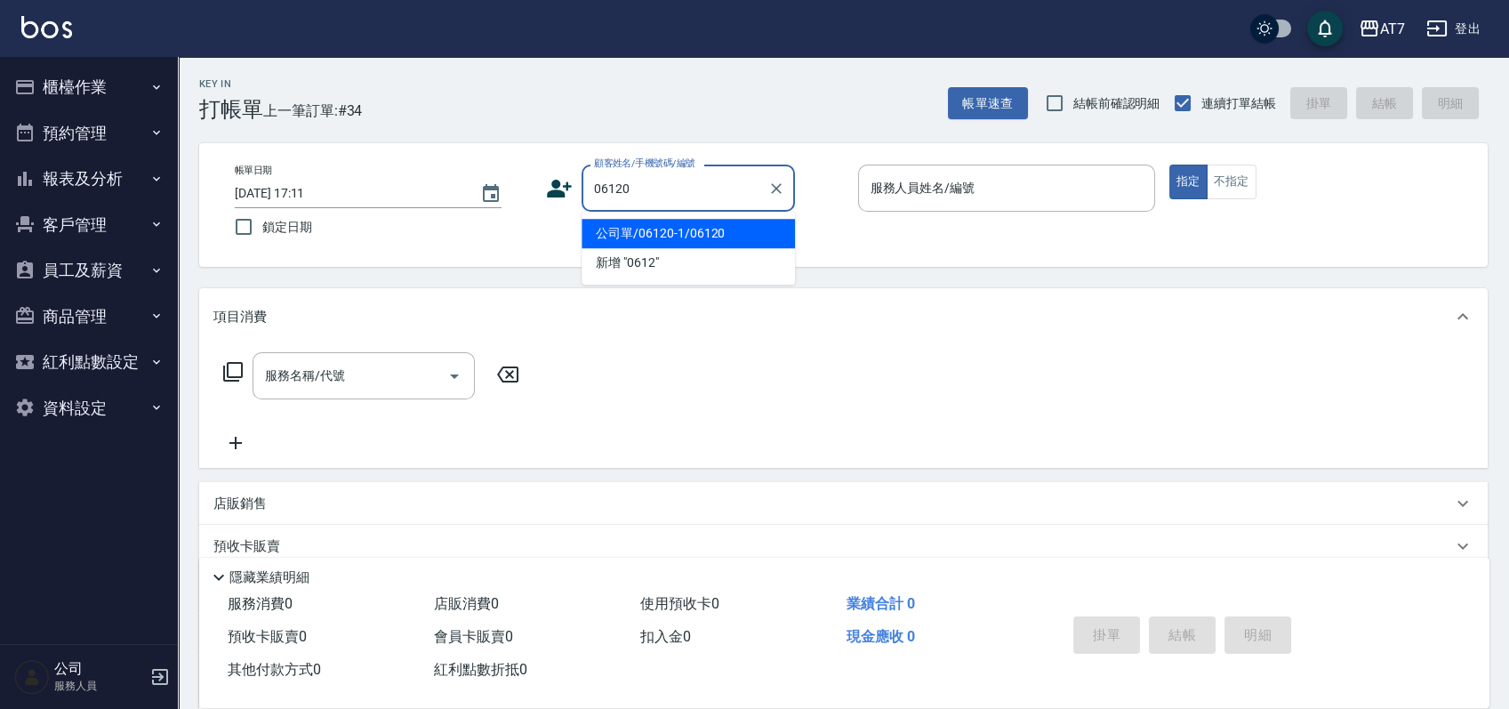
type input "06120"
type input "5"
type input "公司單/06120-1/06120"
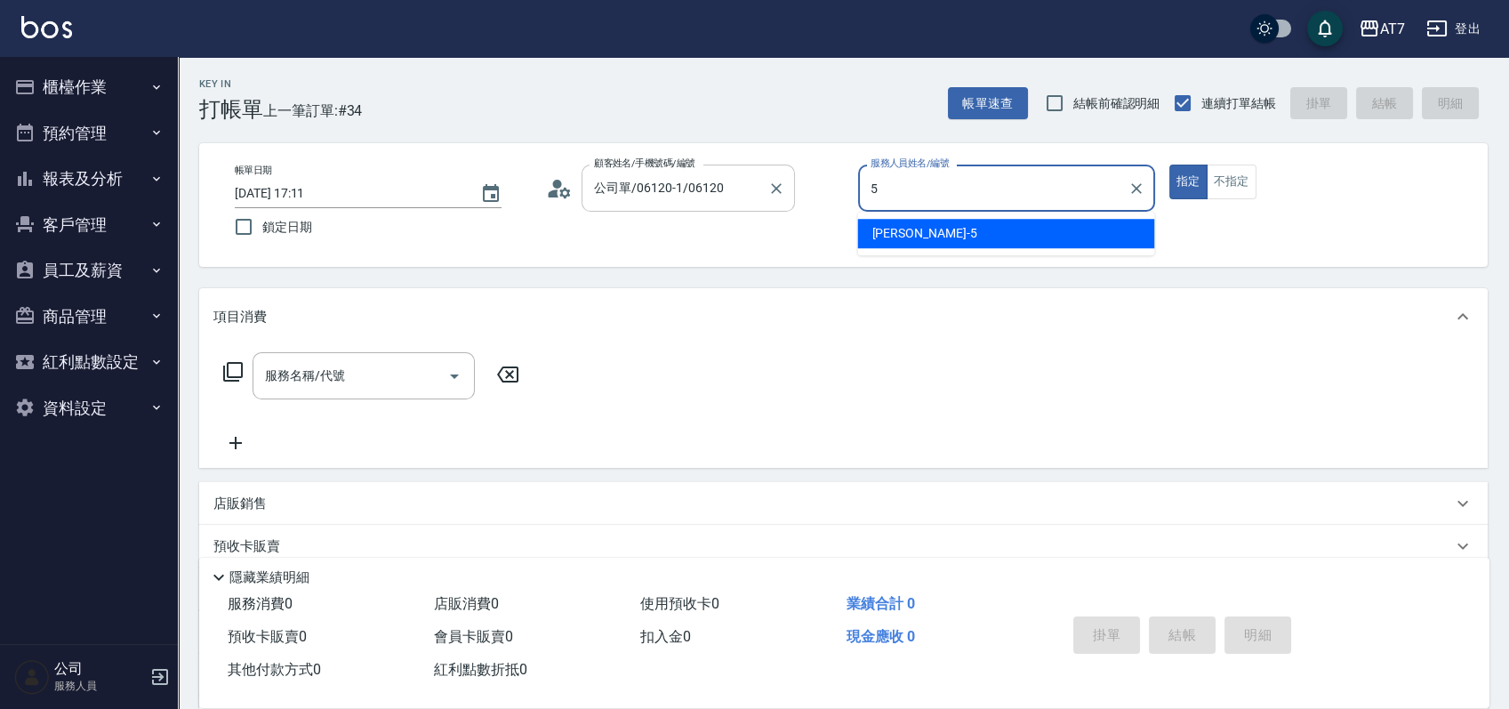
type input "RAY -5"
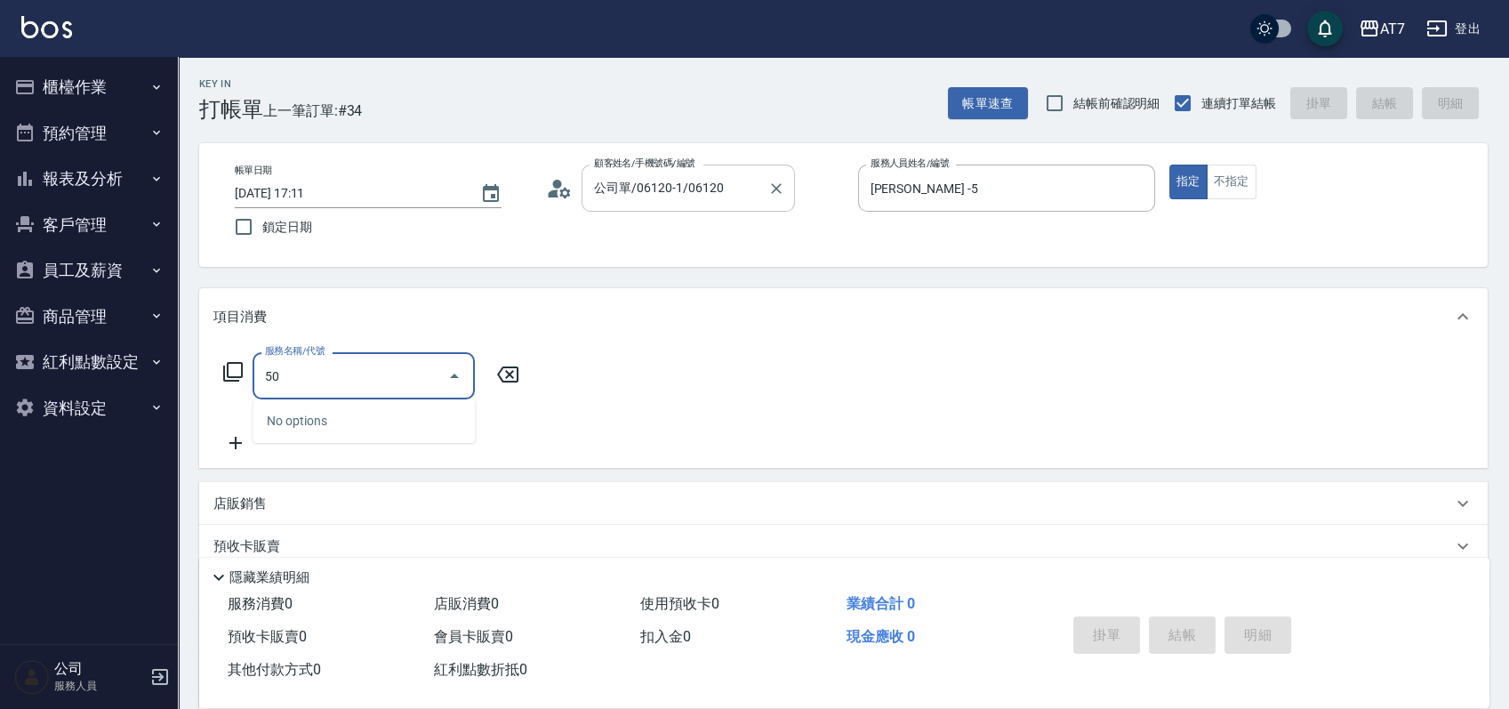
type input "500"
type input "30"
type input "洗髮(500)"
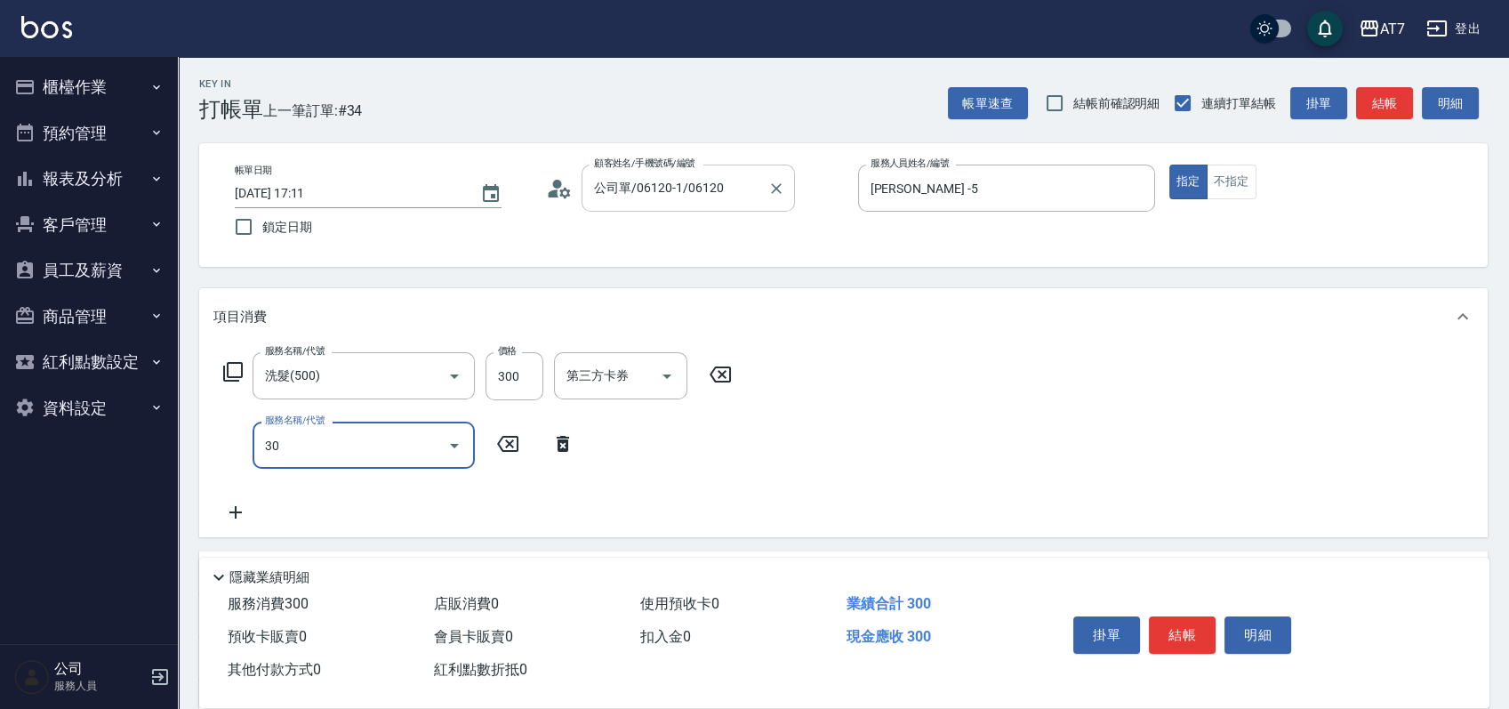
type input "303"
type input "70"
type input "A級剪髮(303)"
click at [1193, 618] on button "結帳" at bounding box center [1182, 634] width 67 height 37
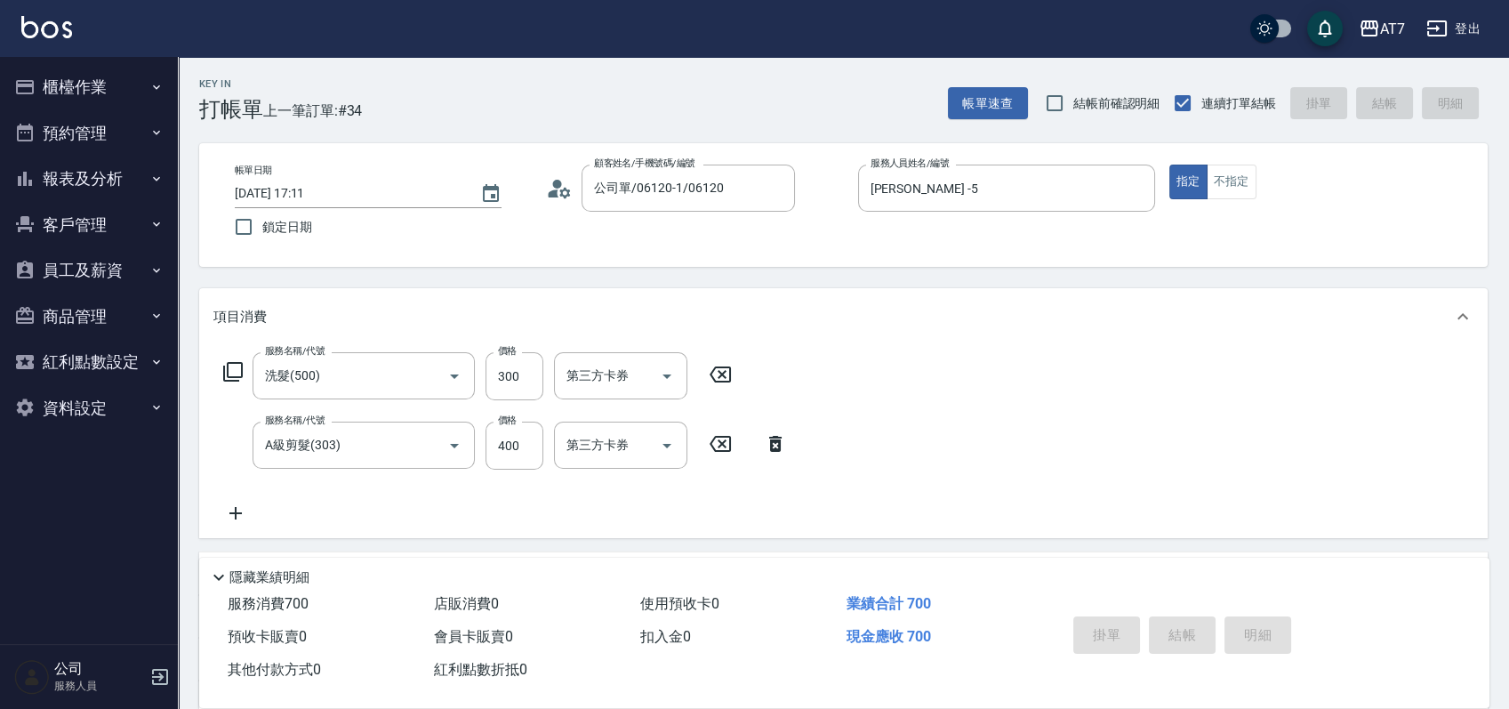
type input "2025/08/10 17:15"
type input "0"
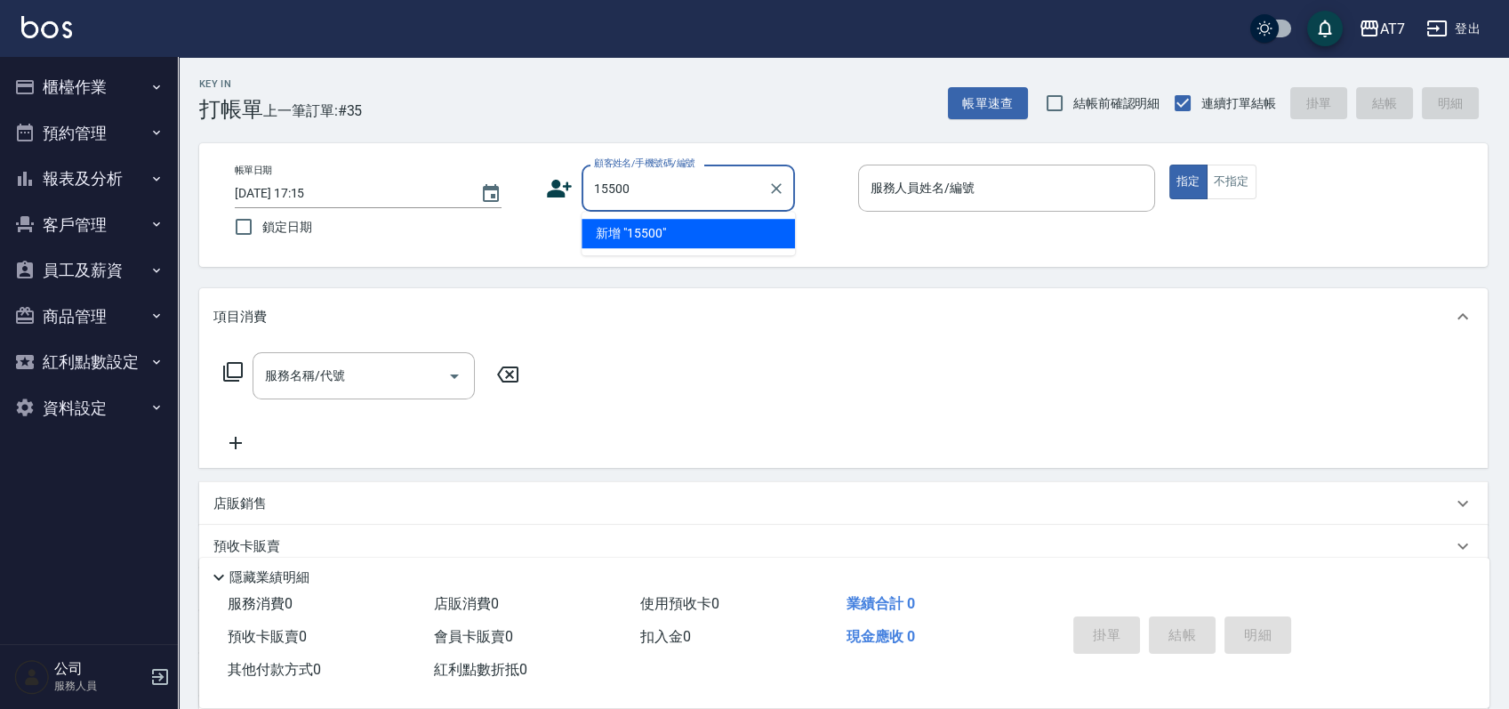
type input "15500"
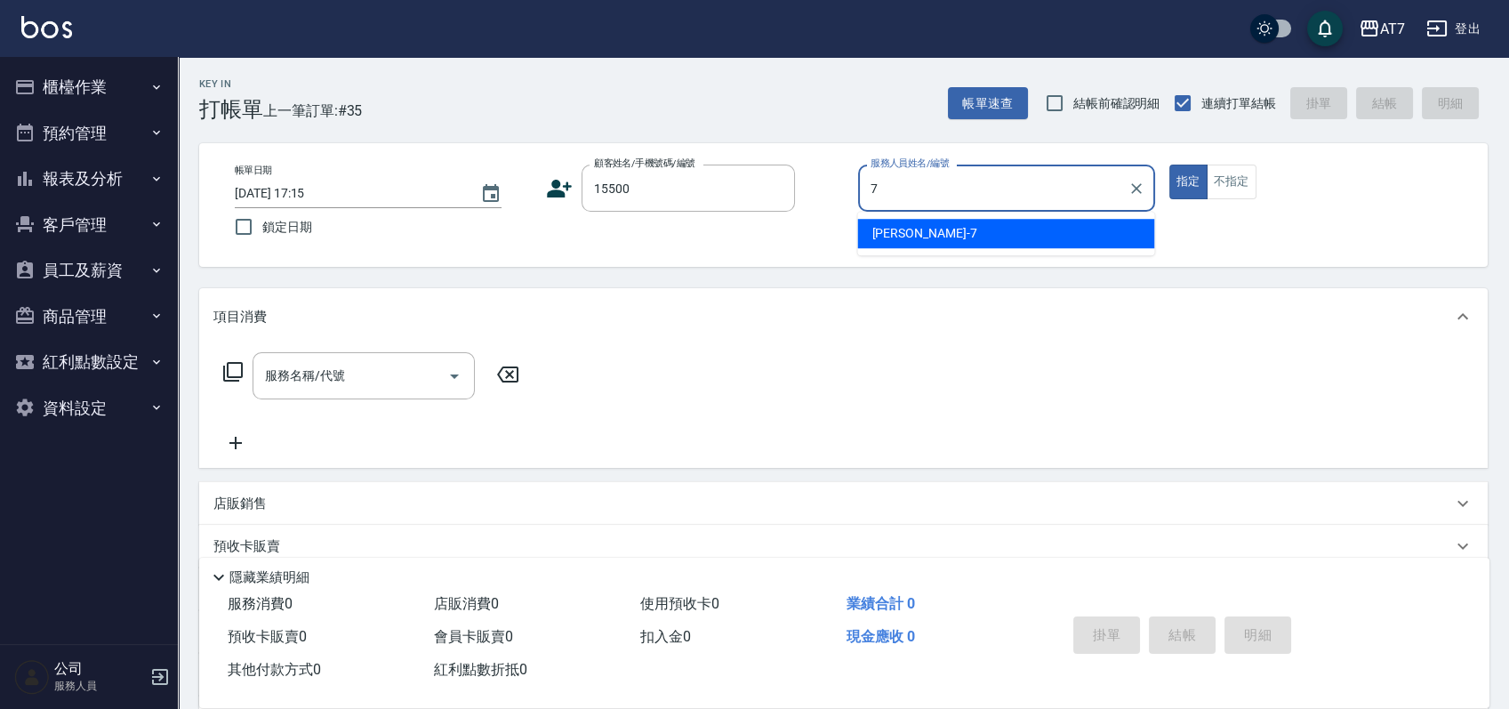
type input "泰拉-7"
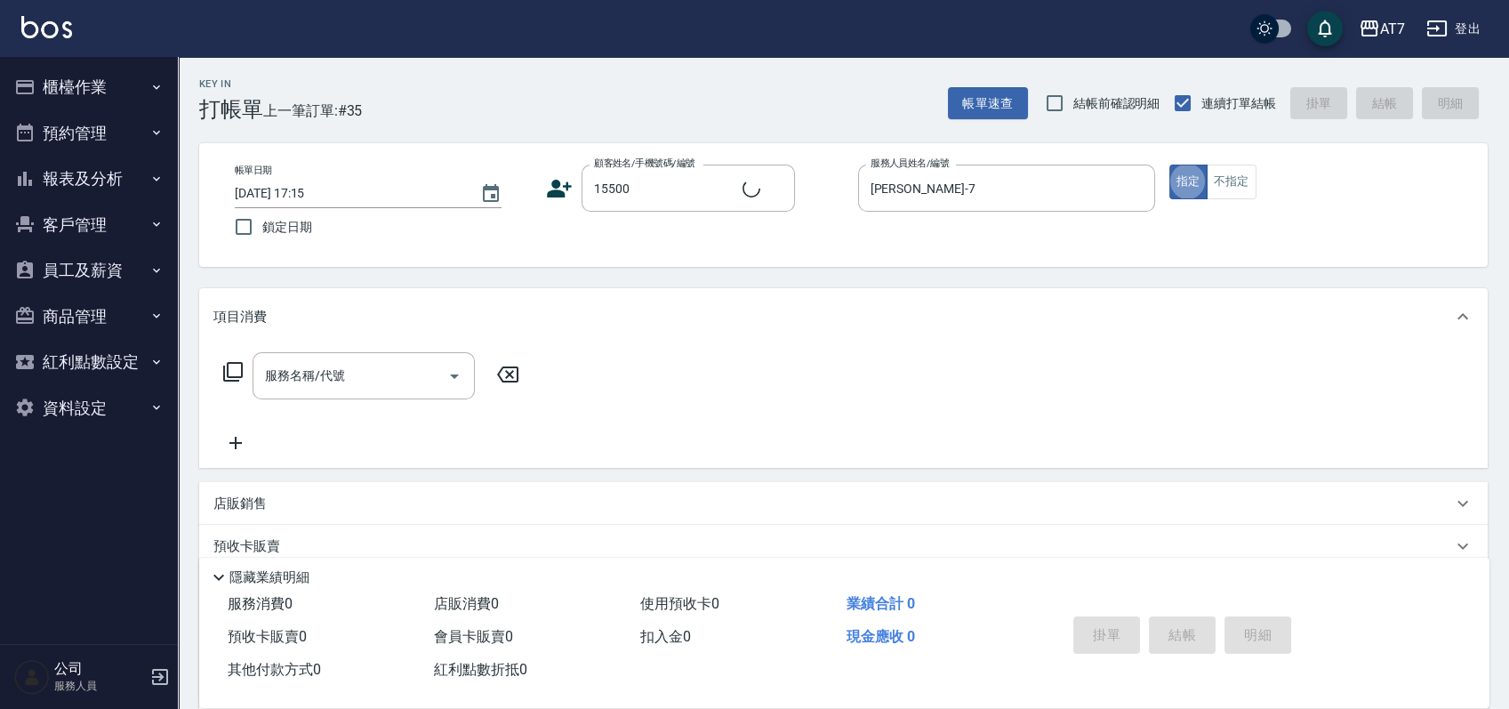
type input "公司/公司15500/15500"
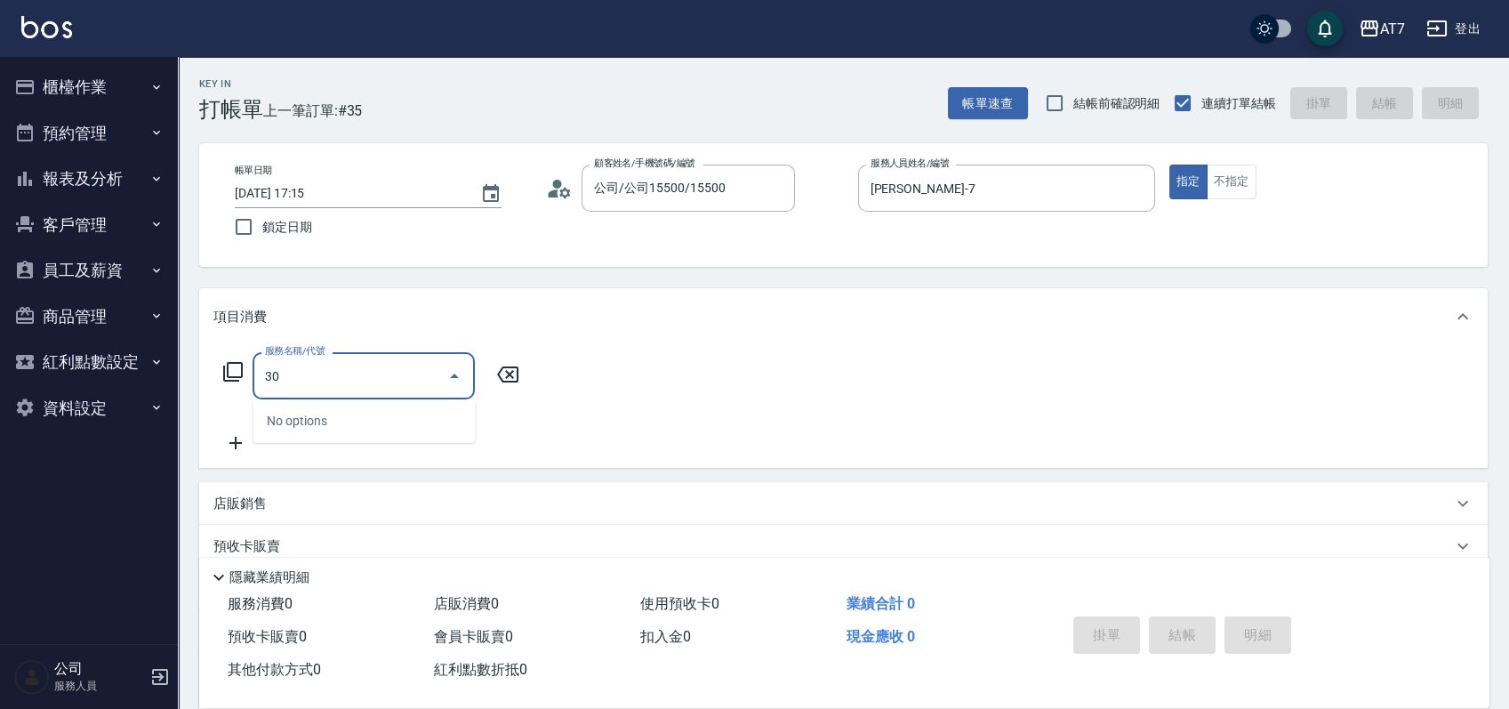
type input "301"
type input "30"
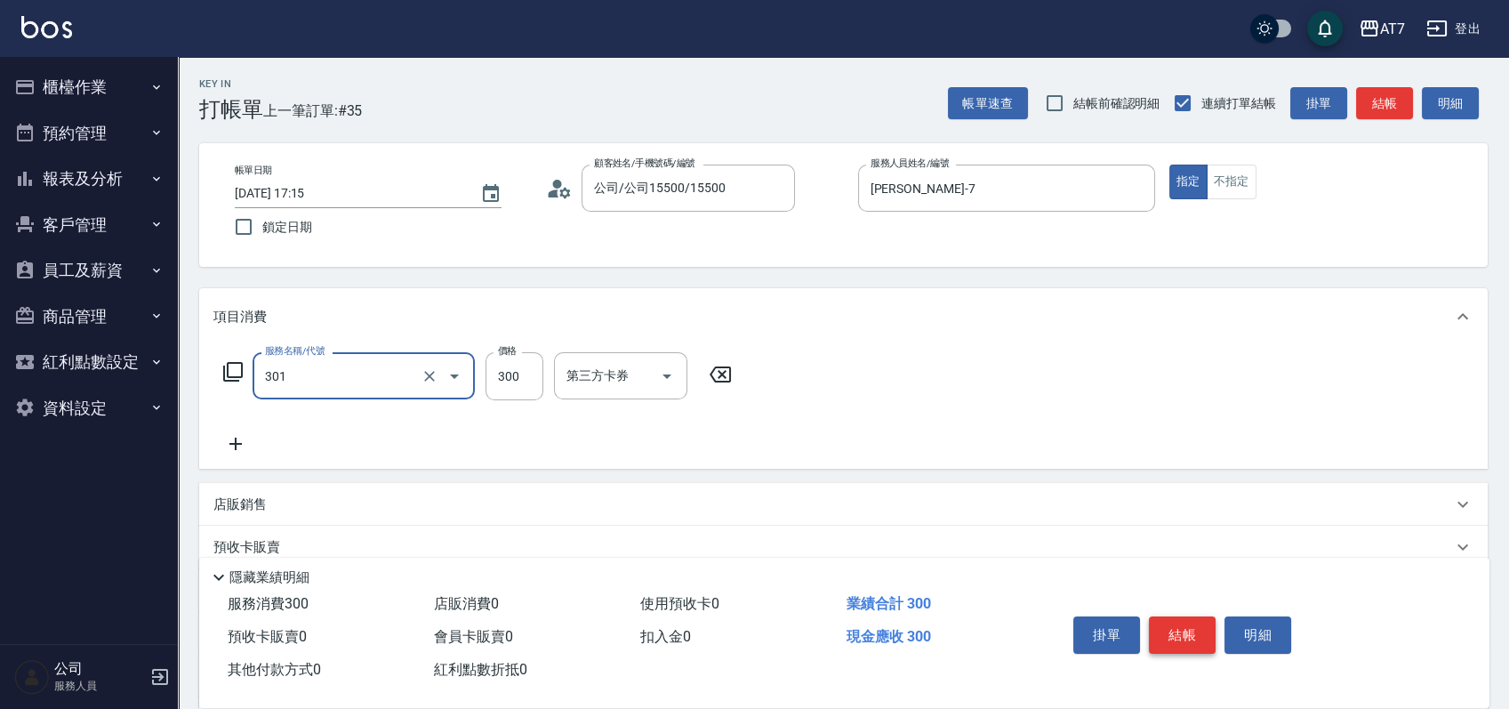
type input "學生剪髮(301)"
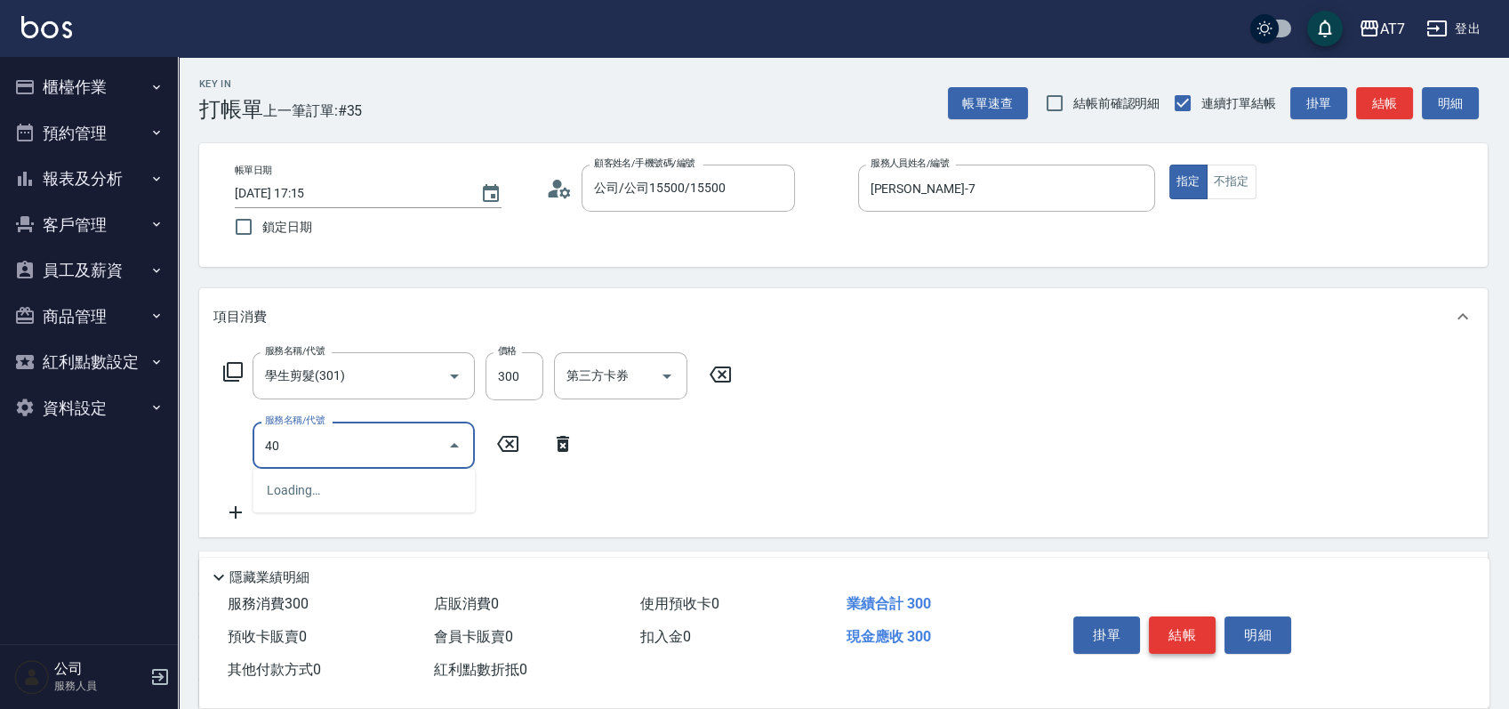
type input "401"
type input "180"
type input "染髮(互助)(401)"
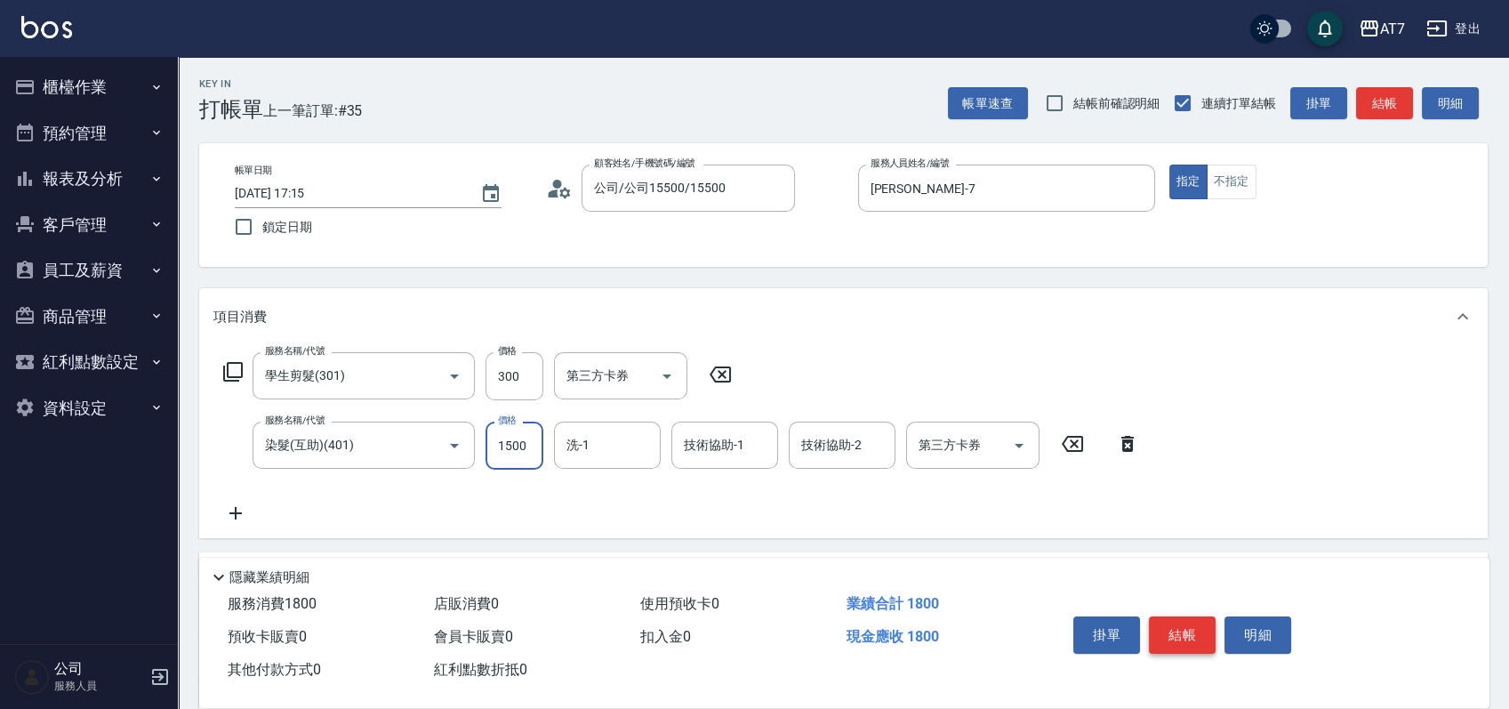
type input "1"
type input "30"
type input "168"
type input "190"
type input "1680"
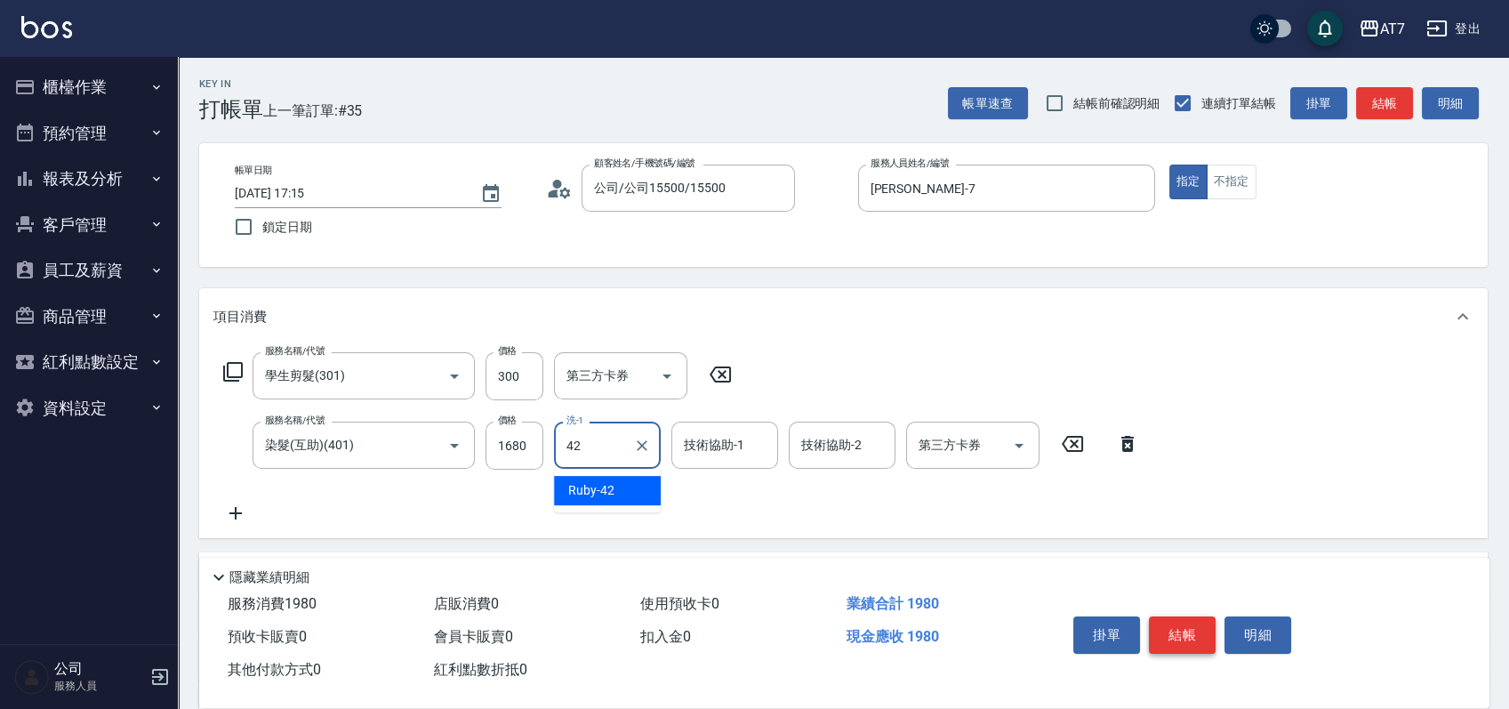
type input "Ruby-42"
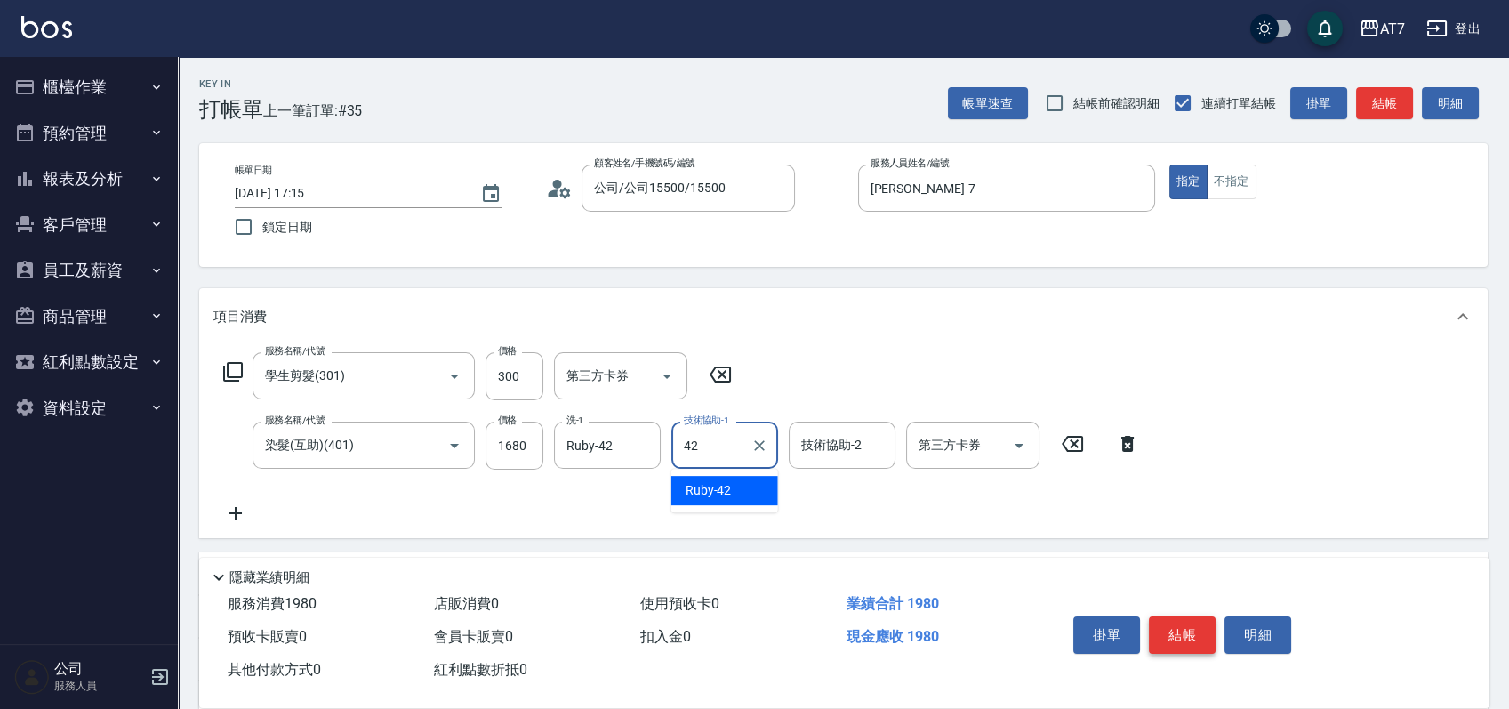
type input "Ruby-42"
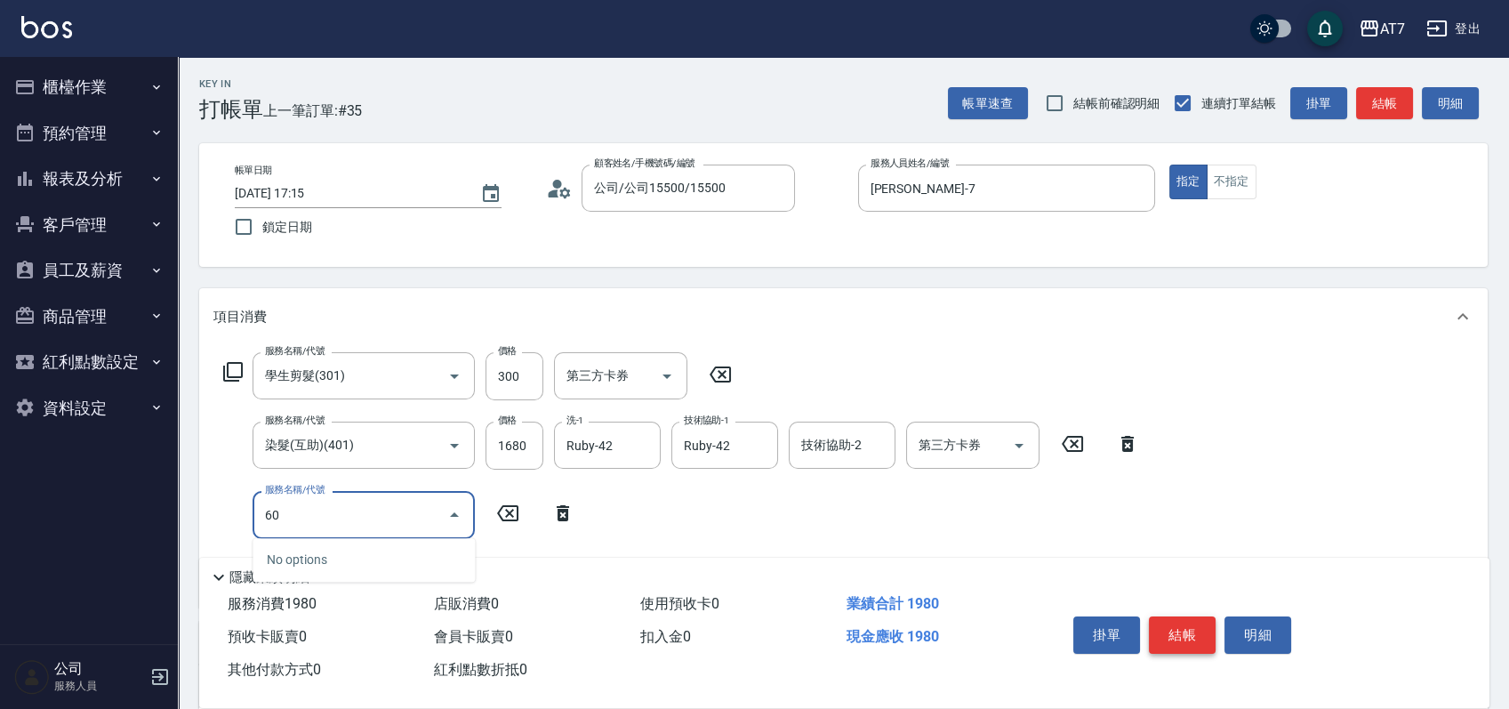
type input "601"
type input "250"
type input "深層護髮（助）(601)"
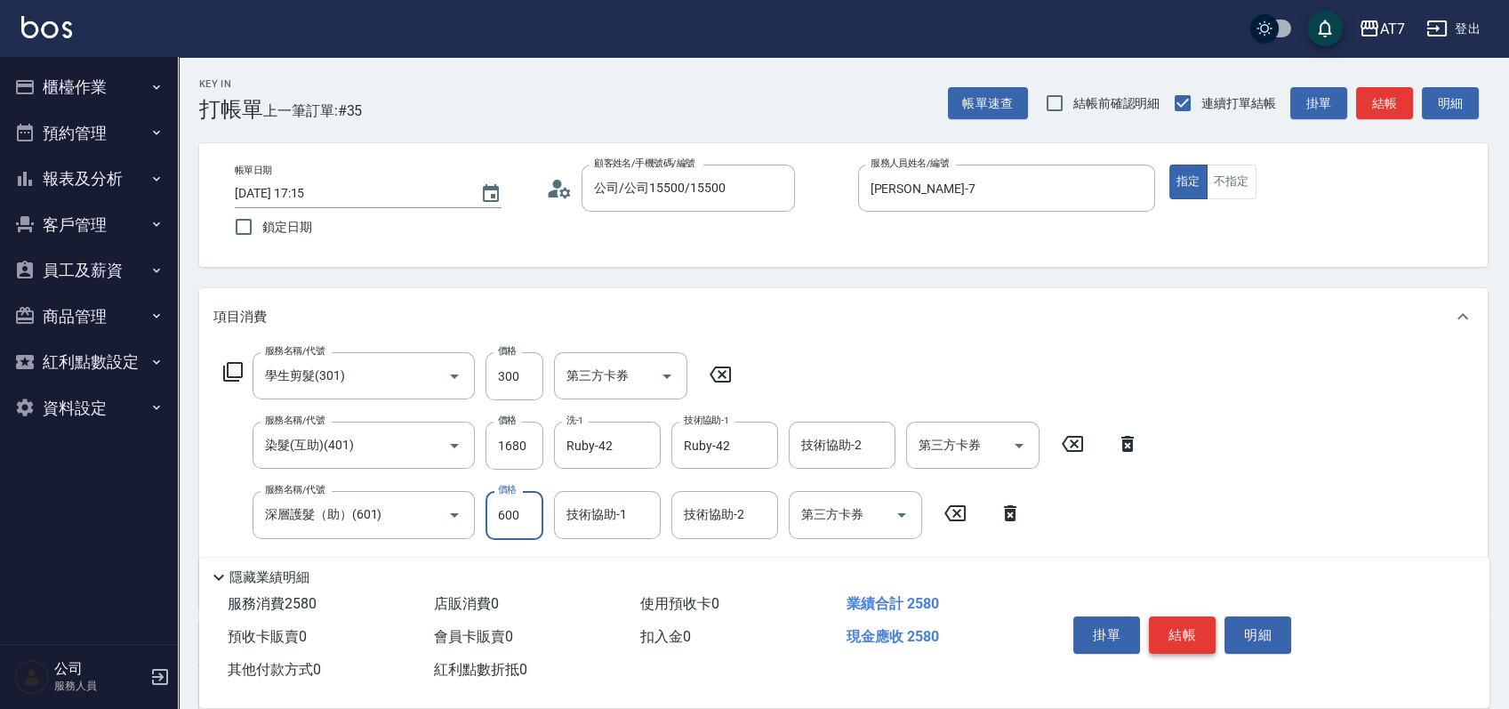
type input "3"
type input "190"
type input "30"
type input "200"
type input "300"
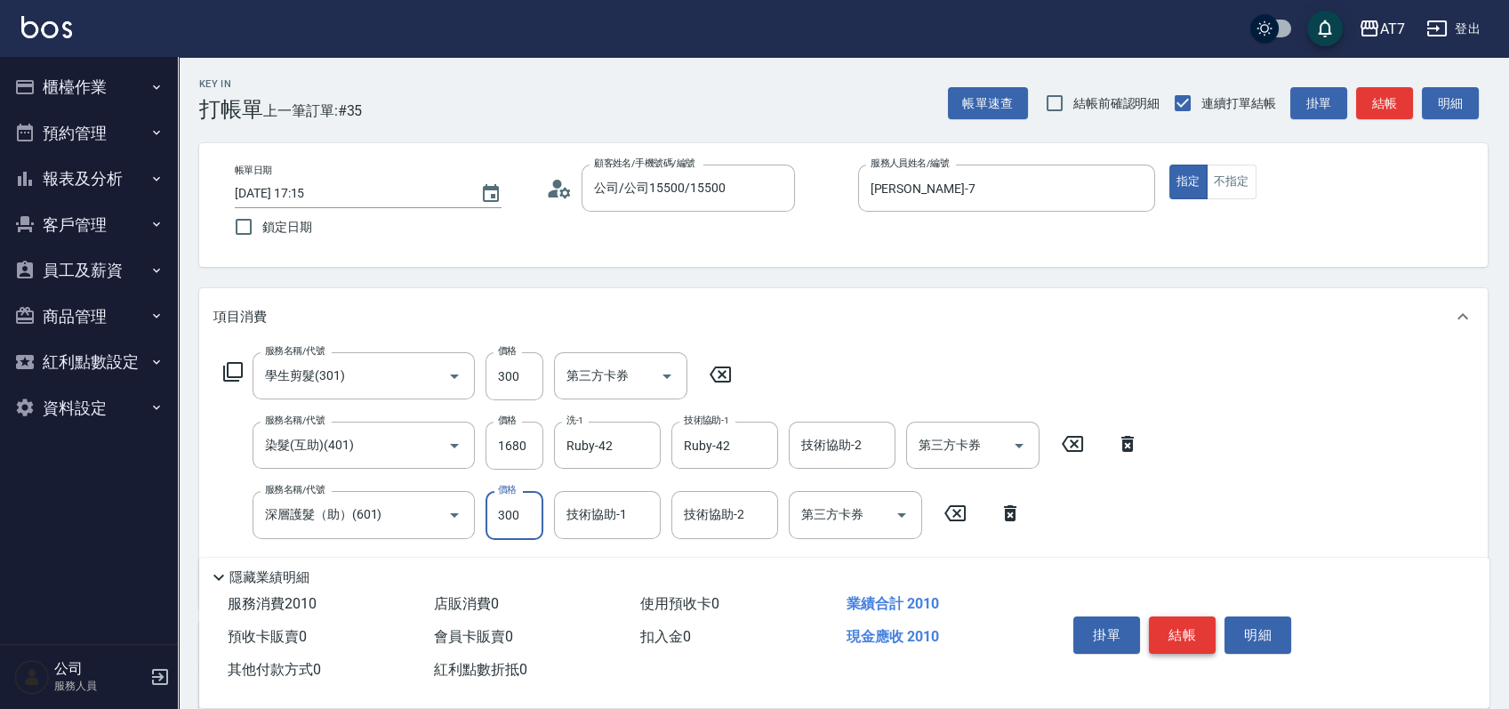
type input "220"
type input "300"
type input "Ruby-42"
click at [1193, 618] on button "結帳" at bounding box center [1182, 634] width 67 height 37
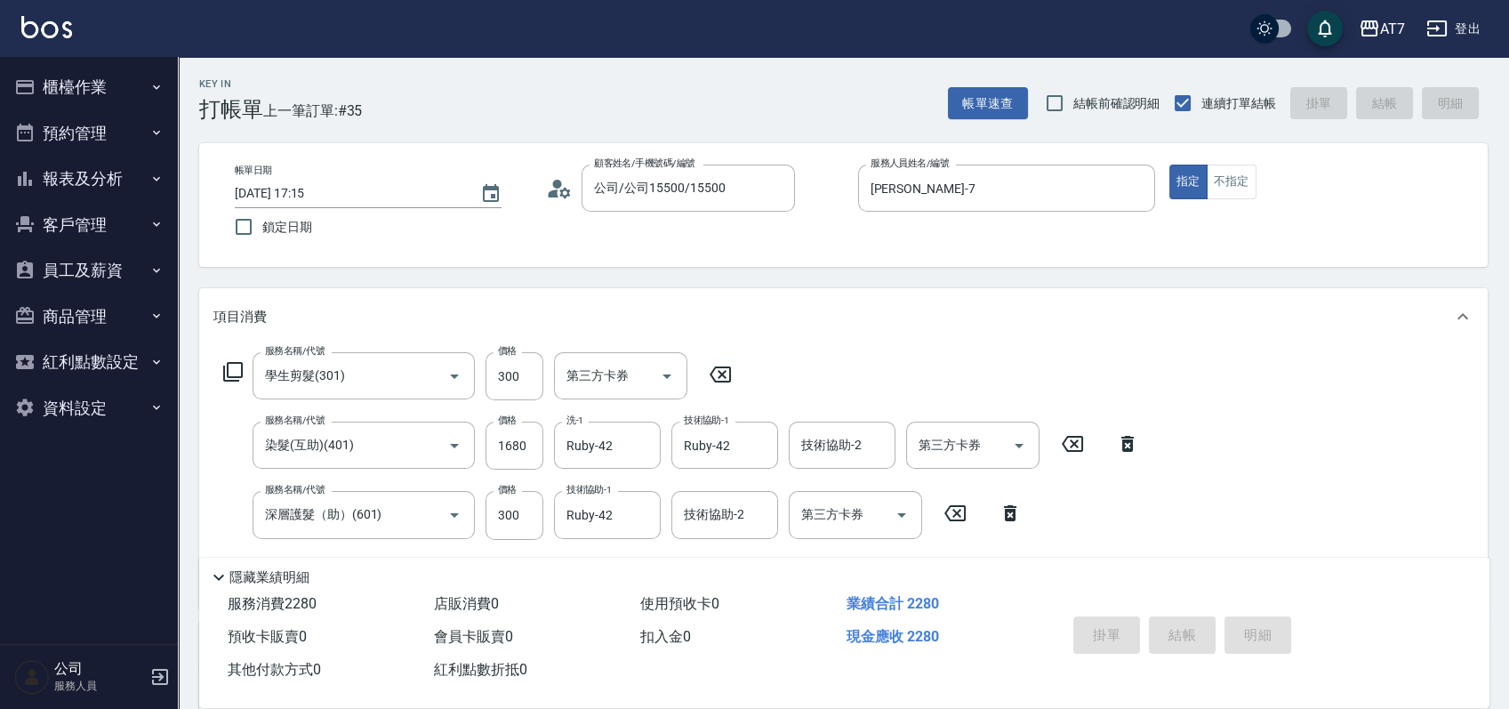
type input "2025/08/10 17:16"
type input "0"
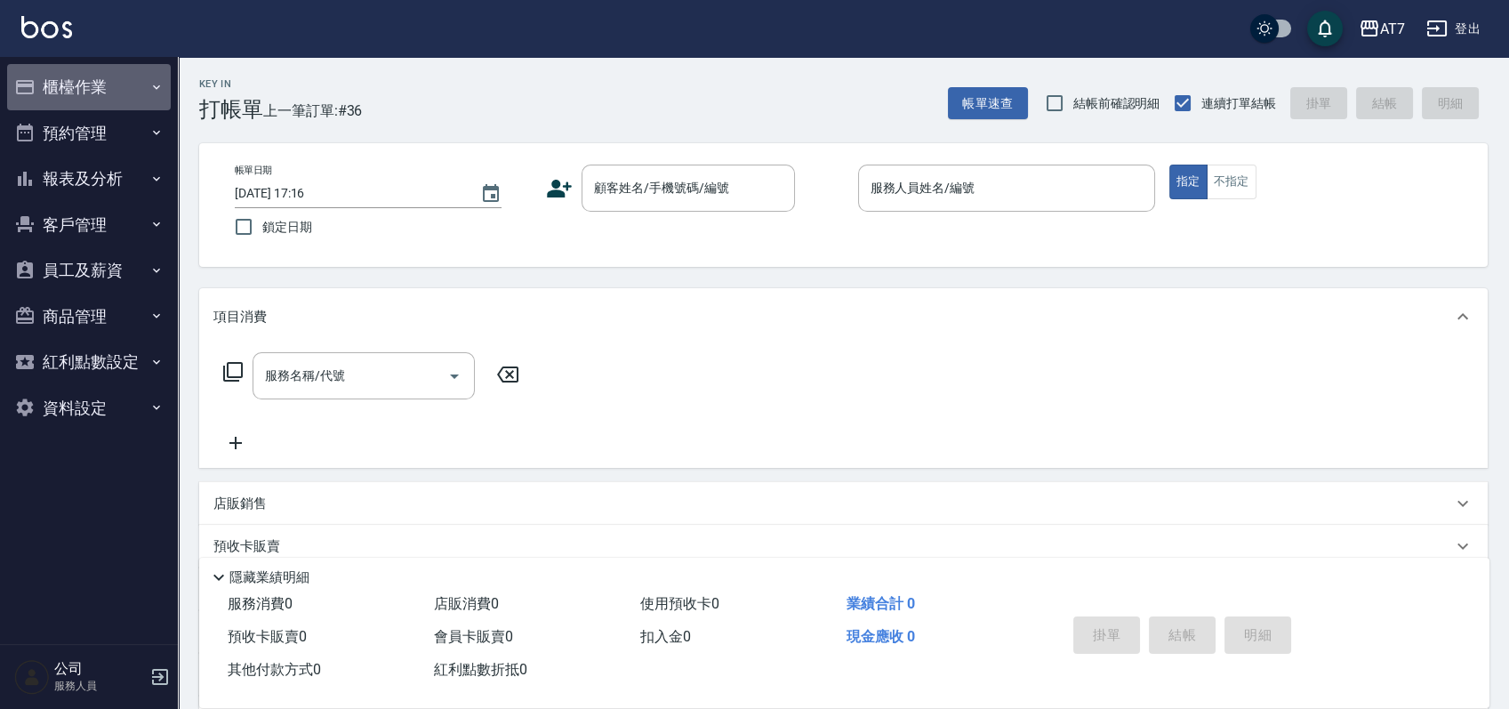
click at [116, 82] on button "櫃檯作業" at bounding box center [89, 87] width 164 height 46
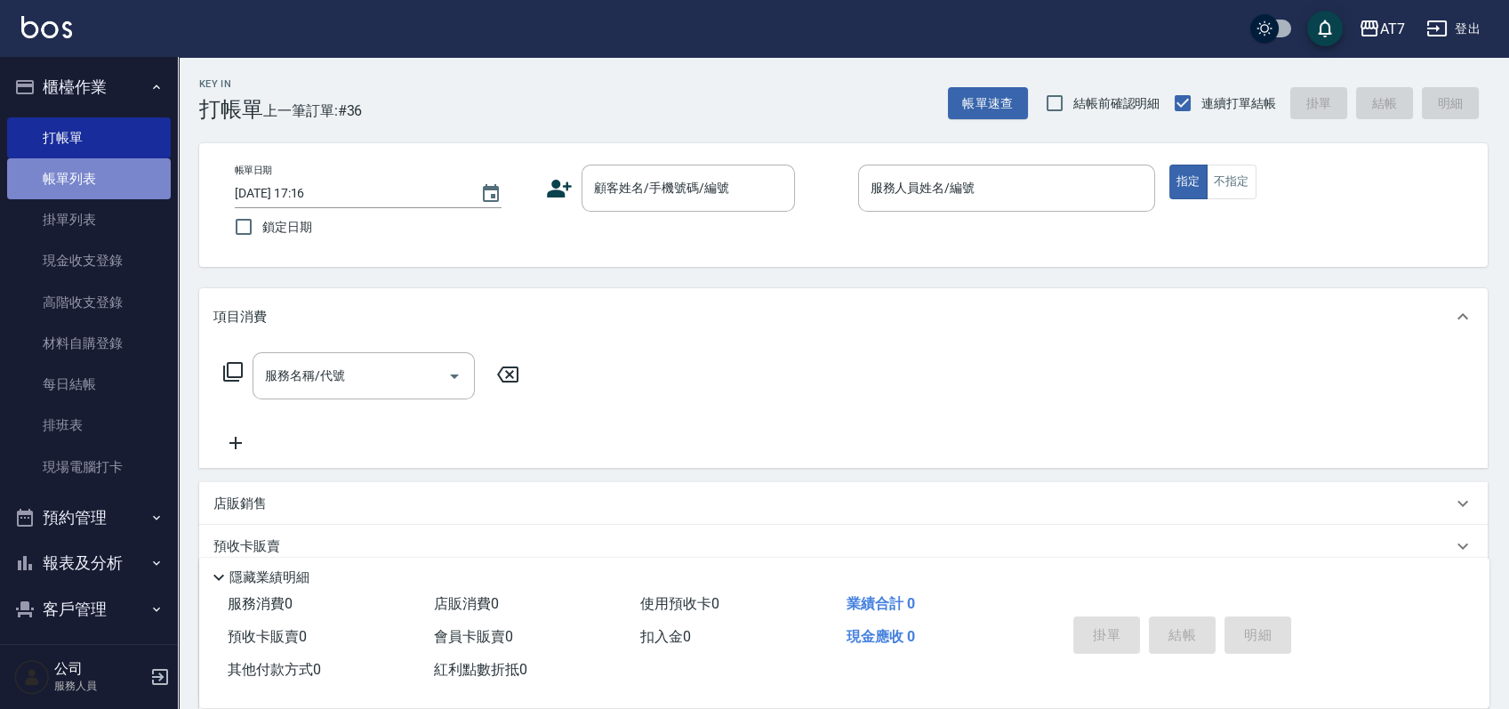
click at [96, 175] on link "帳單列表" at bounding box center [89, 178] width 164 height 41
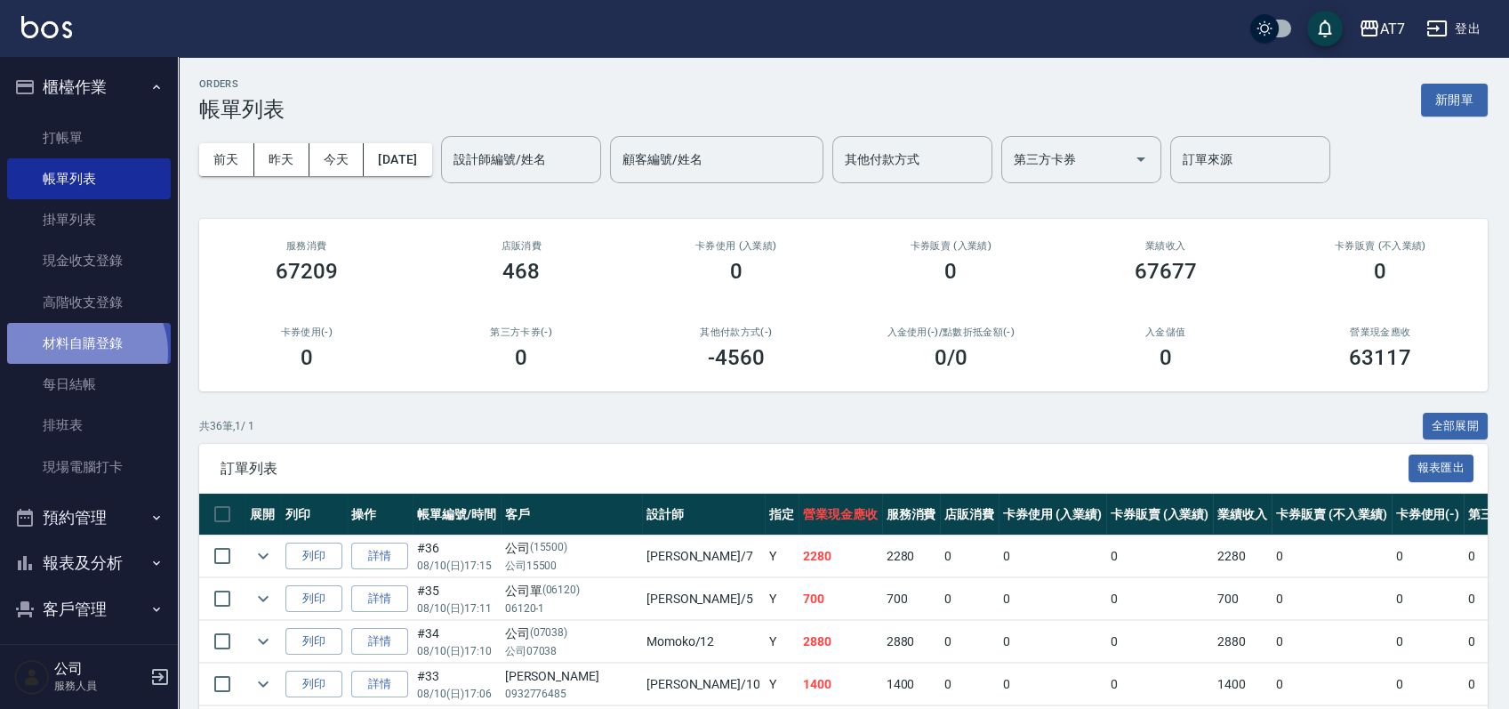
click at [81, 352] on link "材料自購登錄" at bounding box center [89, 343] width 164 height 41
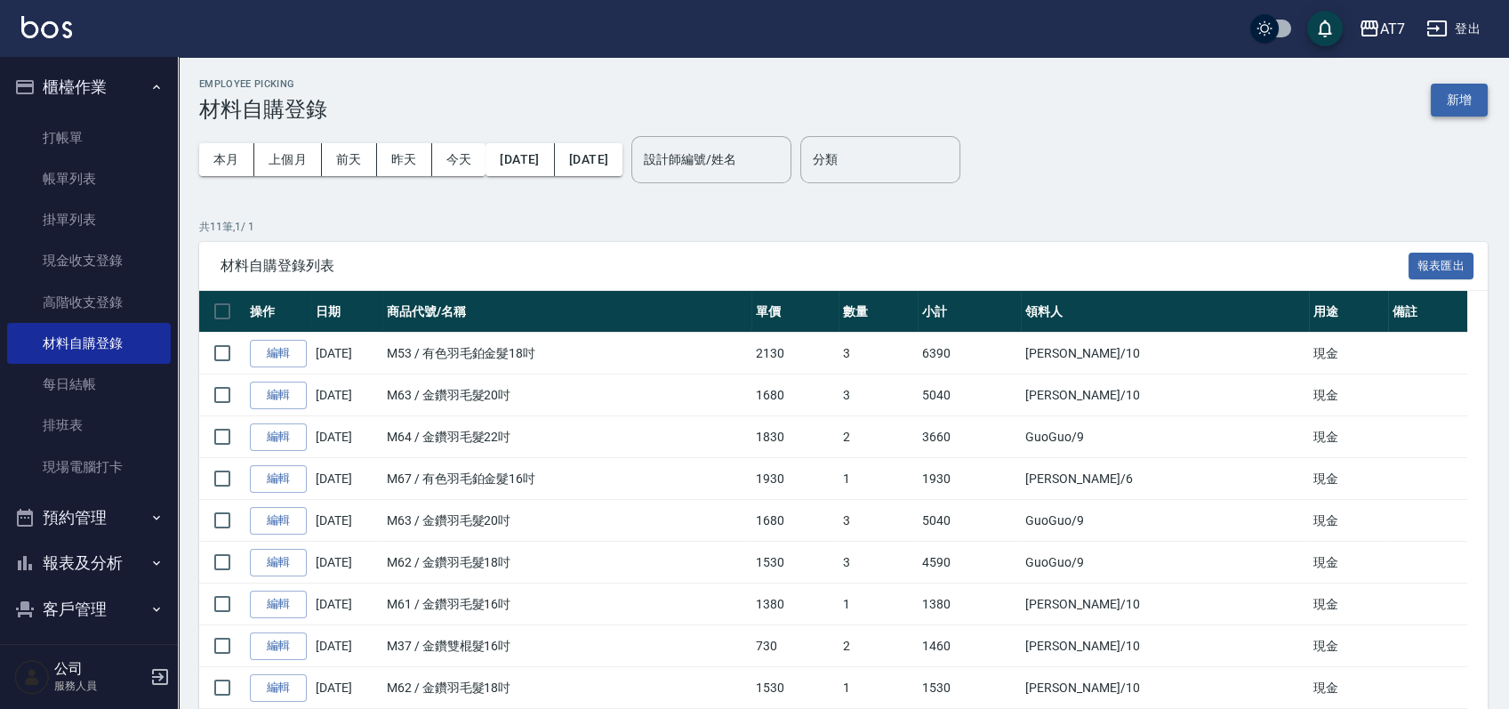
click at [1469, 99] on button "新增" at bounding box center [1459, 100] width 57 height 33
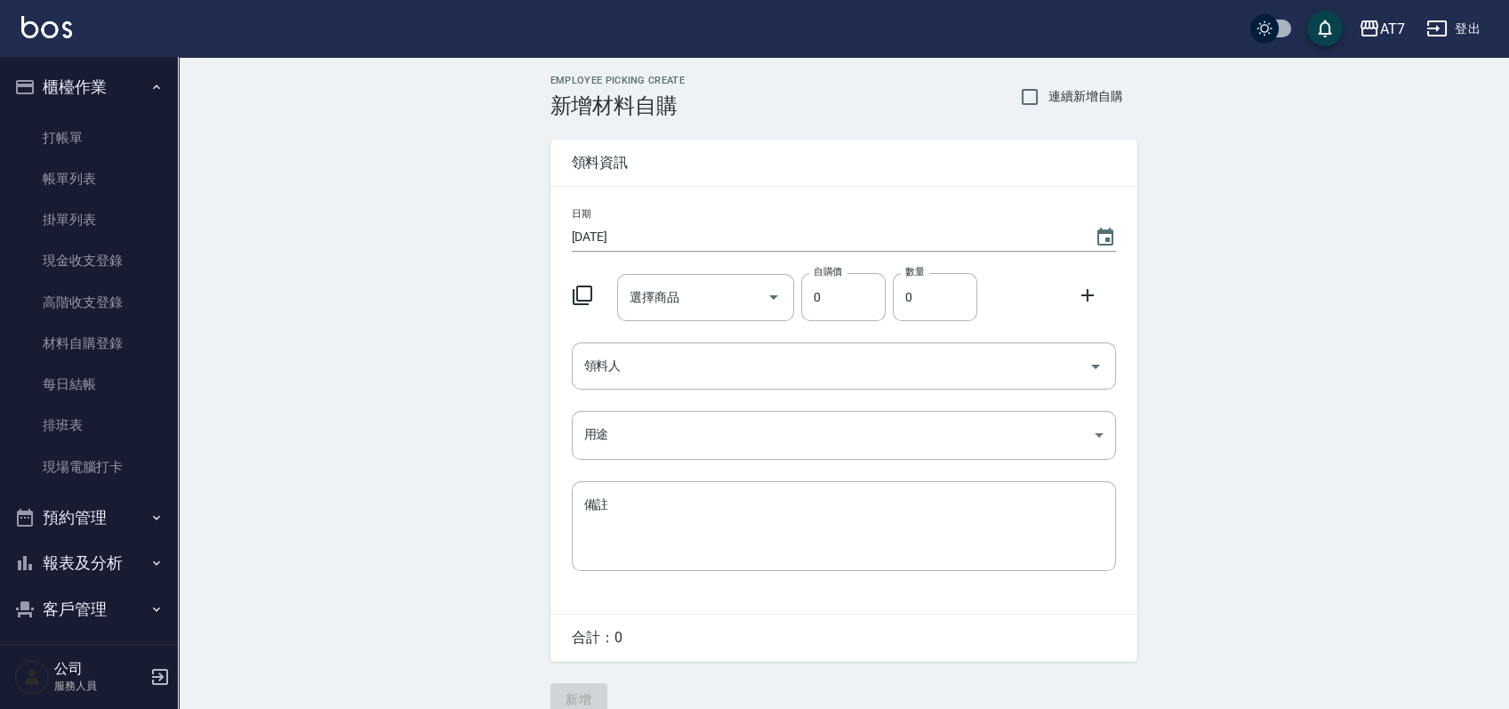
click at [577, 291] on icon at bounding box center [582, 295] width 21 height 21
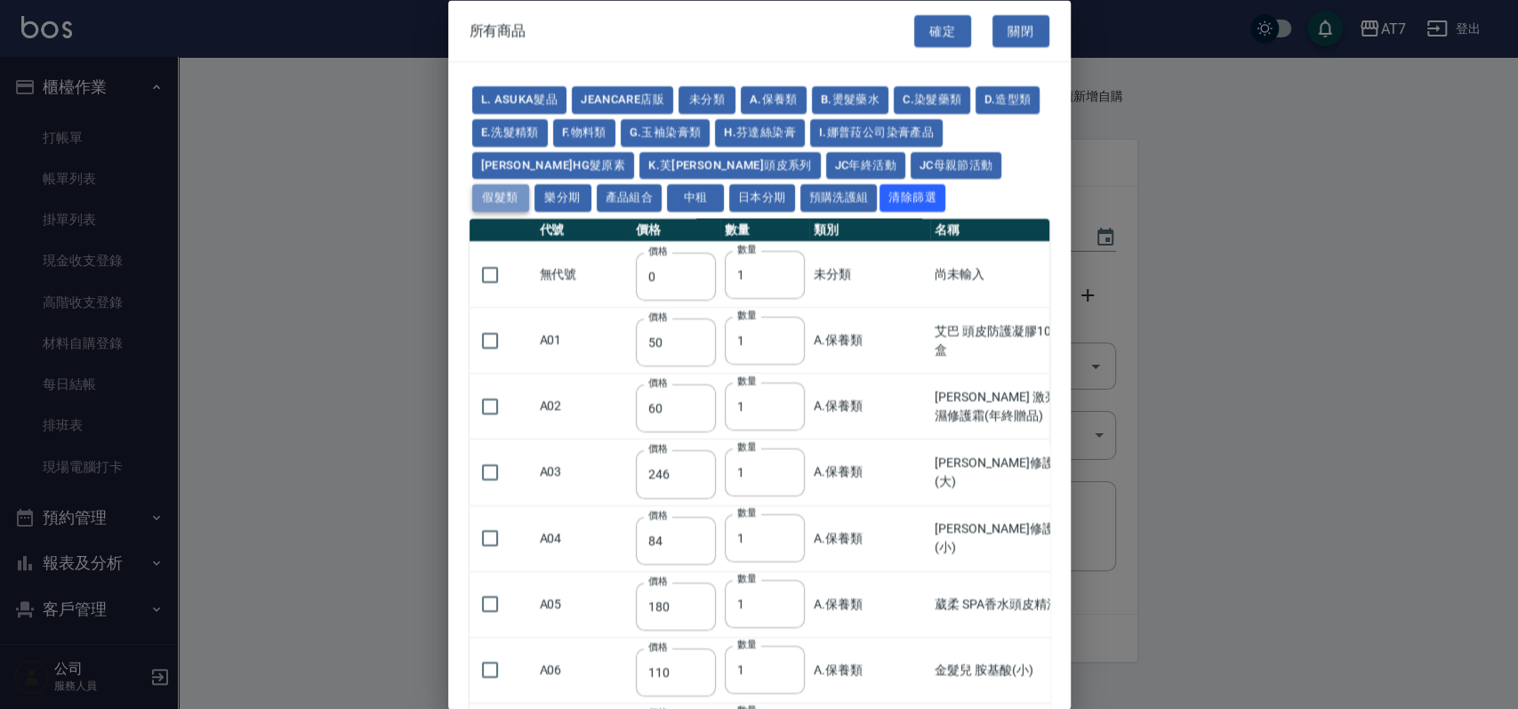
click at [529, 184] on button "假髮類" at bounding box center [500, 198] width 57 height 28
type input "62"
type input "64"
type input "800"
type input "80"
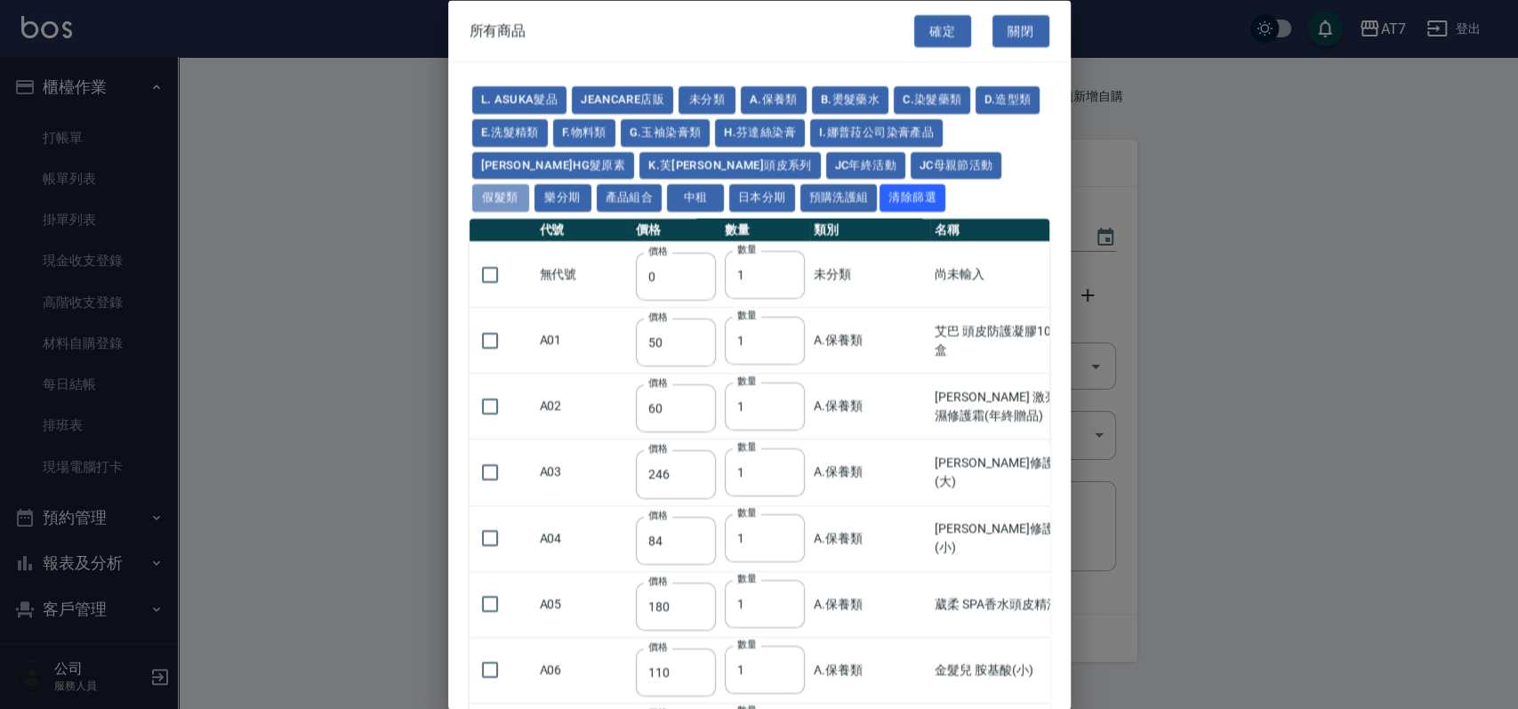
type input "350"
type input "25"
type input "400"
type input "100"
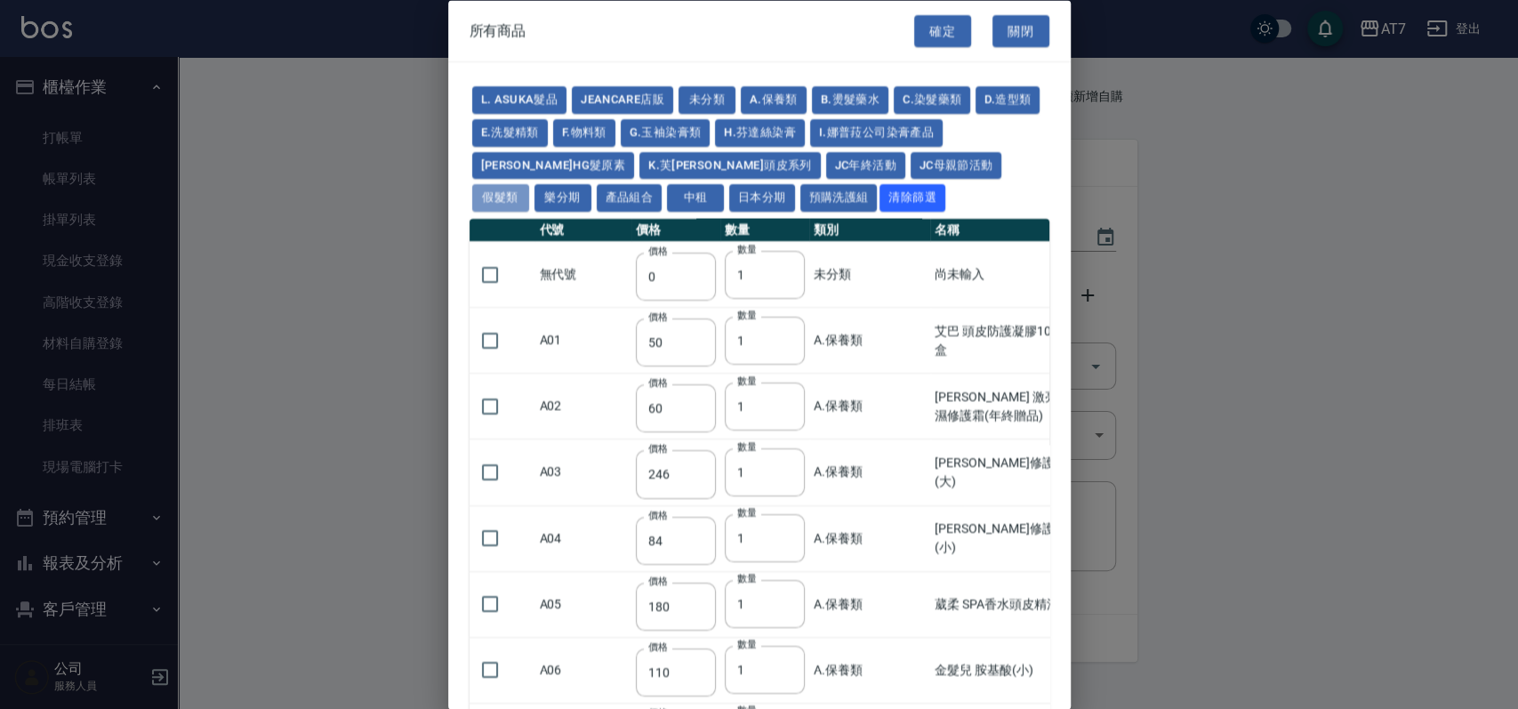
type input "880"
type input "930"
type input "980"
type input "1030"
type input "1130"
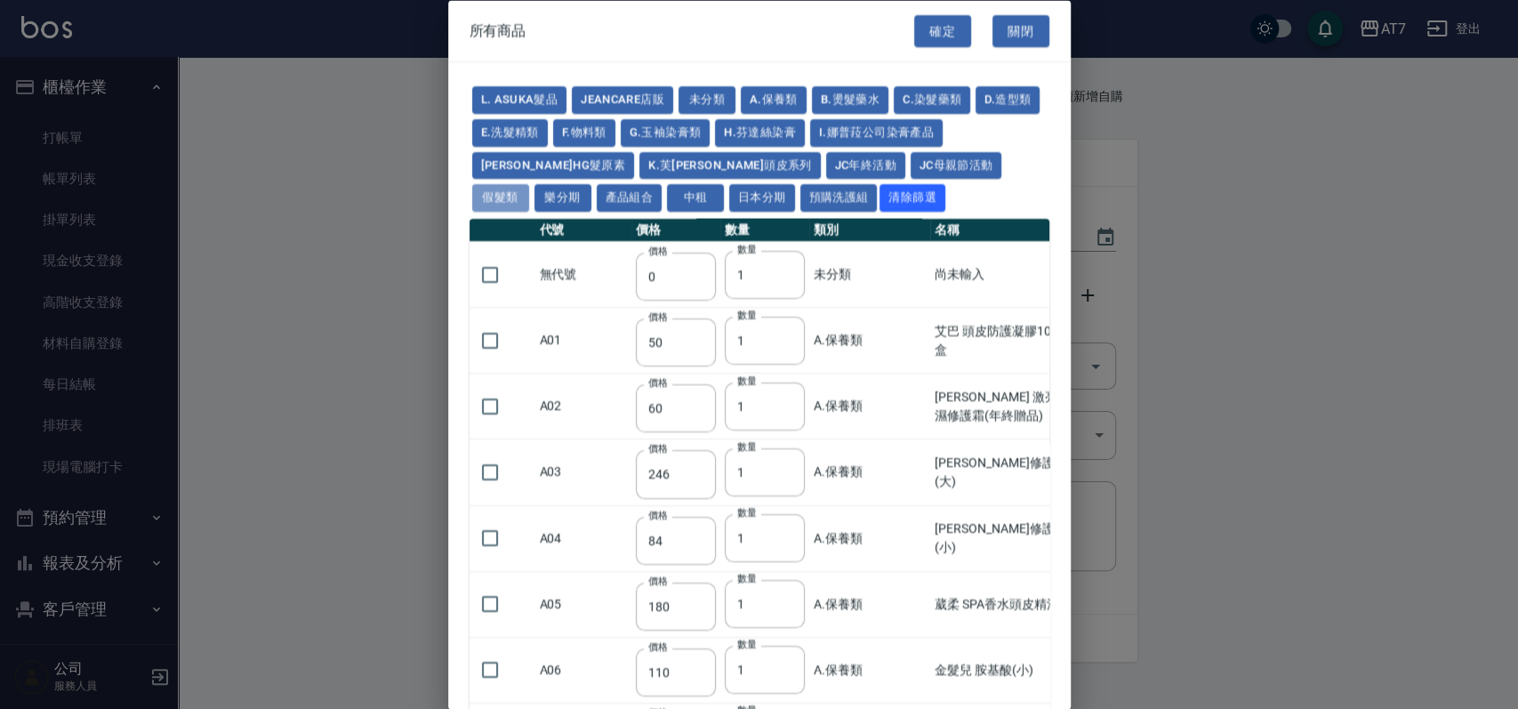
type input "1230"
type input "1330"
type input "1780"
type input "1980"
type input "2180"
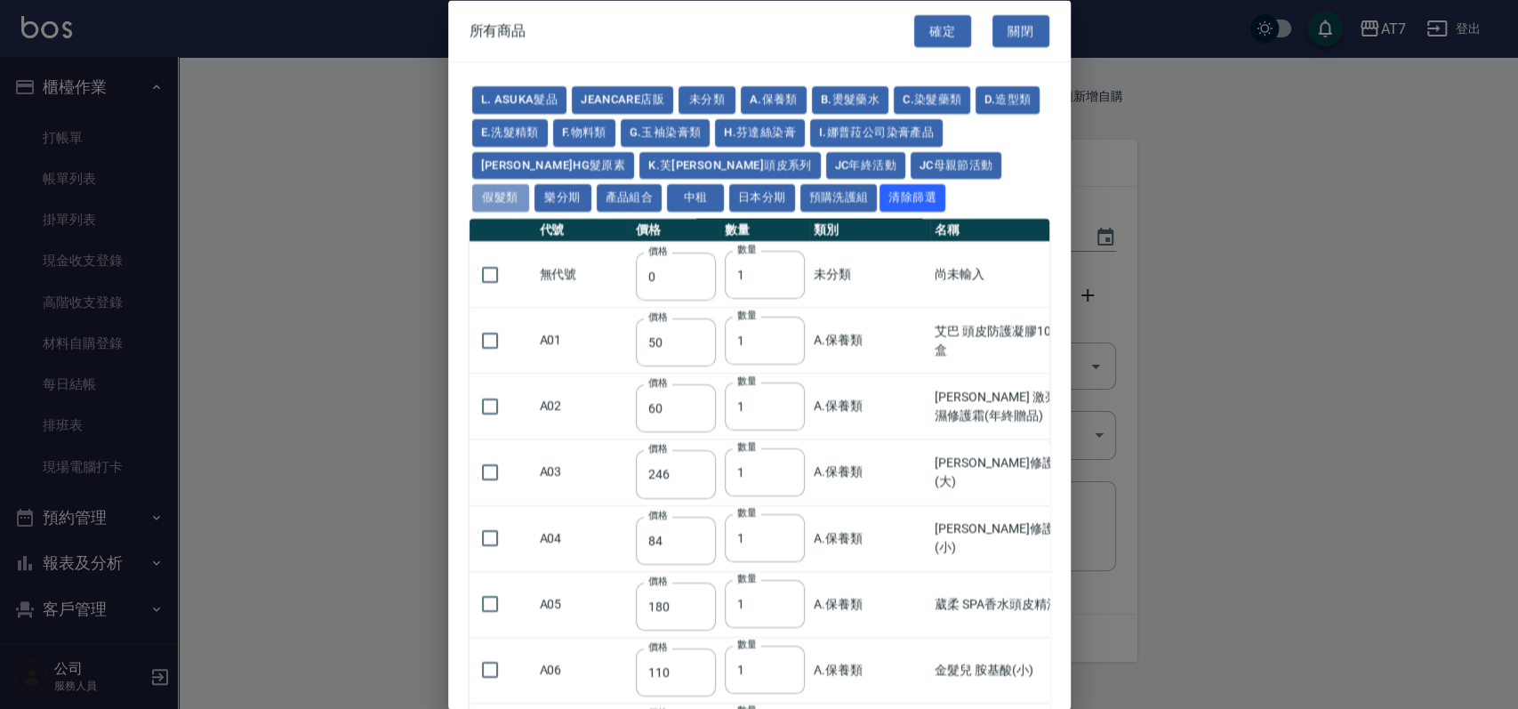
type input "2380"
type input "2580"
type input "2780"
type input "2980"
type input "1030"
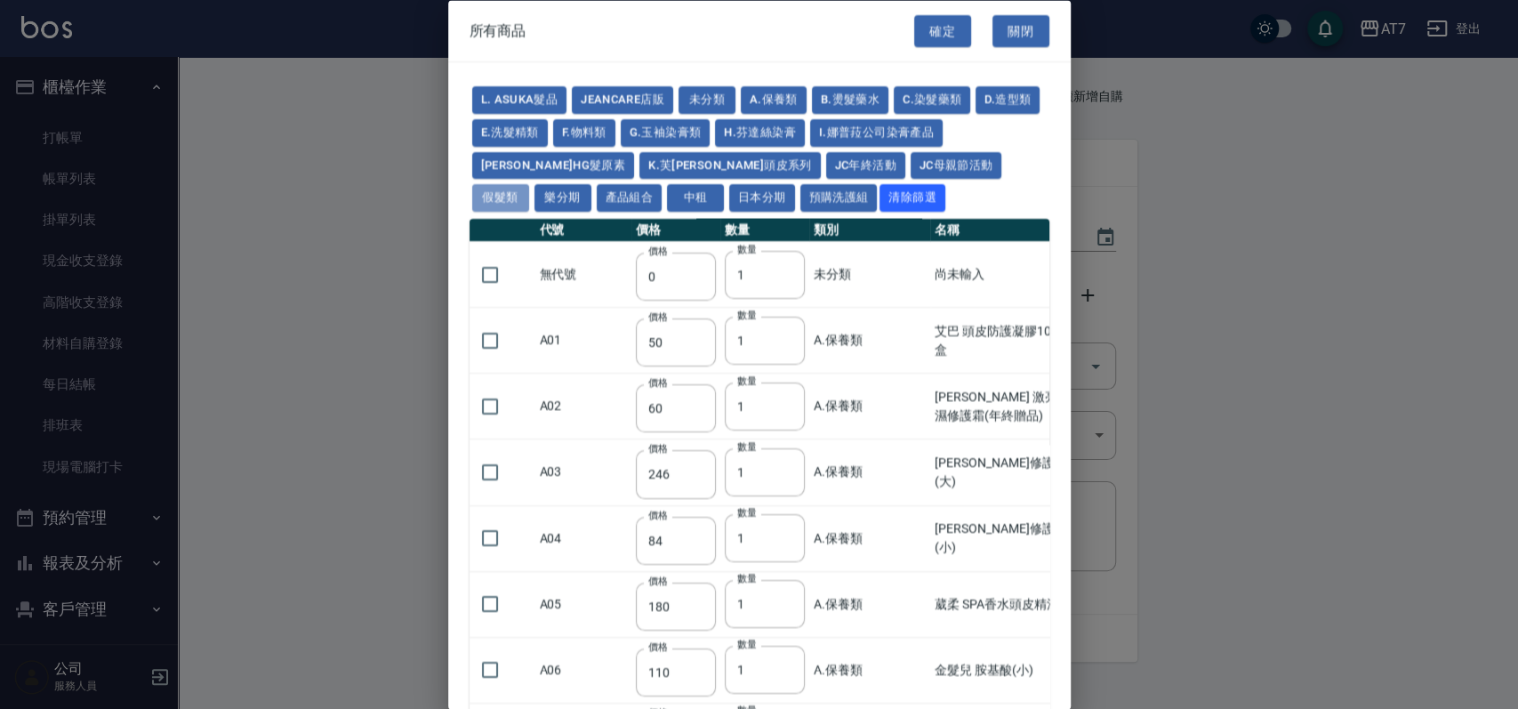
type input "1080"
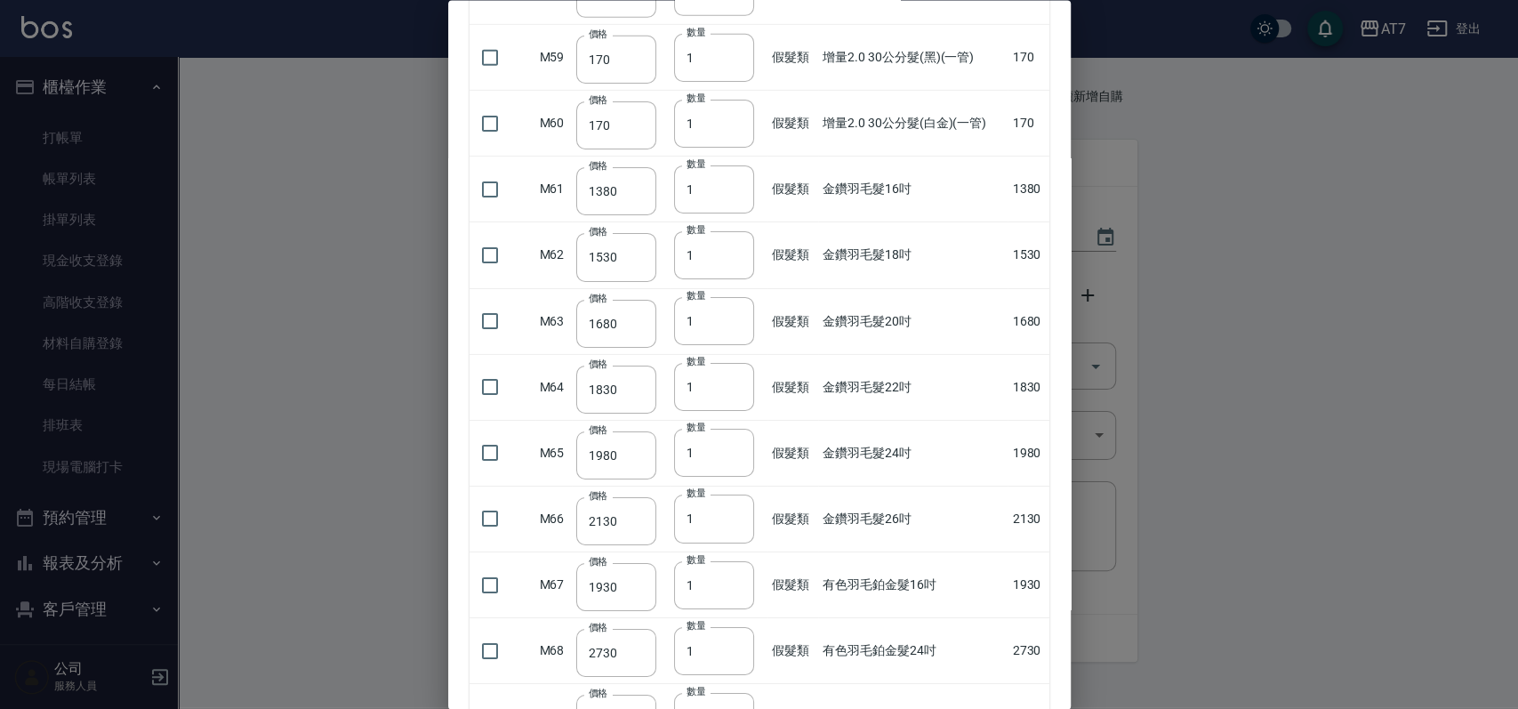
scroll to position [3914, 0]
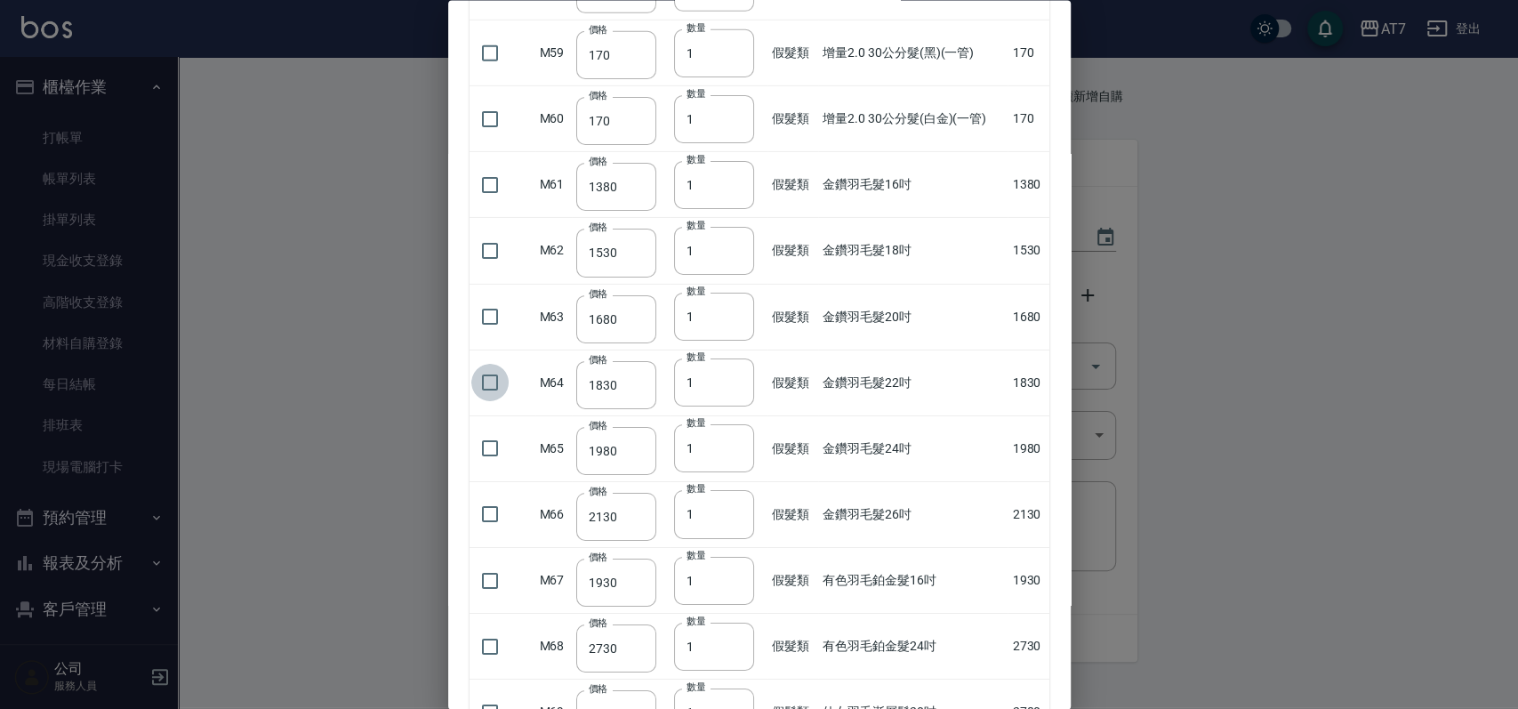
click at [493, 373] on input "checkbox" at bounding box center [489, 382] width 37 height 37
click at [729, 370] on input "2" at bounding box center [714, 382] width 80 height 48
click at [729, 370] on input "3" at bounding box center [714, 382] width 80 height 48
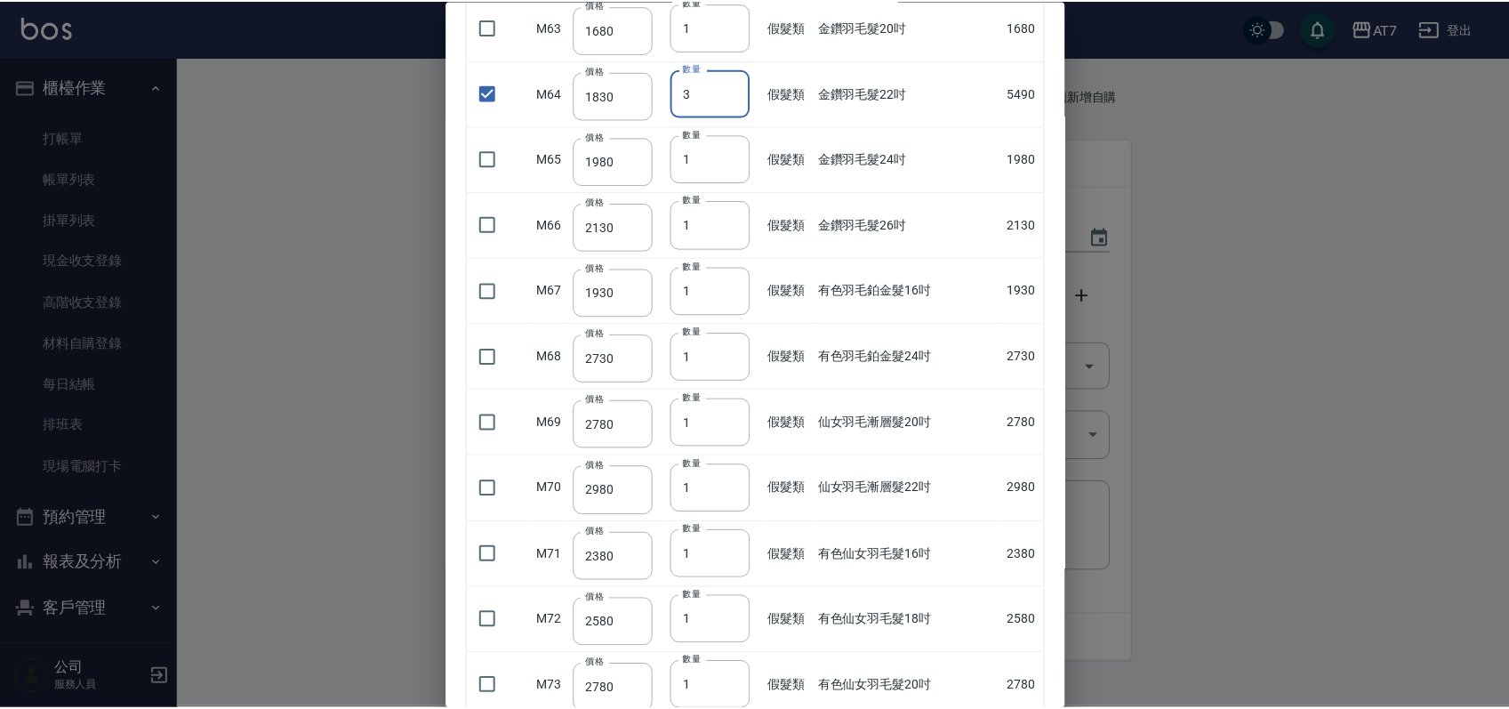
scroll to position [4447, 0]
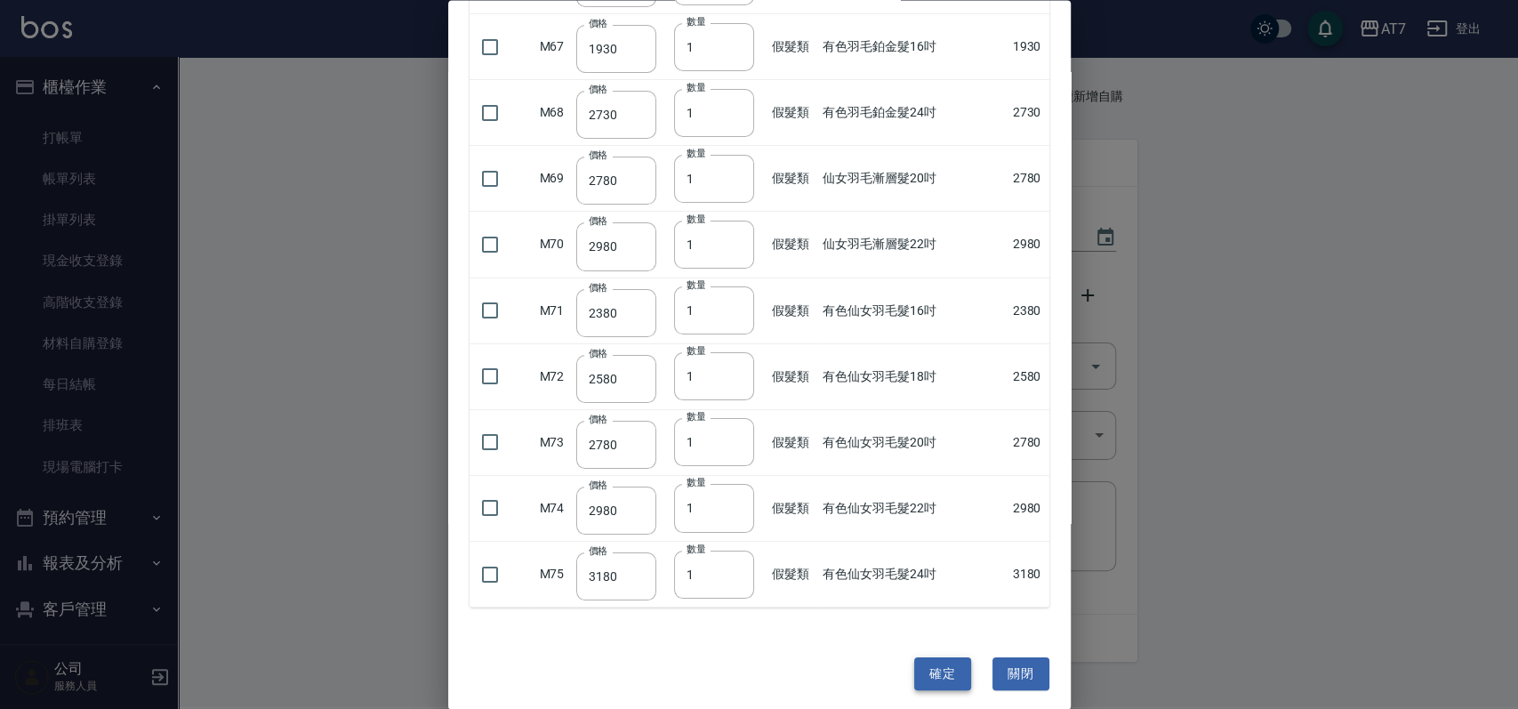
click at [927, 662] on button "確定" at bounding box center [942, 673] width 57 height 33
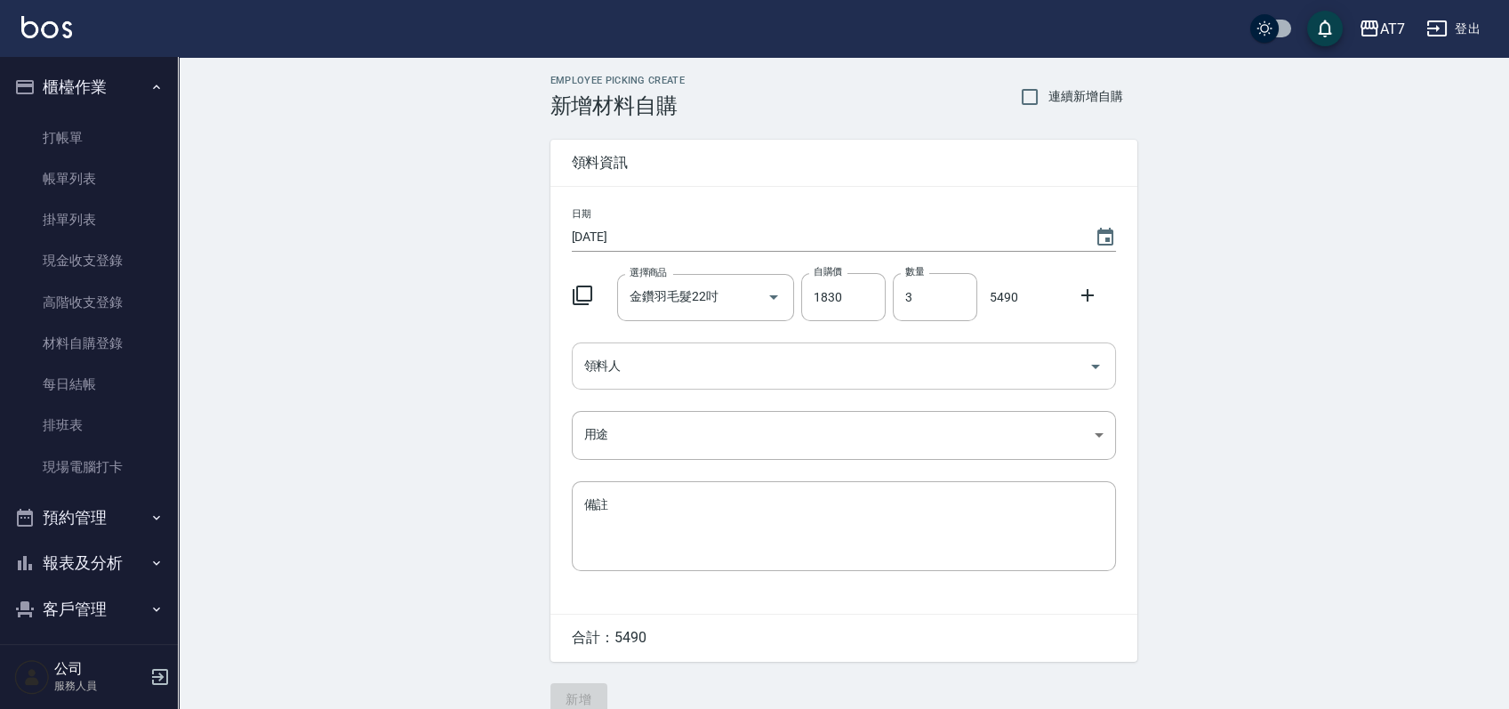
click at [790, 374] on input "領料人" at bounding box center [831, 365] width 502 height 31
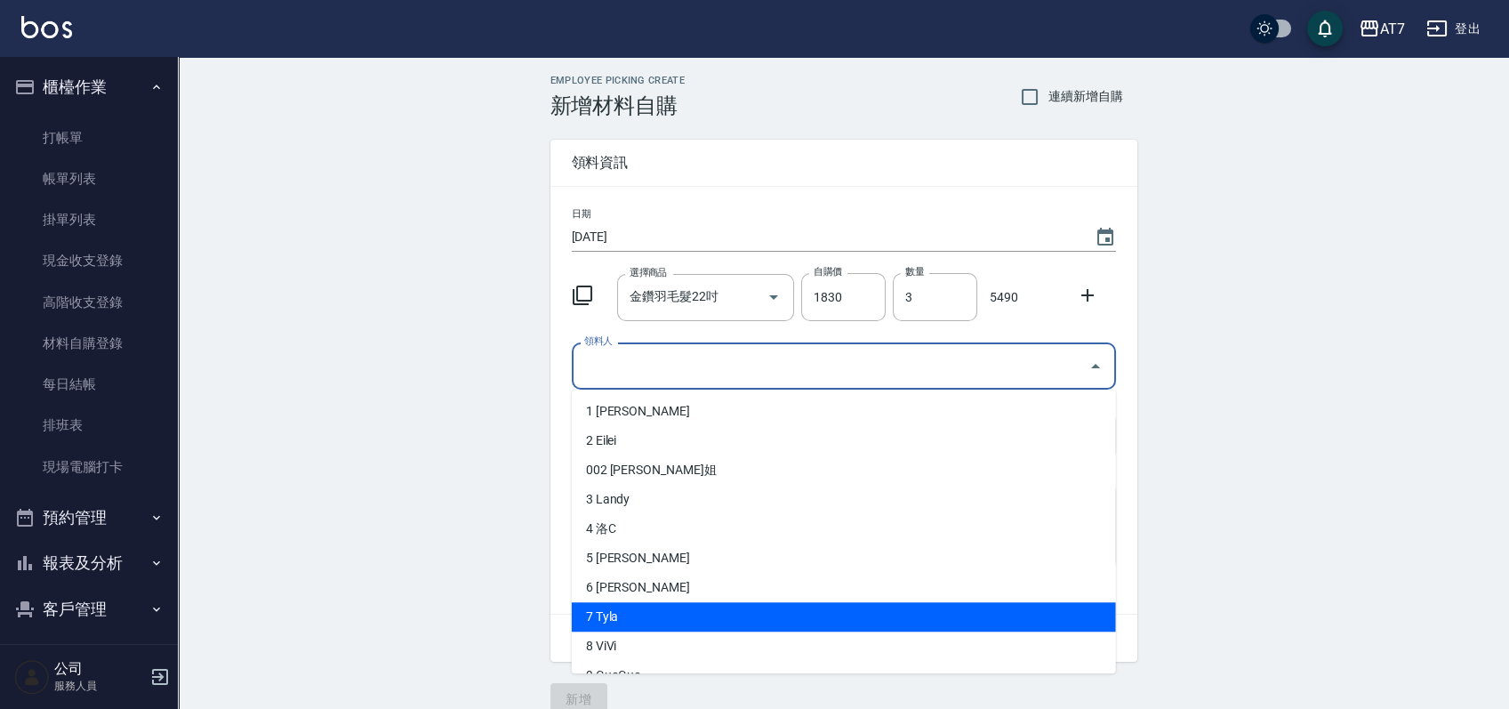
click at [686, 610] on li "7 Tyla" at bounding box center [844, 616] width 544 height 29
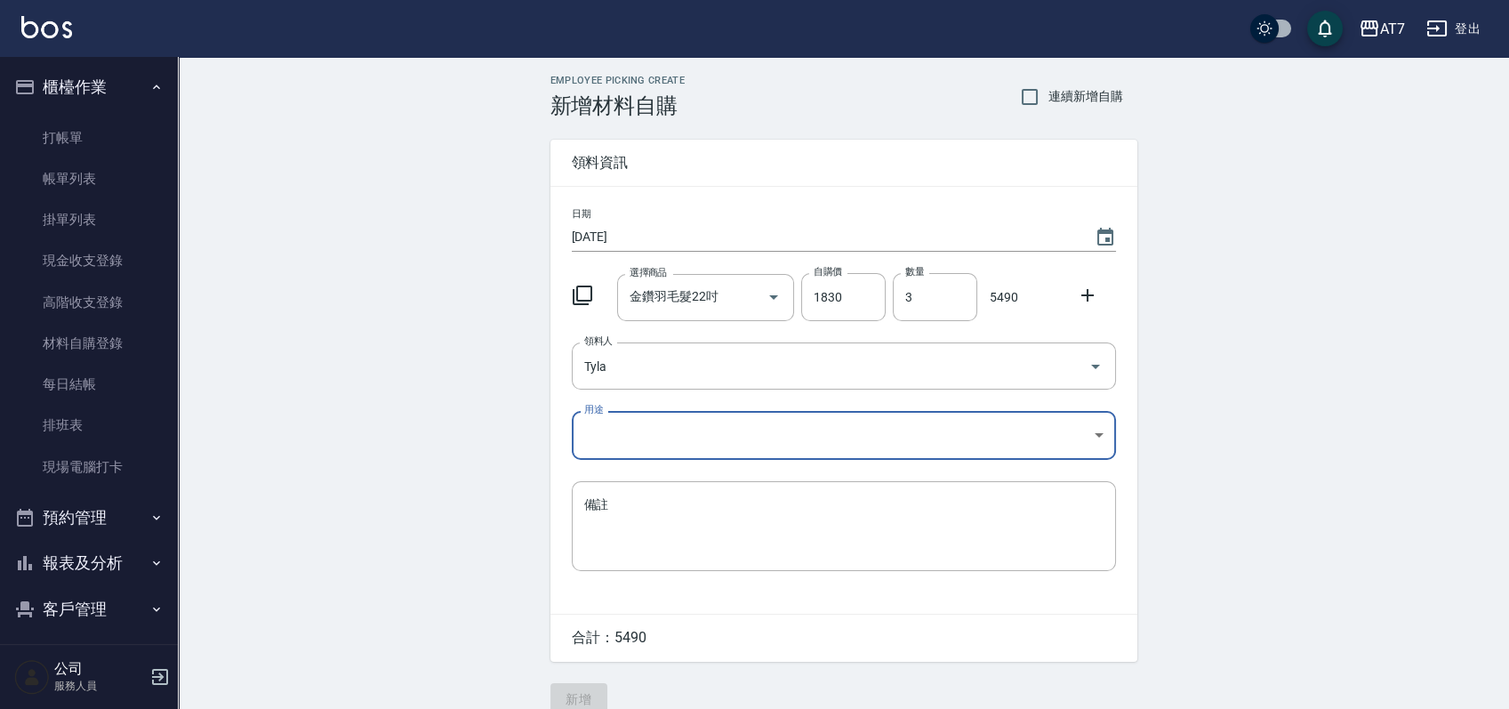
click at [777, 441] on body "AT7 登出 櫃檯作業 打帳單 帳單列表 掛單列表 現金收支登錄 高階收支登錄 材料自購登錄 每日結帳 排班表 現場電腦打卡 預約管理 預約管理 單日預約紀錄…" at bounding box center [754, 366] width 1509 height 733
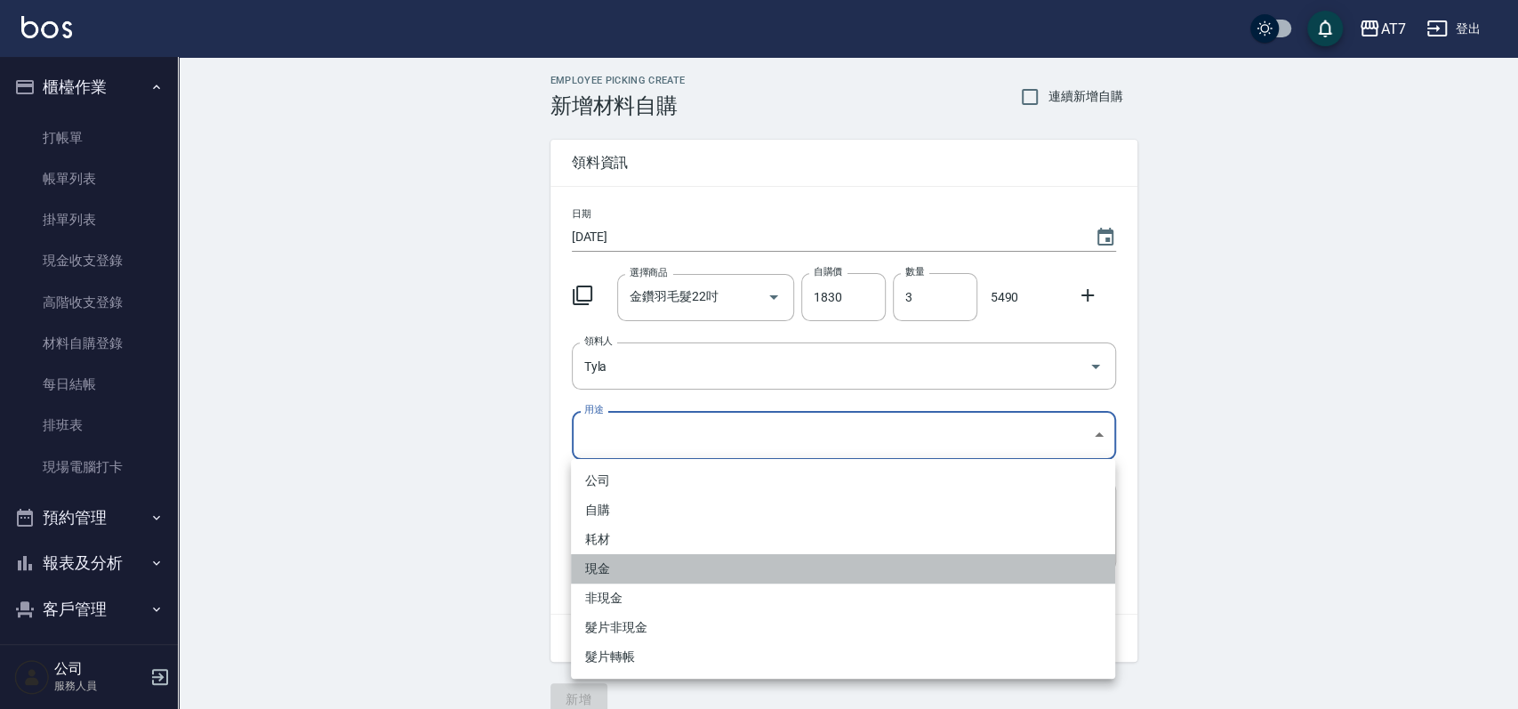
click at [736, 582] on li "現金" at bounding box center [843, 568] width 544 height 29
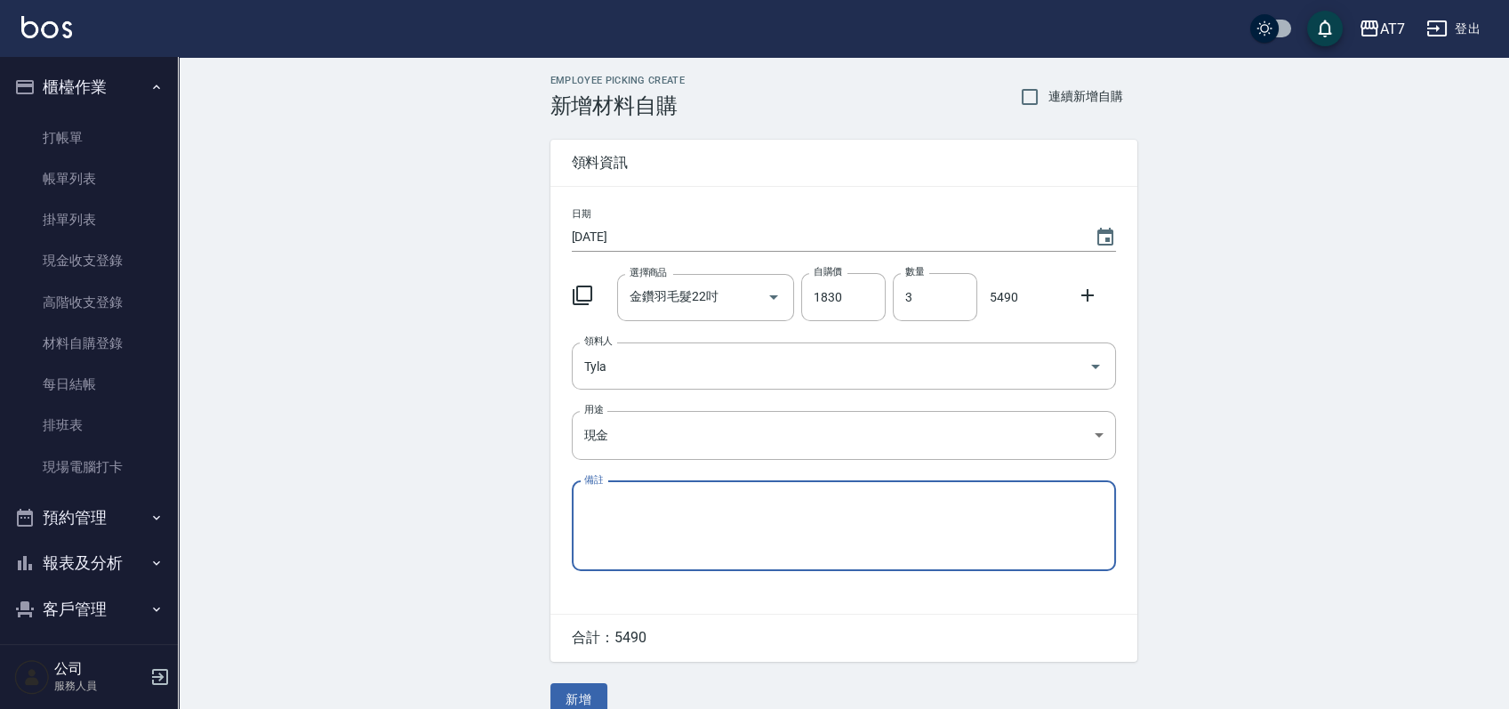
scroll to position [25, 0]
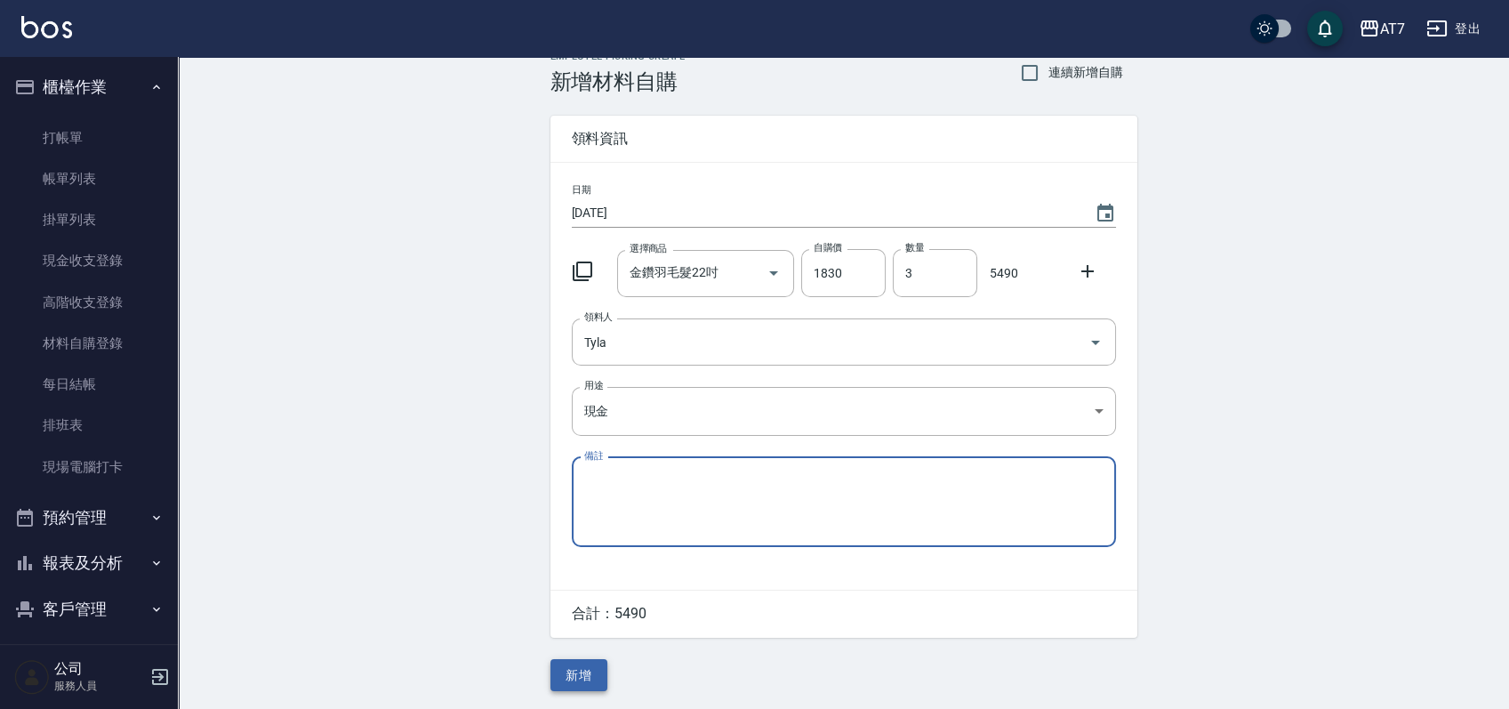
click at [576, 665] on button "新增" at bounding box center [579, 675] width 57 height 33
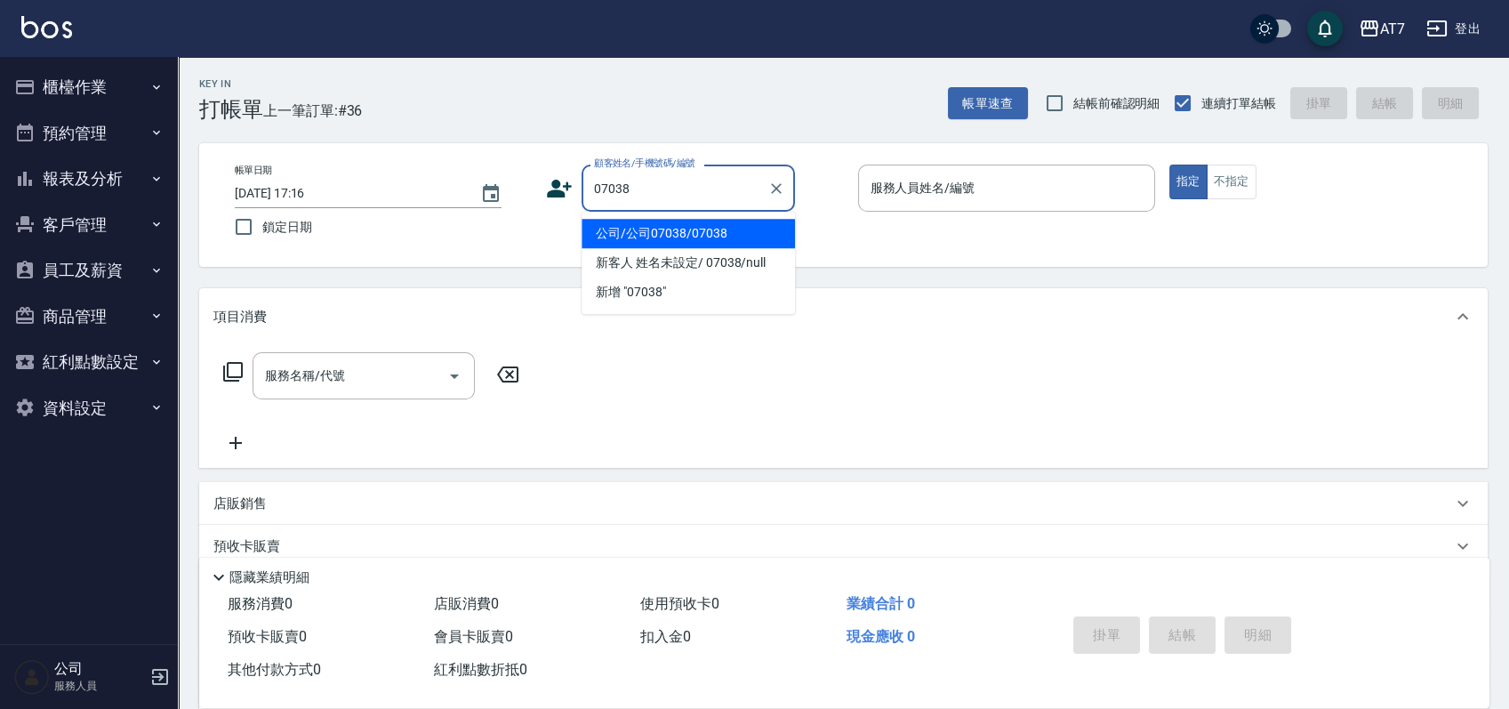
type input "公司/公司07038/07038"
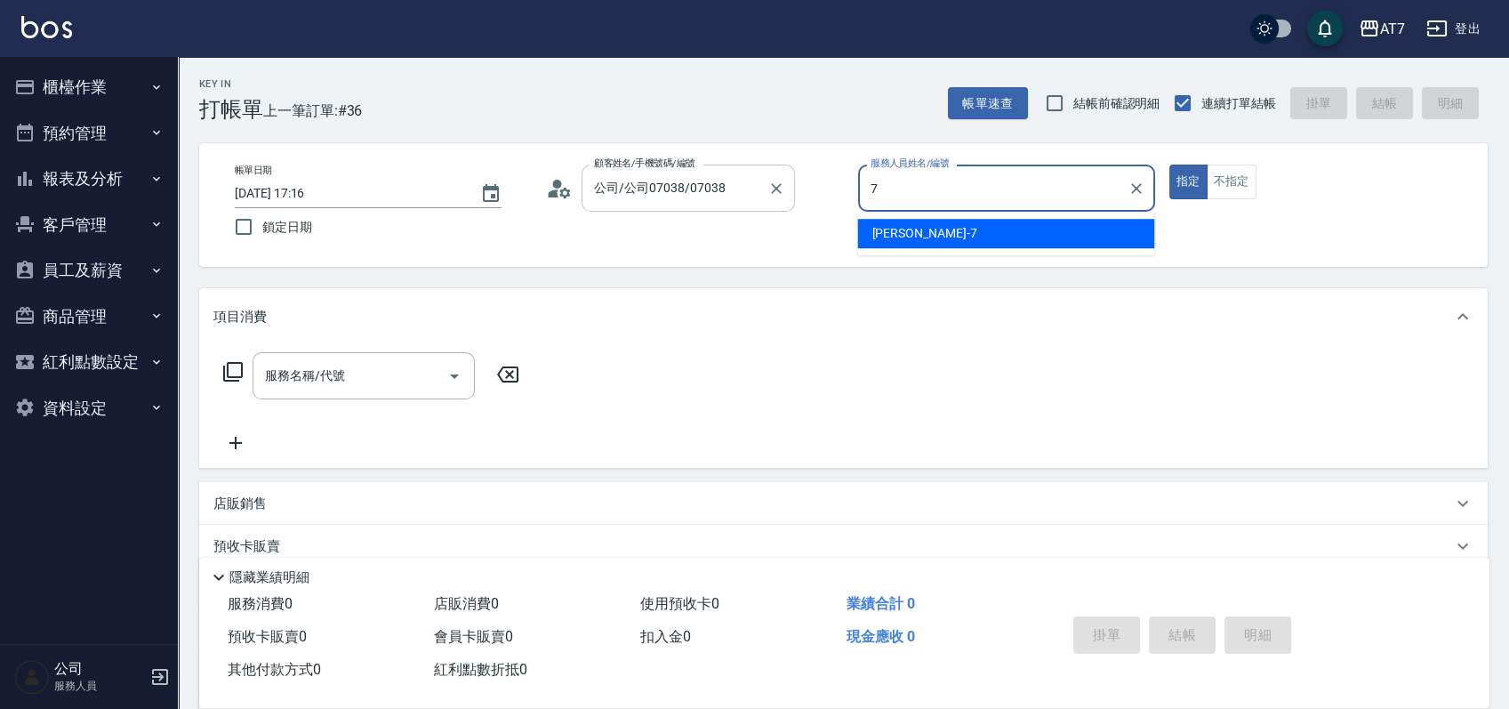
type input "[PERSON_NAME]-7"
type button "true"
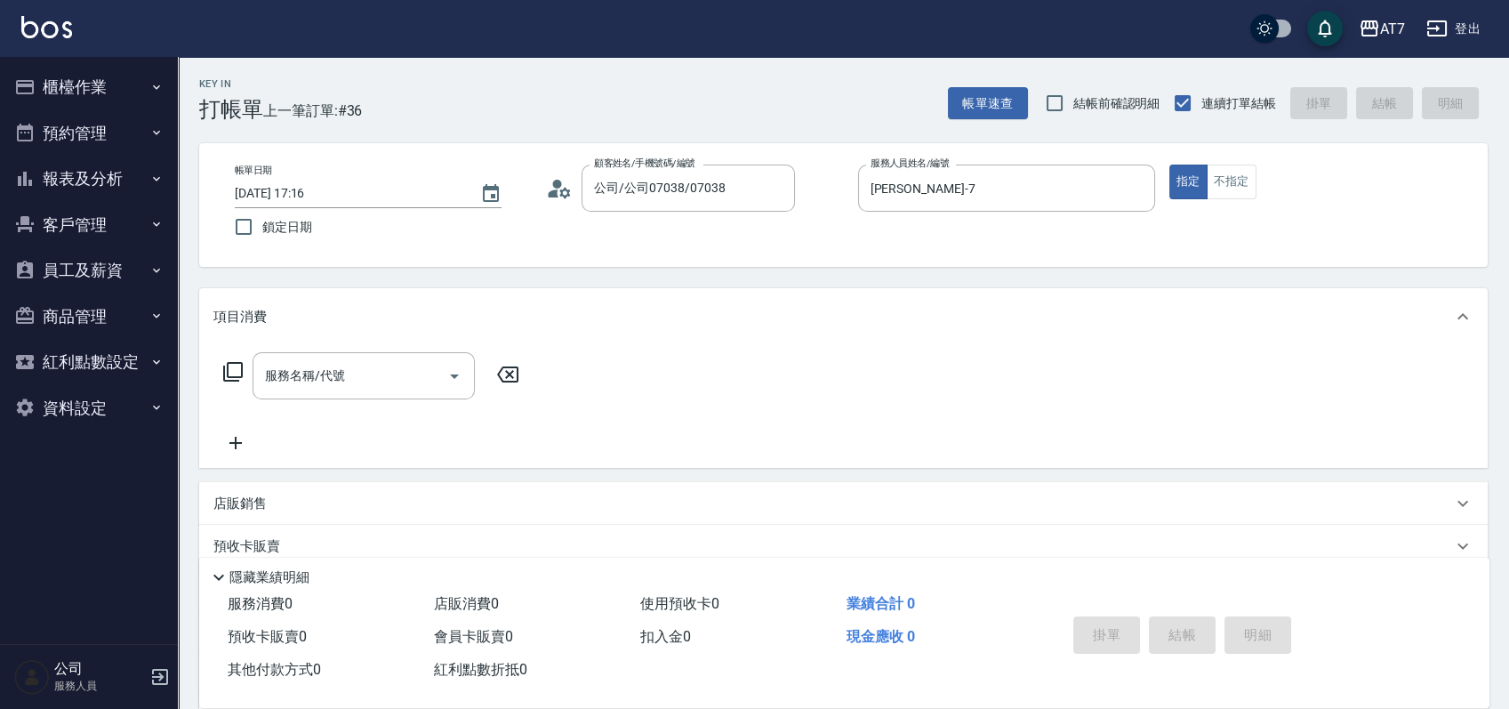
click at [230, 371] on icon at bounding box center [232, 371] width 21 height 21
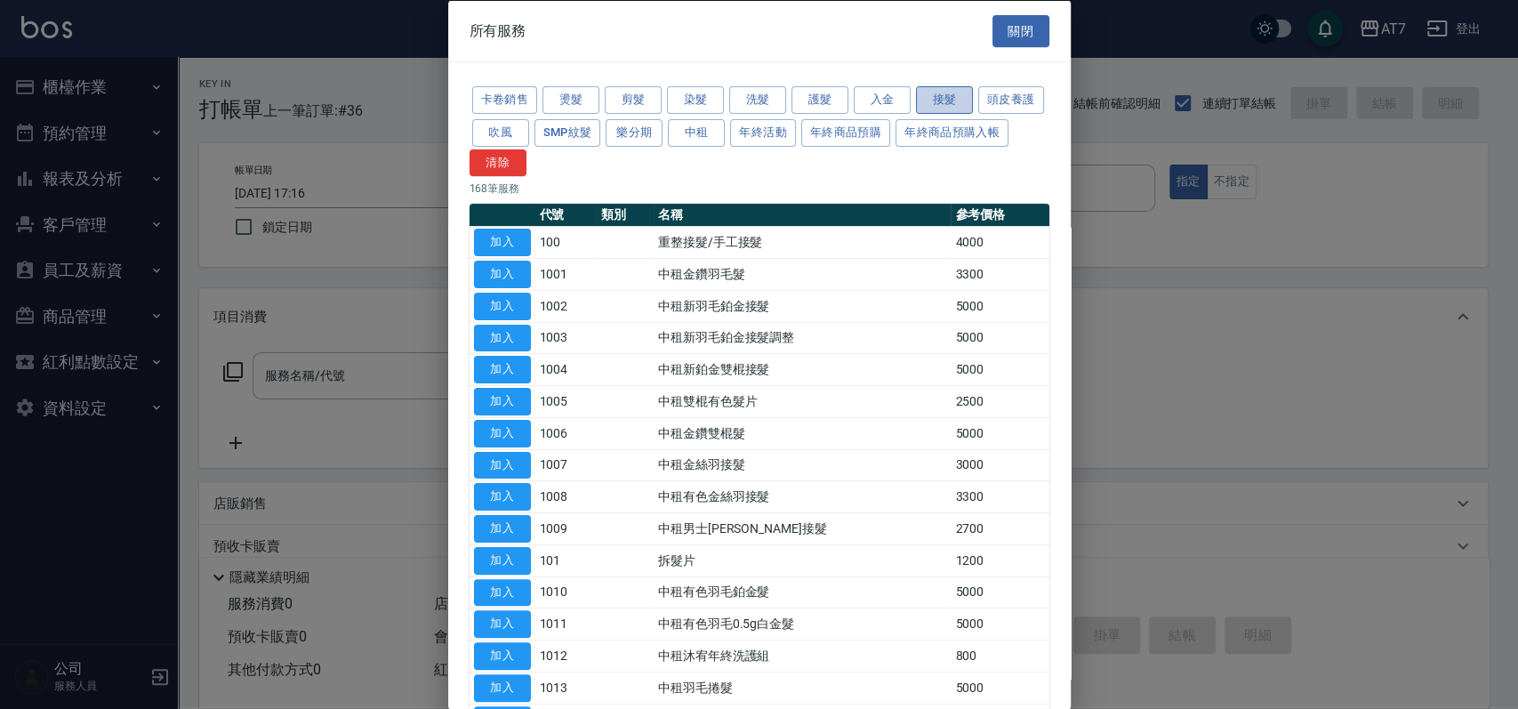
click at [925, 103] on button "接髮" at bounding box center [944, 100] width 57 height 28
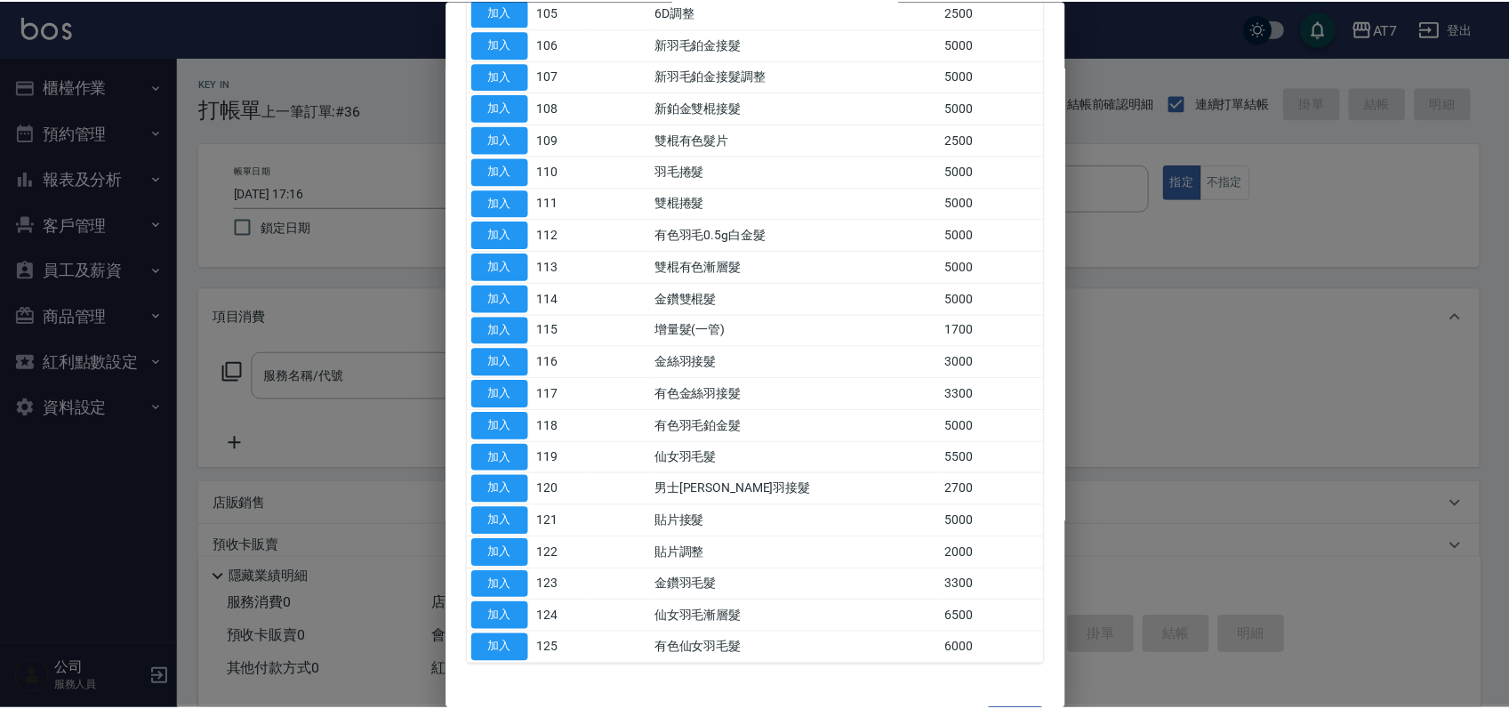
scroll to position [443, 0]
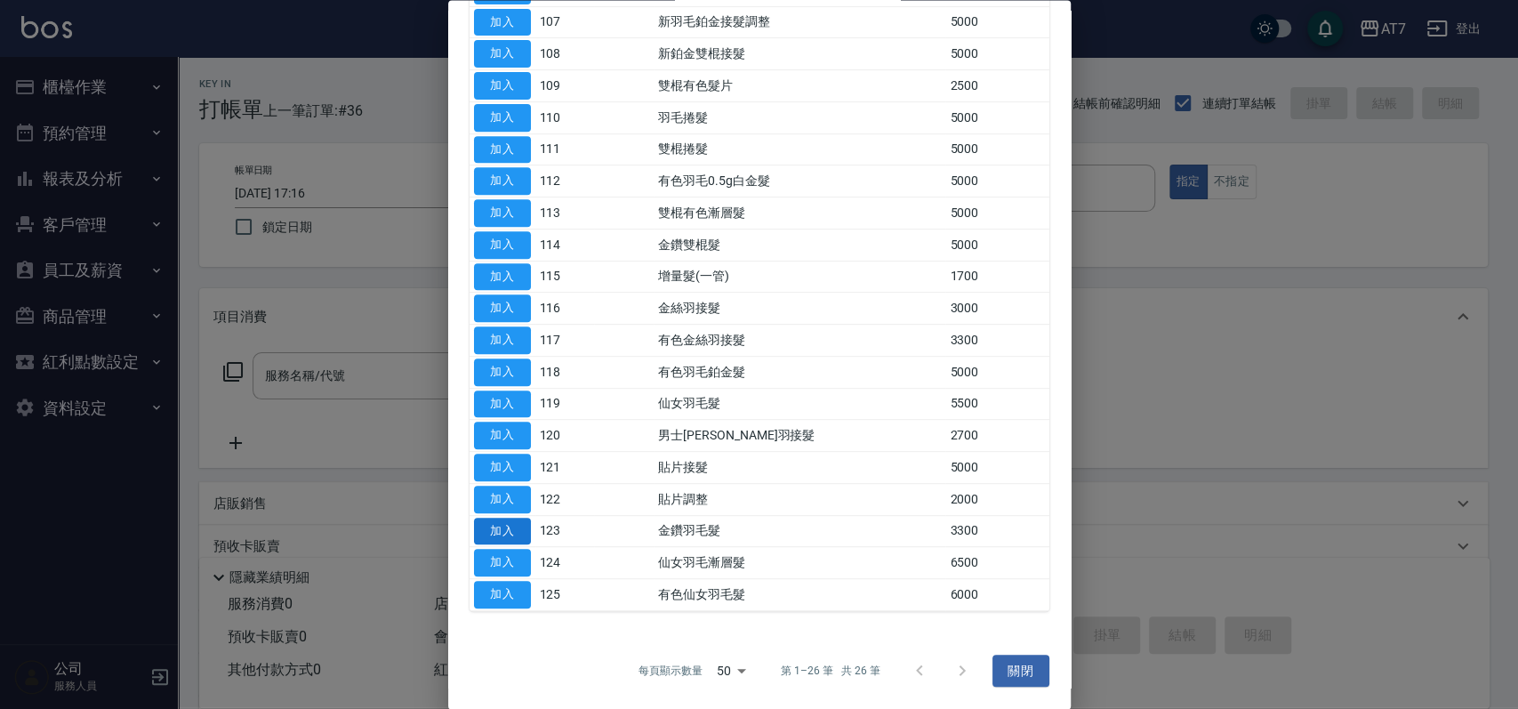
click at [511, 536] on button "加入" at bounding box center [502, 532] width 57 height 28
type input "金鑽羽毛髮(123)"
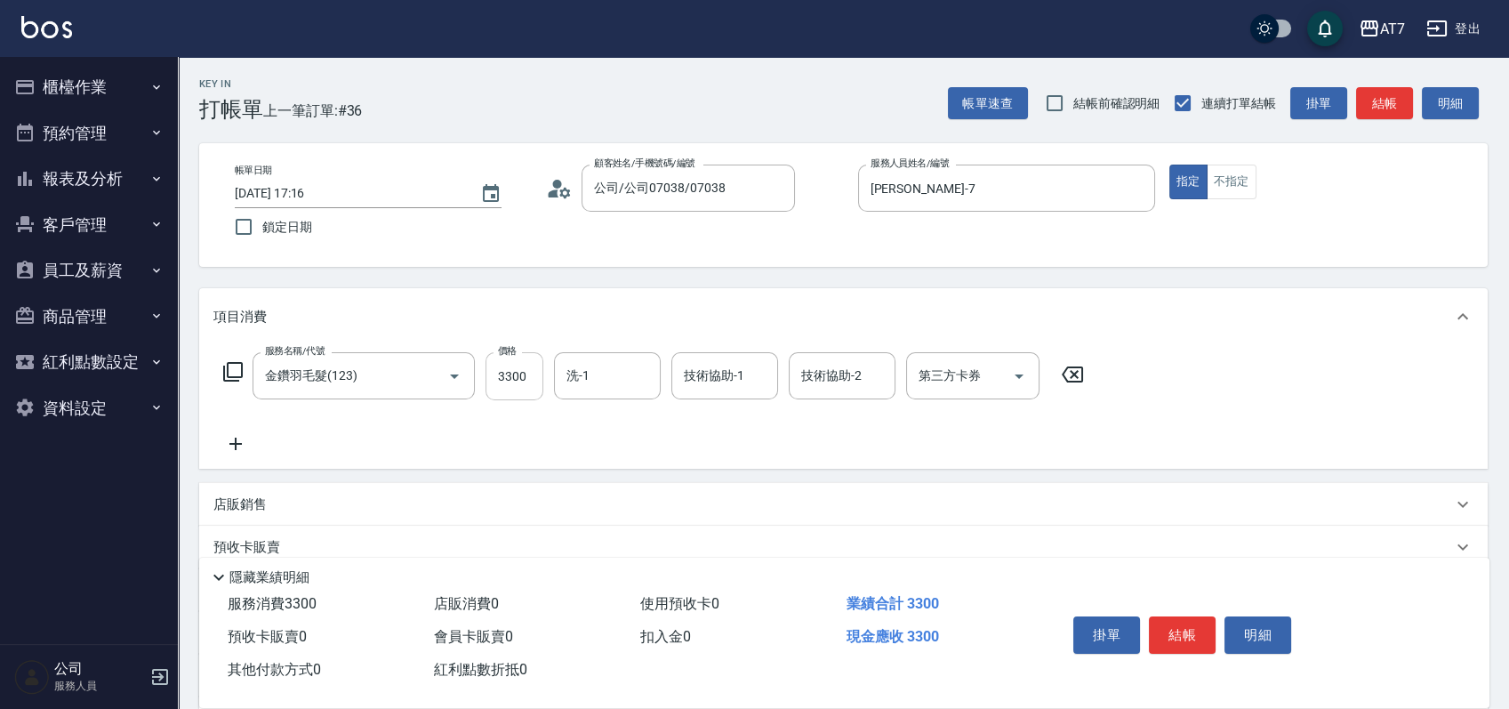
click at [528, 374] on input "3300" at bounding box center [515, 376] width 58 height 48
type input "0"
type input "711"
type input "70"
type input "7110"
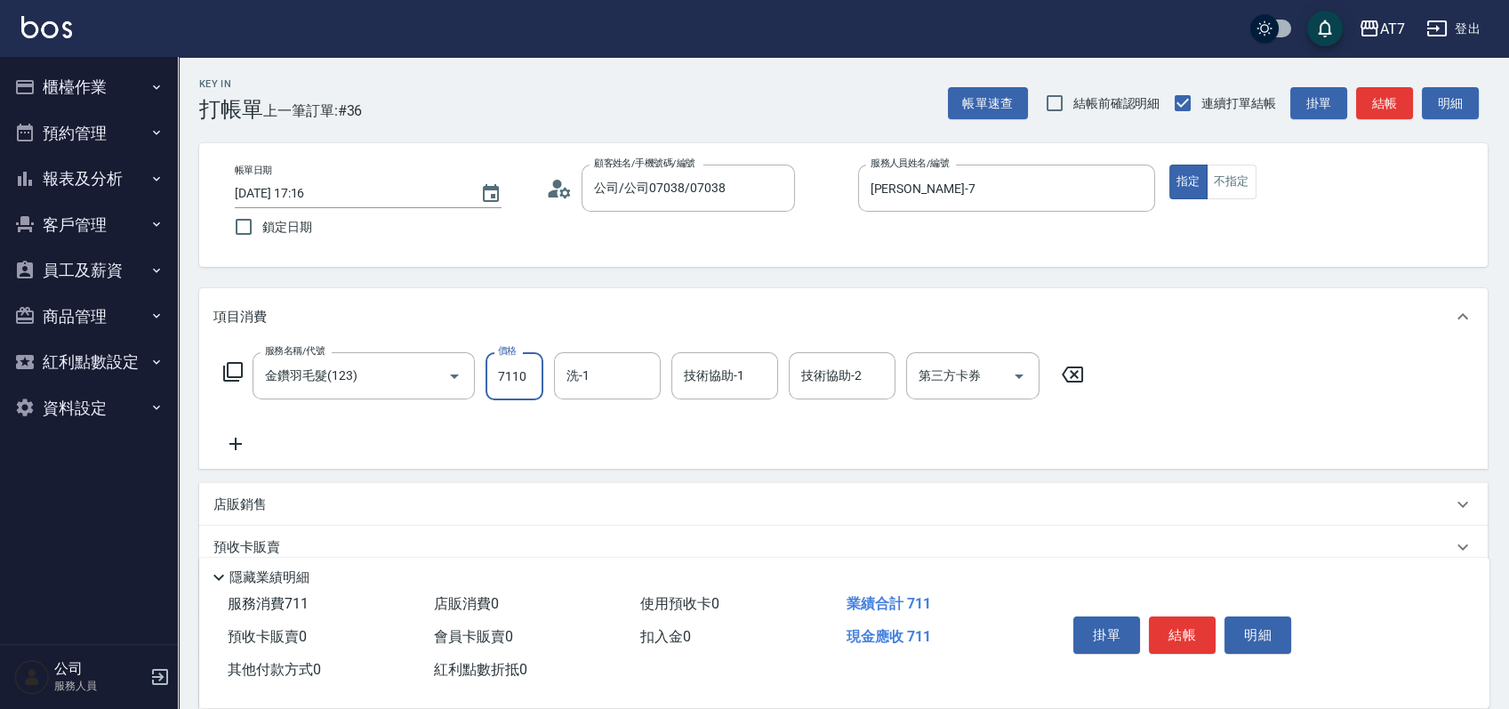
type input "710"
type input "7110"
type input "LU LU-35"
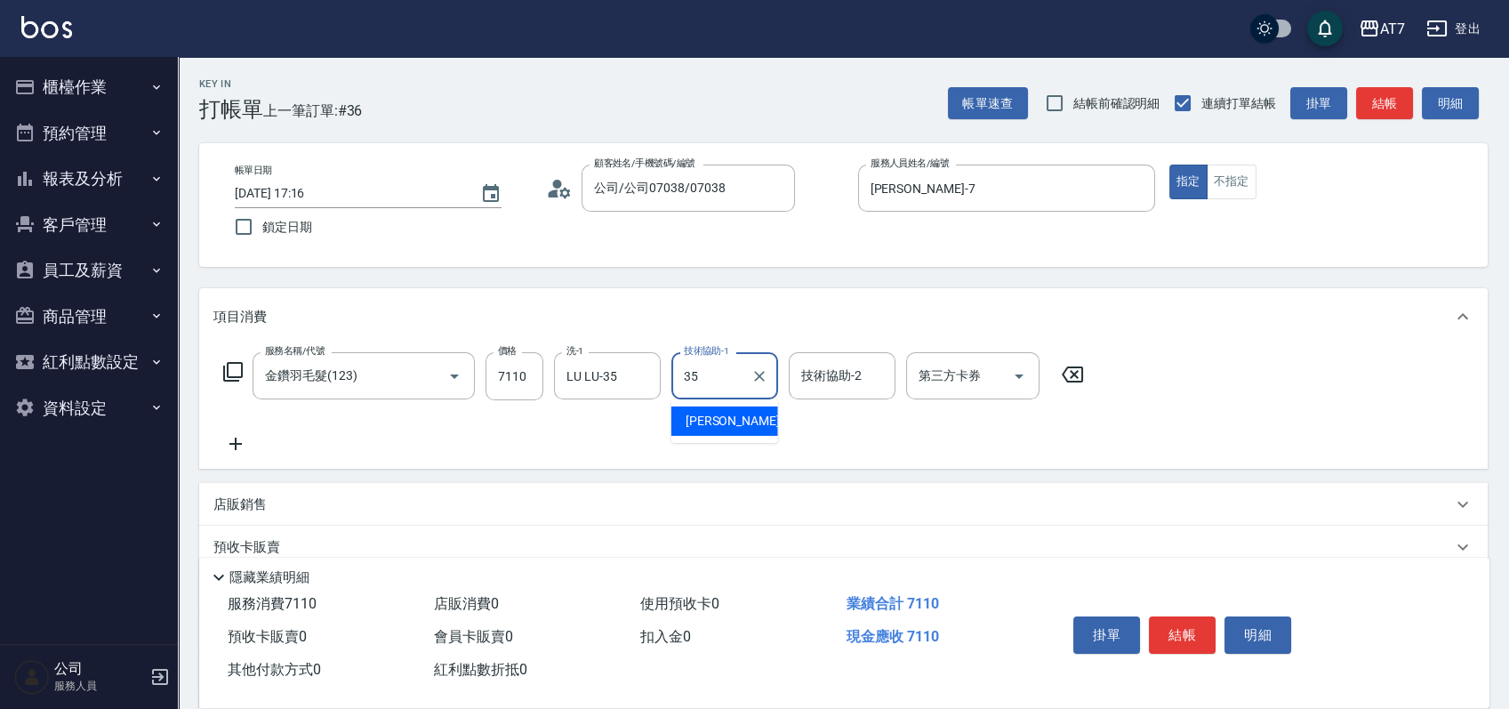
type input "LU LU-35"
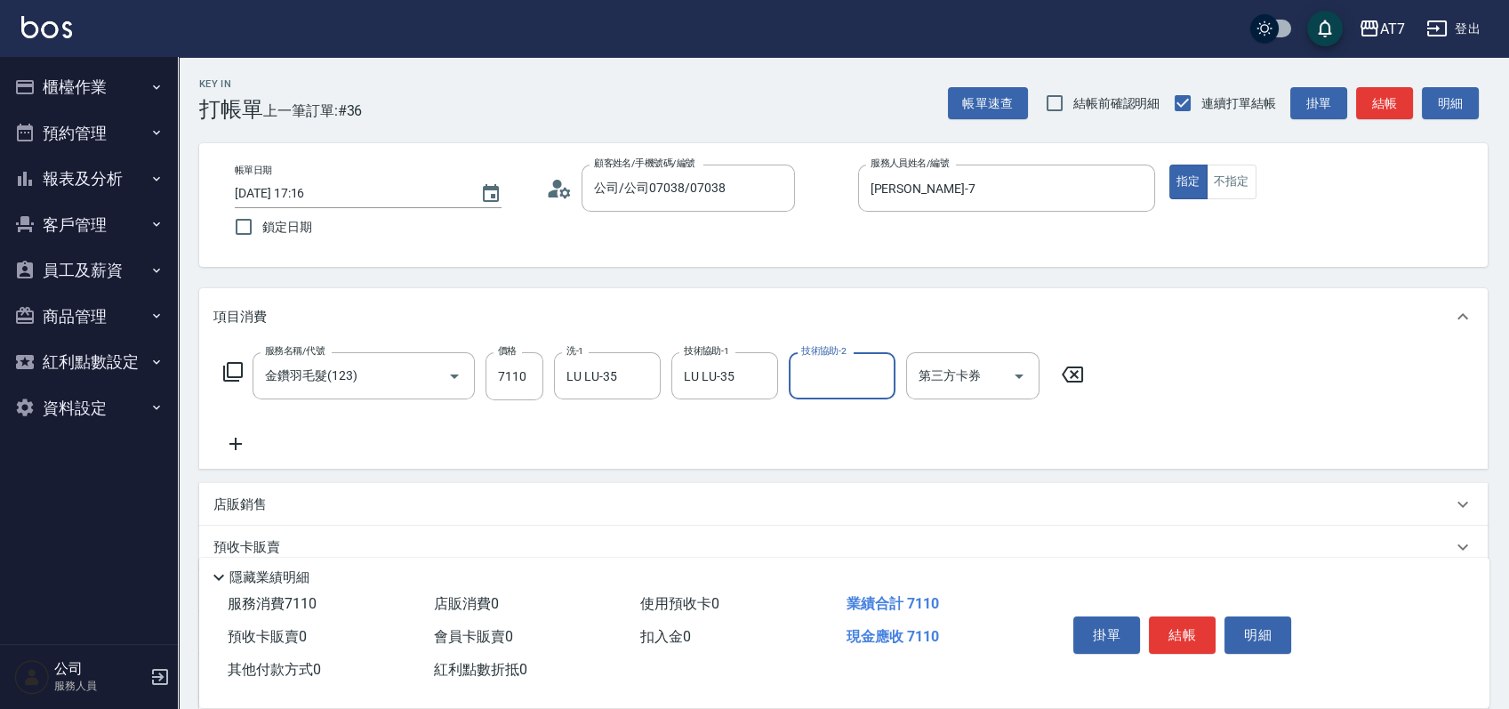
click at [225, 375] on icon at bounding box center [232, 371] width 21 height 21
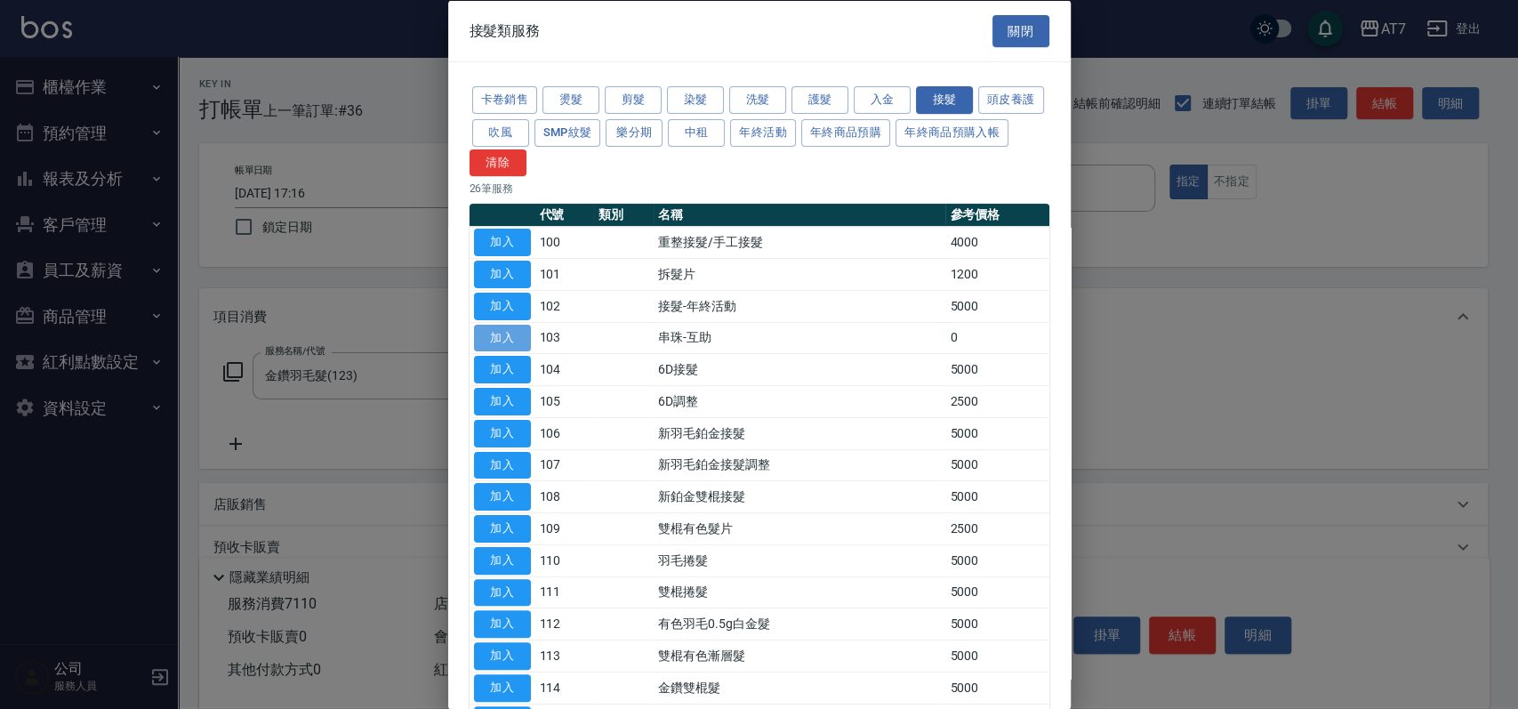
click at [491, 340] on button "加入" at bounding box center [502, 338] width 57 height 28
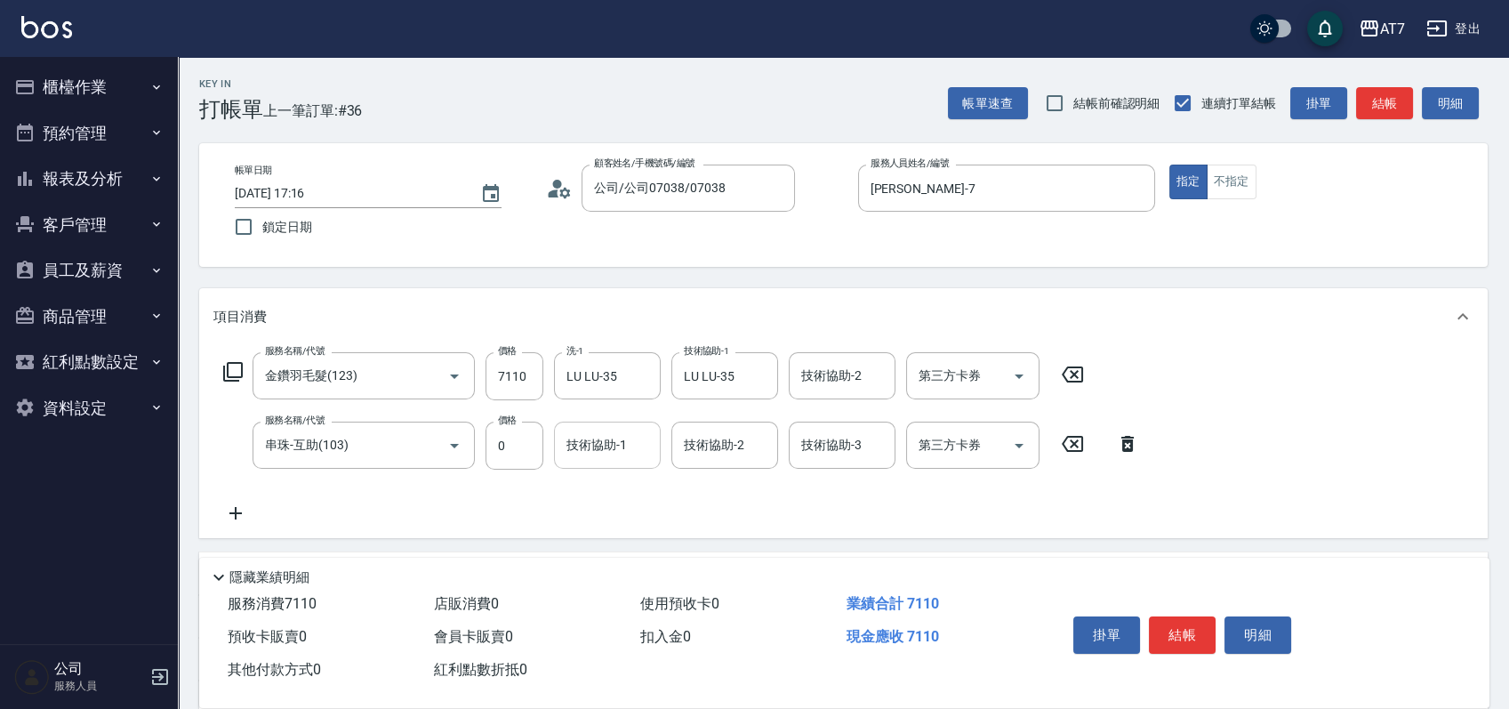
click at [624, 447] on input "技術協助-1" at bounding box center [607, 445] width 91 height 31
type input "LU LU-35"
click at [1168, 636] on button "結帳" at bounding box center [1182, 634] width 67 height 37
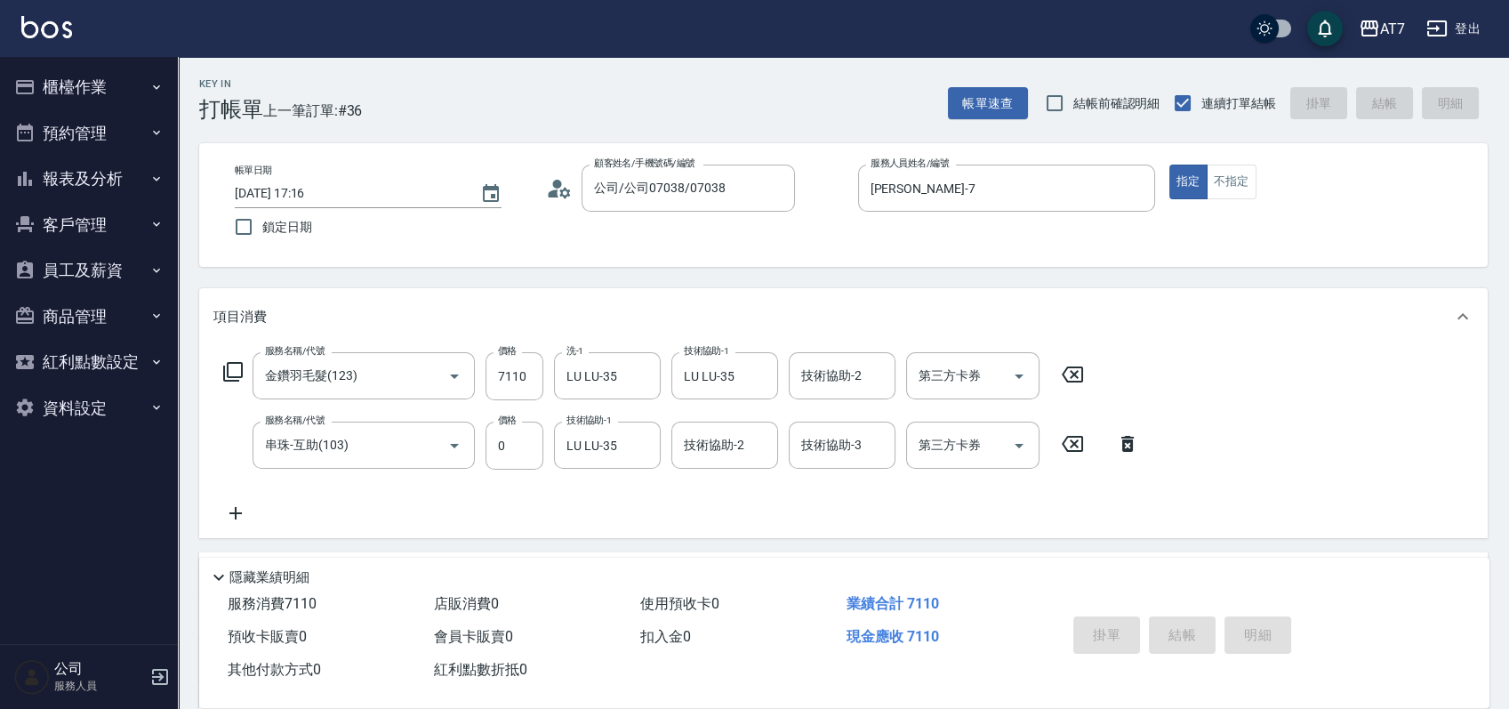
type input "2025/08/10 17:17"
type input "0"
